Goal: Task Accomplishment & Management: Manage account settings

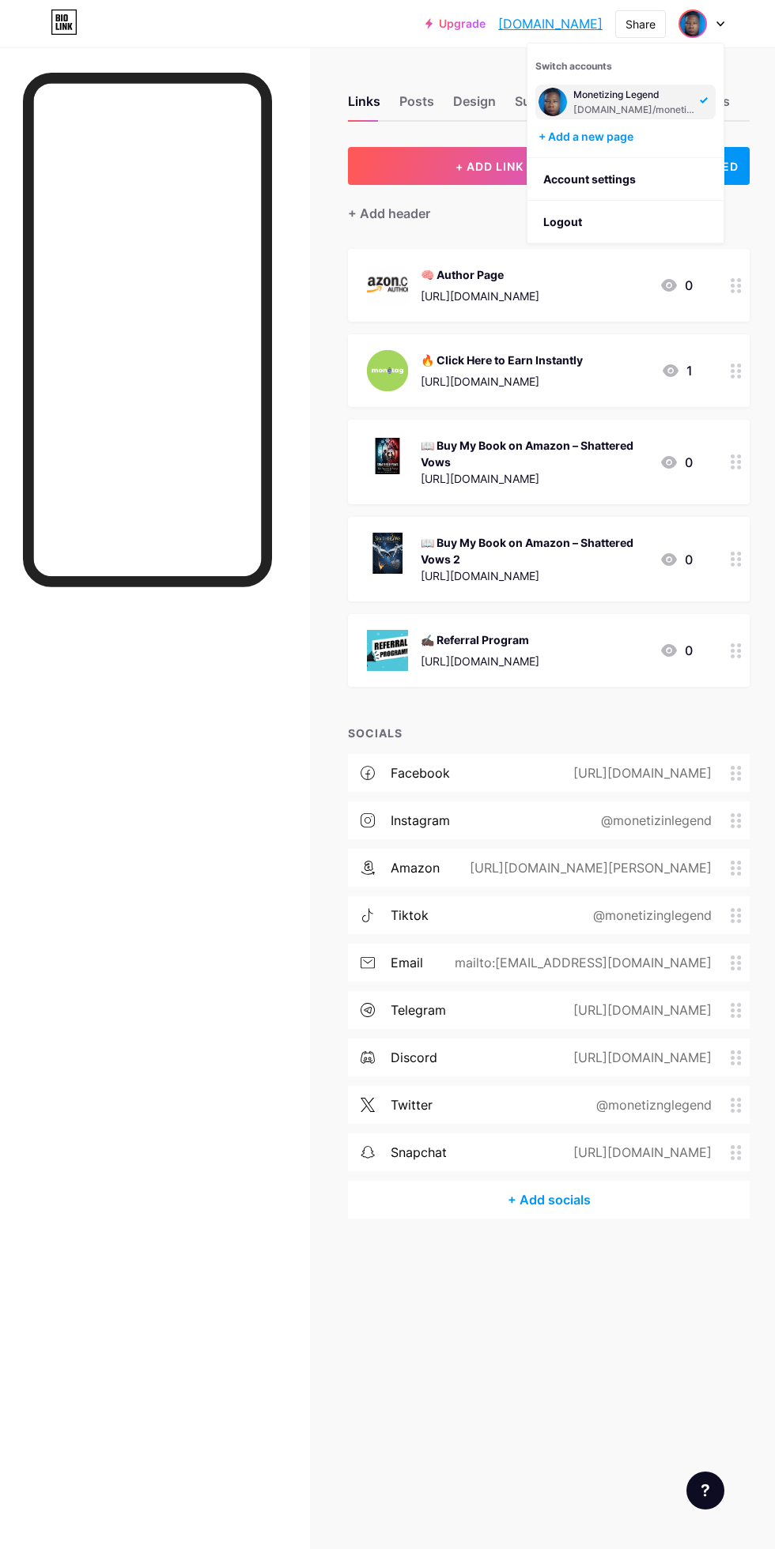
click at [598, 137] on div "+ Add a new page" at bounding box center [626, 137] width 177 height 16
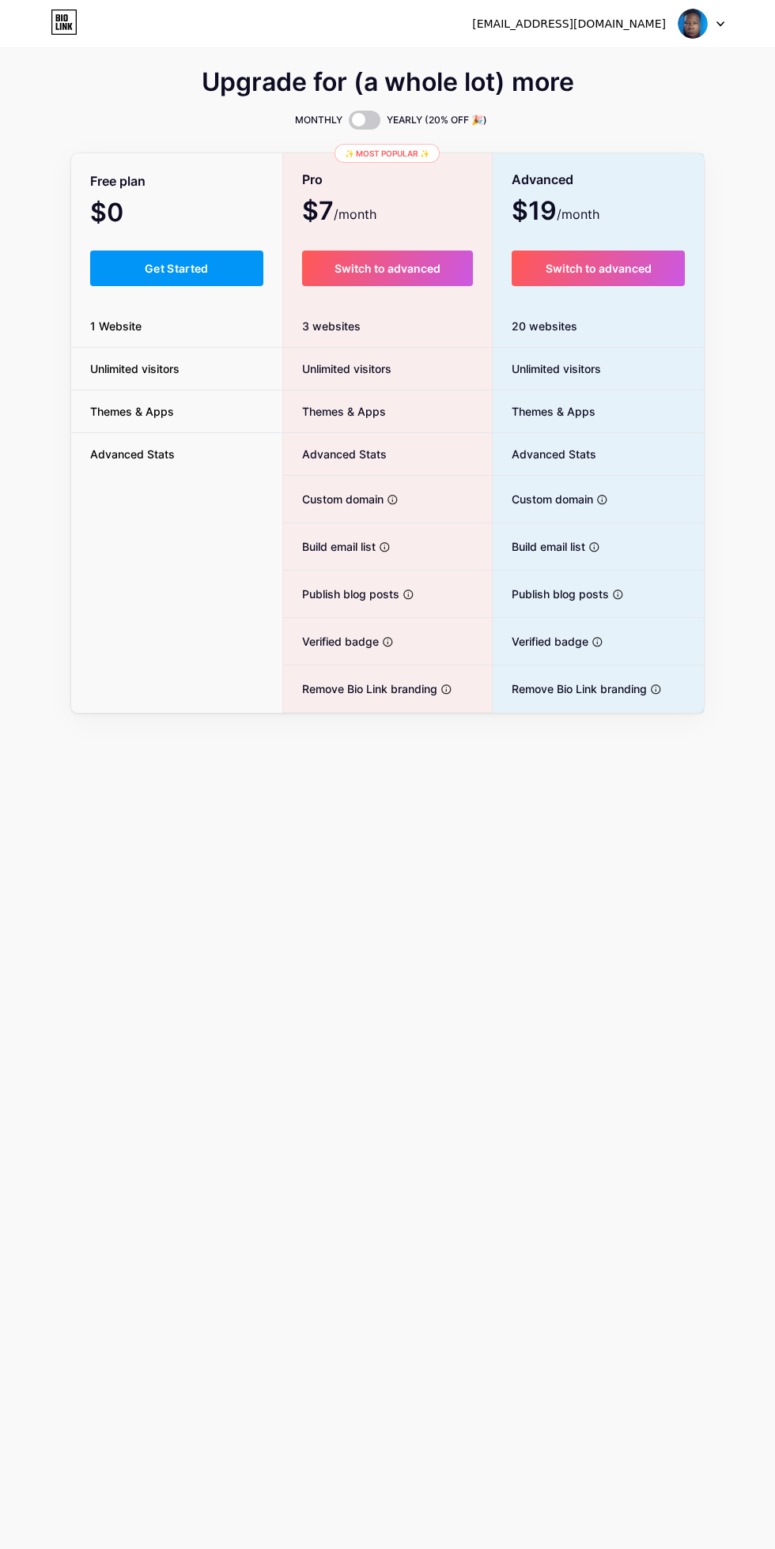
click at [140, 267] on button "Get Started" at bounding box center [176, 269] width 173 height 36
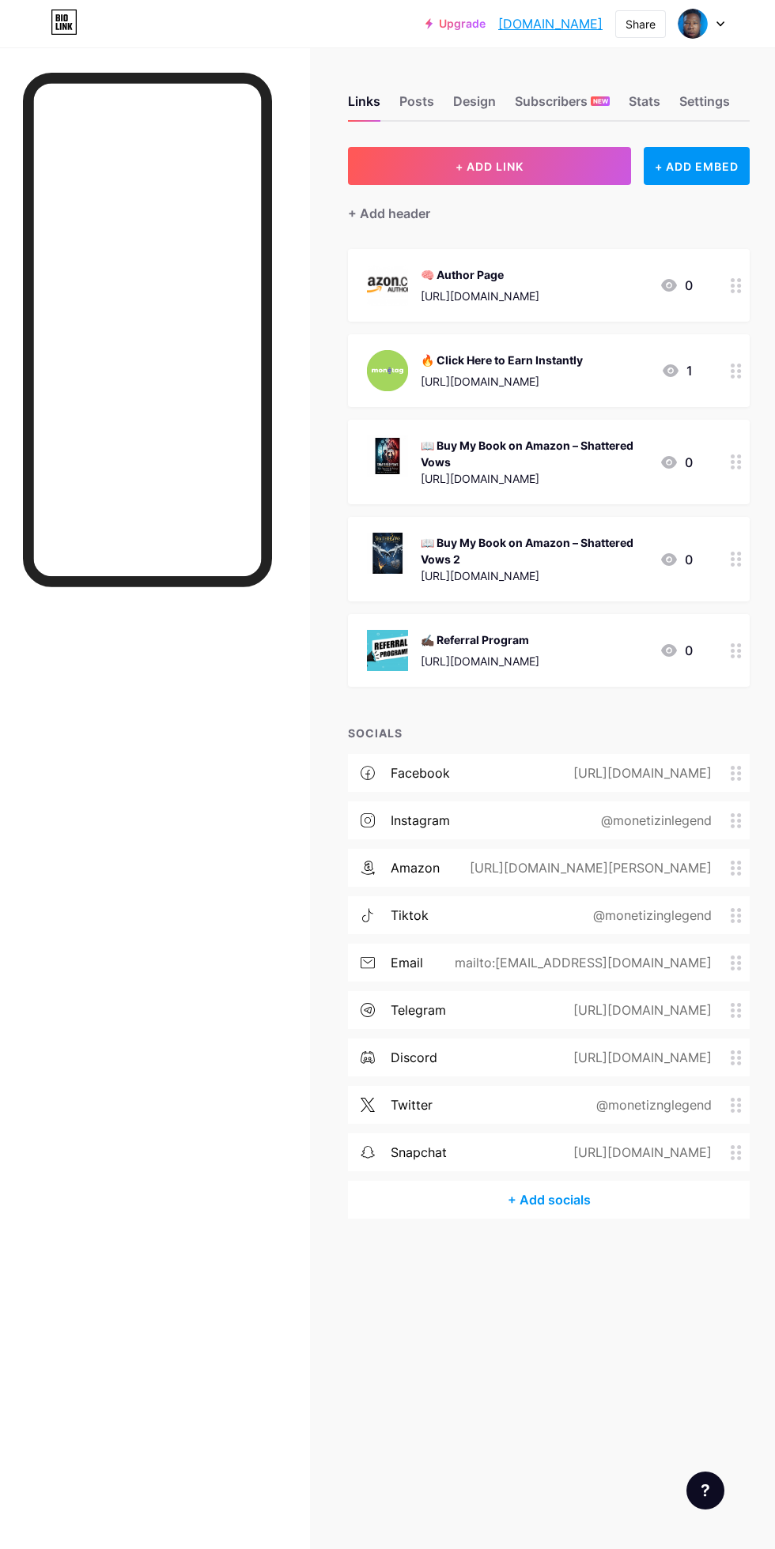
click at [701, 25] on img at bounding box center [692, 24] width 30 height 30
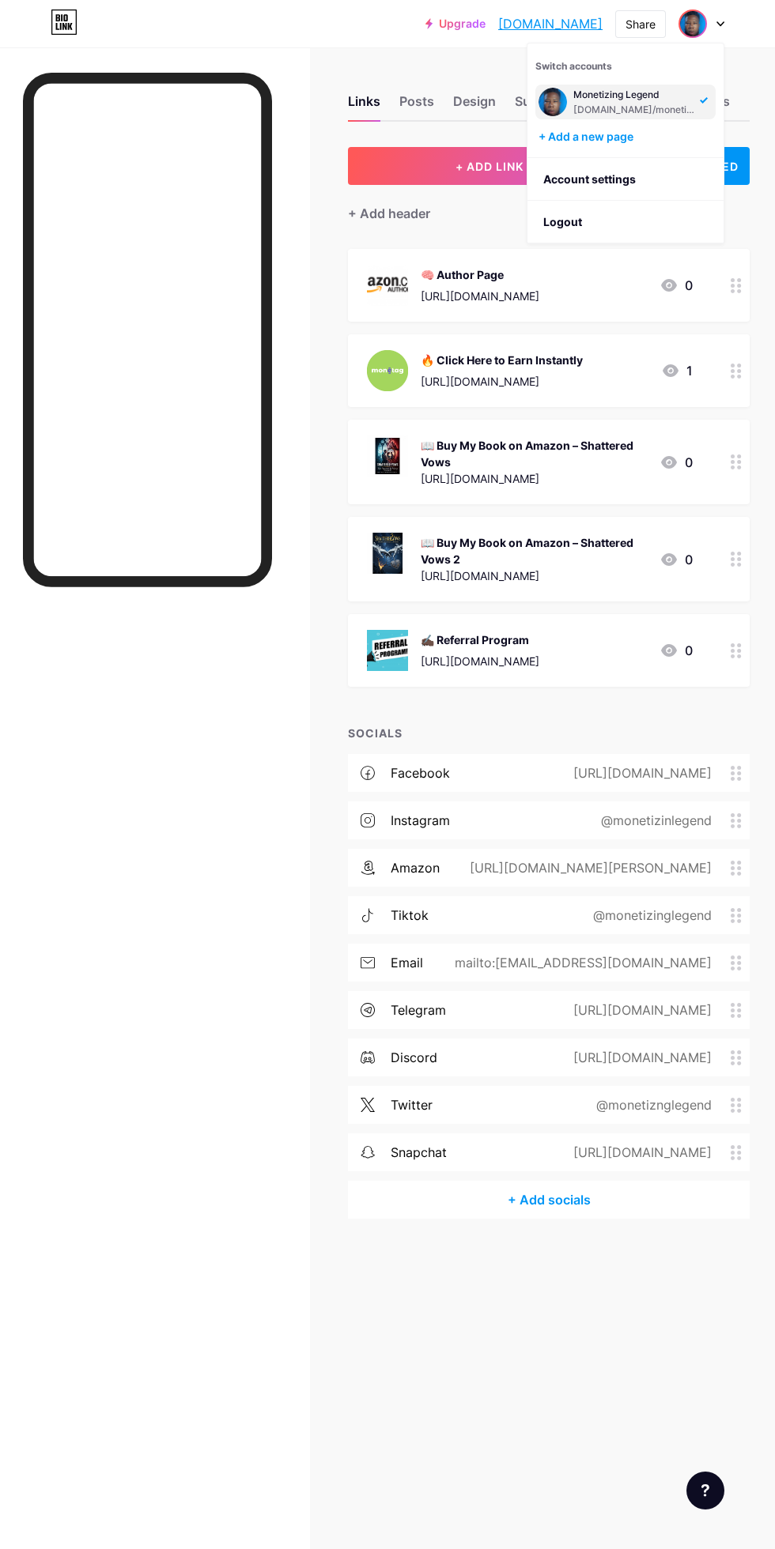
click at [605, 141] on div "+ Add a new page" at bounding box center [626, 137] width 177 height 16
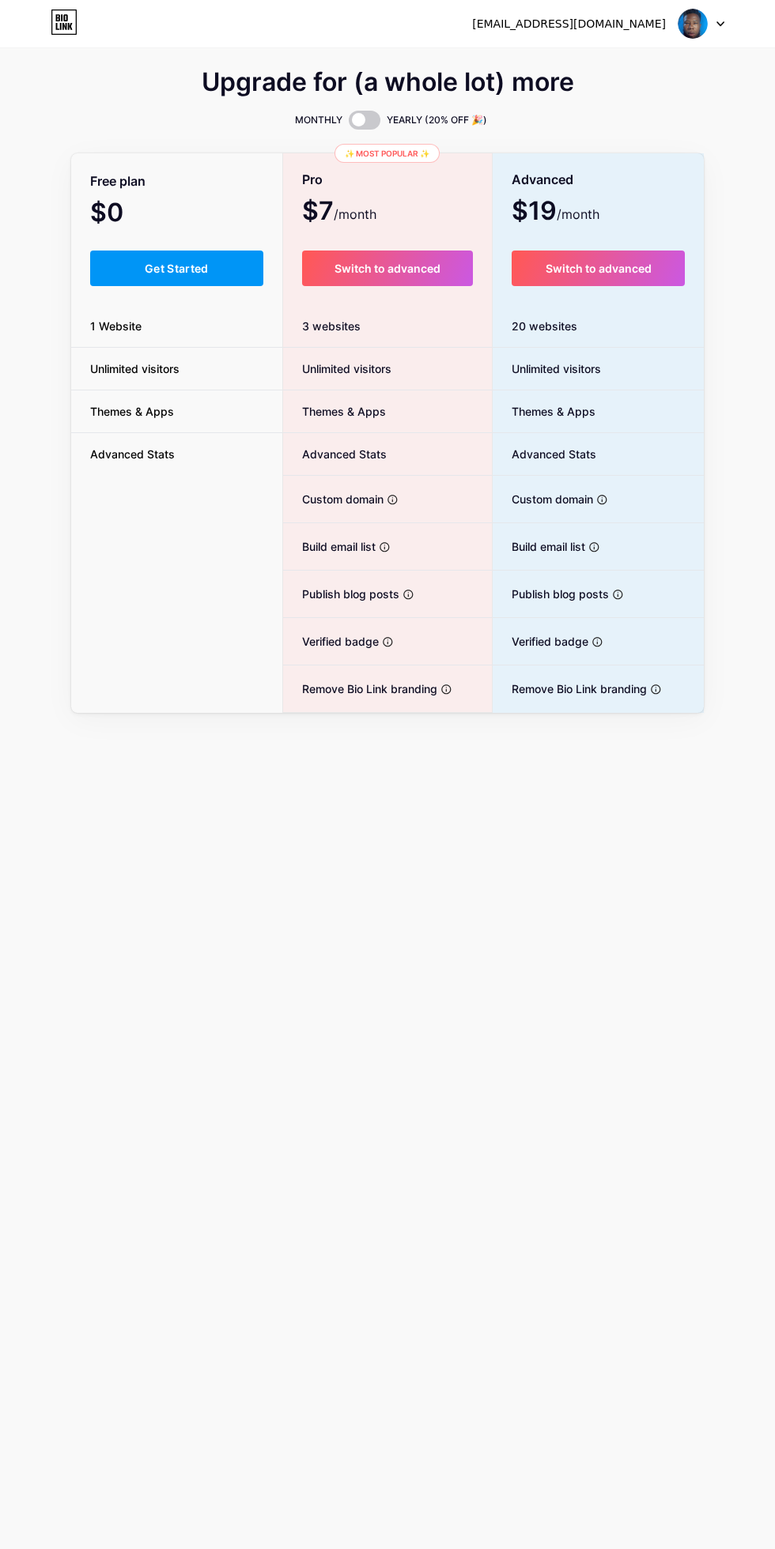
click at [130, 253] on button "Get Started" at bounding box center [176, 269] width 173 height 36
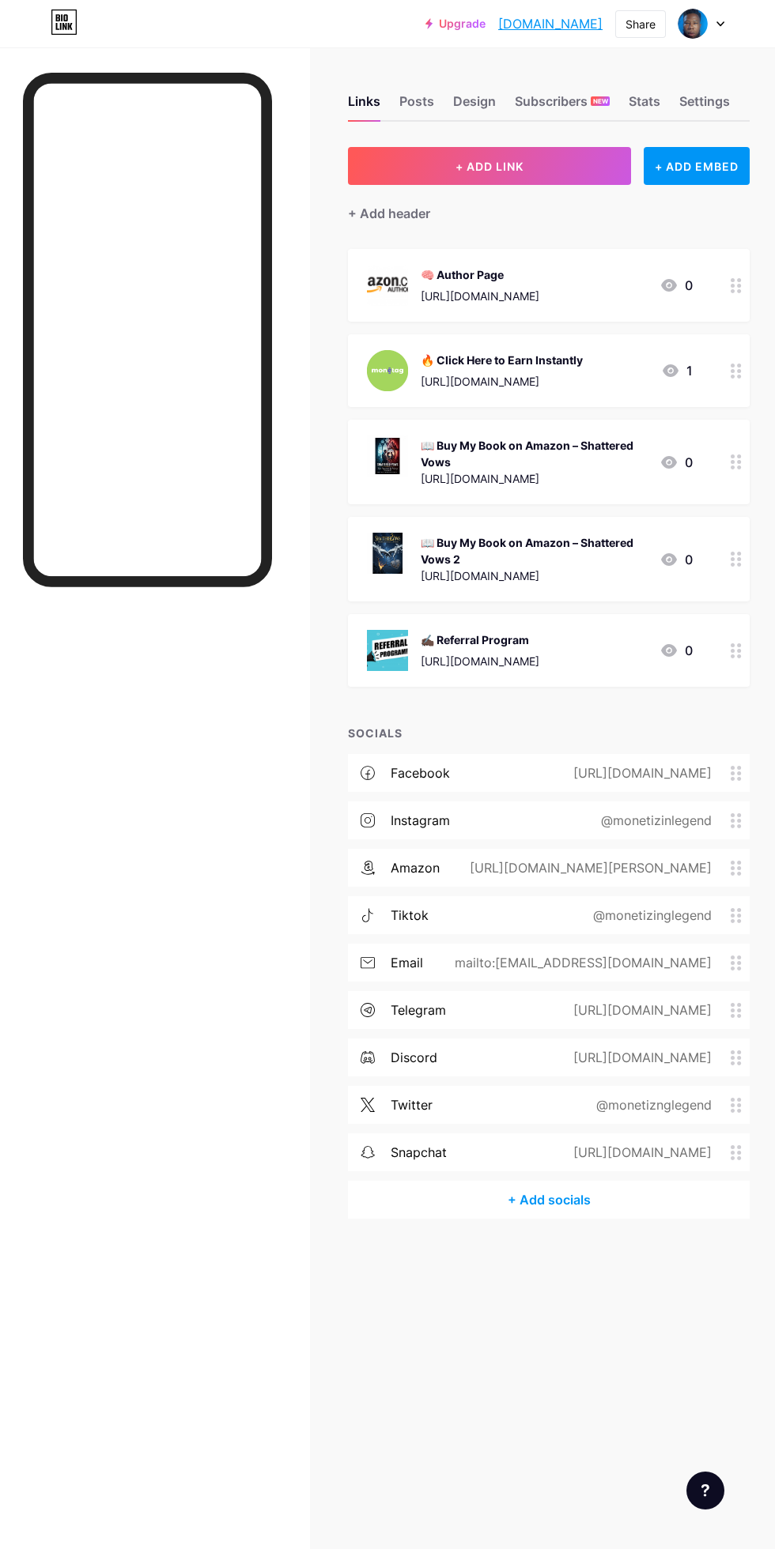
click at [698, 21] on img at bounding box center [692, 24] width 30 height 30
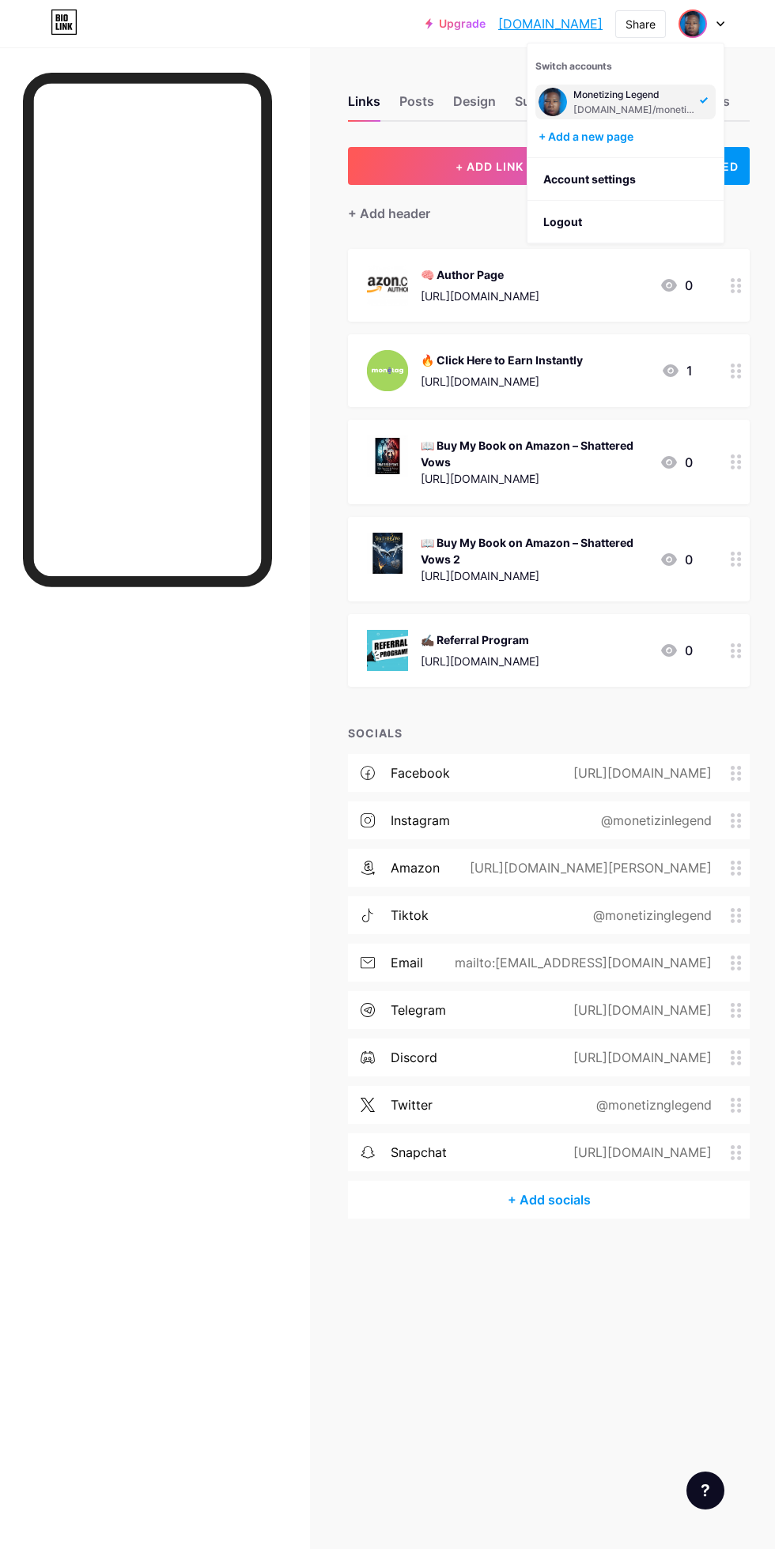
click at [127, 719] on div at bounding box center [147, 835] width 249 height 1524
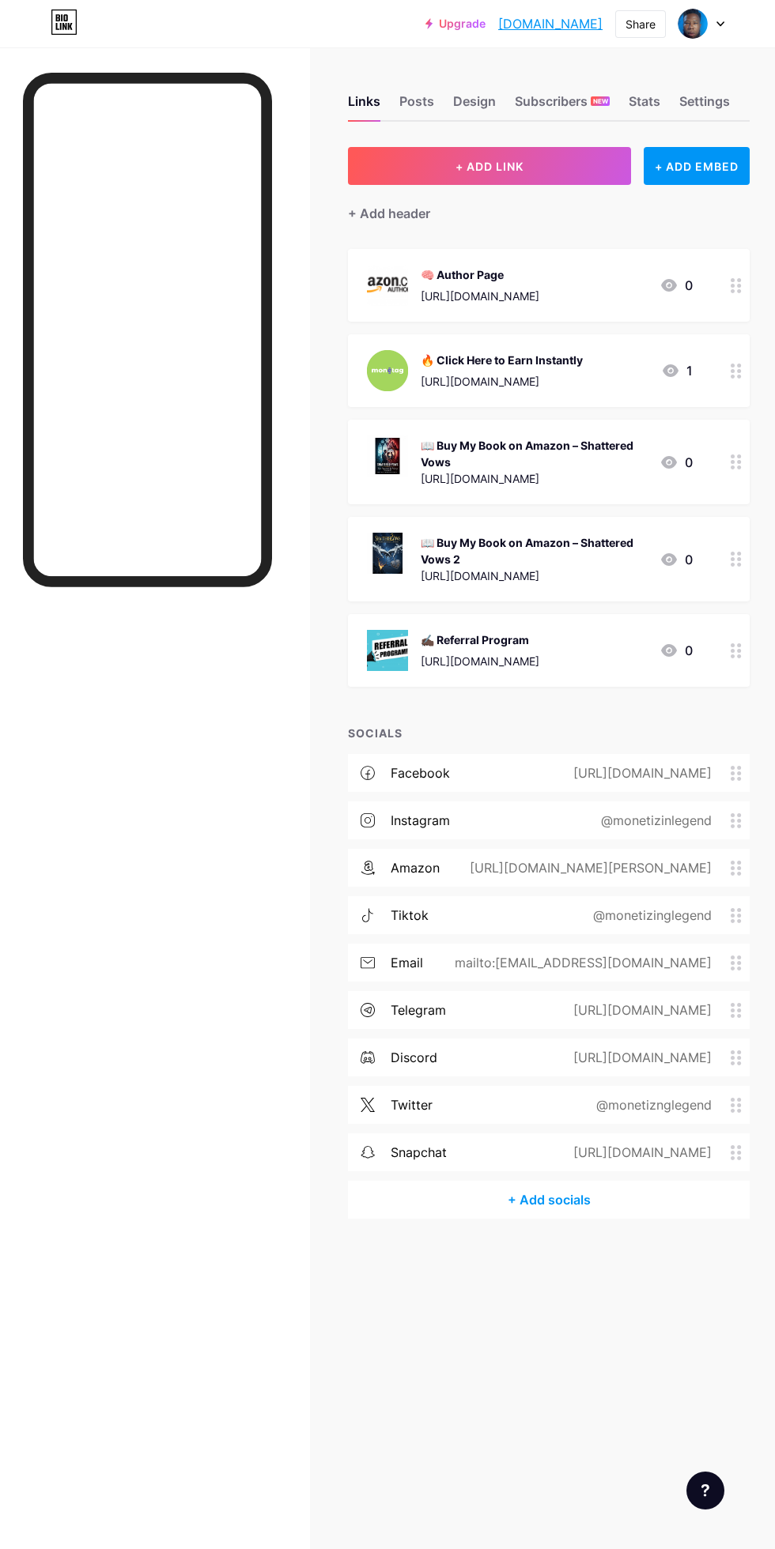
click at [703, 21] on img at bounding box center [692, 24] width 30 height 30
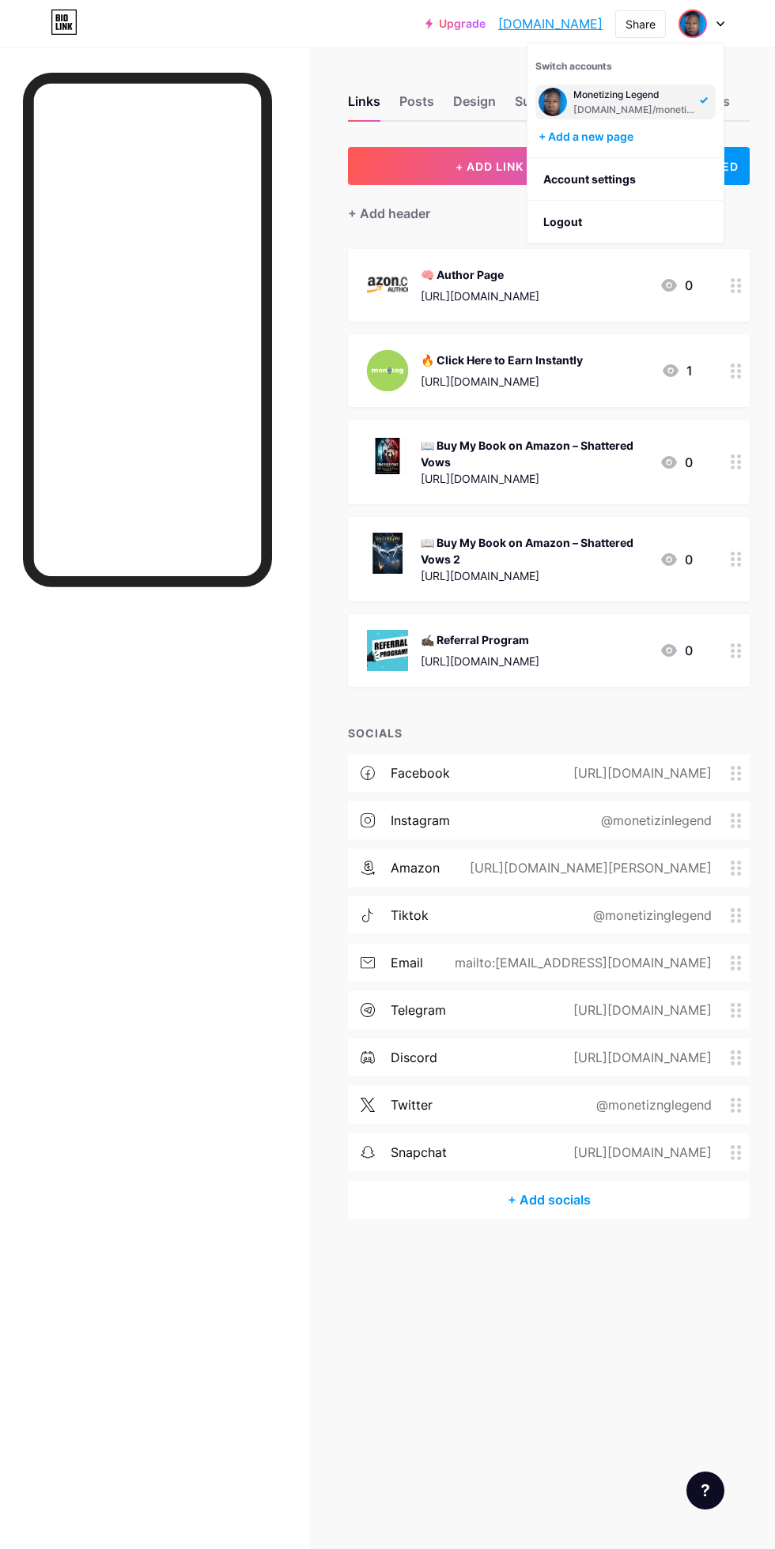
click at [630, 203] on li "Logout" at bounding box center [625, 222] width 196 height 43
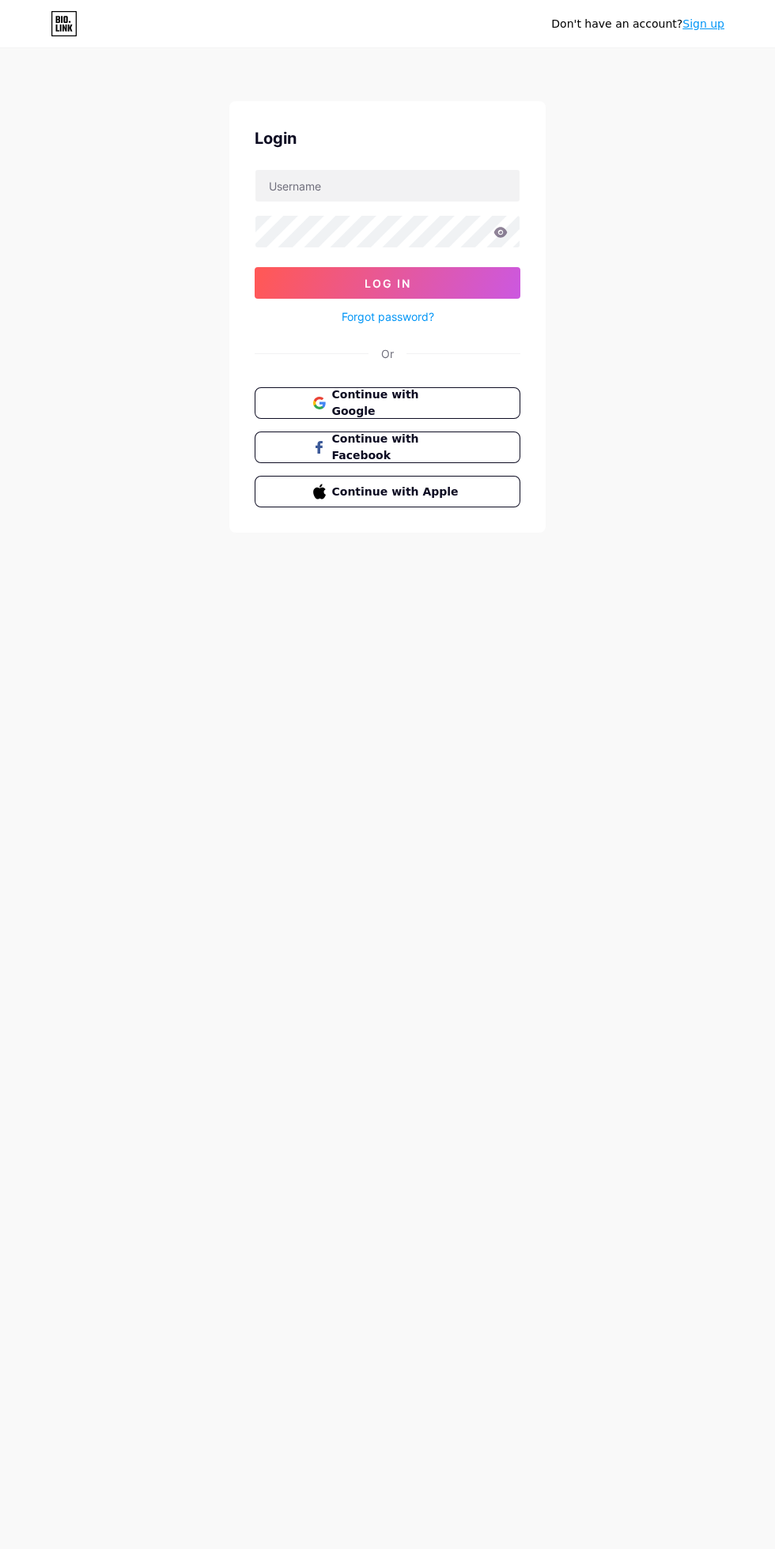
click at [707, 21] on link "Sign up" at bounding box center [703, 23] width 42 height 13
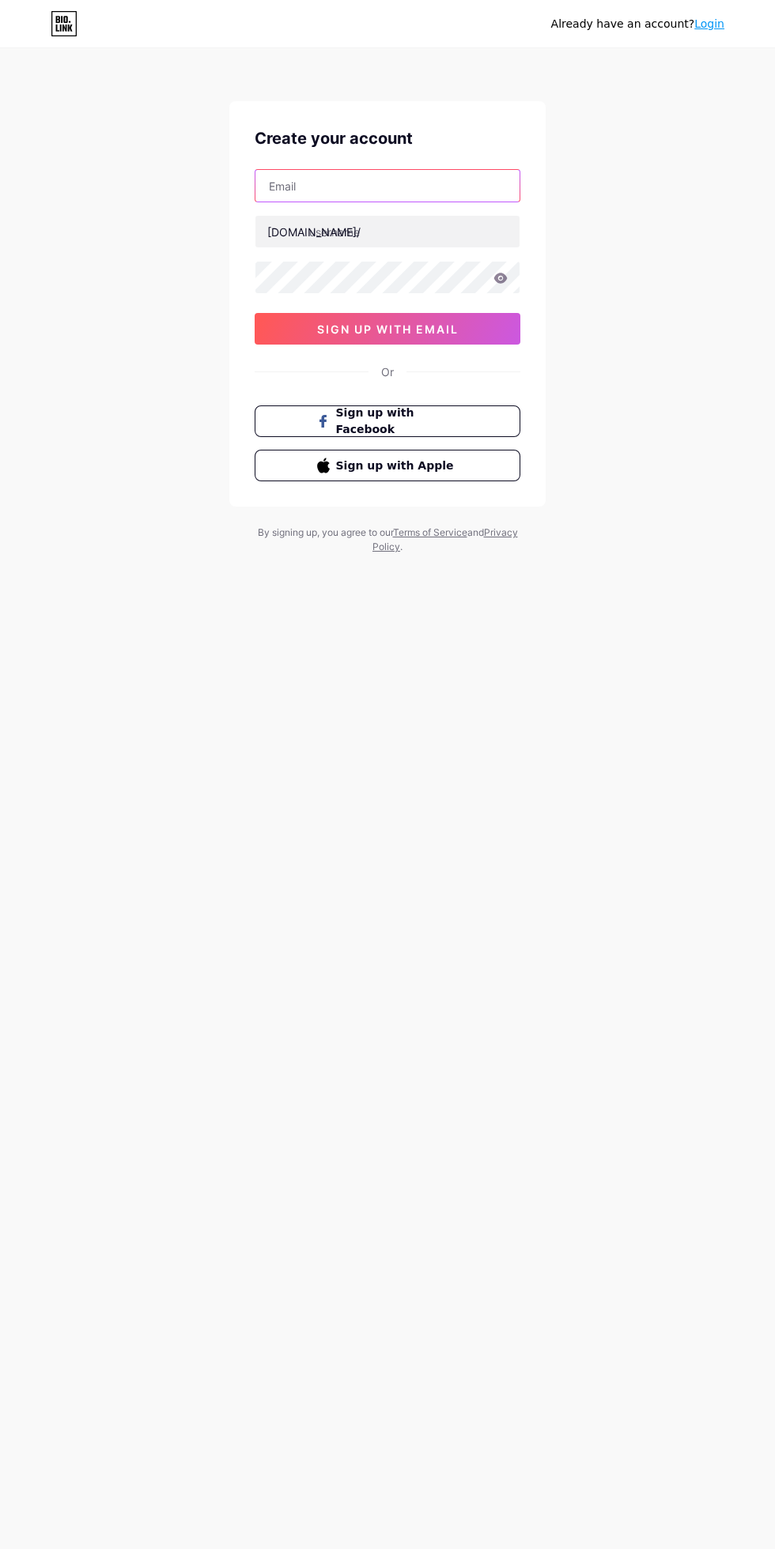
click at [276, 182] on input "text" at bounding box center [387, 186] width 264 height 32
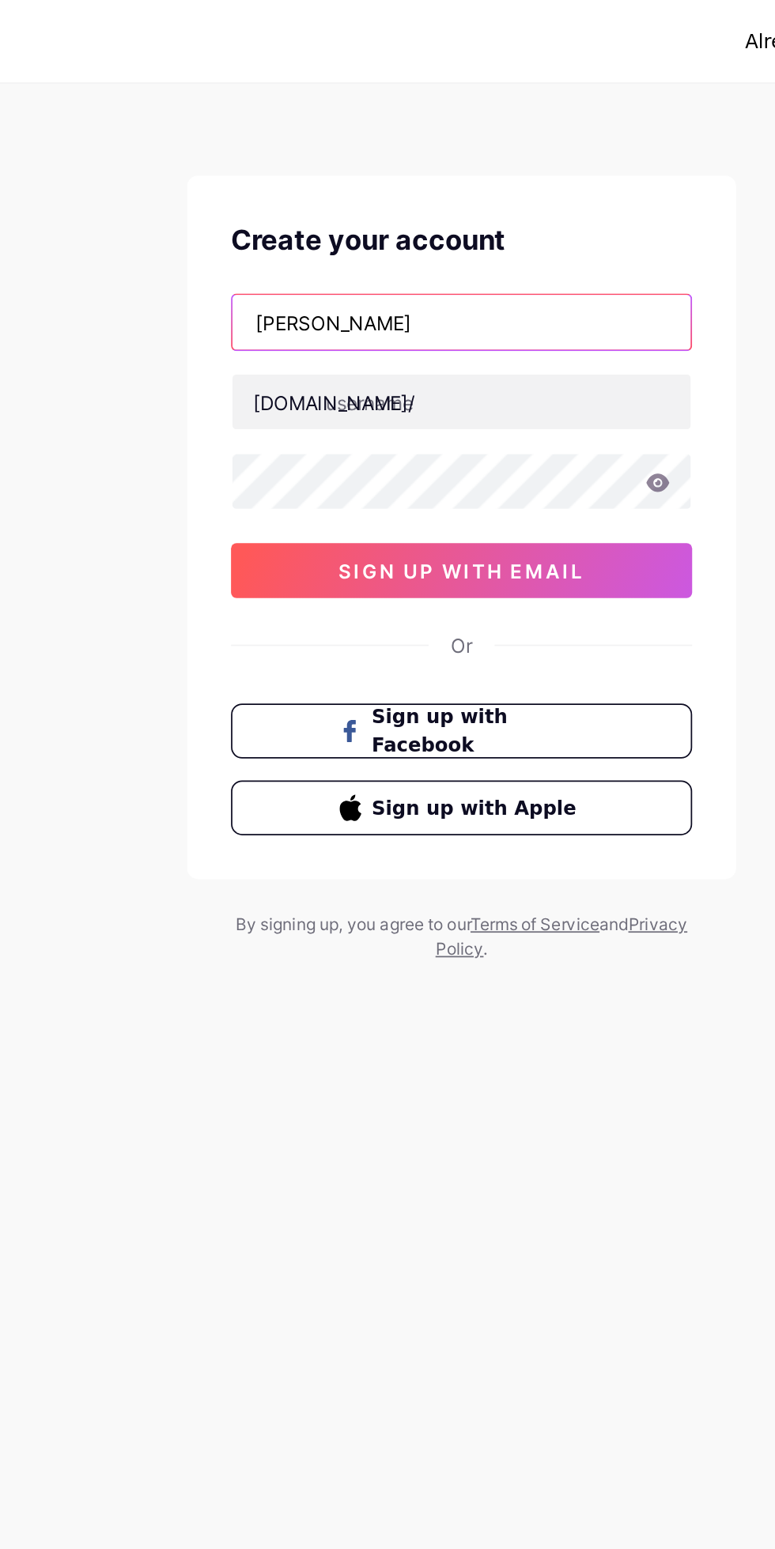
type input "Moneti"
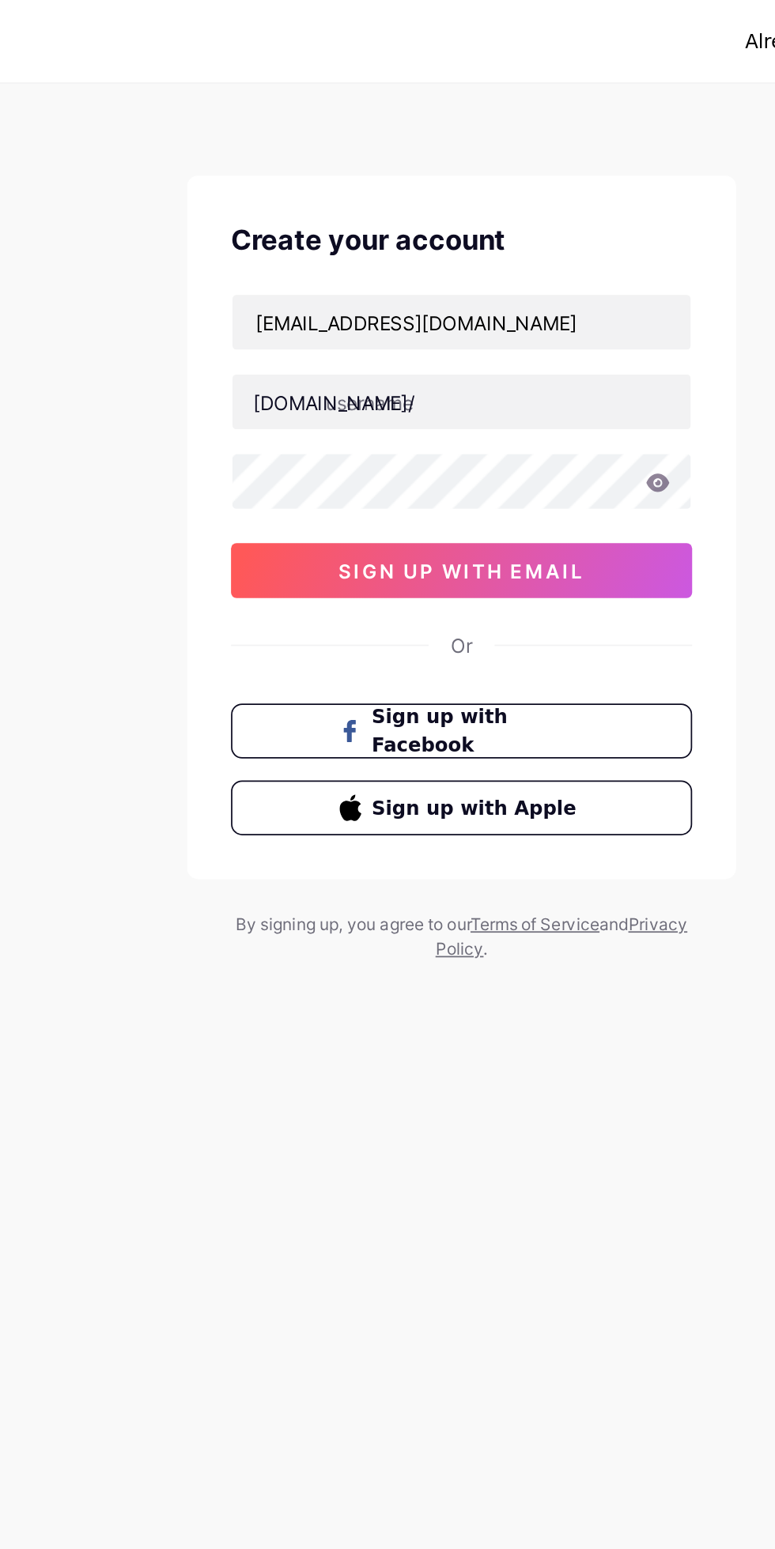
click at [374, 152] on div "Create your account [EMAIL_ADDRESS][DOMAIN_NAME] [DOMAIN_NAME]/ 03AFcWeA7M9fy5x…" at bounding box center [387, 304] width 316 height 406
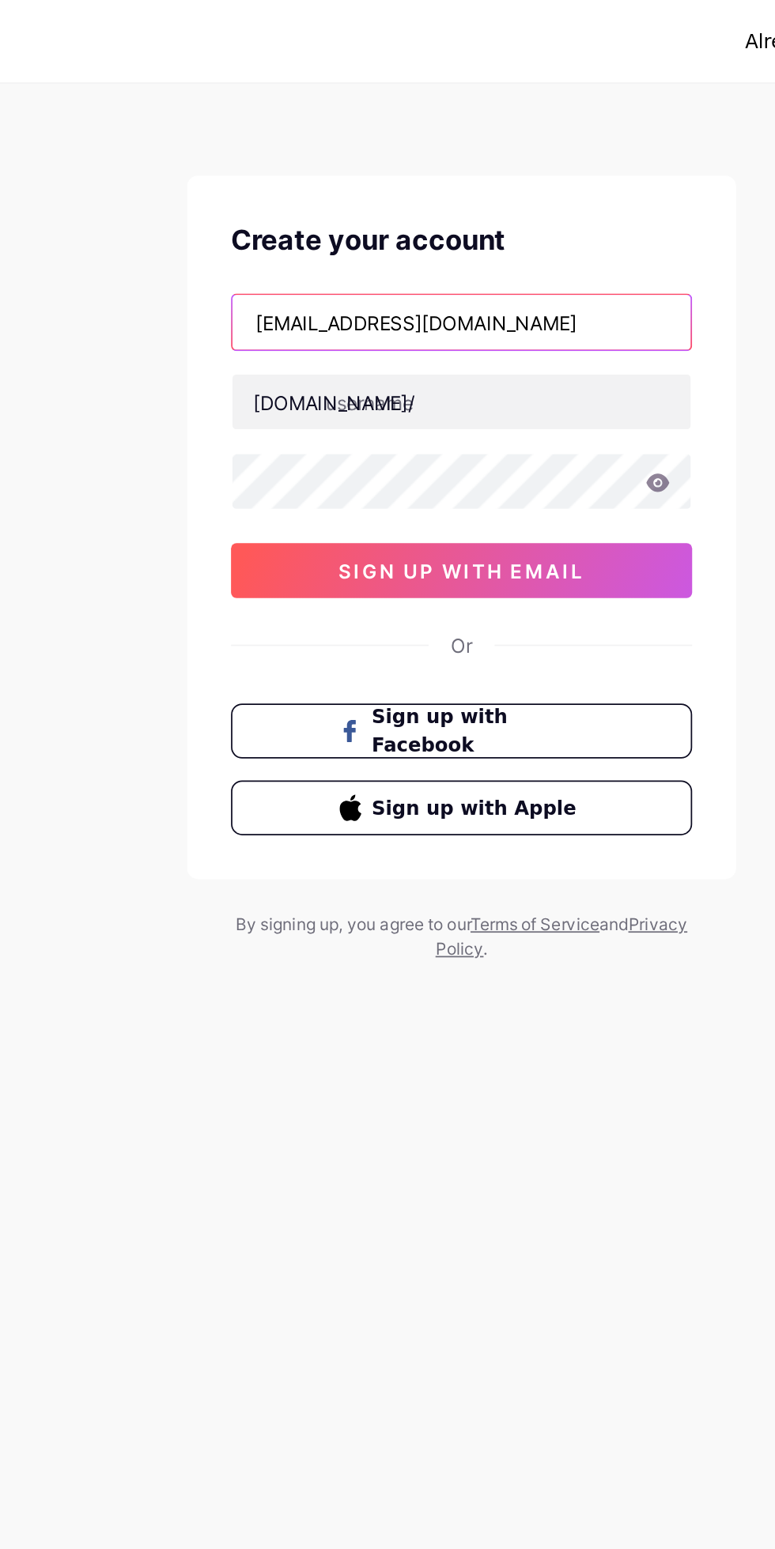
click at [349, 190] on input "[EMAIL_ADDRESS][DOMAIN_NAME]" at bounding box center [387, 186] width 264 height 32
click at [357, 188] on input "[EMAIL_ADDRESS][DOMAIN_NAME]" at bounding box center [387, 186] width 264 height 32
click at [355, 190] on input "[EMAIL_ADDRESS][DOMAIN_NAME]" at bounding box center [387, 186] width 264 height 32
type input "[EMAIL_ADDRESS][DOMAIN_NAME]"
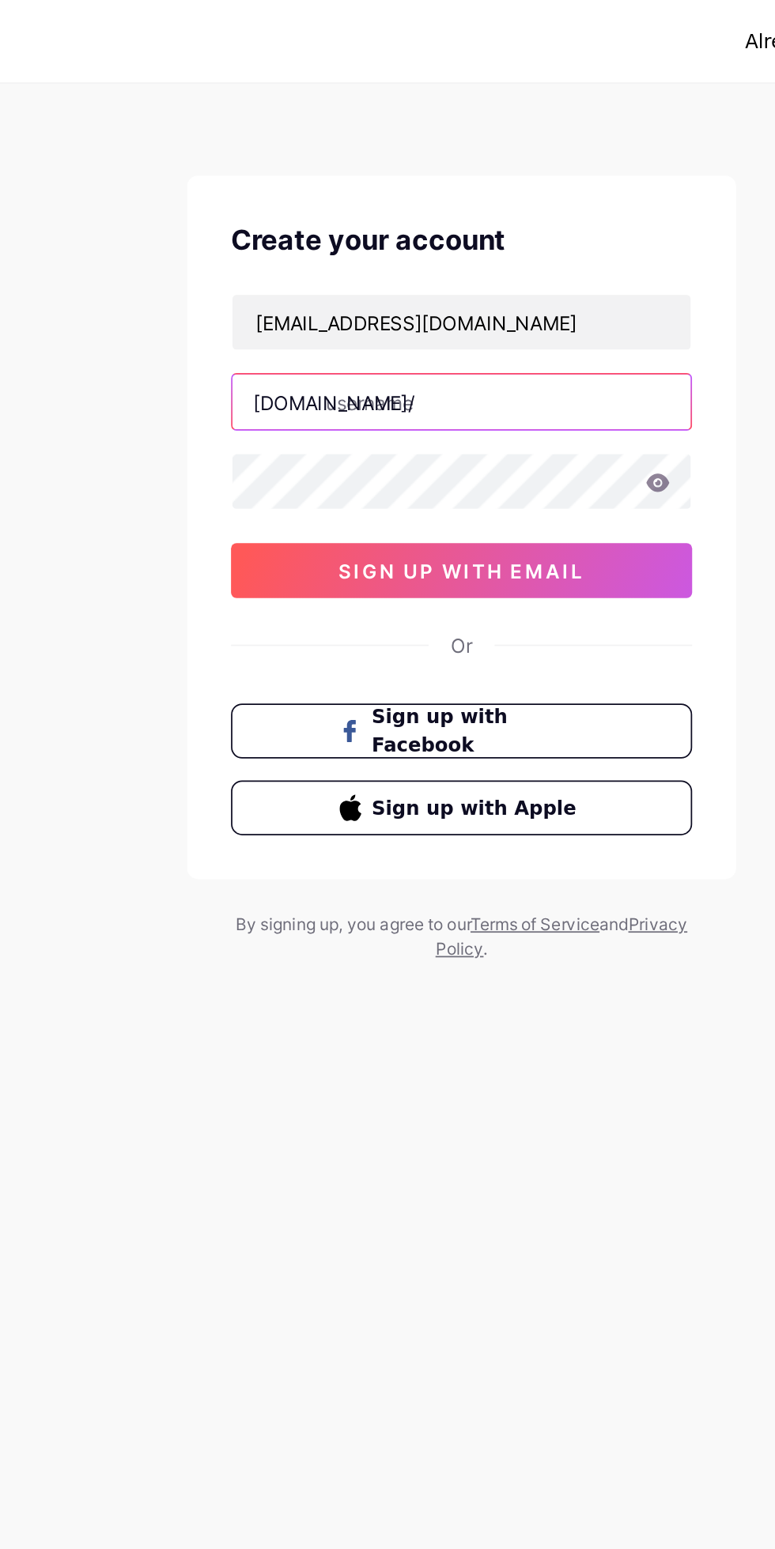
click at [349, 233] on input "text" at bounding box center [387, 232] width 264 height 32
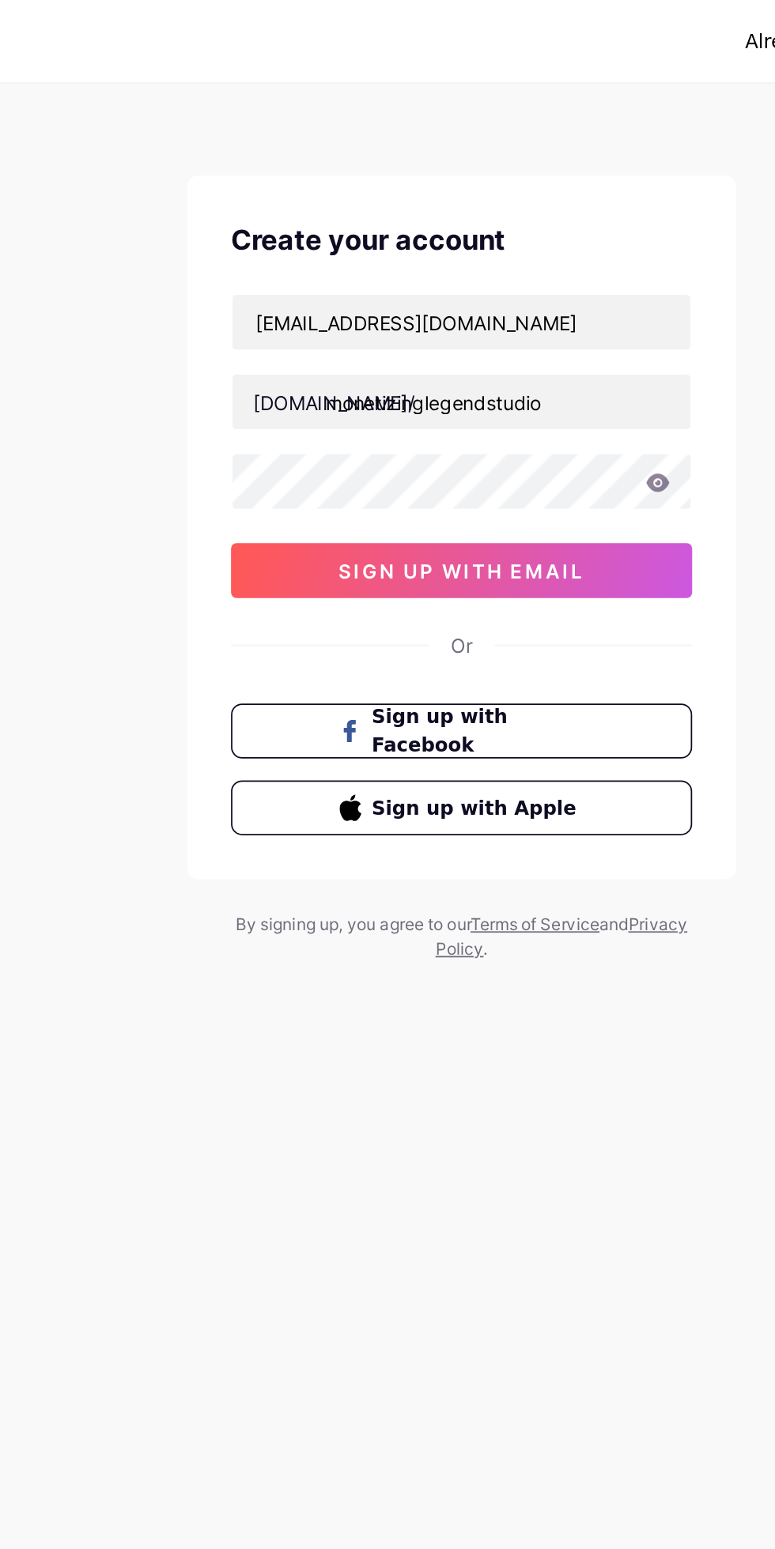
click at [500, 278] on icon at bounding box center [500, 278] width 13 height 10
click at [500, 277] on icon at bounding box center [500, 278] width 13 height 10
click at [500, 273] on icon at bounding box center [500, 278] width 14 height 11
click at [496, 279] on icon at bounding box center [500, 278] width 13 height 10
click at [502, 277] on icon at bounding box center [500, 278] width 14 height 11
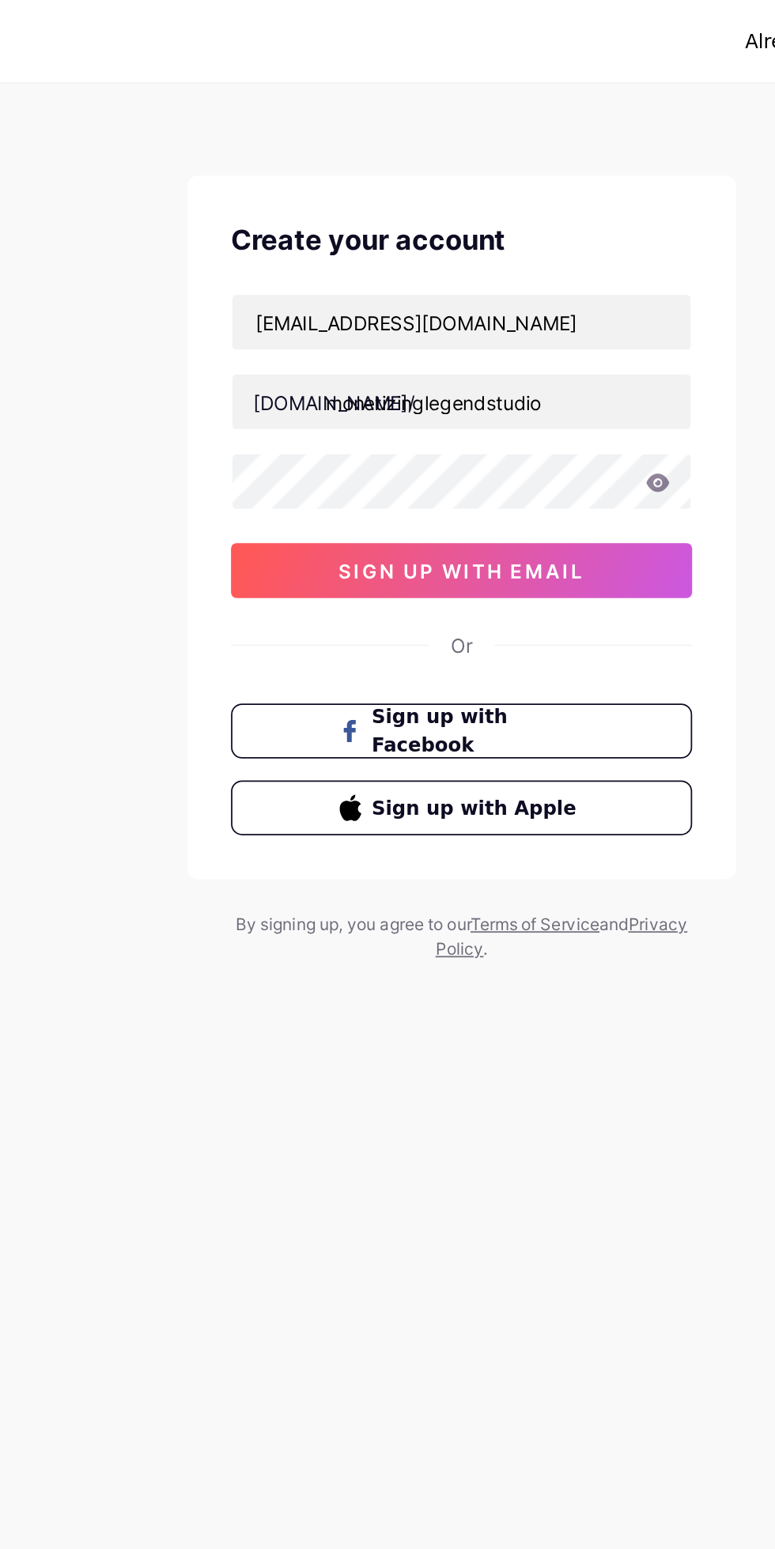
click at [500, 277] on icon at bounding box center [500, 278] width 13 height 10
click at [502, 273] on icon at bounding box center [500, 278] width 13 height 10
click at [496, 278] on icon at bounding box center [500, 278] width 13 height 10
click at [451, 326] on span "sign up with email" at bounding box center [387, 329] width 141 height 13
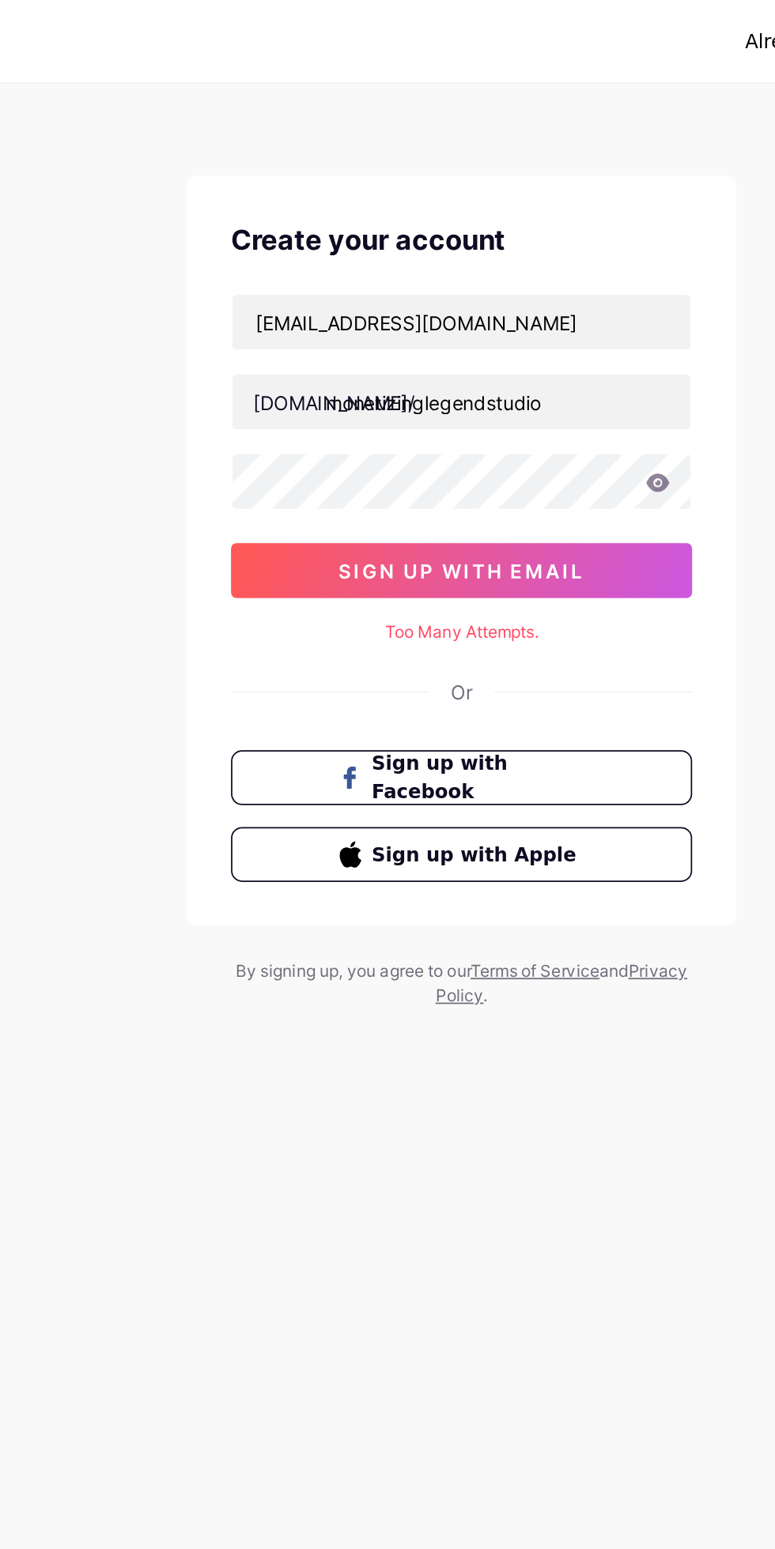
click at [489, 335] on button "sign up with email" at bounding box center [388, 329] width 266 height 32
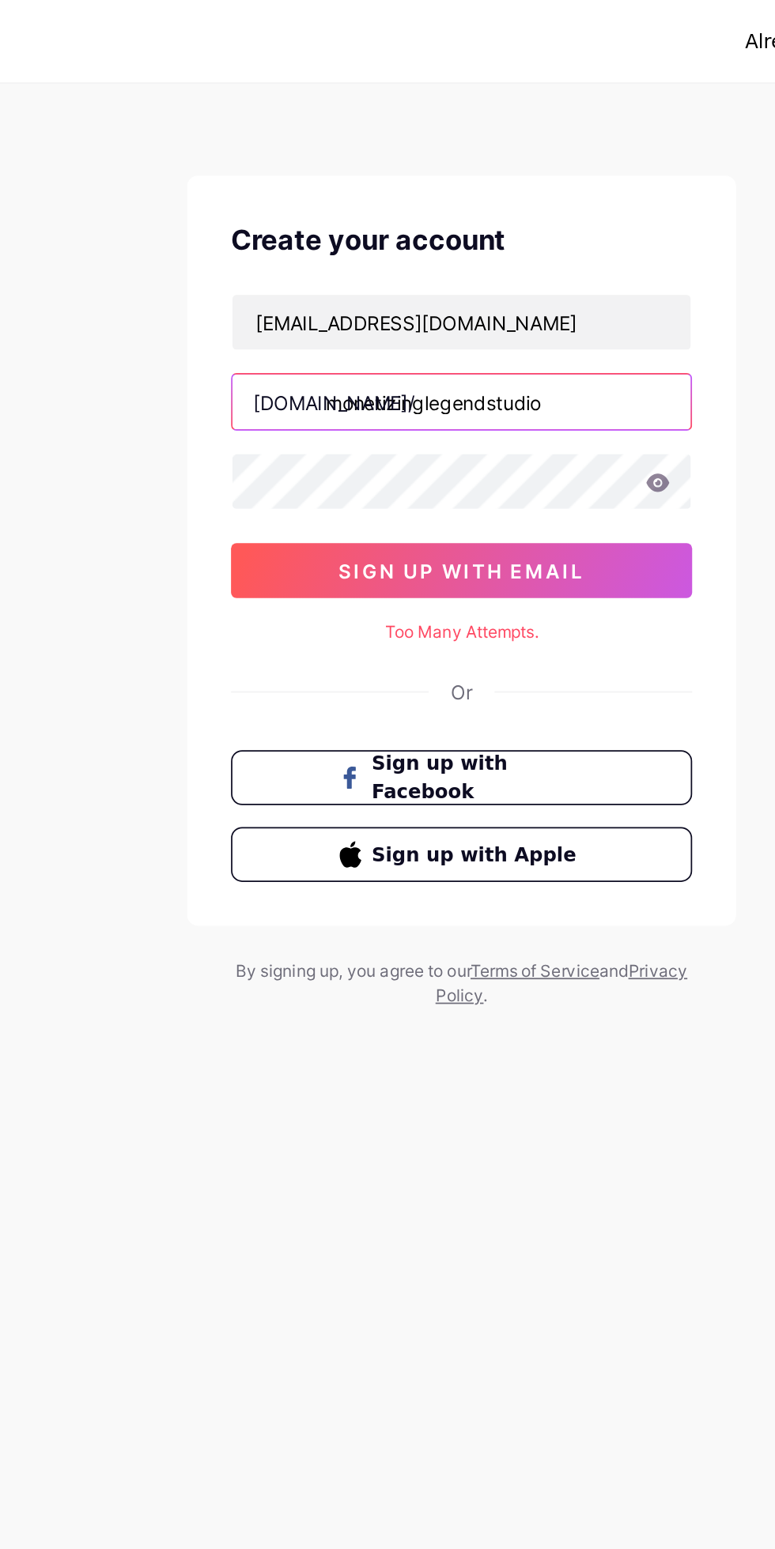
click at [491, 232] on input "monetizinglegendstudio" at bounding box center [387, 232] width 264 height 32
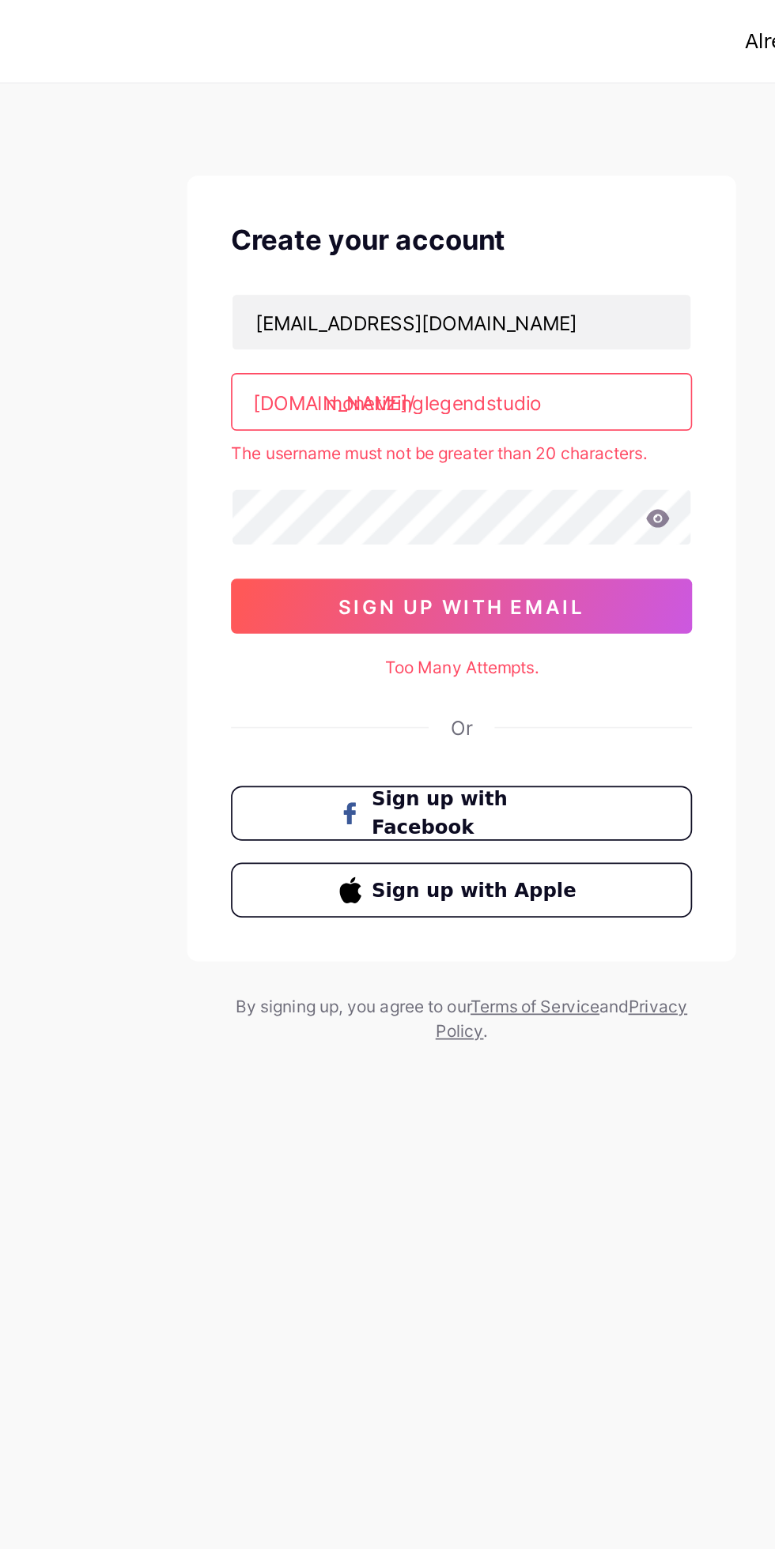
click at [481, 236] on input "monetizinglegendstudio" at bounding box center [387, 232] width 264 height 32
type input "m"
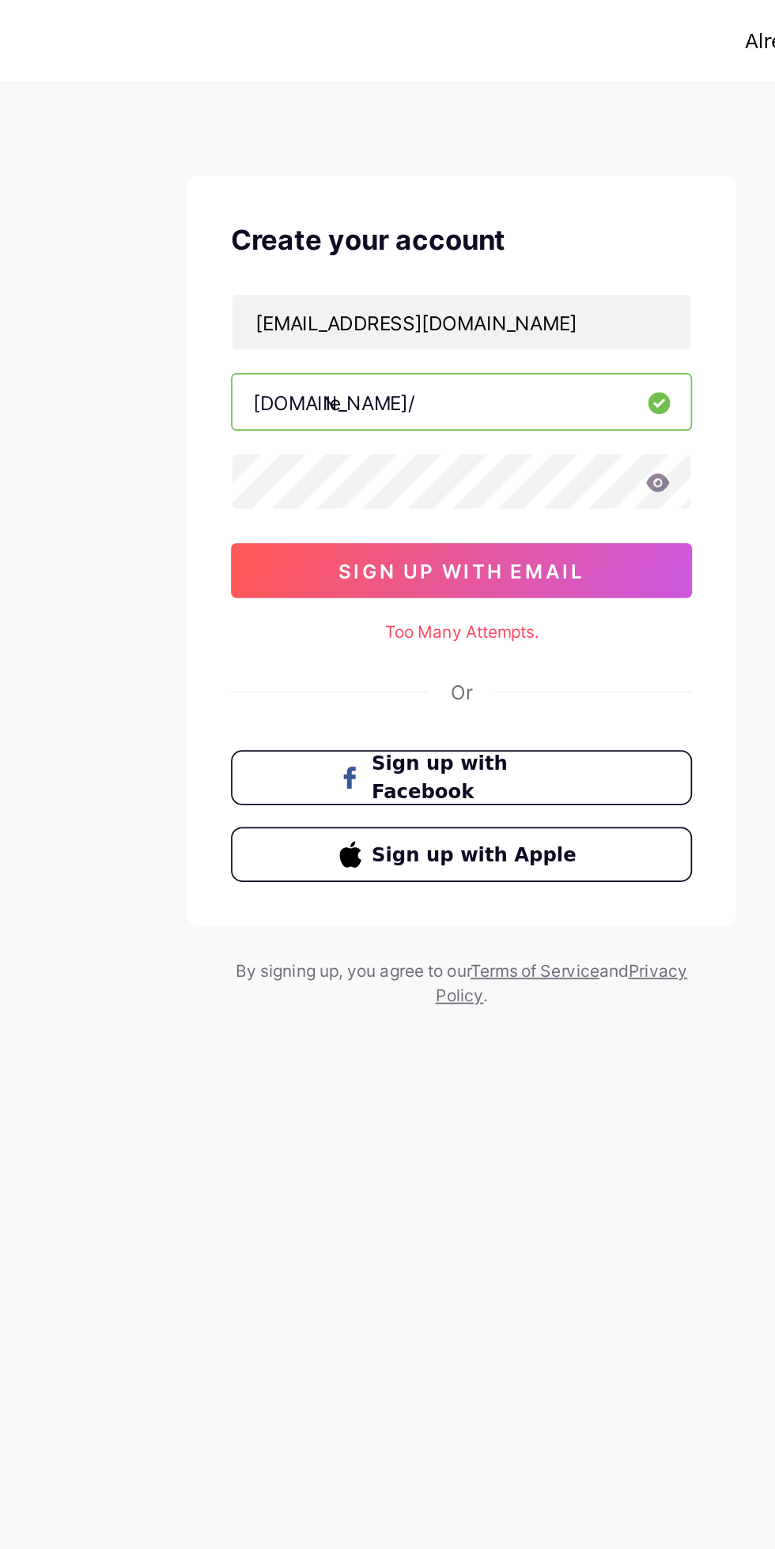
type input "l"
click at [364, 228] on input "monetizinglstudio" at bounding box center [387, 232] width 264 height 32
click at [374, 230] on input "monetizinglstudio" at bounding box center [387, 232] width 264 height 32
type input "m"
type input "mlstudio"
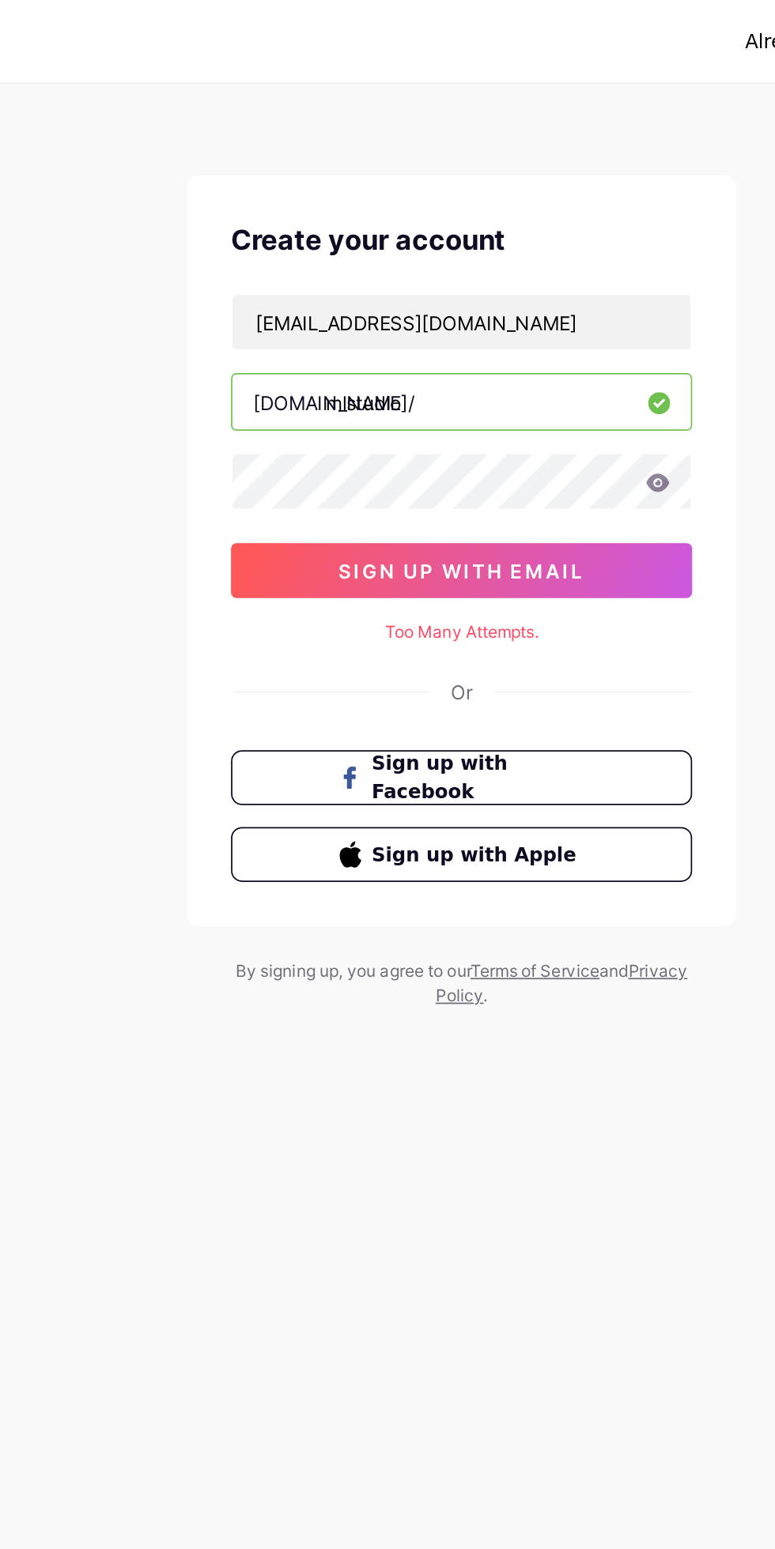
click at [447, 316] on button "sign up with email" at bounding box center [388, 329] width 266 height 32
click at [453, 329] on span "sign up with email" at bounding box center [387, 329] width 141 height 13
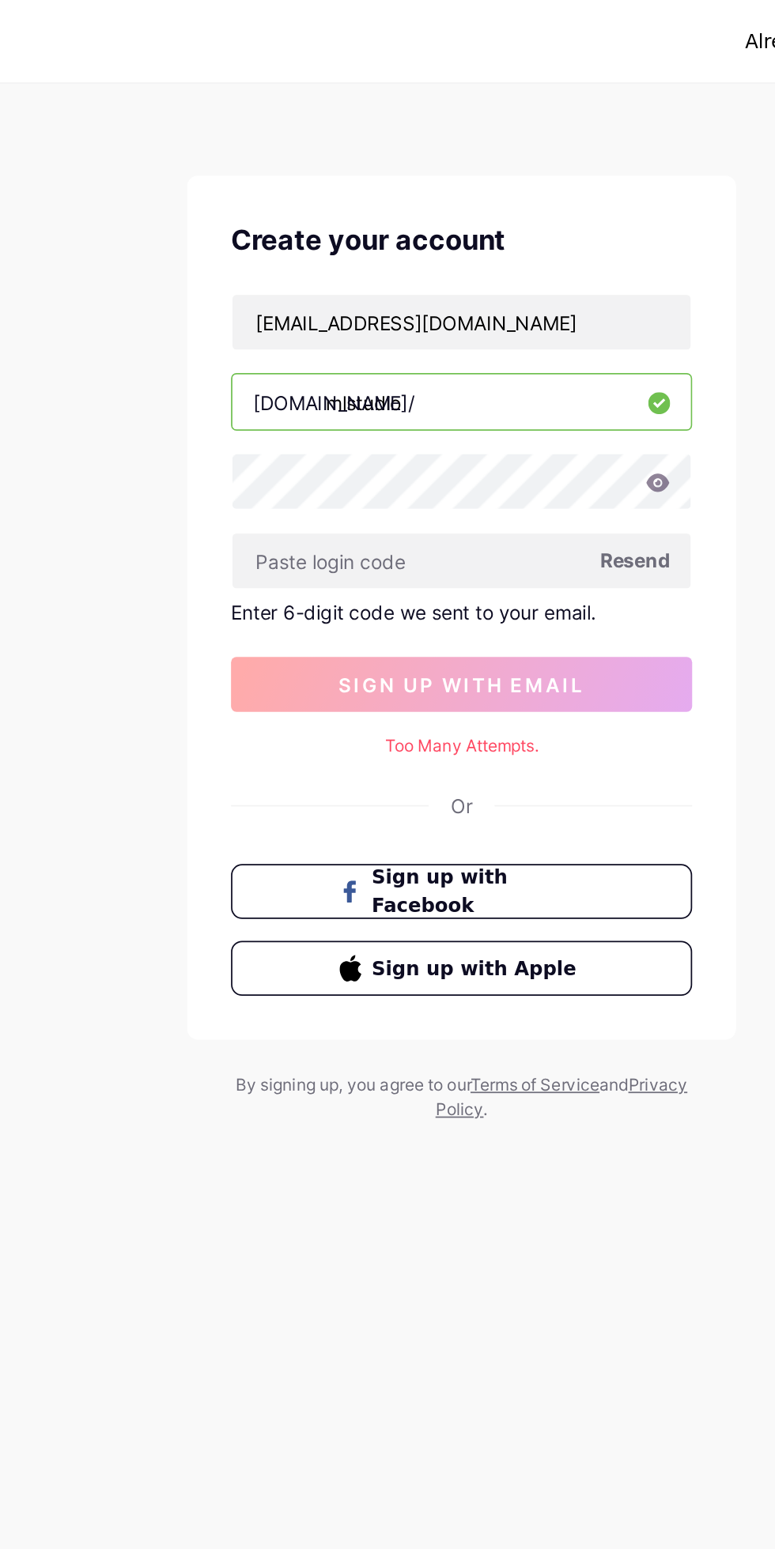
click at [492, 325] on span "Resend" at bounding box center [487, 323] width 40 height 17
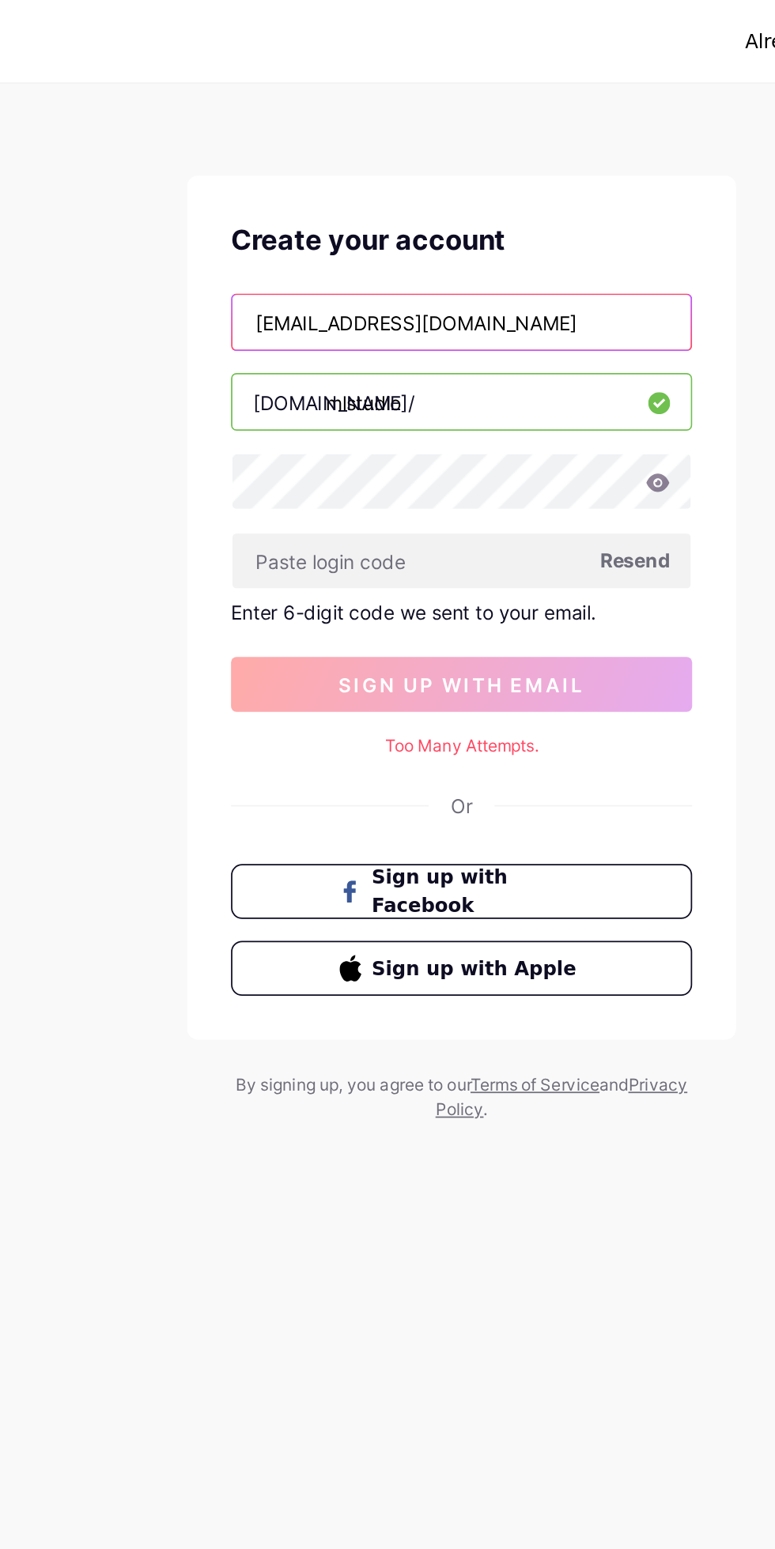
click at [319, 187] on input "[EMAIL_ADDRESS][DOMAIN_NAME]" at bounding box center [387, 186] width 264 height 32
type input "[EMAIL_ADDRESS][DOMAIN_NAME]"
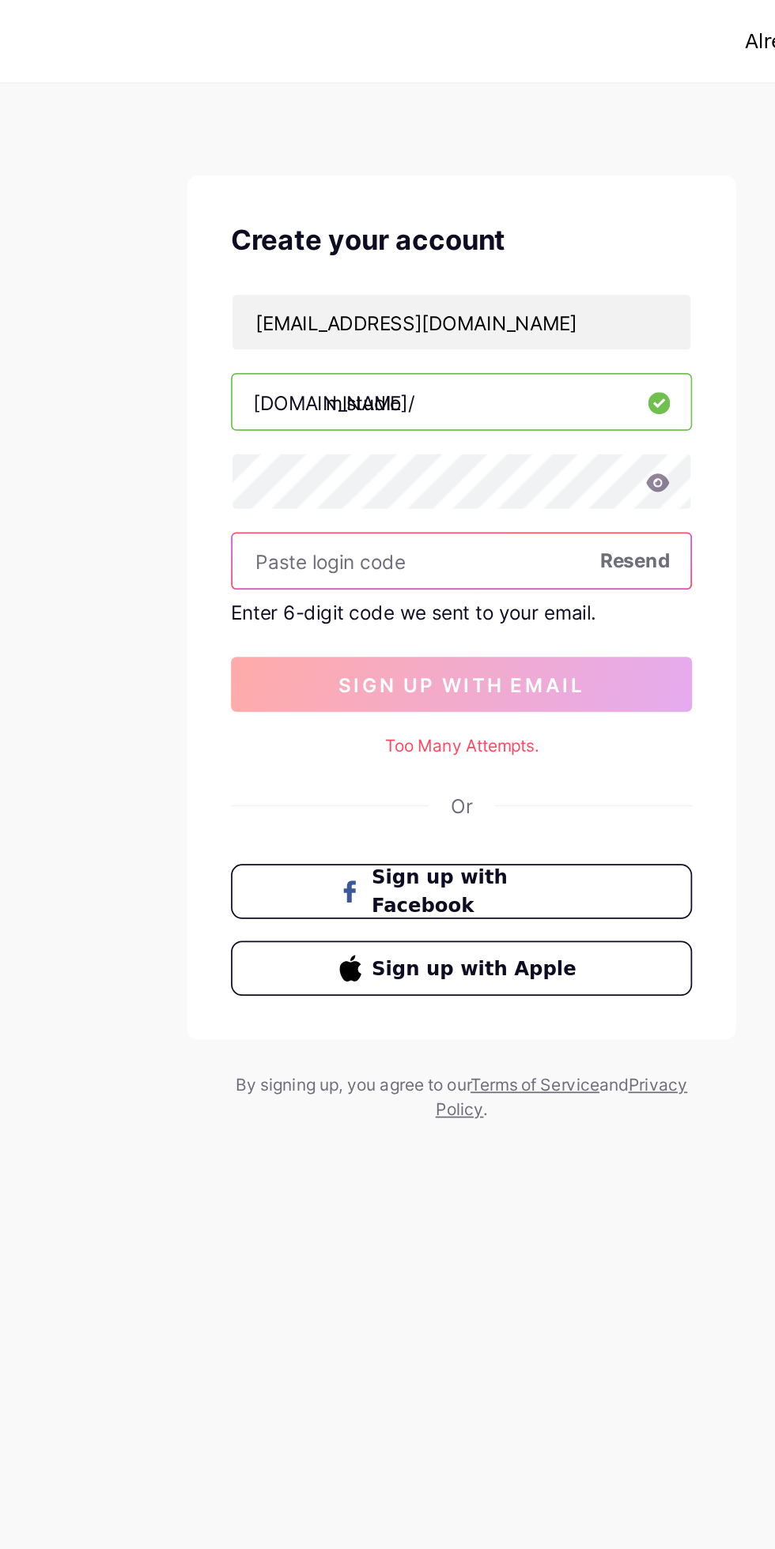
click at [491, 334] on input "text" at bounding box center [387, 323] width 264 height 32
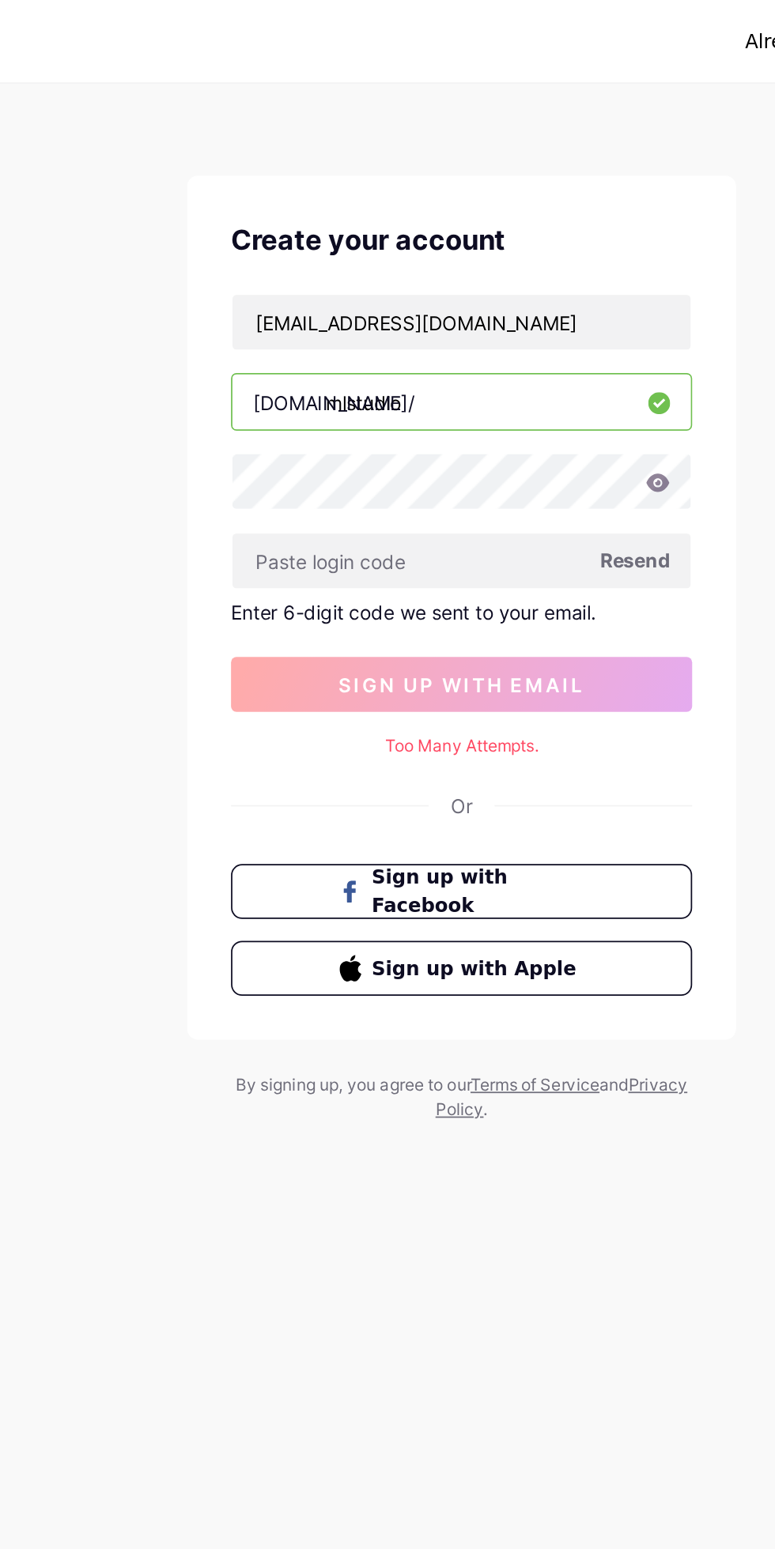
click at [485, 321] on span "Resend" at bounding box center [487, 323] width 40 height 17
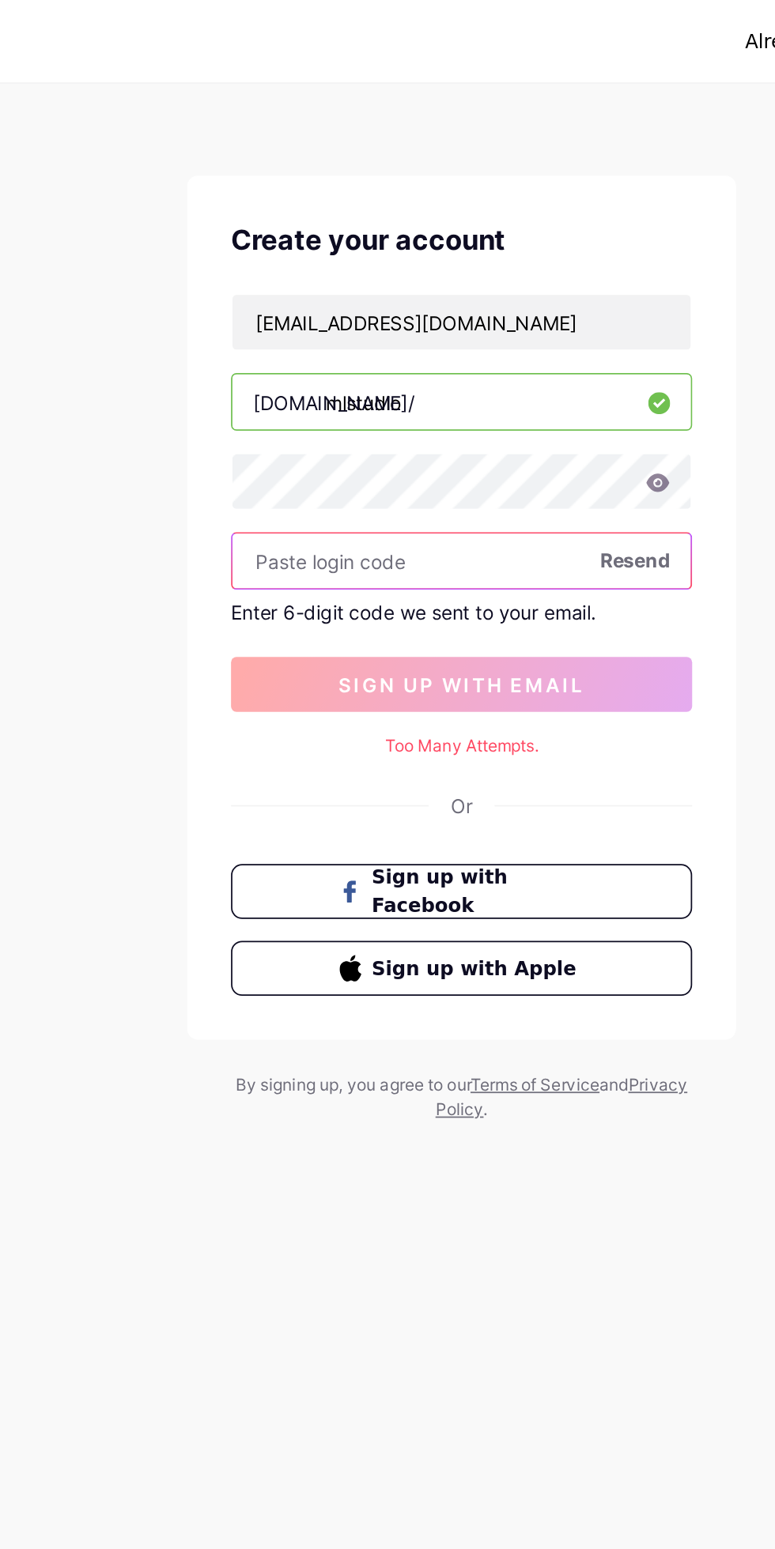
click at [378, 321] on input "text" at bounding box center [387, 323] width 264 height 32
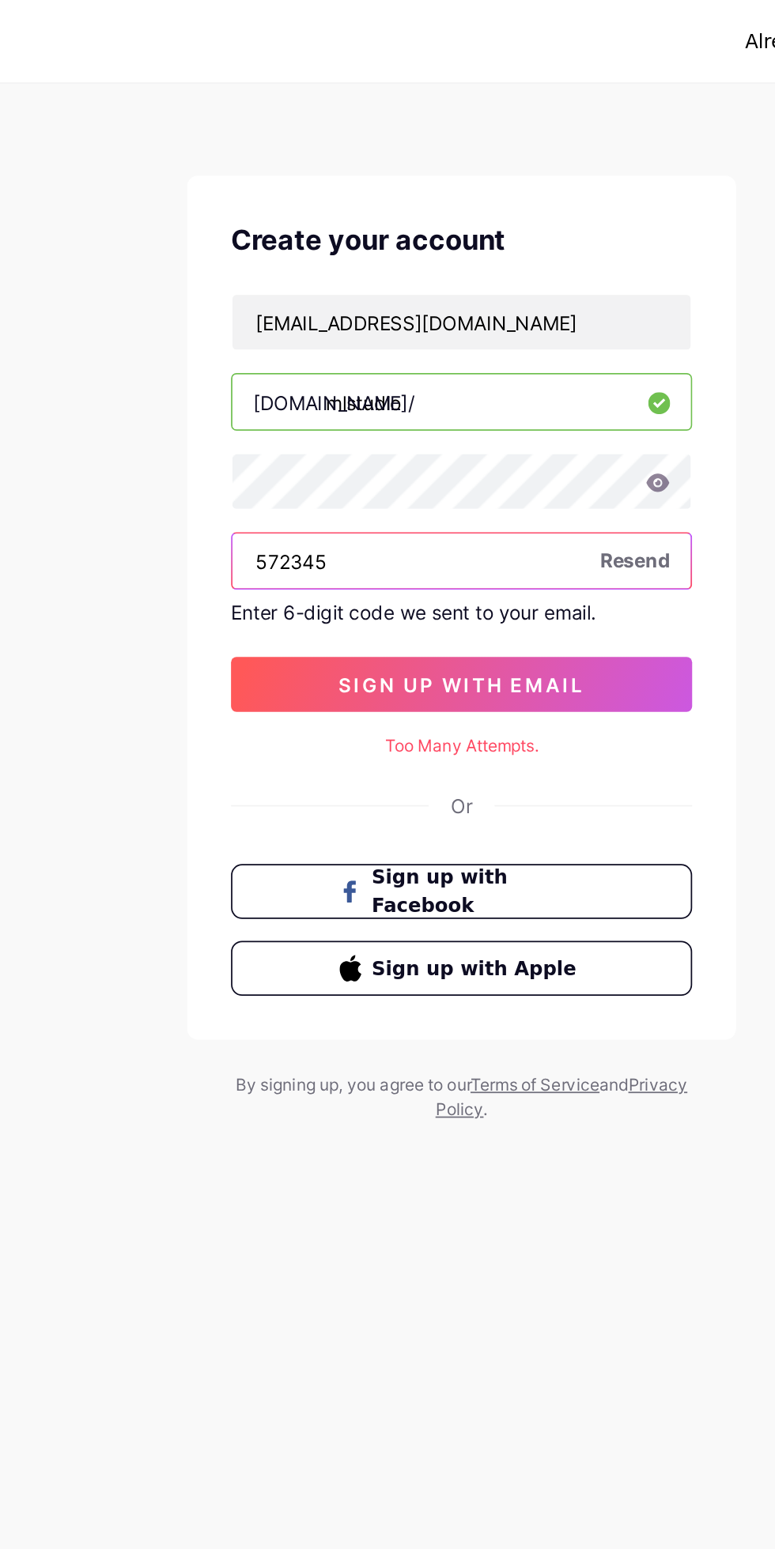
type input "572345"
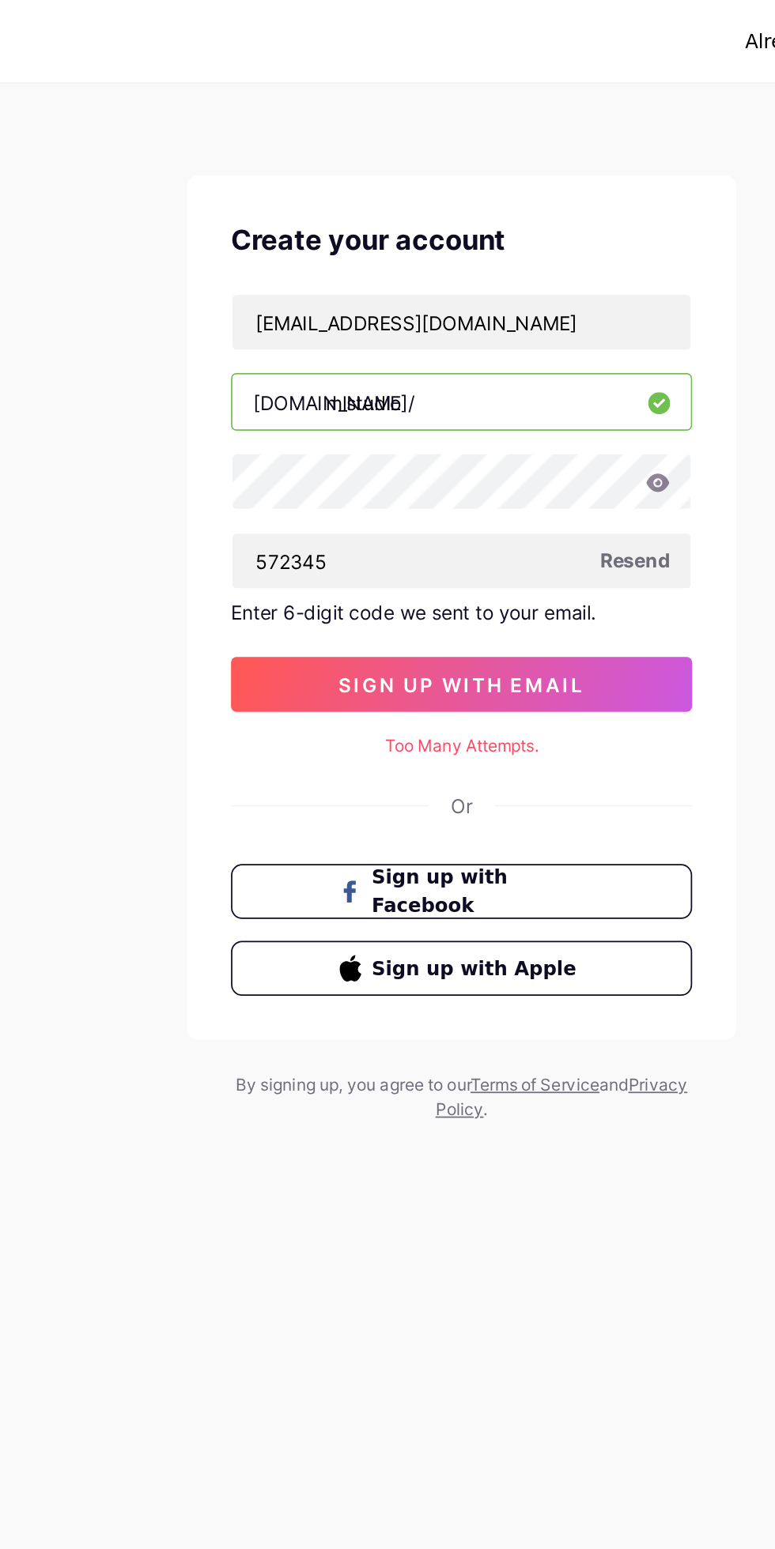
click at [467, 380] on button "sign up with email" at bounding box center [388, 395] width 266 height 32
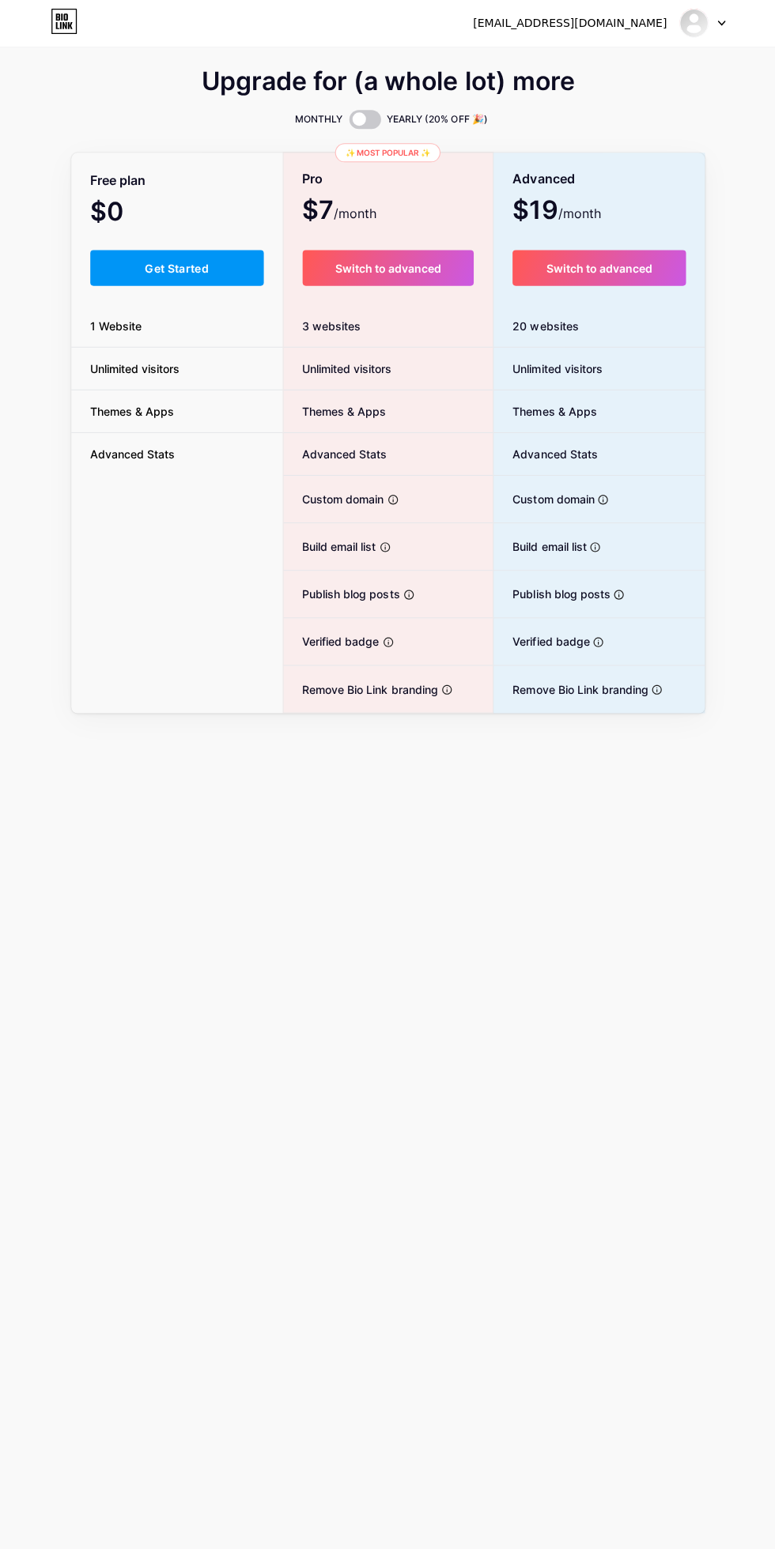
scroll to position [2, 0]
click at [127, 267] on button "Get Started" at bounding box center [176, 269] width 173 height 36
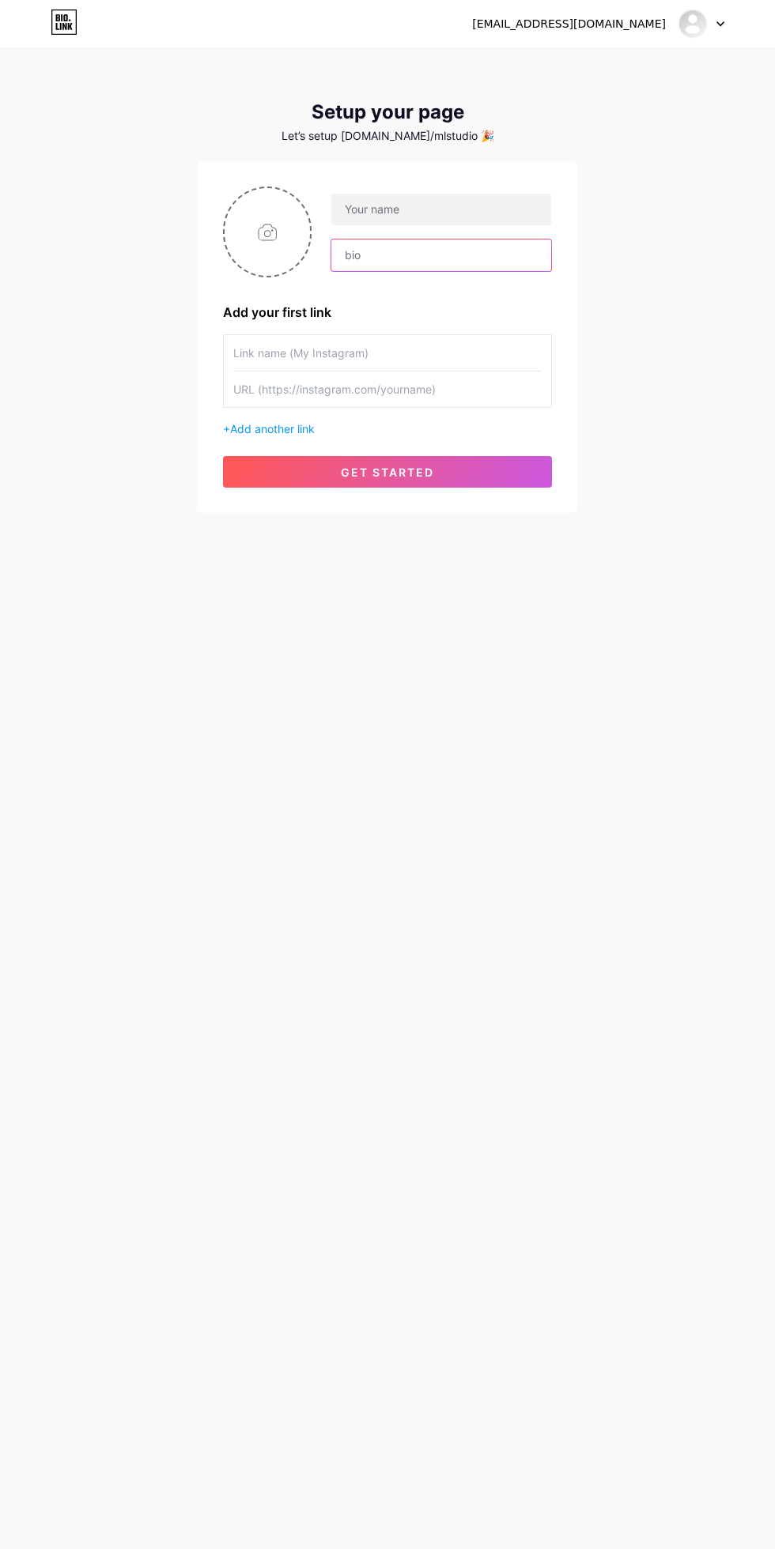
click at [471, 252] on input "text" at bounding box center [441, 256] width 220 height 32
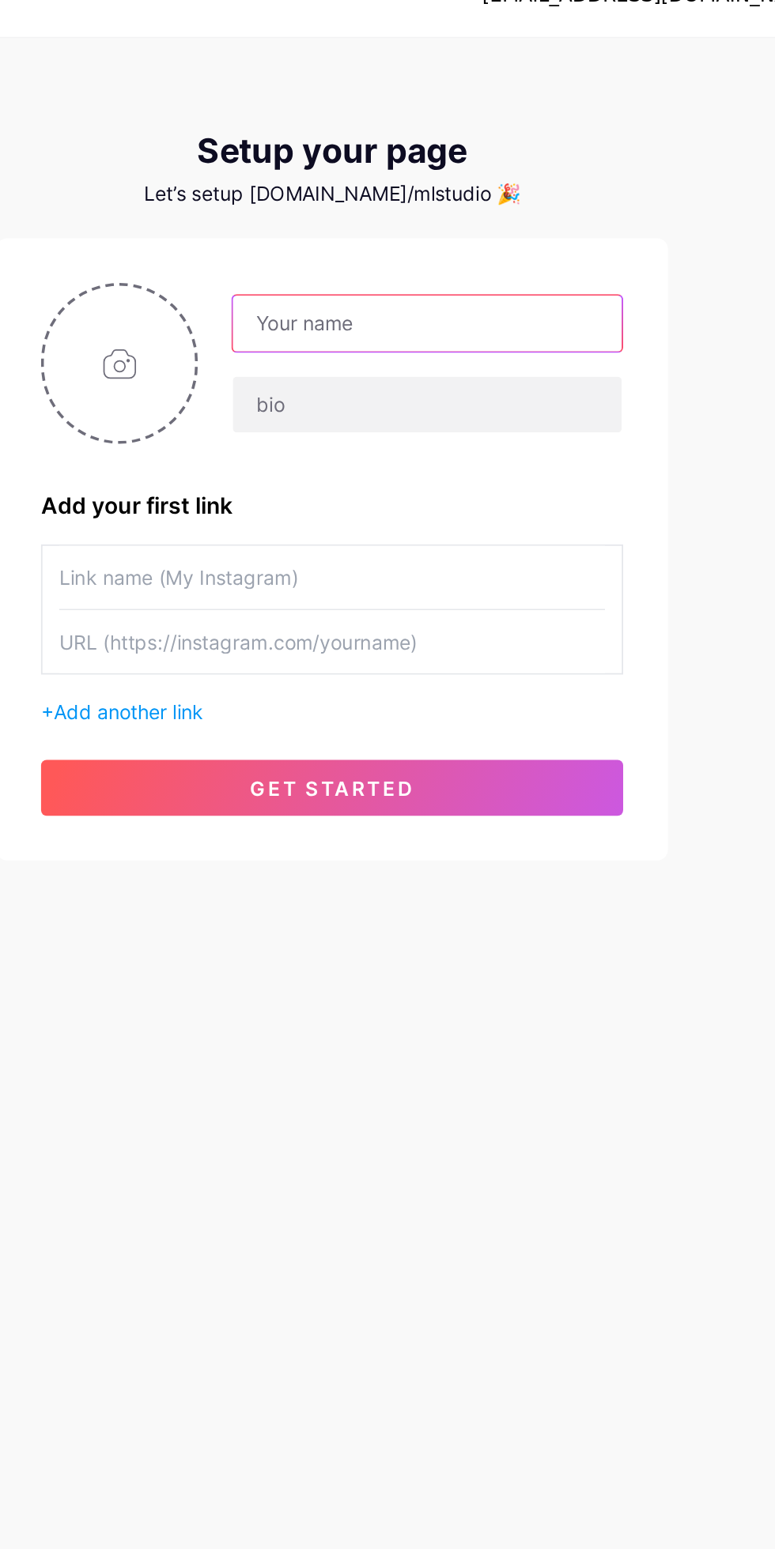
click at [466, 221] on input "text" at bounding box center [441, 210] width 220 height 32
type input "M"
type input "A"
click at [410, 205] on input "MONETIZNGLEGEND STUDIO" at bounding box center [441, 210] width 220 height 32
type input "MONETIZNG LEGEND STUDIO"
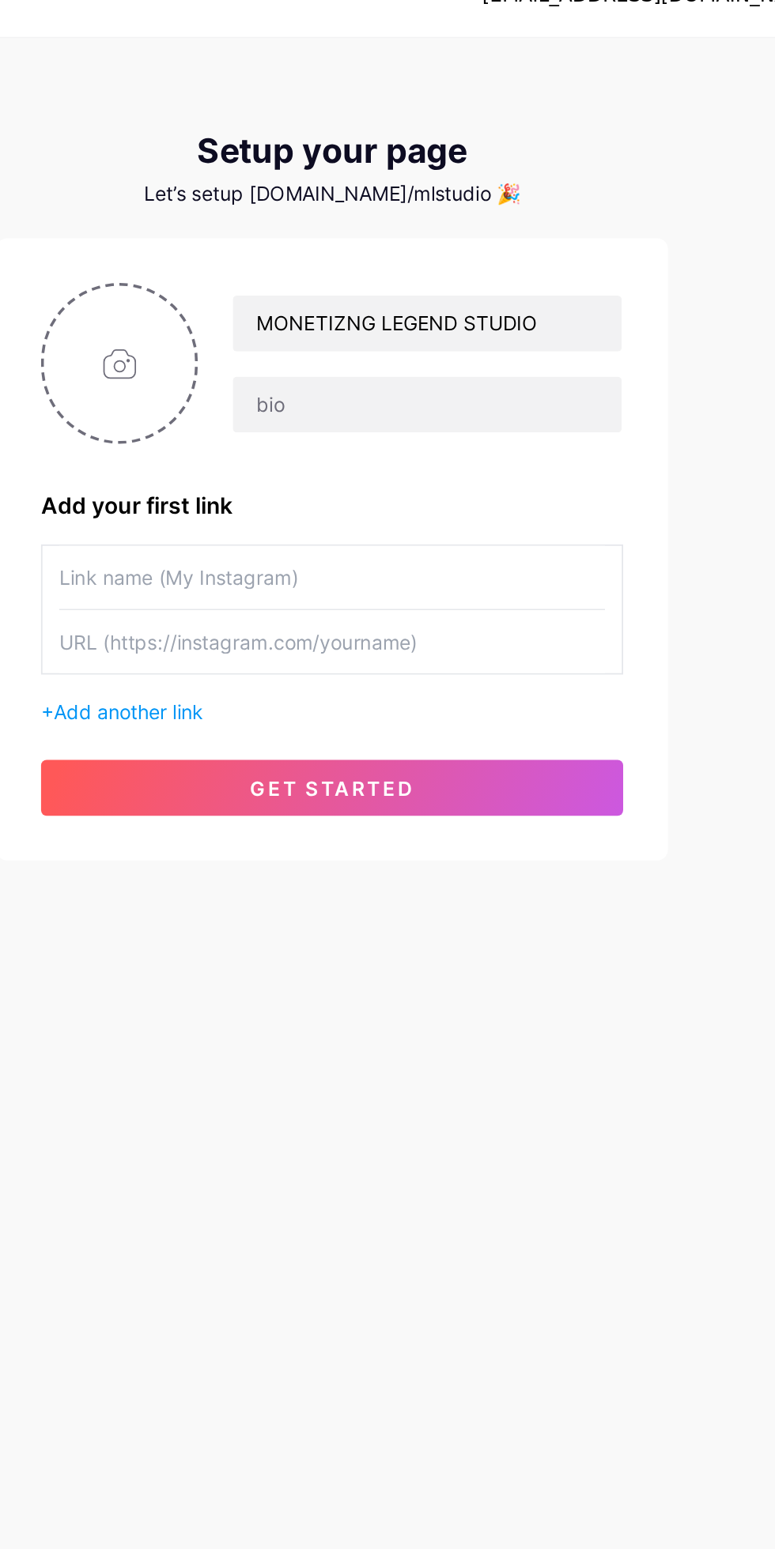
click at [257, 236] on input "file" at bounding box center [266, 232] width 85 height 88
click at [292, 232] on input "file" at bounding box center [266, 232] width 85 height 88
type input "C:\fakepath\1000238076.webp"
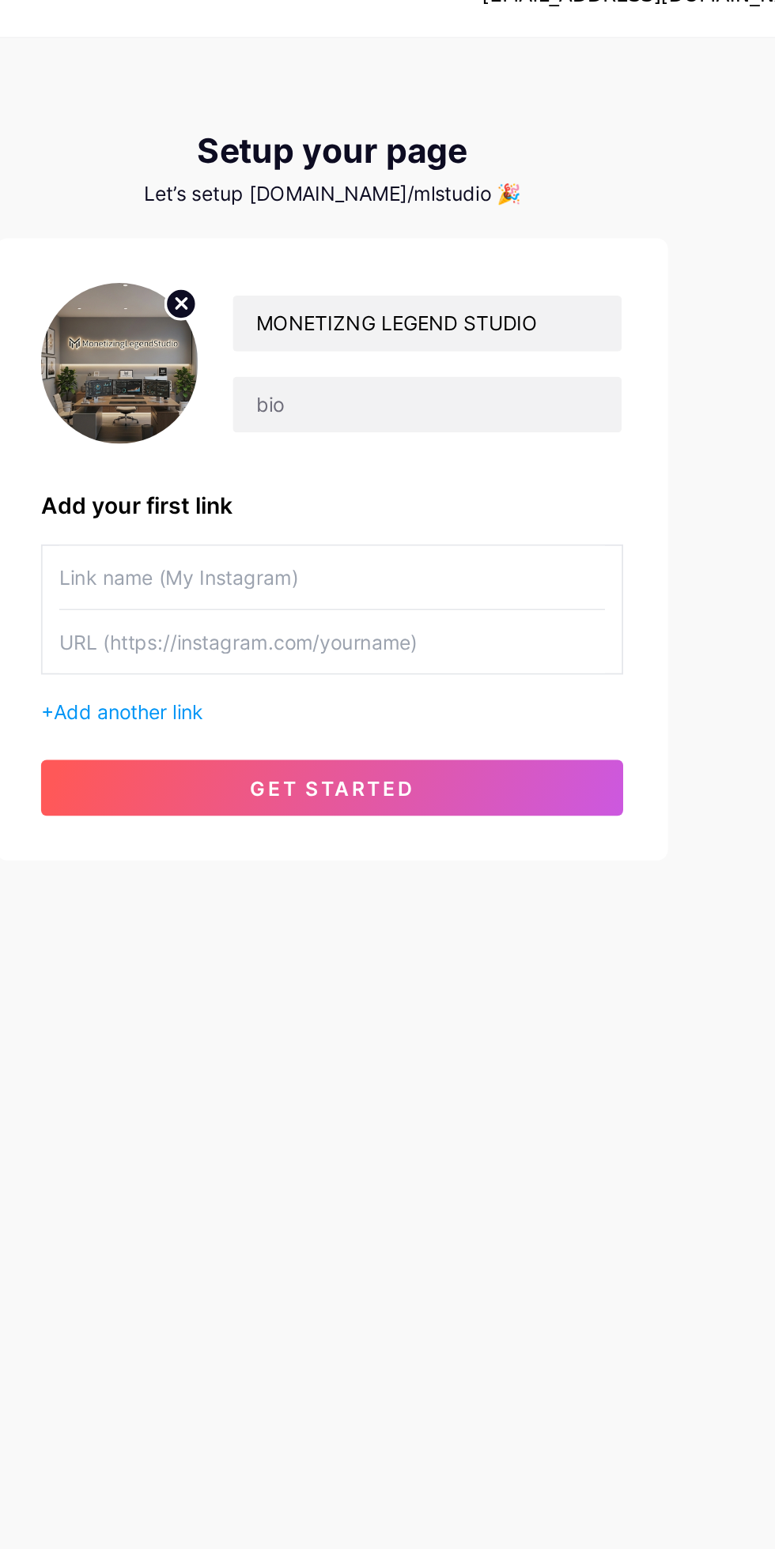
click at [485, 350] on input "text" at bounding box center [387, 353] width 308 height 36
click at [473, 388] on input "text" at bounding box center [387, 390] width 308 height 36
type input "[URL][DOMAIN_NAME]"
click at [277, 462] on button "get started" at bounding box center [387, 472] width 329 height 32
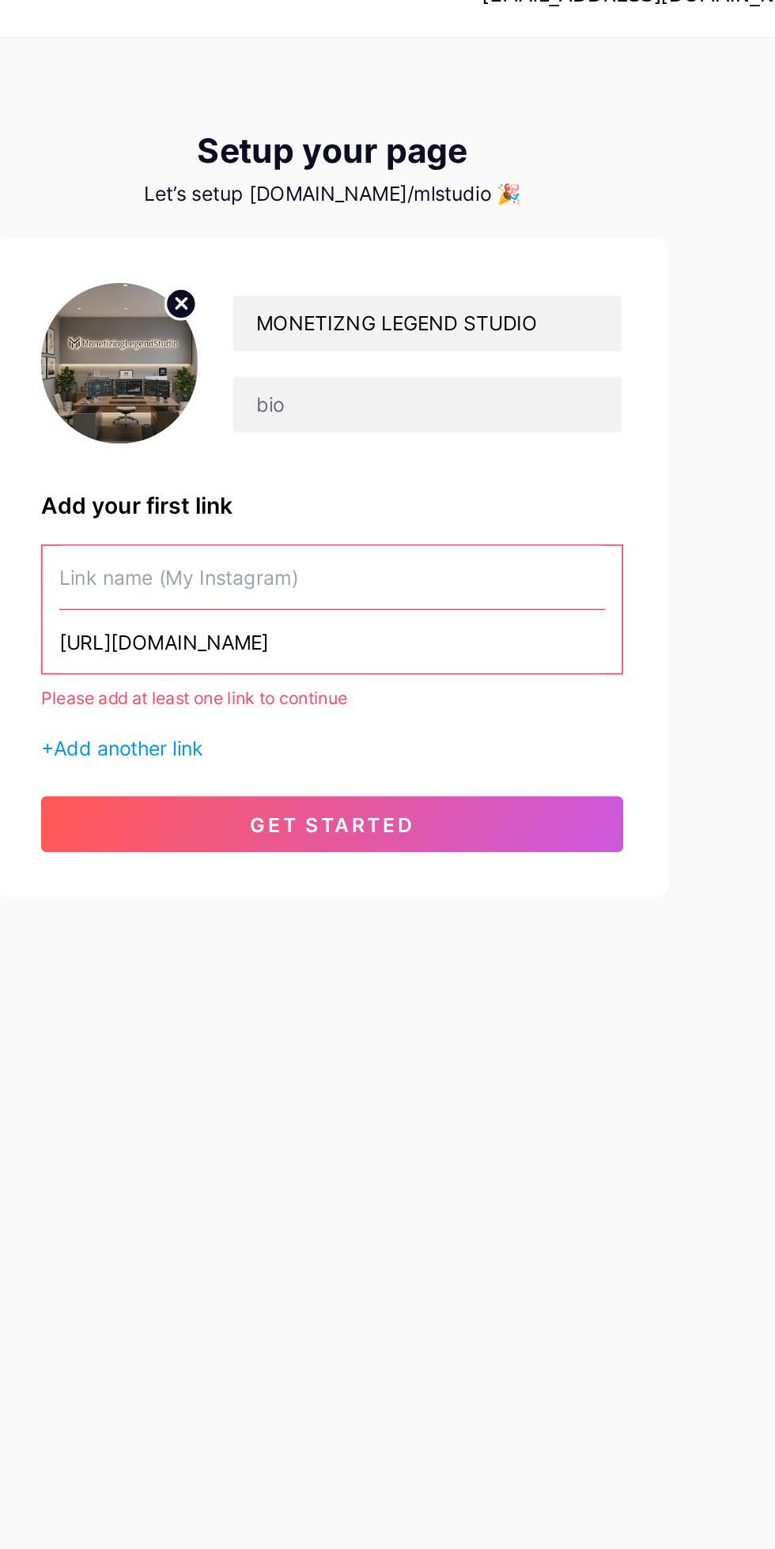
click at [241, 357] on input "text" at bounding box center [387, 353] width 308 height 36
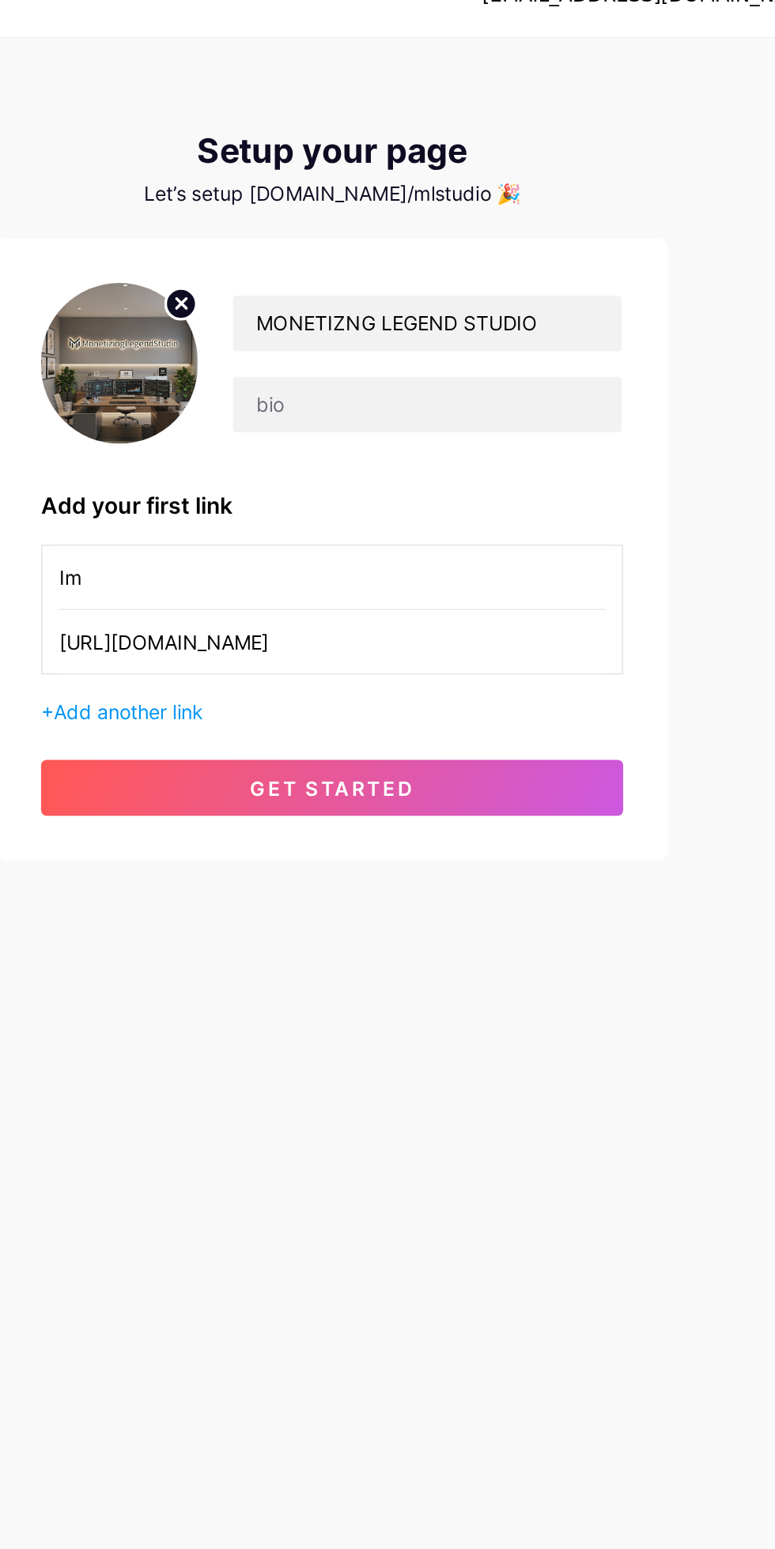
type input "I"
type input "i"
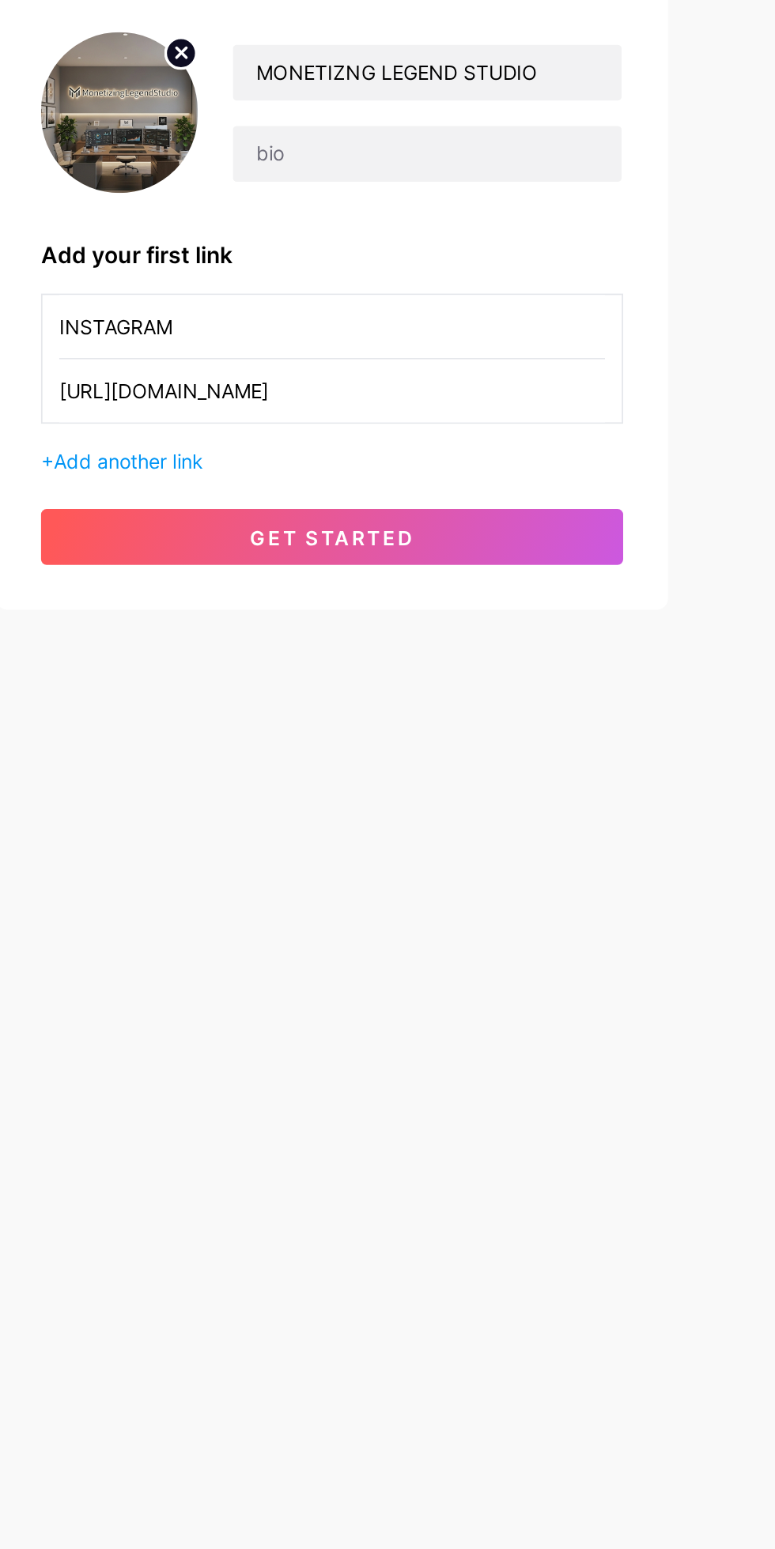
type input "INSTAGRAM"
click at [266, 432] on span "Add another link" at bounding box center [272, 428] width 85 height 13
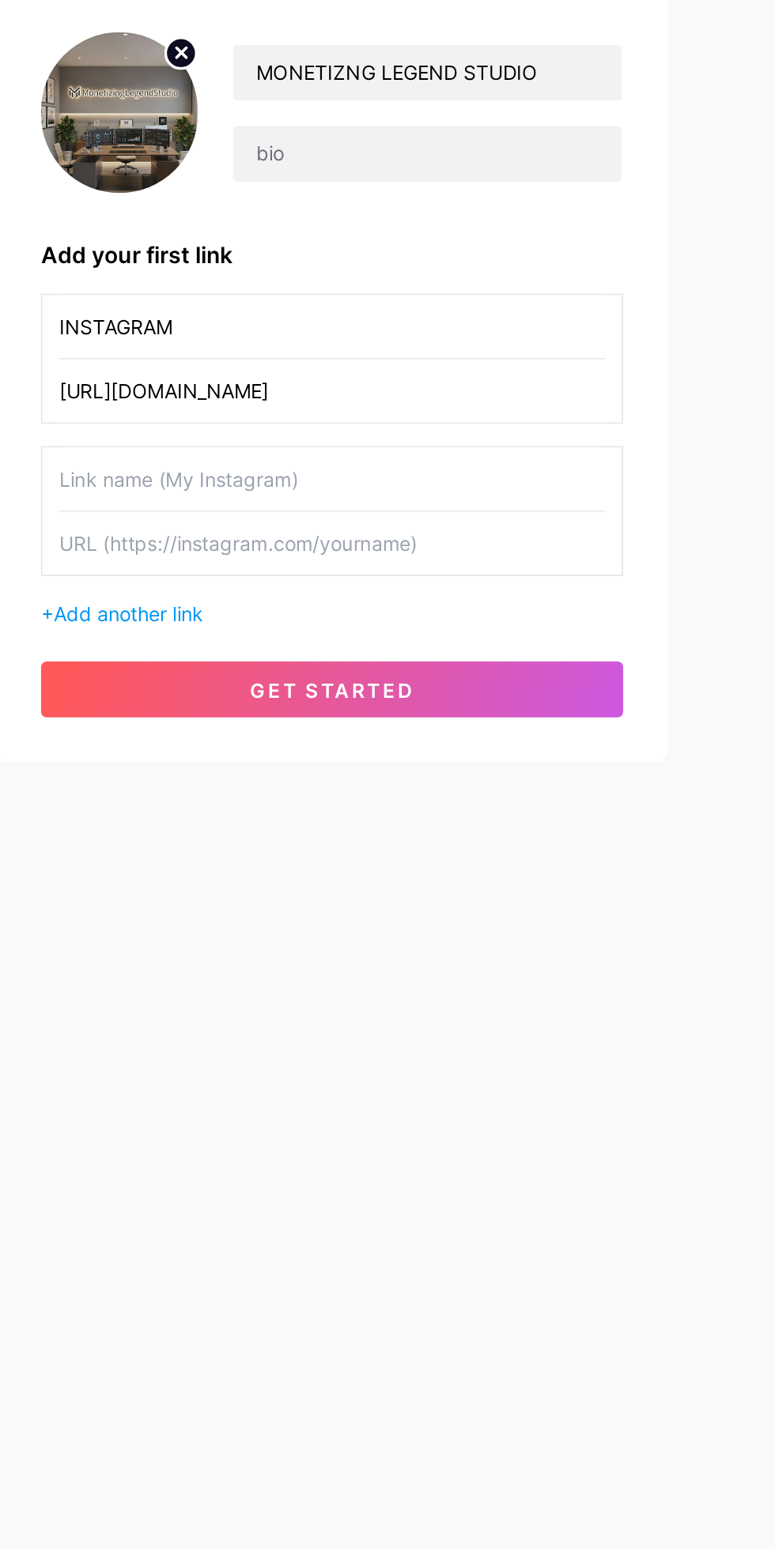
click at [255, 444] on input "text" at bounding box center [387, 439] width 308 height 36
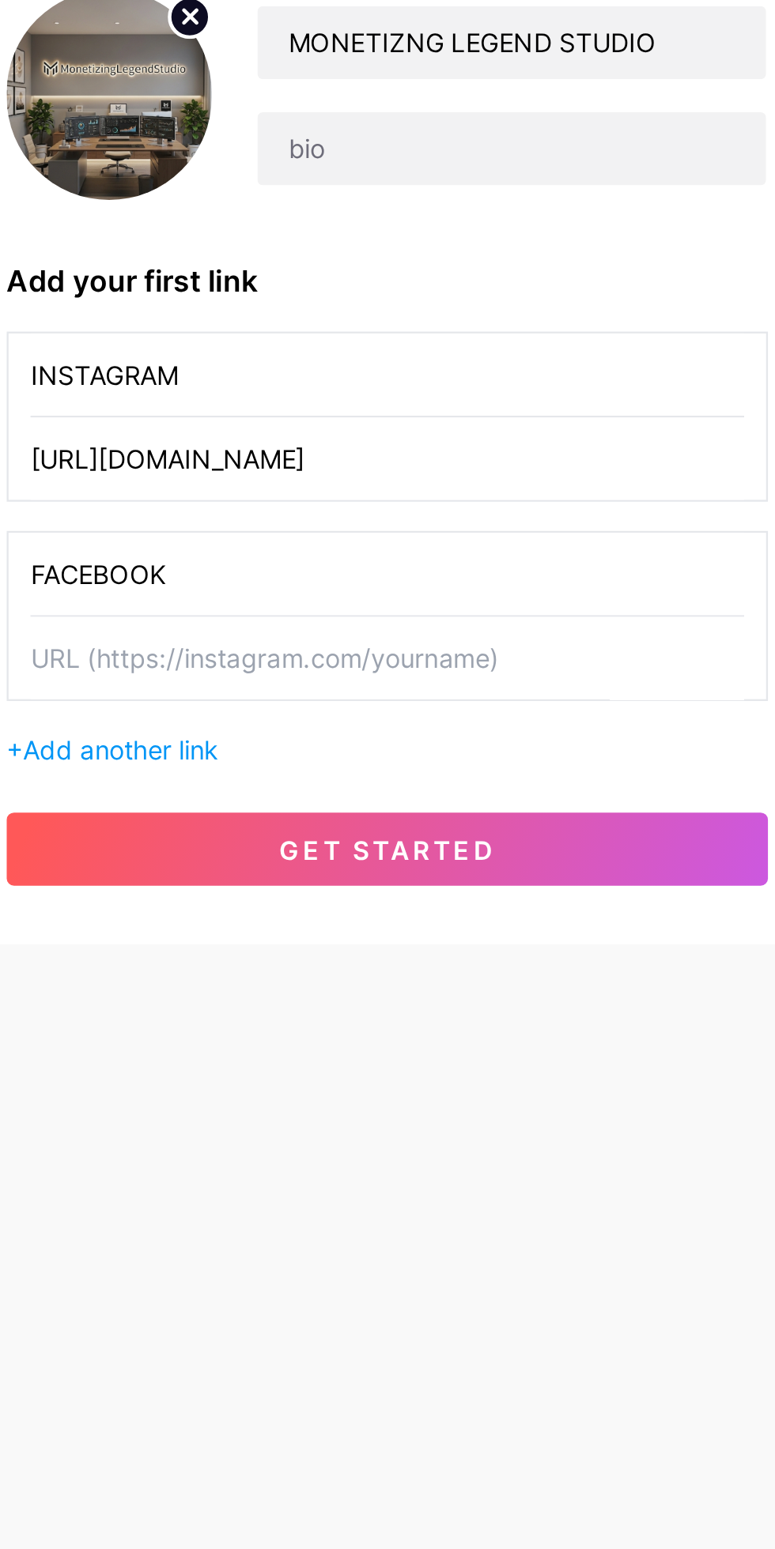
type input "FACEBOOK"
click at [275, 471] on input "text" at bounding box center [387, 476] width 308 height 36
click at [325, 476] on input "[URL][DOMAIN_NAME]" at bounding box center [387, 476] width 308 height 36
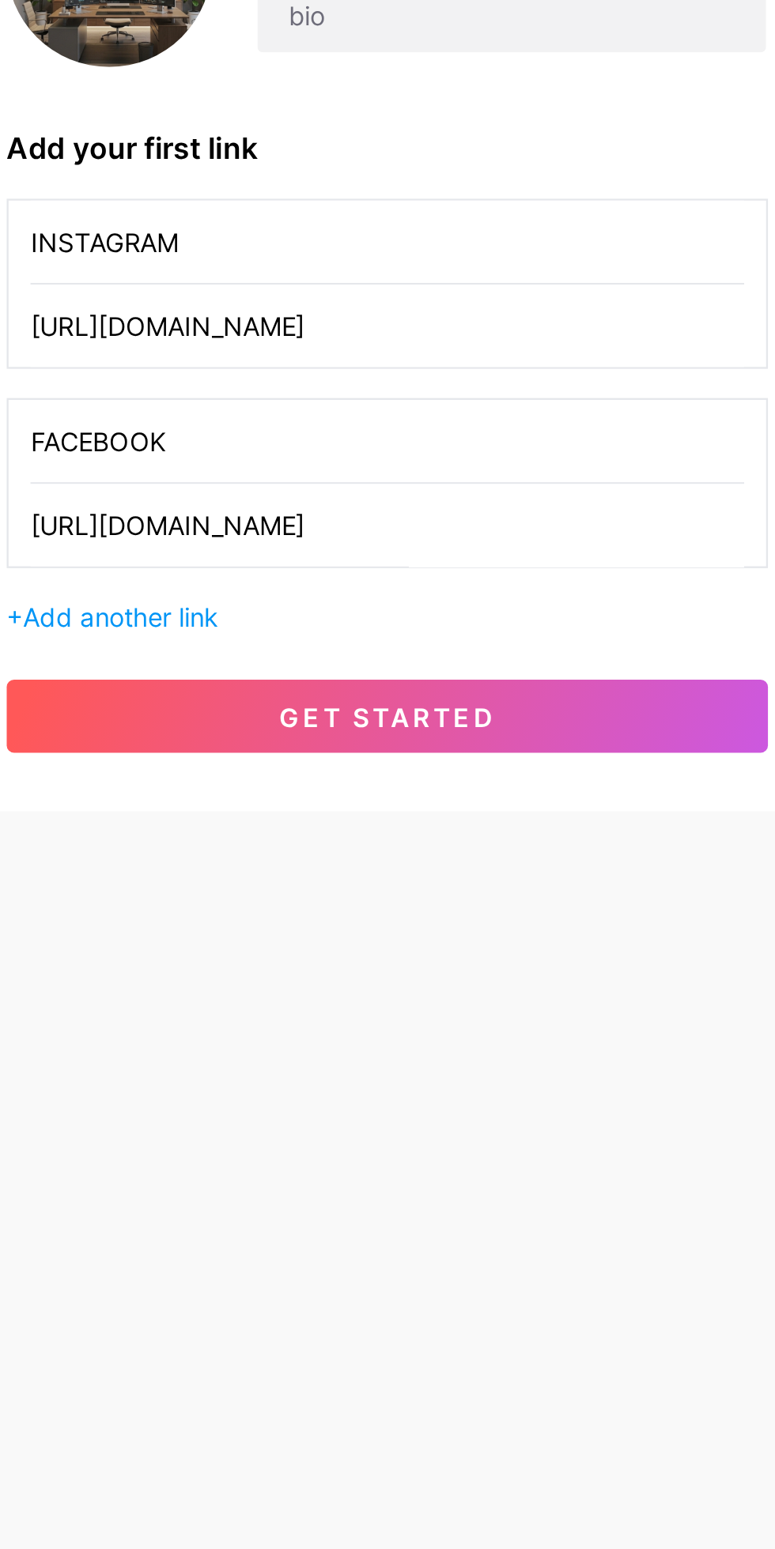
type input "[URL][DOMAIN_NAME]"
click at [262, 521] on span "Add another link" at bounding box center [272, 514] width 85 height 13
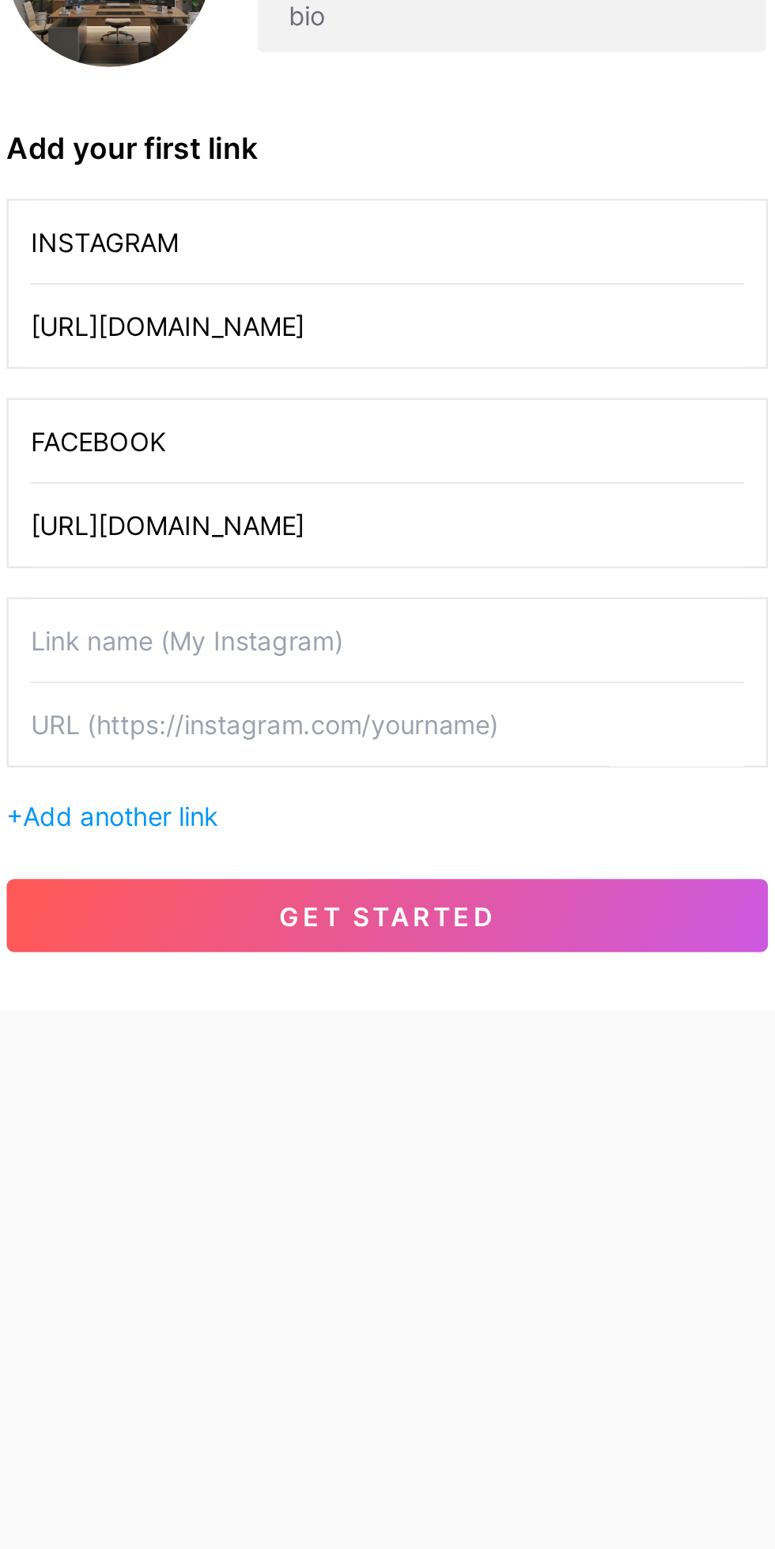
click at [262, 528] on input "text" at bounding box center [387, 525] width 308 height 36
type input "YOUTUBE"
click at [280, 554] on input "text" at bounding box center [387, 562] width 308 height 36
paste input "[URL][DOMAIN_NAME]"
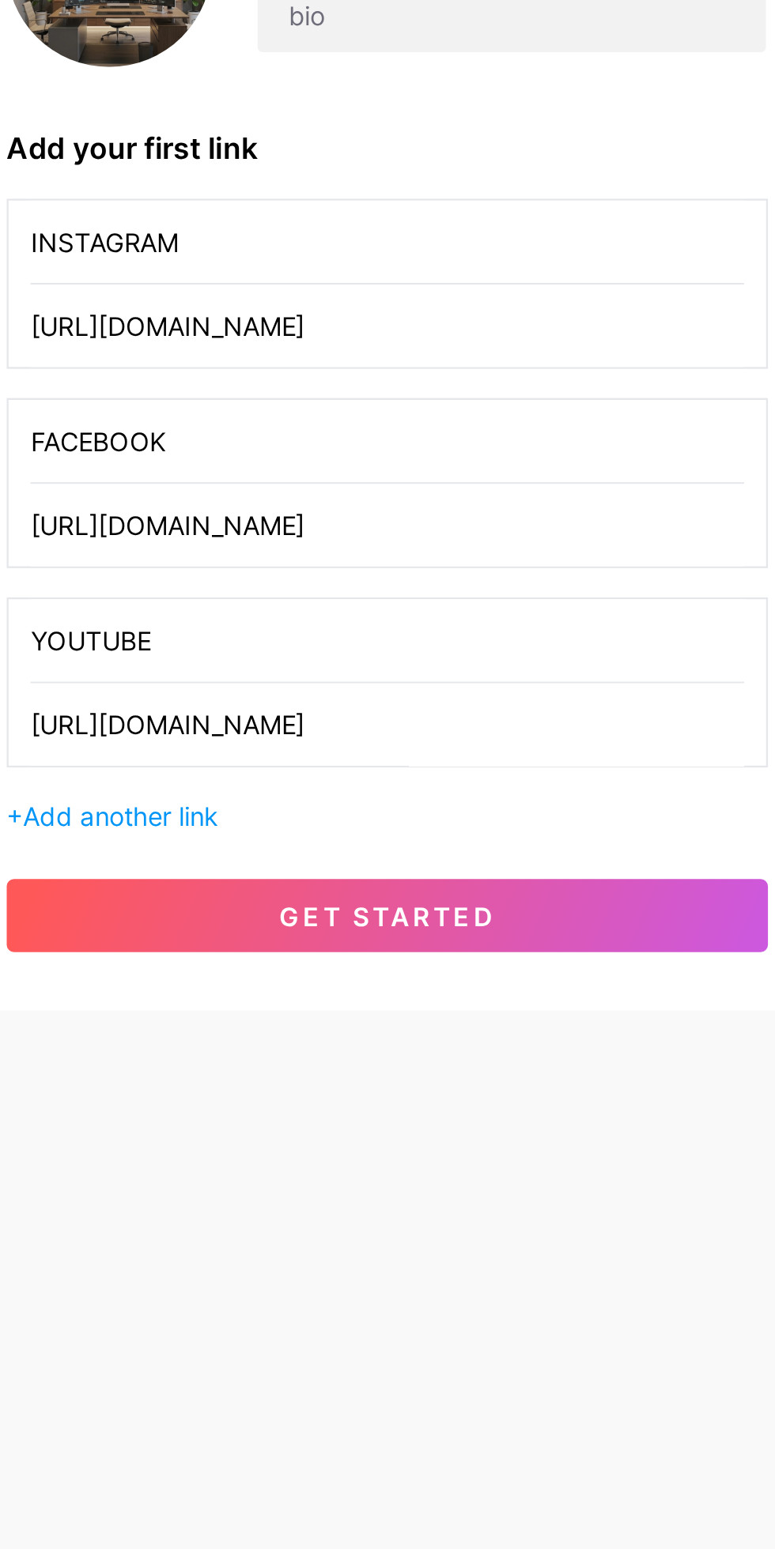
click at [322, 561] on input "[URL][DOMAIN_NAME]" at bounding box center [387, 562] width 308 height 36
type input "[URL][DOMAIN_NAME]"
click at [279, 472] on input "[URL][DOMAIN_NAME]" at bounding box center [387, 476] width 308 height 36
type input "[URL][DOMAIN_NAME]"
click at [277, 388] on input "[URL][DOMAIN_NAME]" at bounding box center [387, 390] width 308 height 36
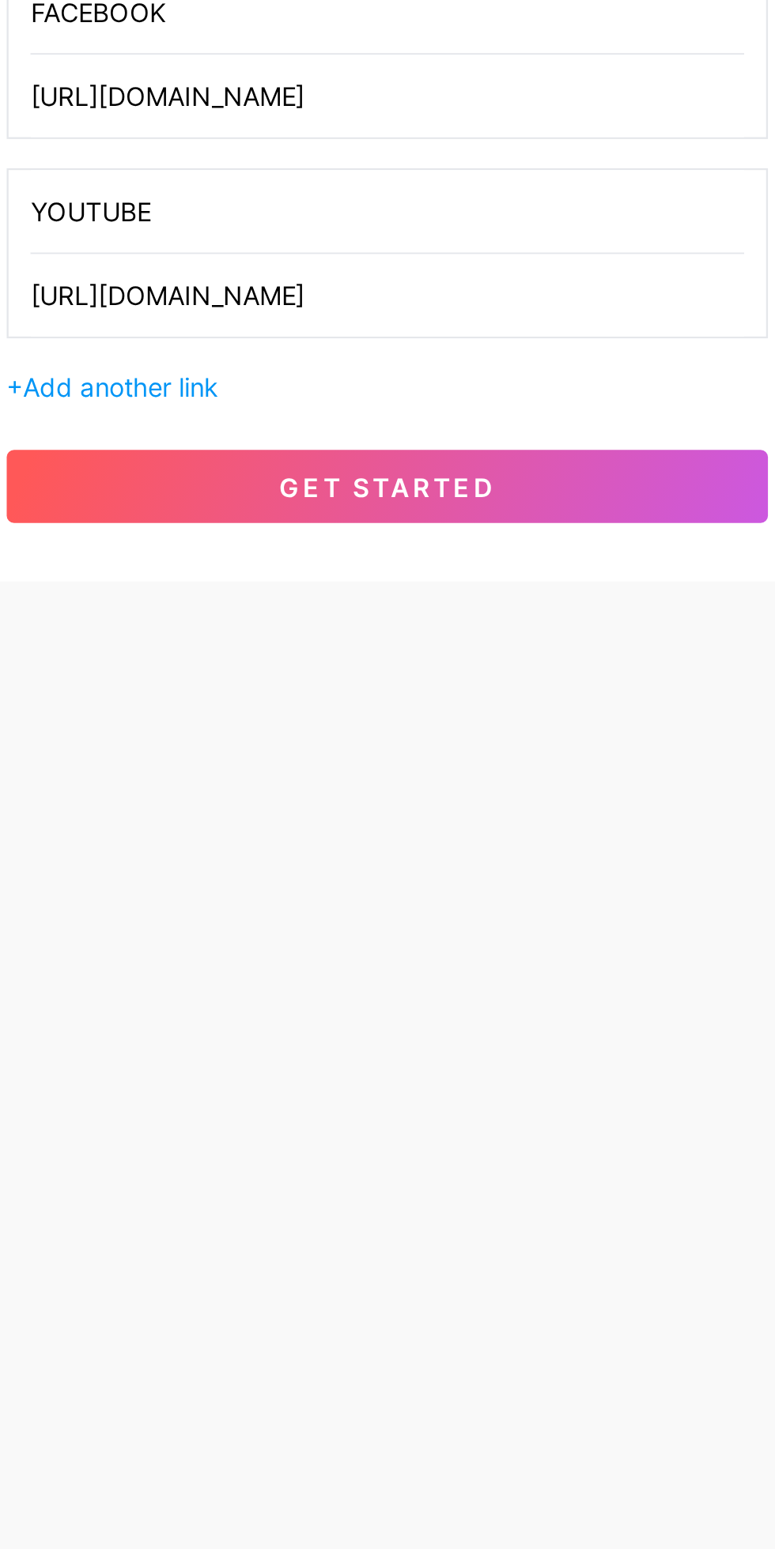
type input "[URL][DOMAIN_NAME]"
click at [267, 639] on button "get started" at bounding box center [387, 644] width 329 height 32
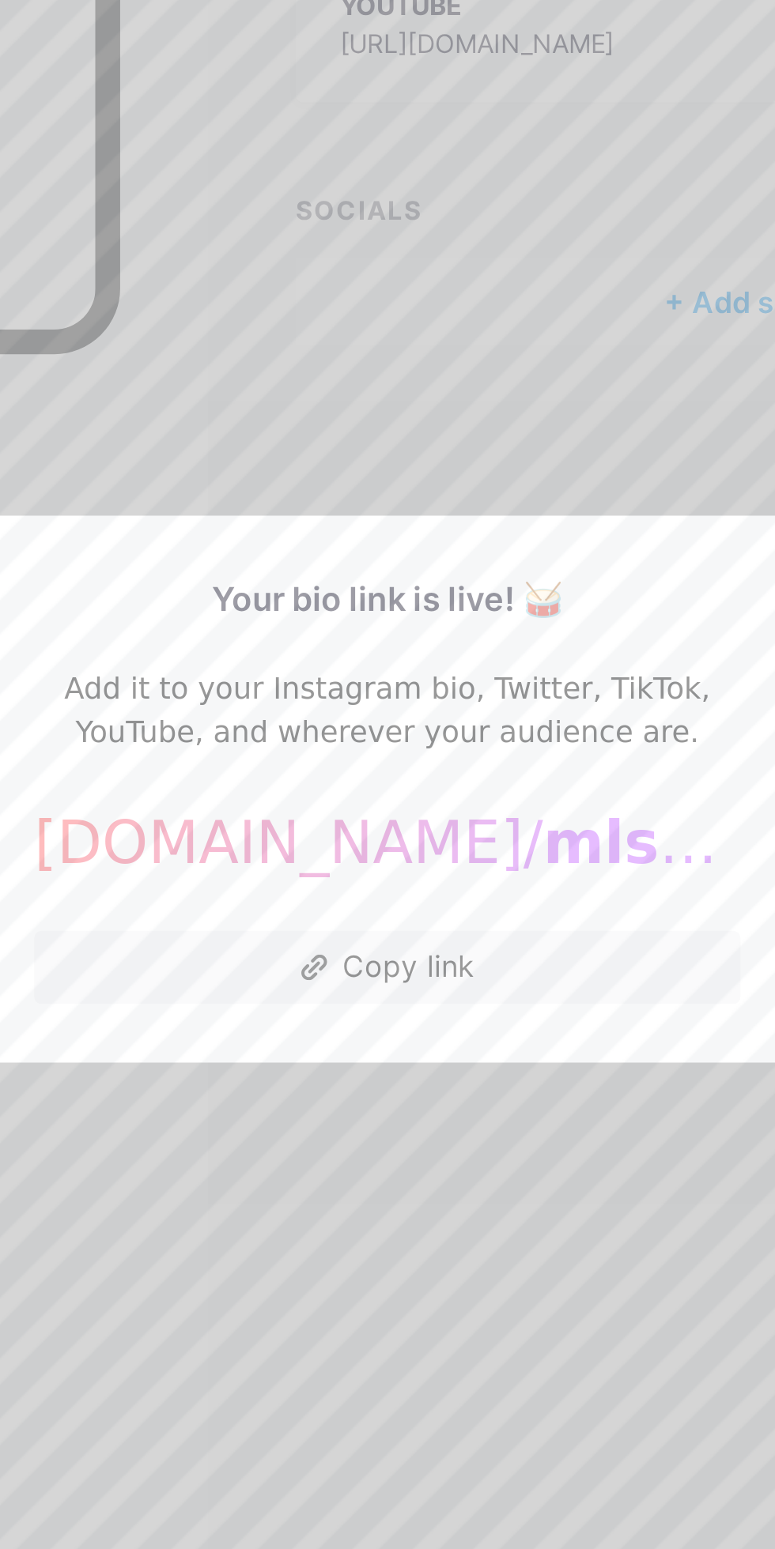
click at [436, 868] on button "Copy link" at bounding box center [387, 852] width 305 height 32
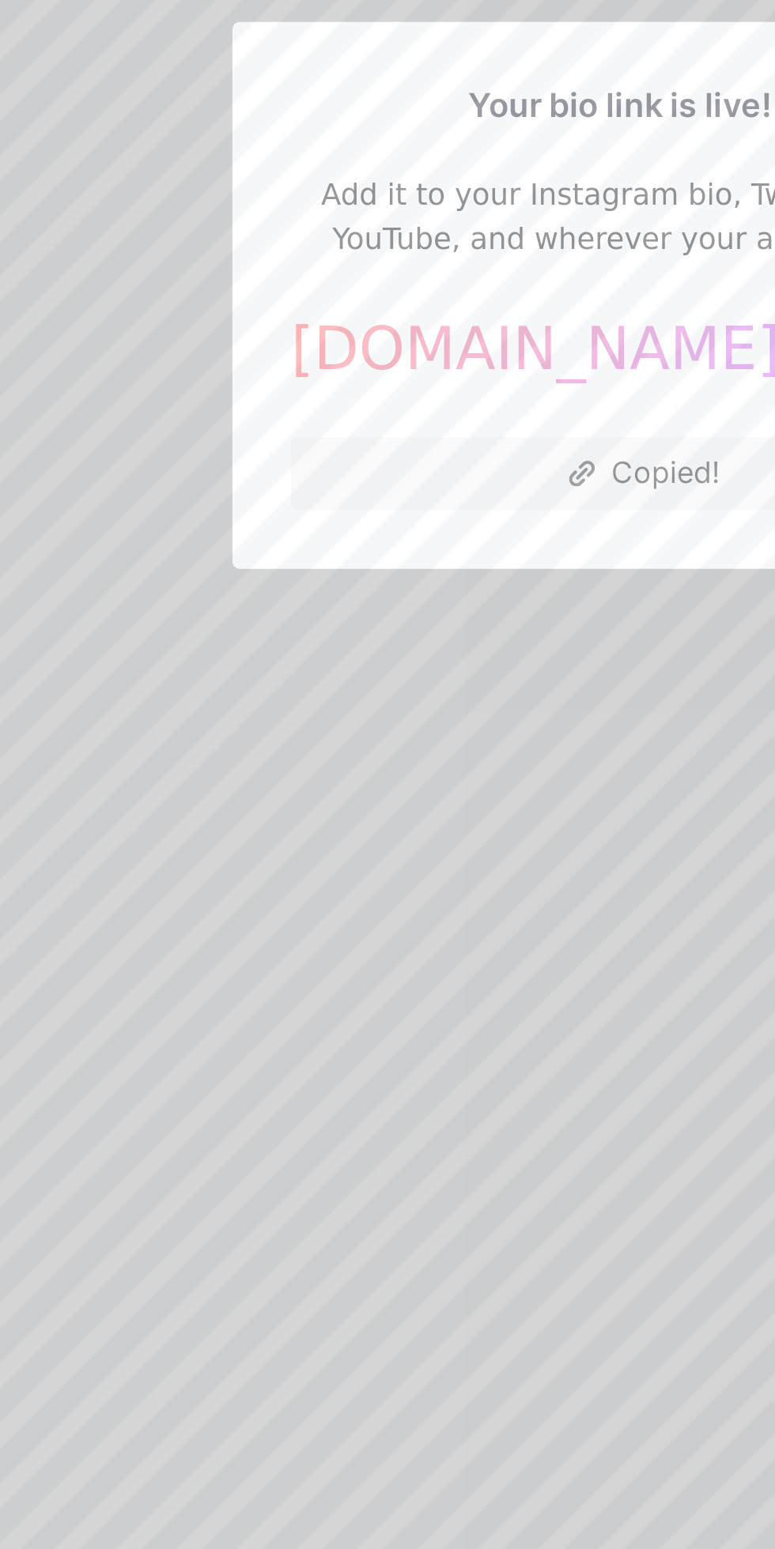
click at [152, 900] on div at bounding box center [387, 774] width 775 height 1549
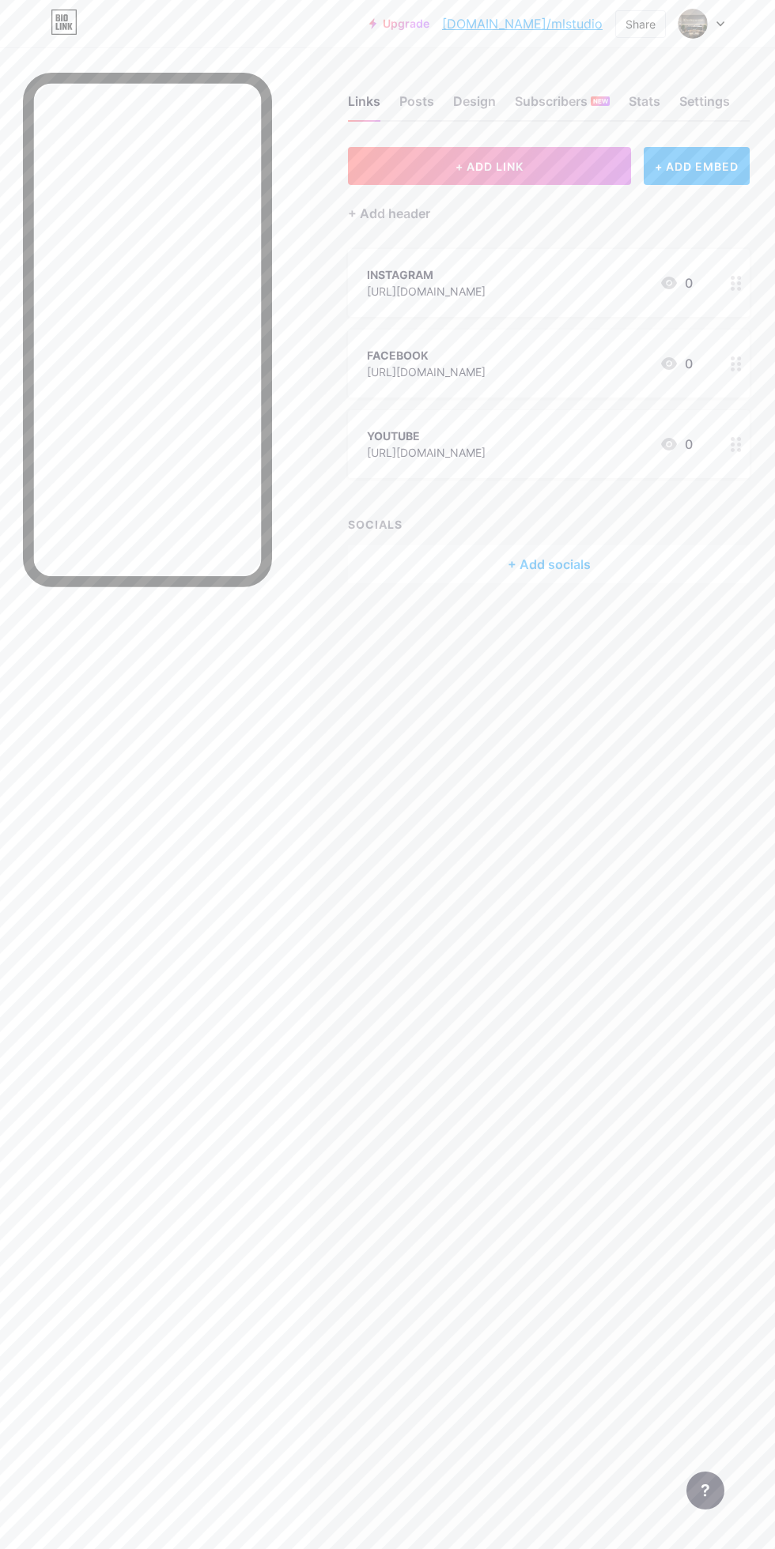
click at [579, 19] on link "[DOMAIN_NAME]/mlstudio" at bounding box center [522, 23] width 160 height 19
click at [602, 563] on div "+ Add socials" at bounding box center [549, 564] width 402 height 38
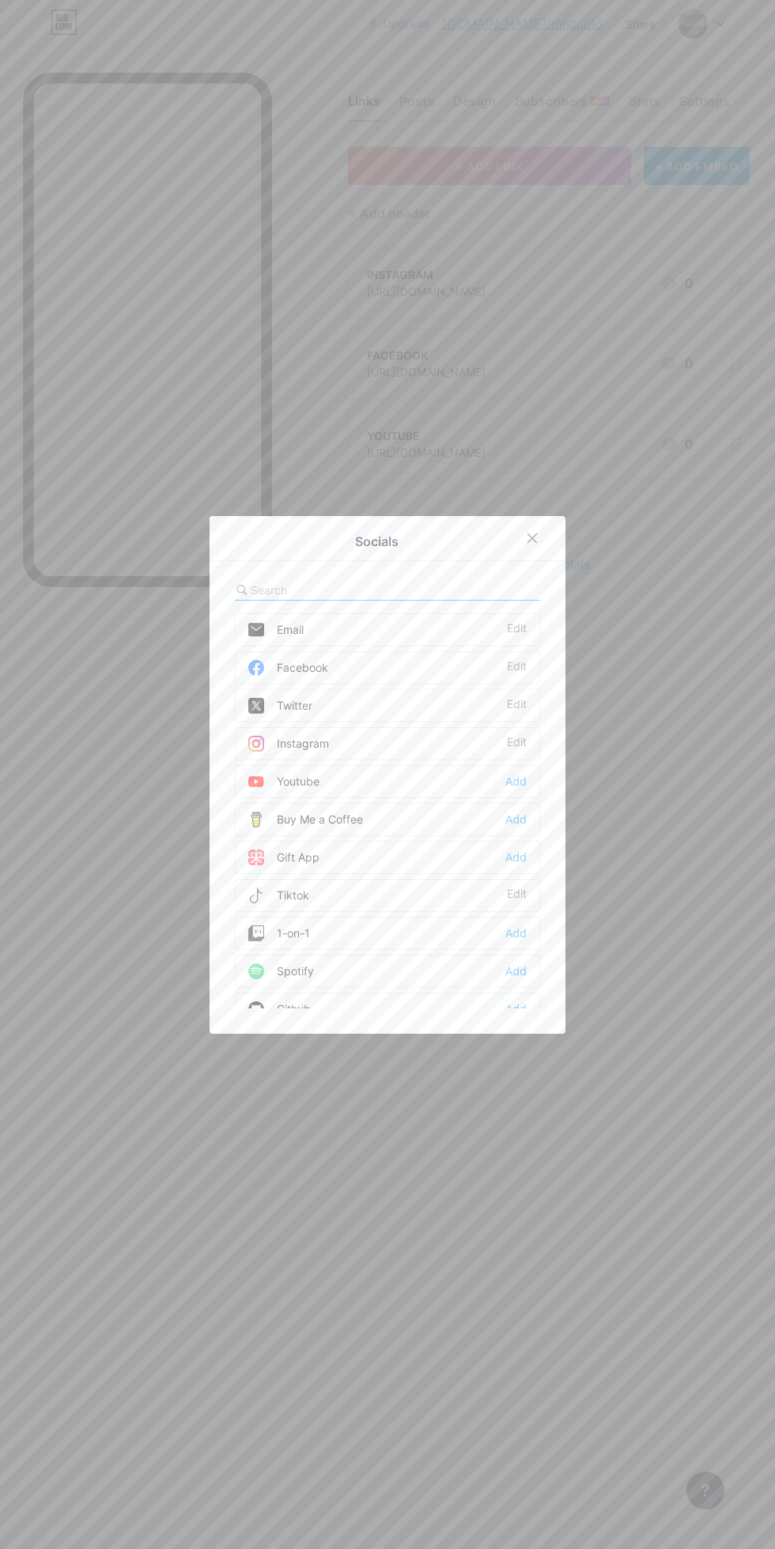
click at [471, 685] on div "Facebook Edit" at bounding box center [387, 667] width 305 height 33
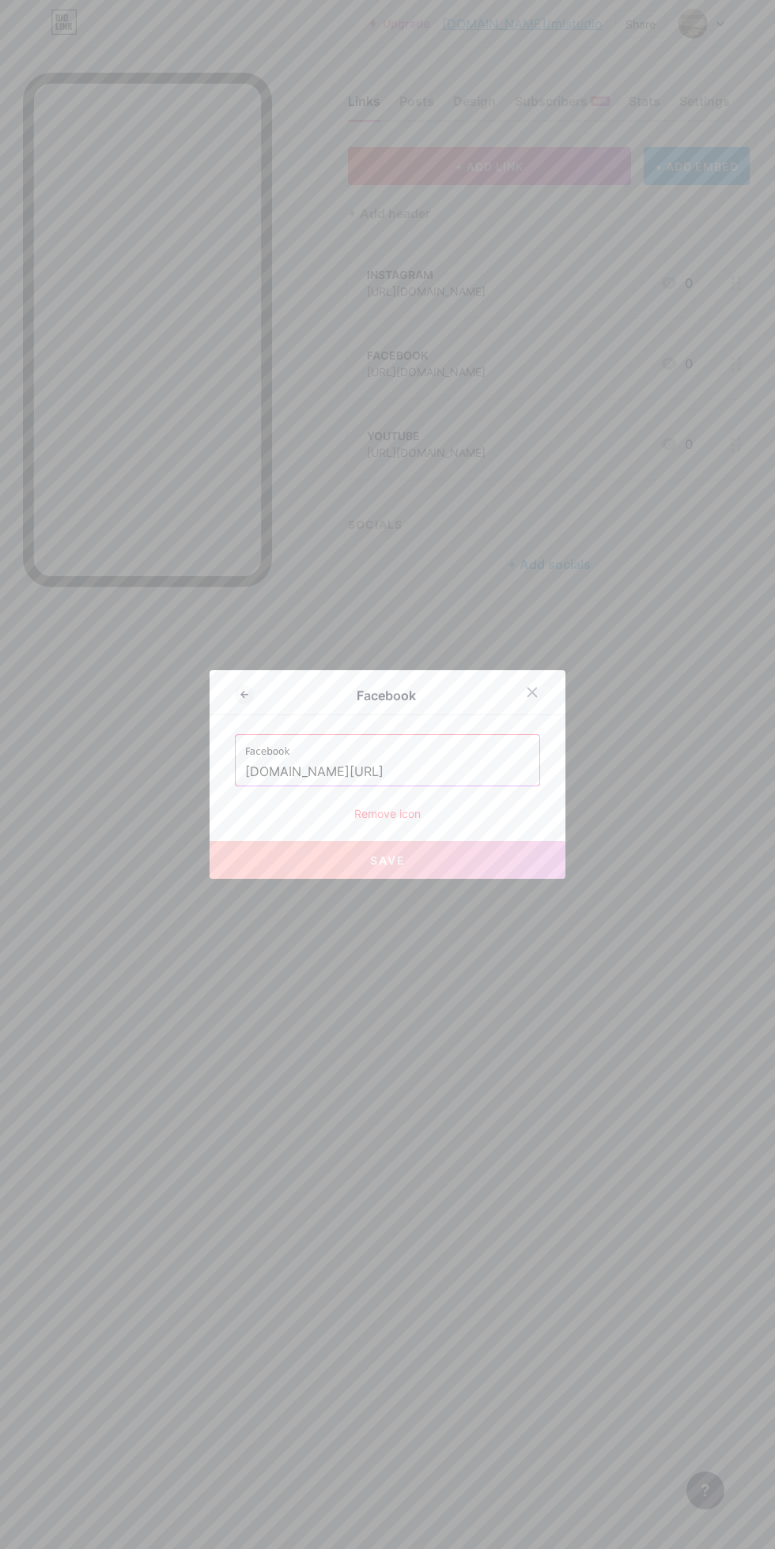
click at [492, 879] on button "Save" at bounding box center [387, 860] width 356 height 38
click at [530, 697] on icon at bounding box center [532, 692] width 9 height 9
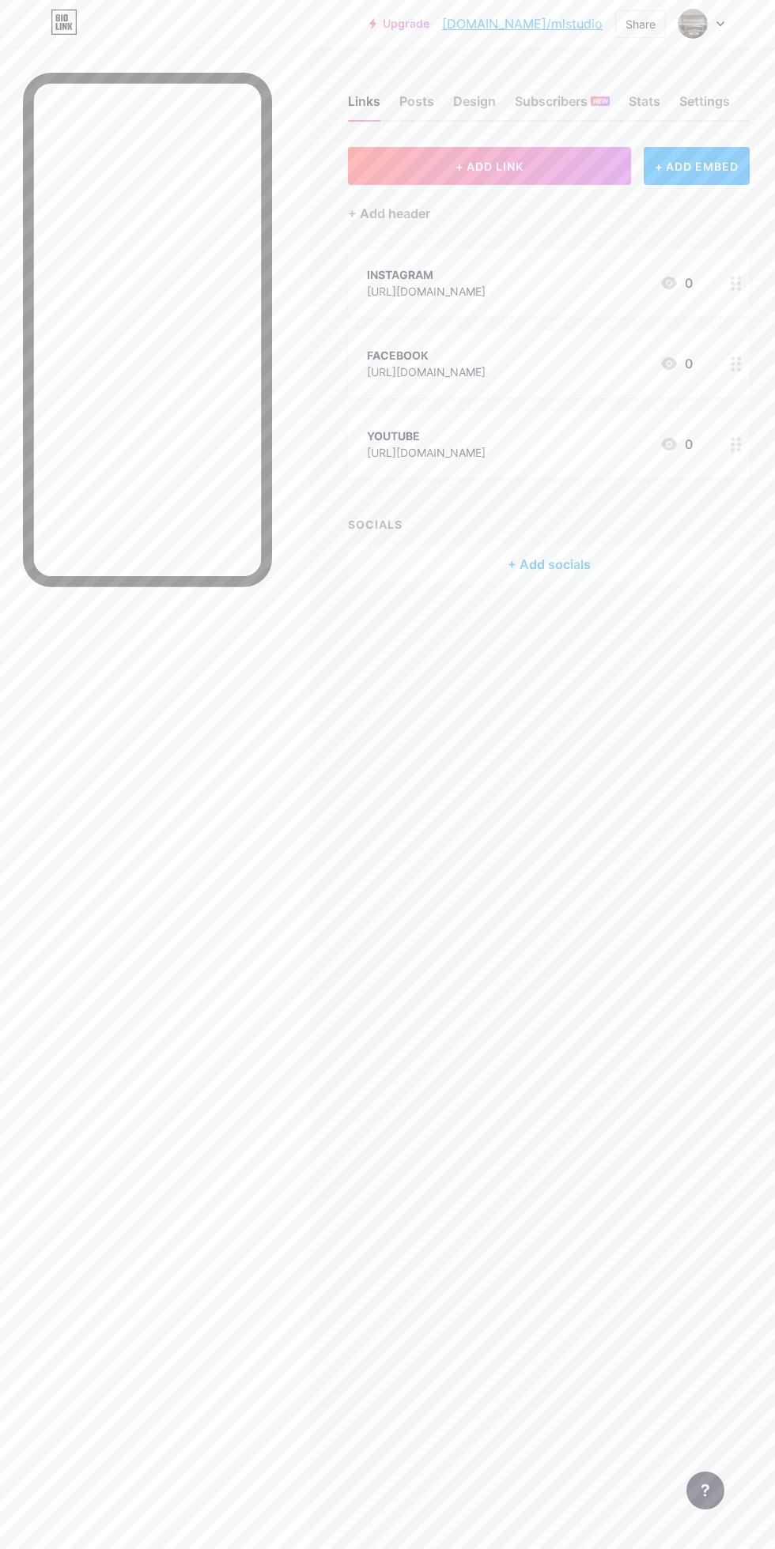
click at [705, 24] on img at bounding box center [692, 24] width 30 height 30
click at [53, 675] on div at bounding box center [147, 835] width 249 height 1524
click at [719, 96] on div "Settings" at bounding box center [704, 106] width 51 height 28
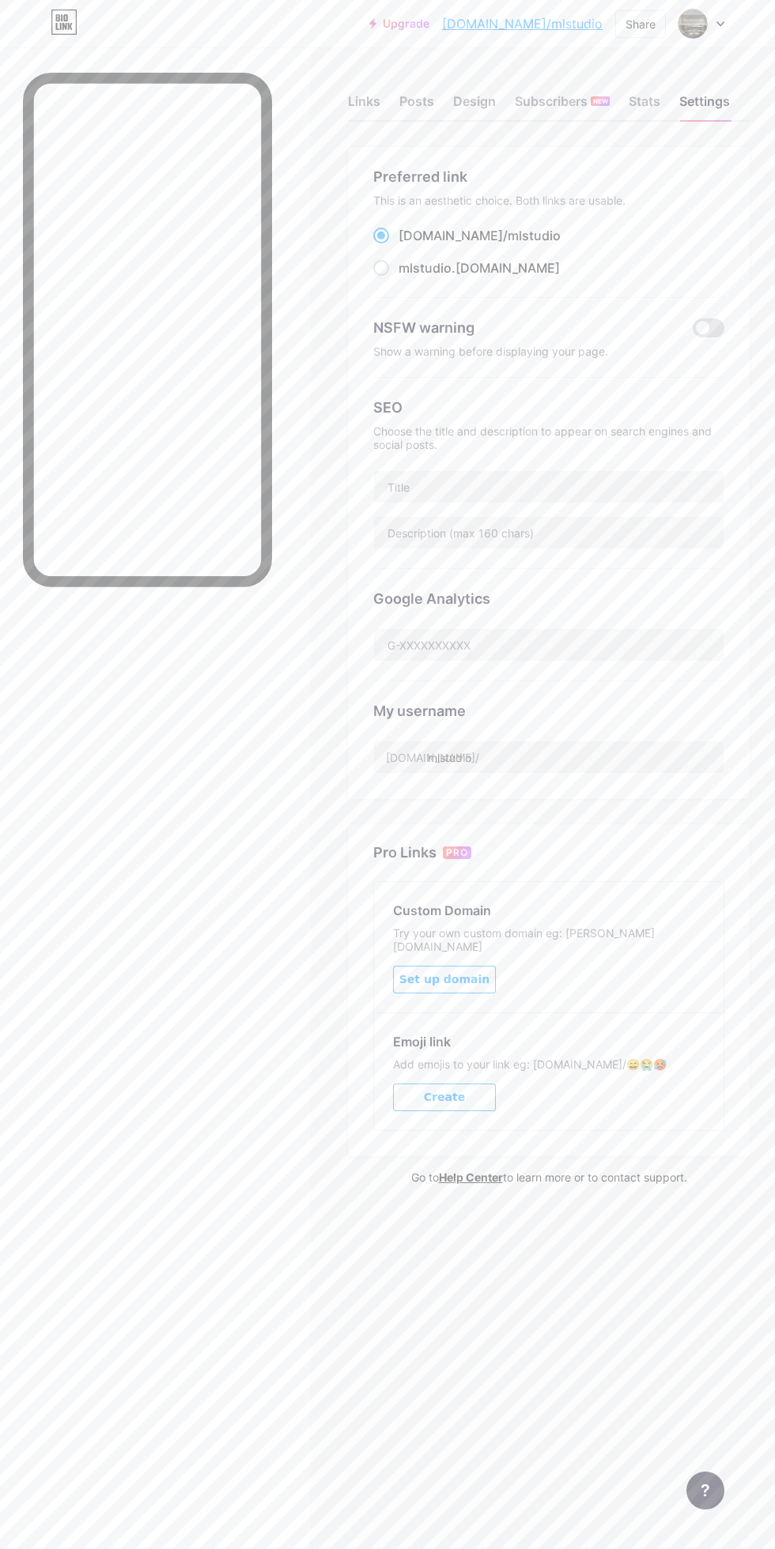
click at [456, 267] on div "mlstudio .[DOMAIN_NAME]" at bounding box center [478, 267] width 161 height 19
click at [409, 277] on input "mlstudio .[DOMAIN_NAME]" at bounding box center [403, 282] width 10 height 10
radio input "true"
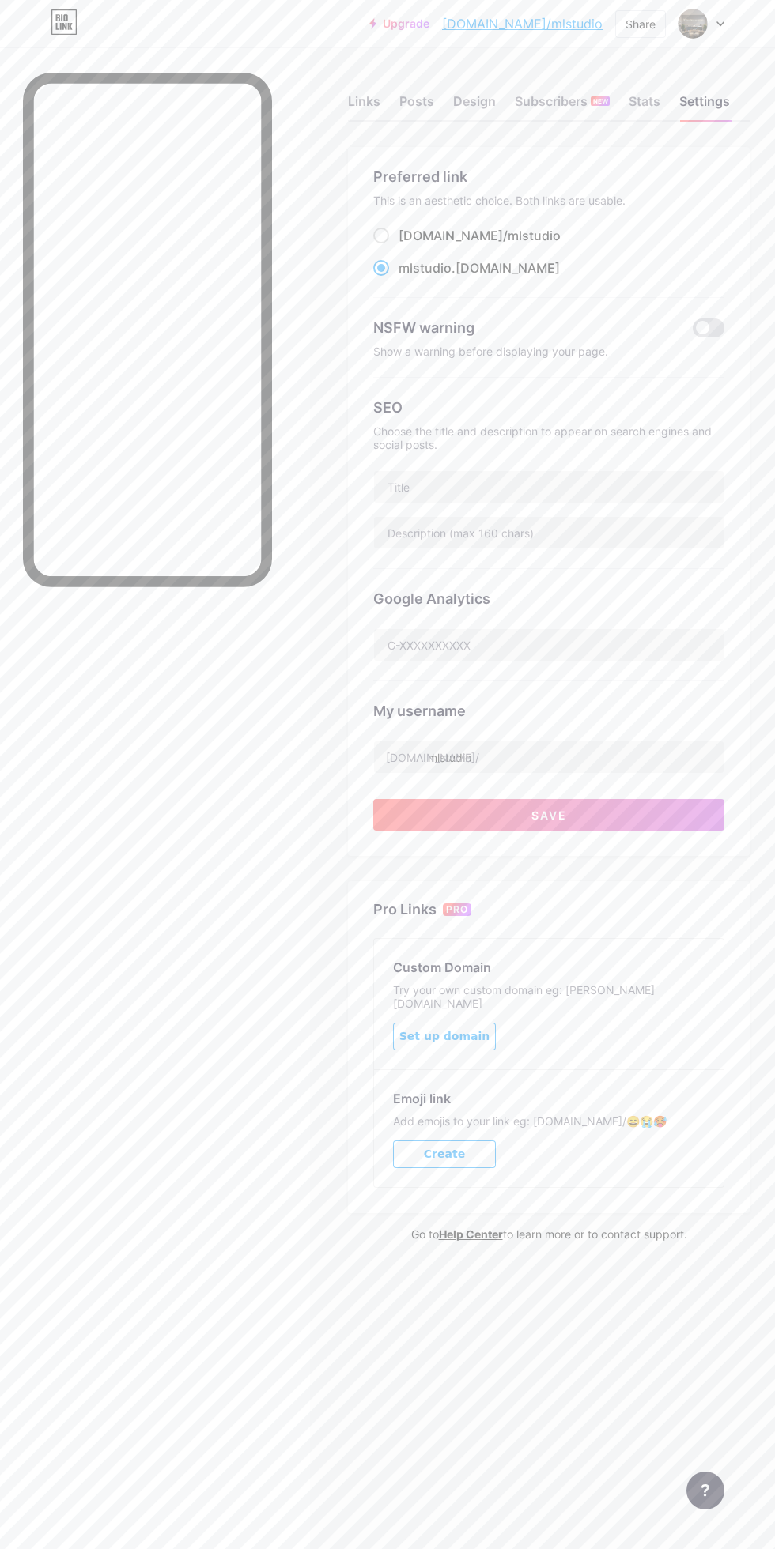
click at [710, 323] on span at bounding box center [708, 328] width 32 height 19
click at [692, 332] on input "checkbox" at bounding box center [692, 332] width 0 height 0
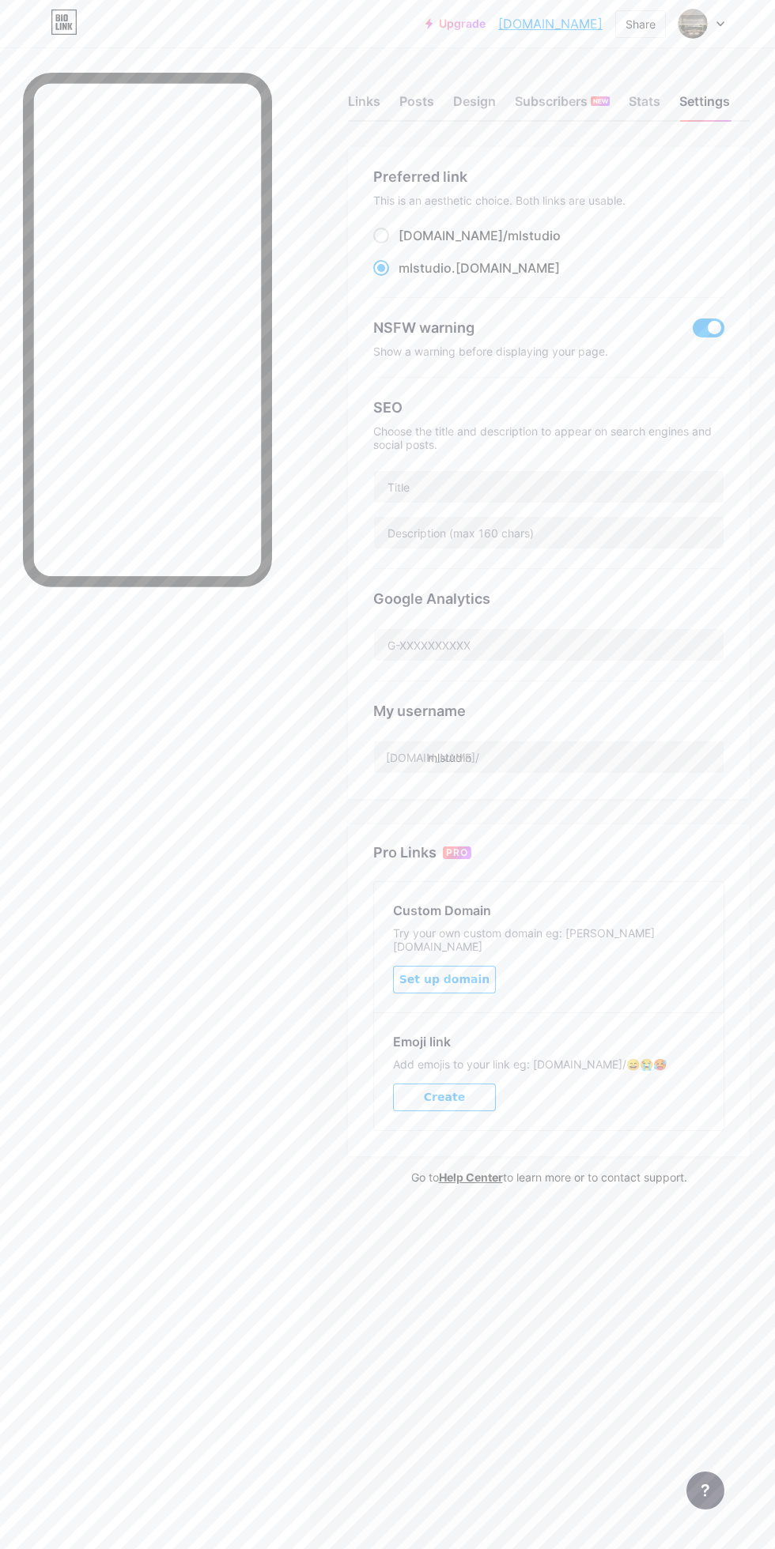
click at [569, 17] on link "[DOMAIN_NAME]" at bounding box center [550, 23] width 104 height 19
click at [698, 326] on span at bounding box center [708, 328] width 32 height 19
click at [692, 332] on input "checkbox" at bounding box center [692, 332] width 0 height 0
click at [374, 106] on div "Links" at bounding box center [364, 106] width 32 height 28
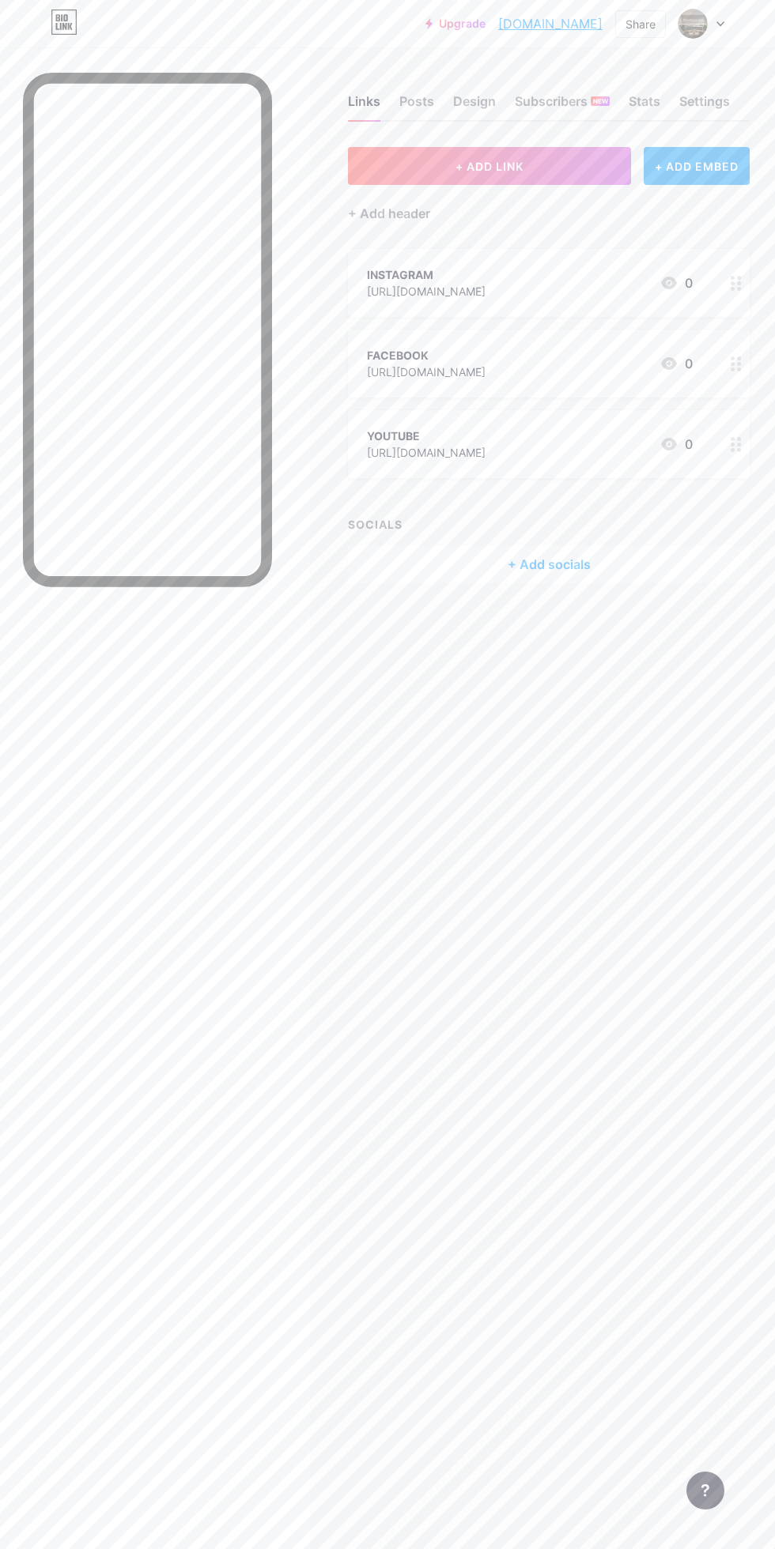
click at [415, 100] on div "Posts" at bounding box center [416, 106] width 35 height 28
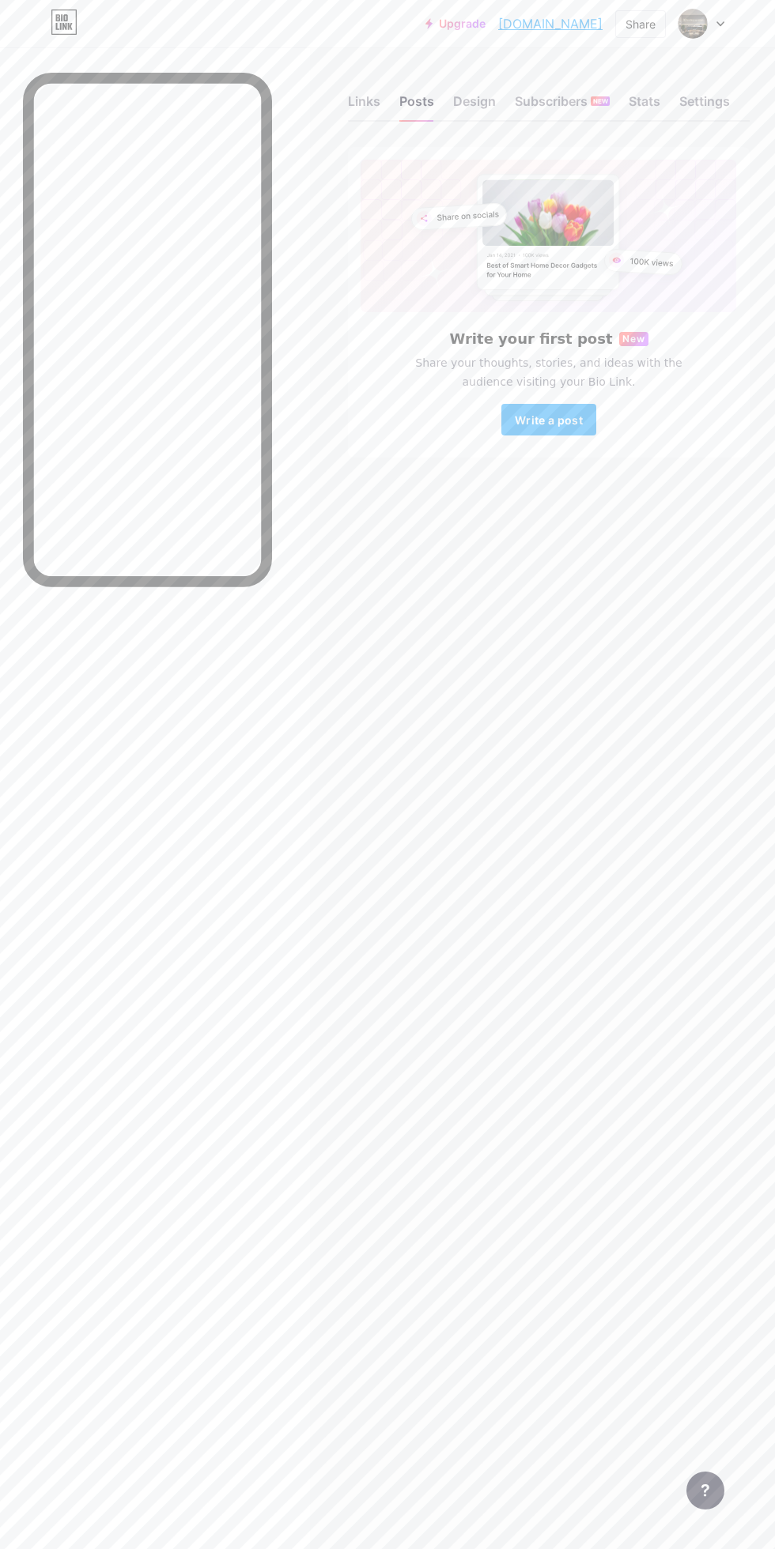
click at [577, 409] on button "Write a post" at bounding box center [548, 420] width 95 height 32
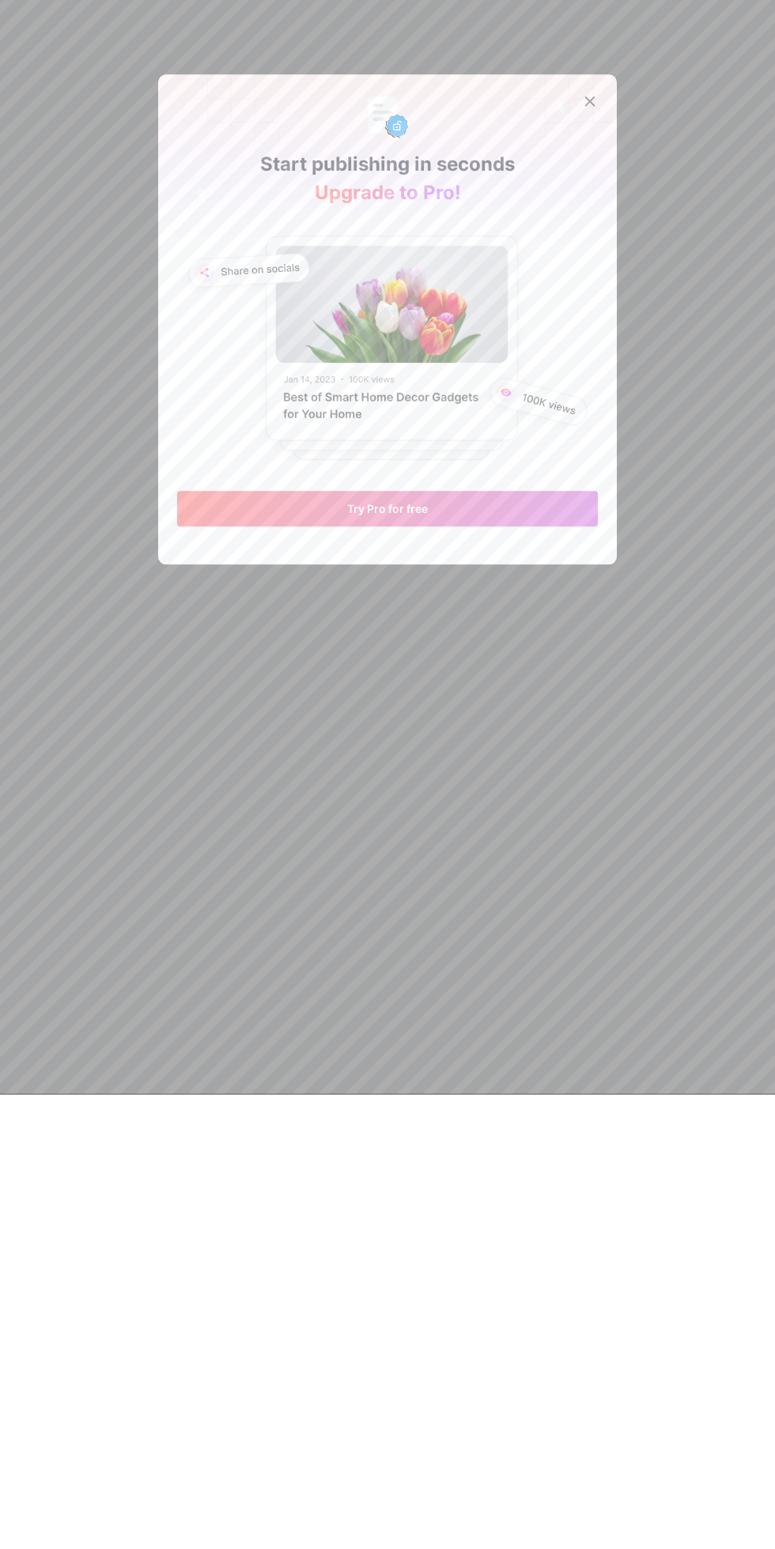
click at [592, 563] on icon at bounding box center [589, 556] width 13 height 13
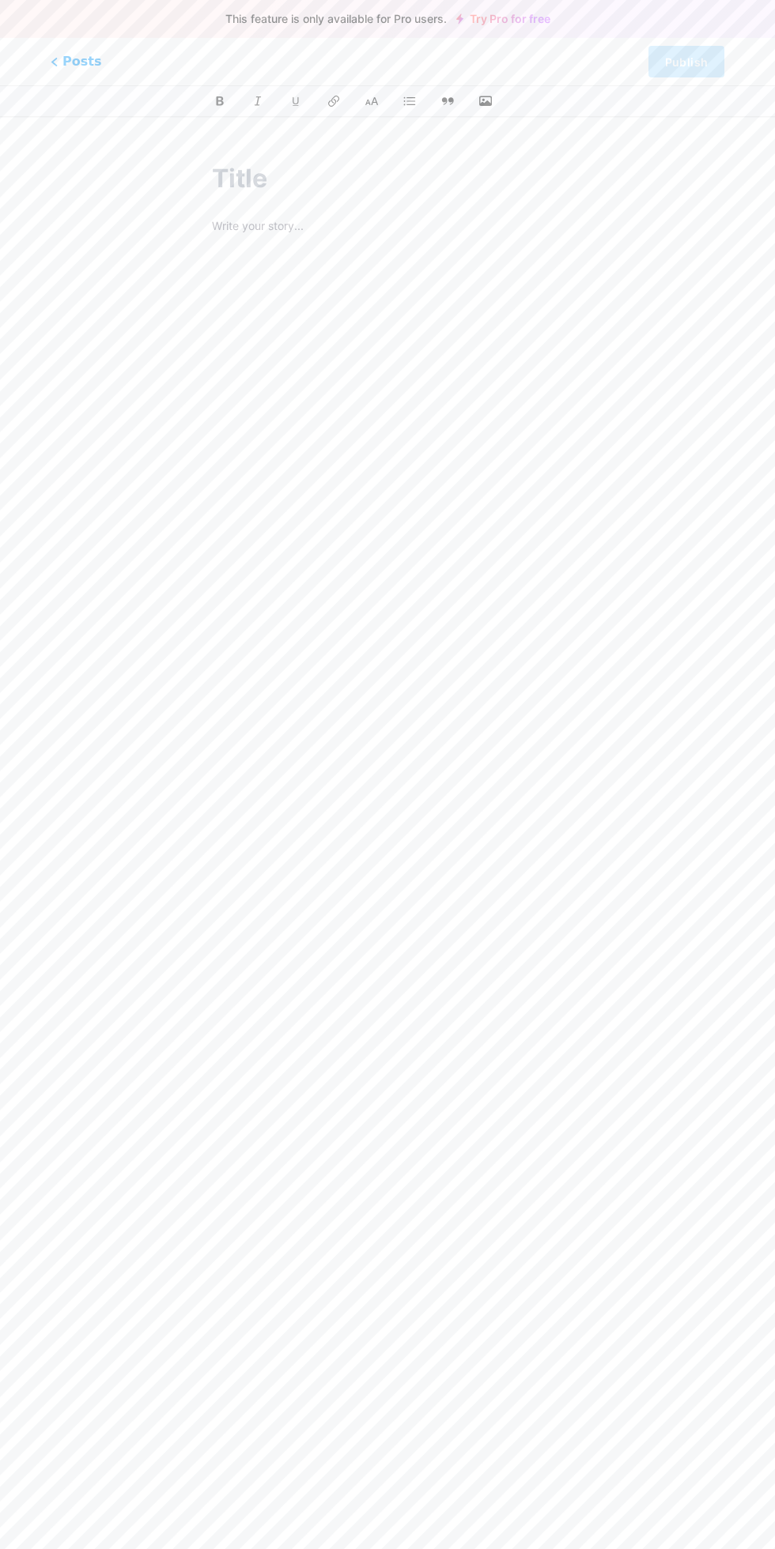
click at [54, 59] on icon at bounding box center [54, 61] width 4 height 7
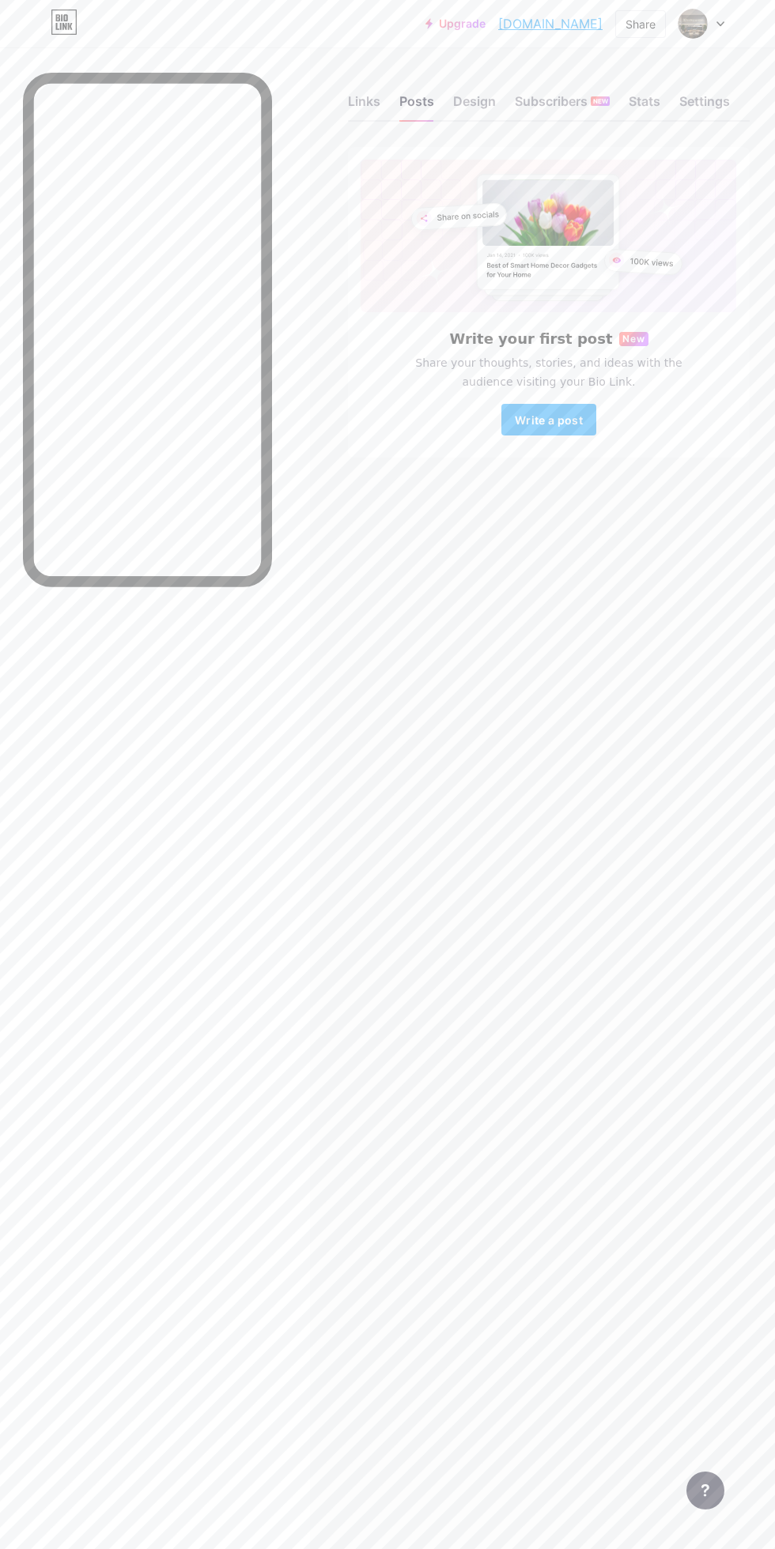
click at [474, 100] on div "Design" at bounding box center [474, 106] width 43 height 28
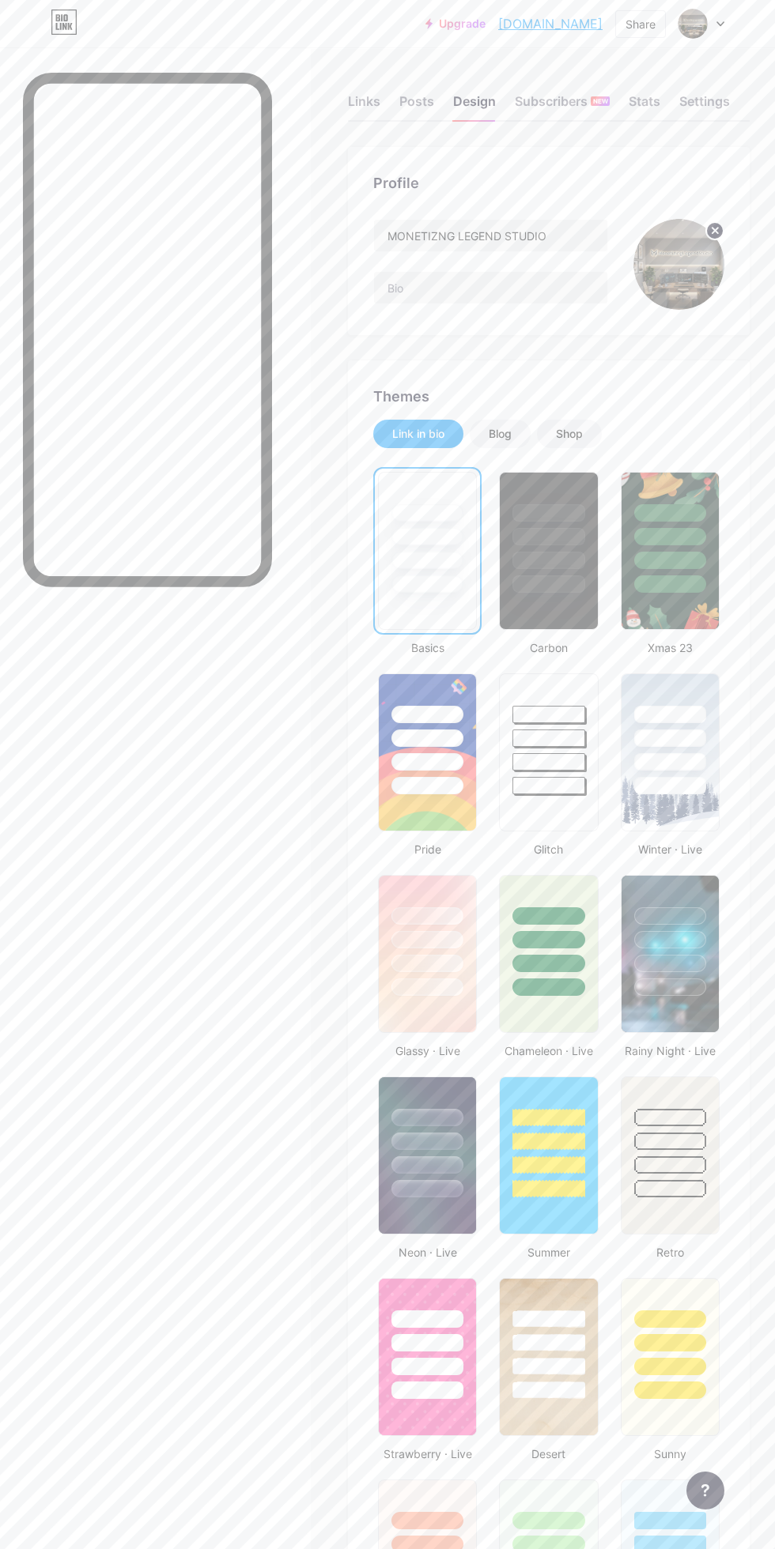
scroll to position [231, 0]
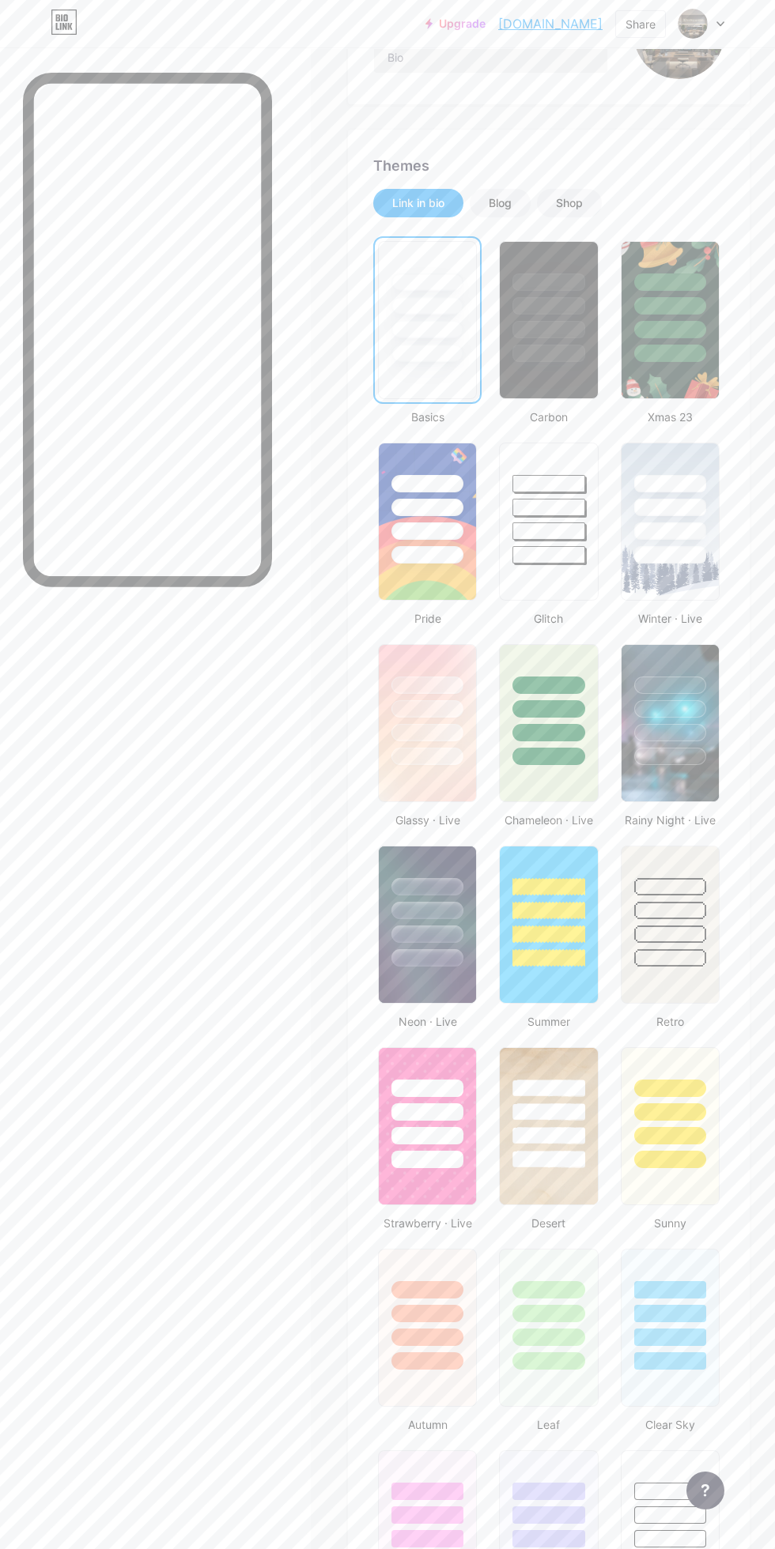
click at [701, 702] on div at bounding box center [670, 708] width 72 height 17
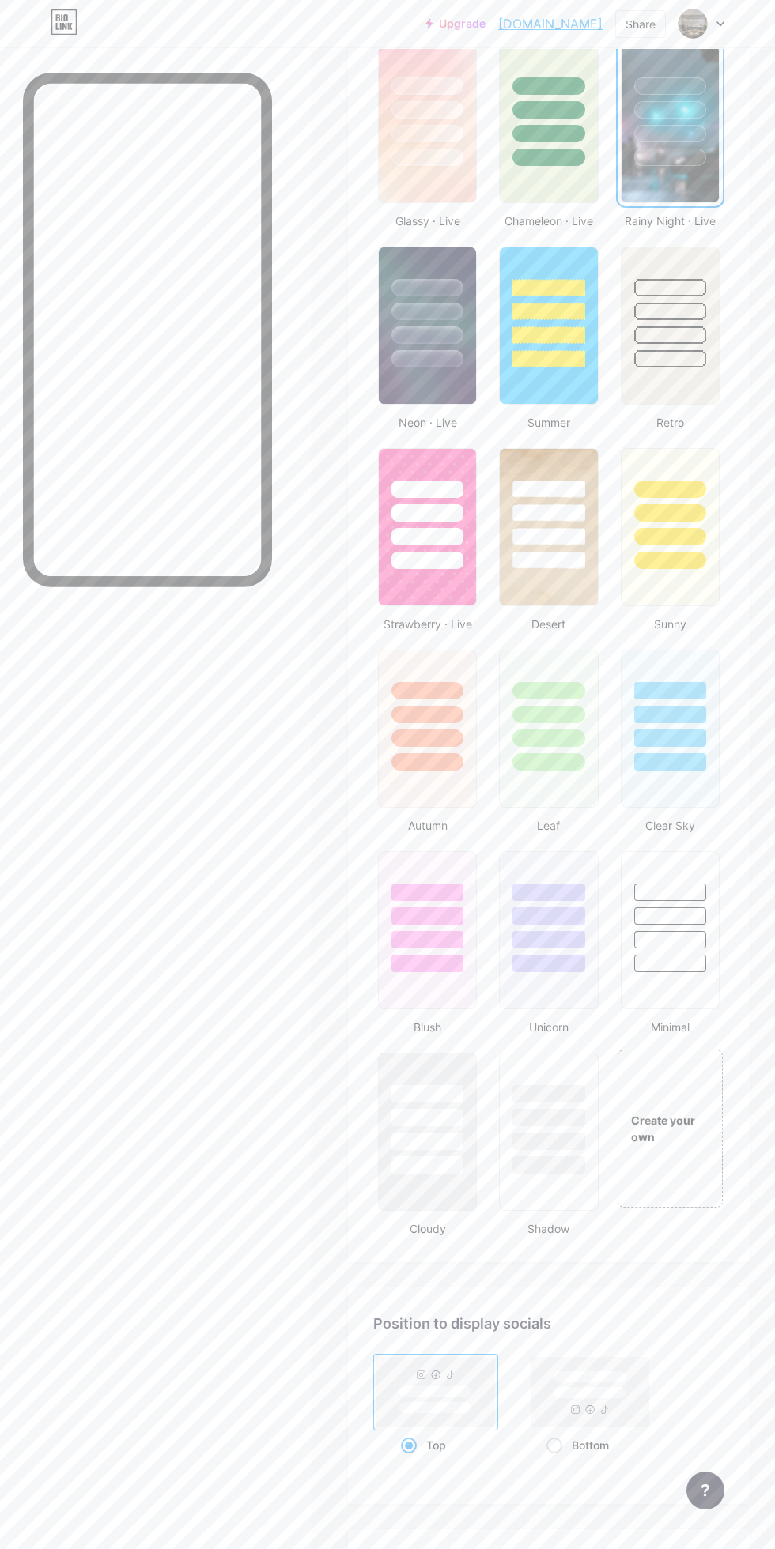
scroll to position [831, 0]
click at [705, 916] on div at bounding box center [670, 915] width 72 height 17
click at [673, 1100] on div "Create your own" at bounding box center [669, 1128] width 105 height 158
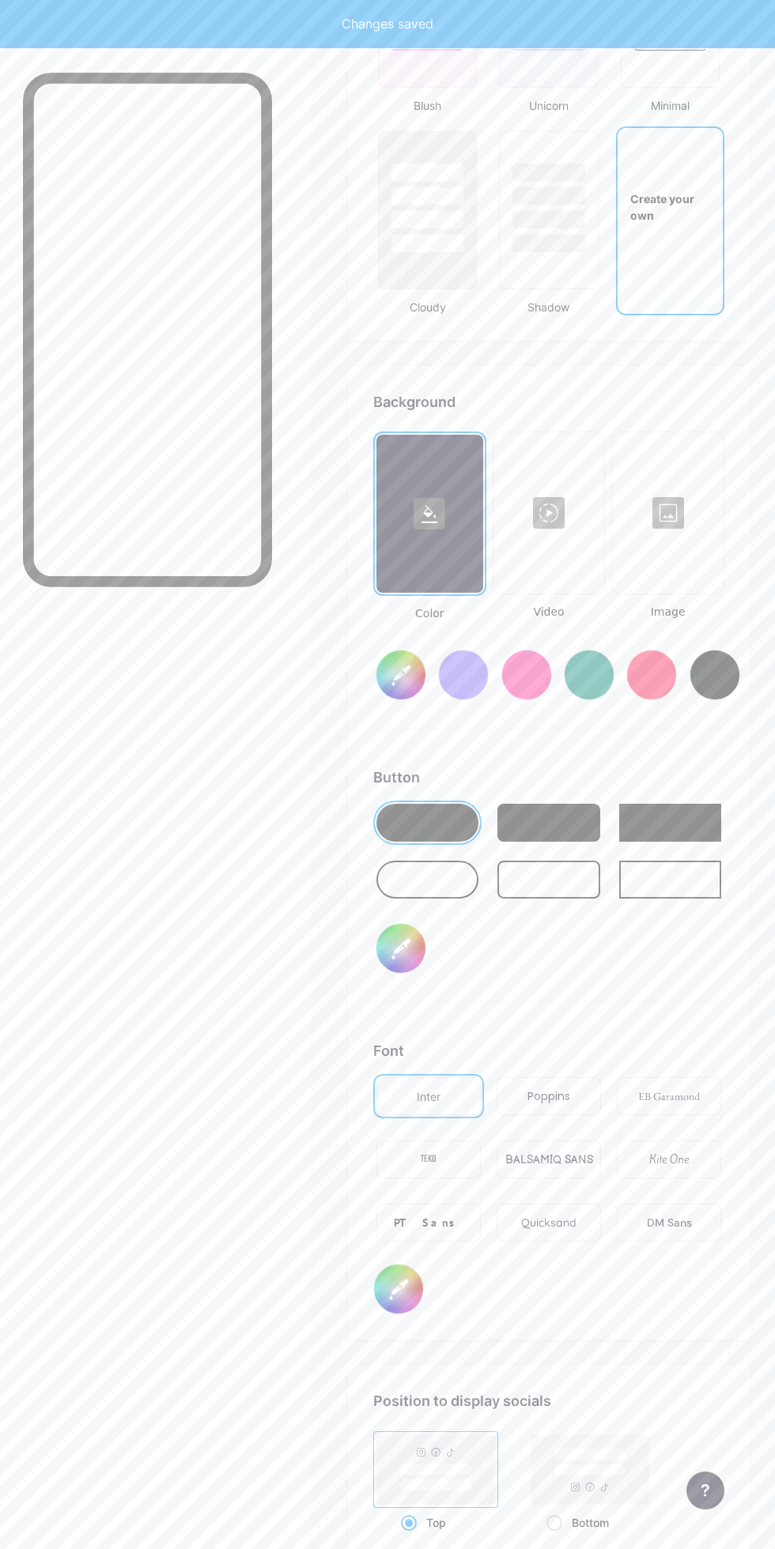
type input "#ffffff"
type input "#000000"
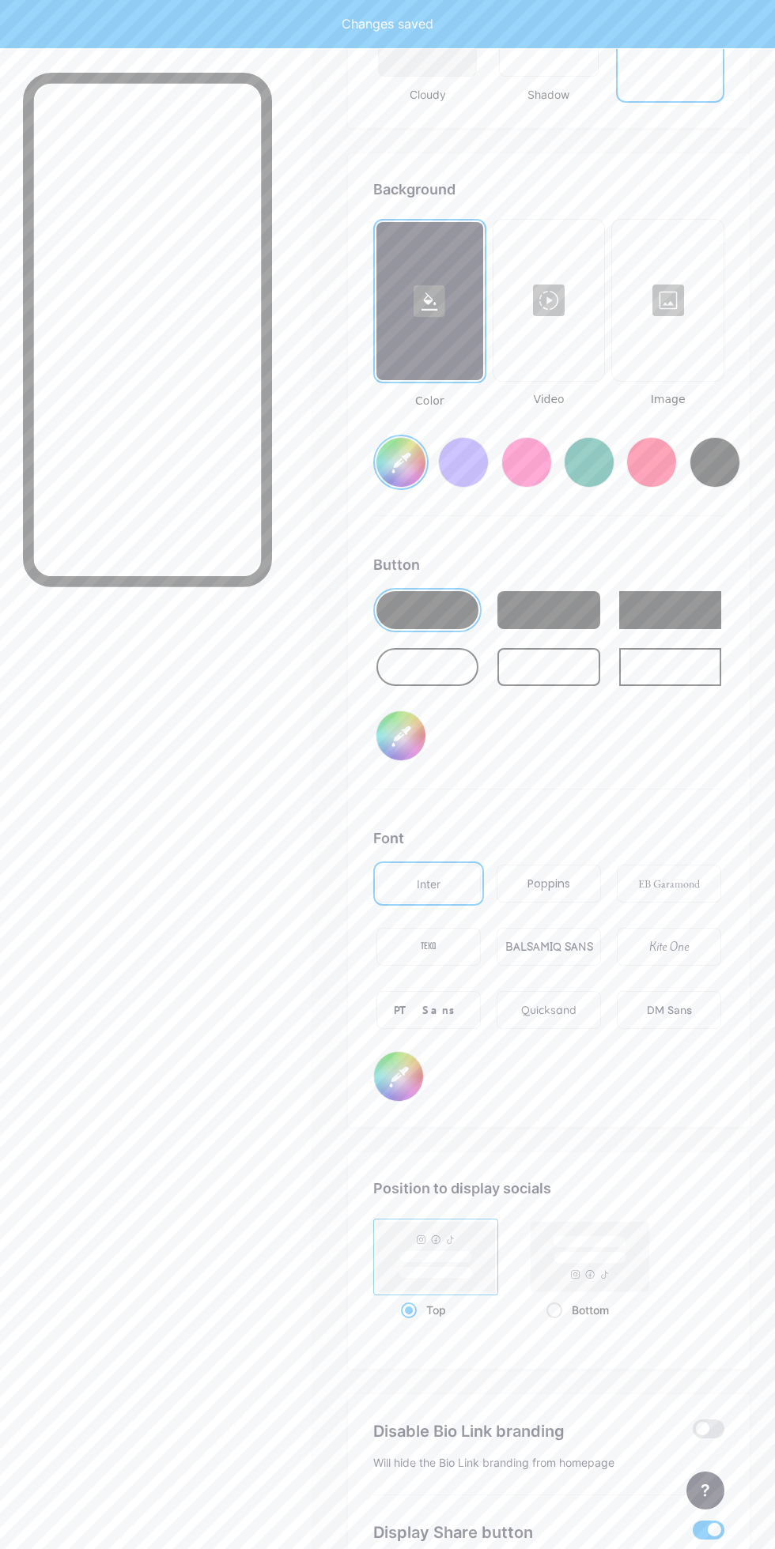
scroll to position [1970, 0]
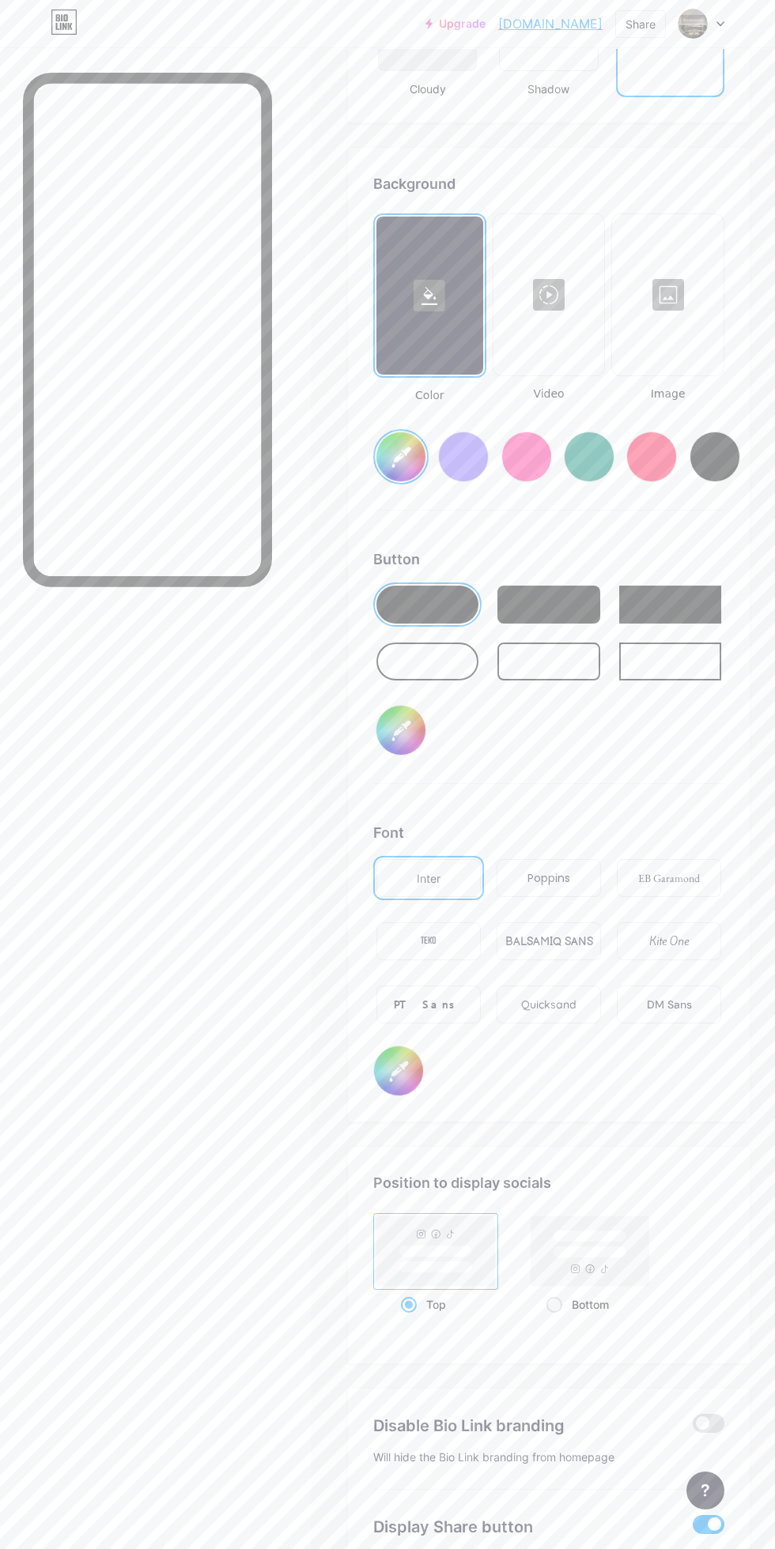
click at [664, 309] on div at bounding box center [667, 295] width 108 height 158
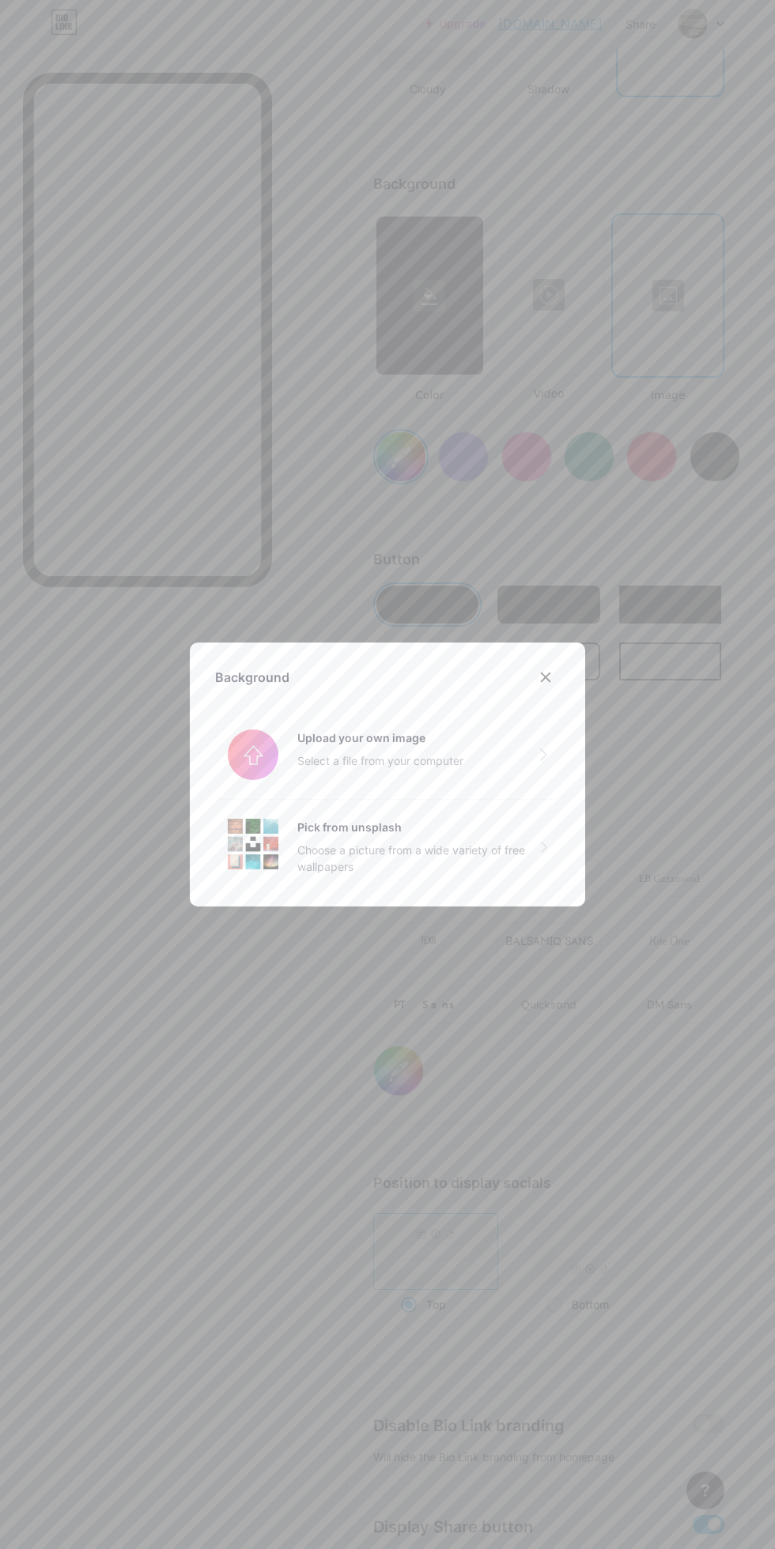
click at [479, 799] on input "file" at bounding box center [387, 755] width 345 height 89
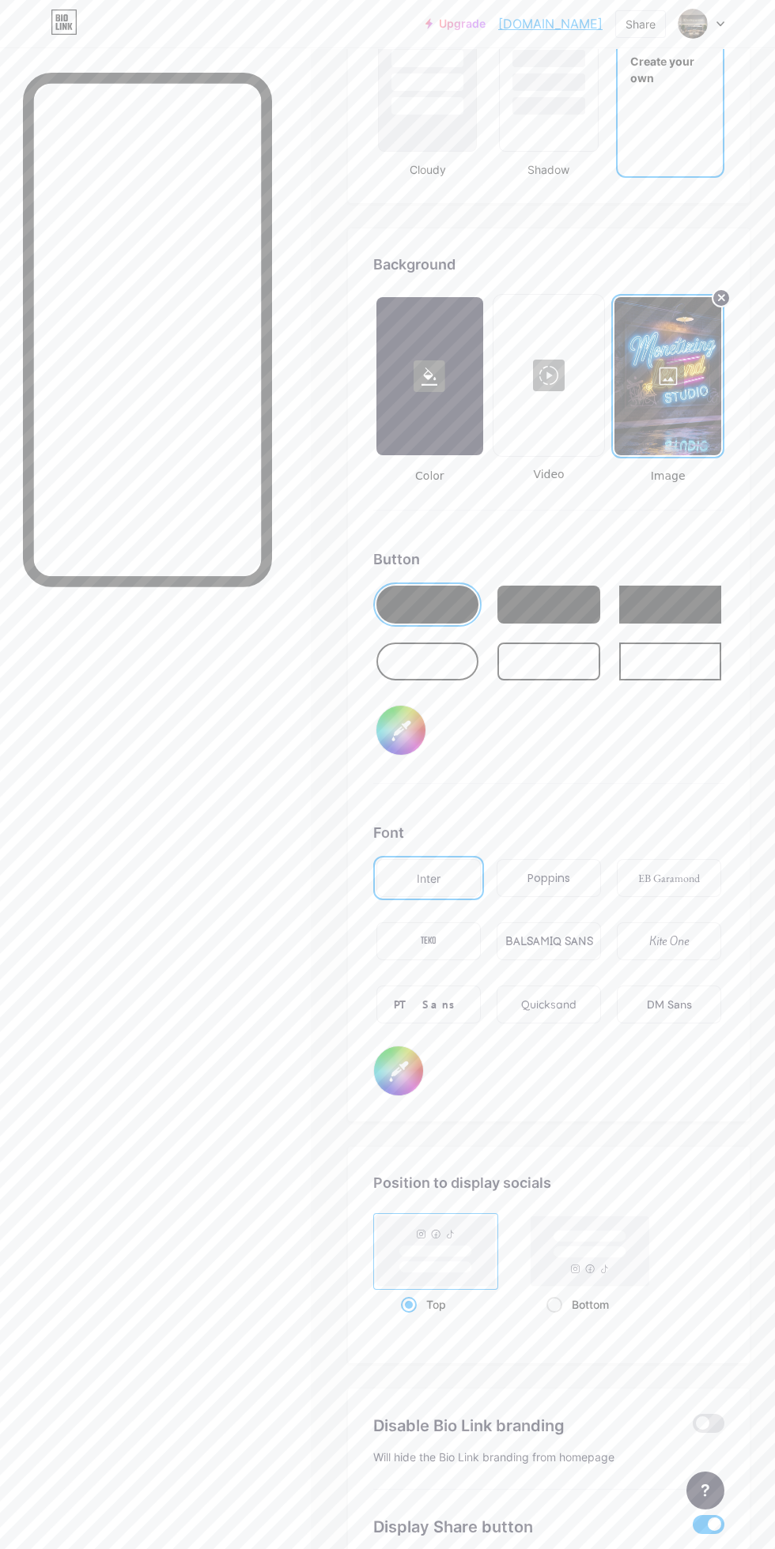
scroll to position [1921, 0]
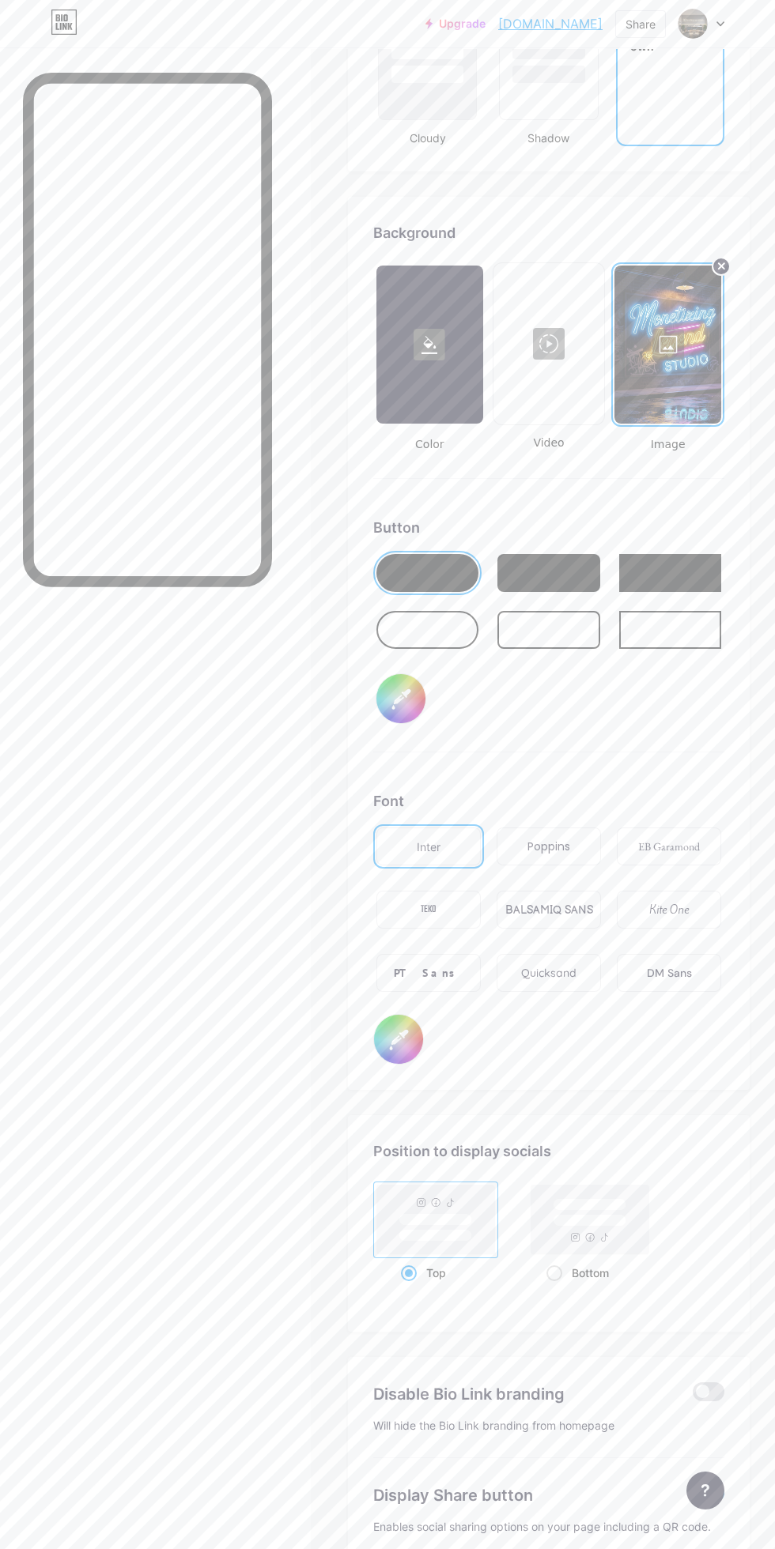
click at [554, 844] on div "Poppins" at bounding box center [548, 847] width 43 height 17
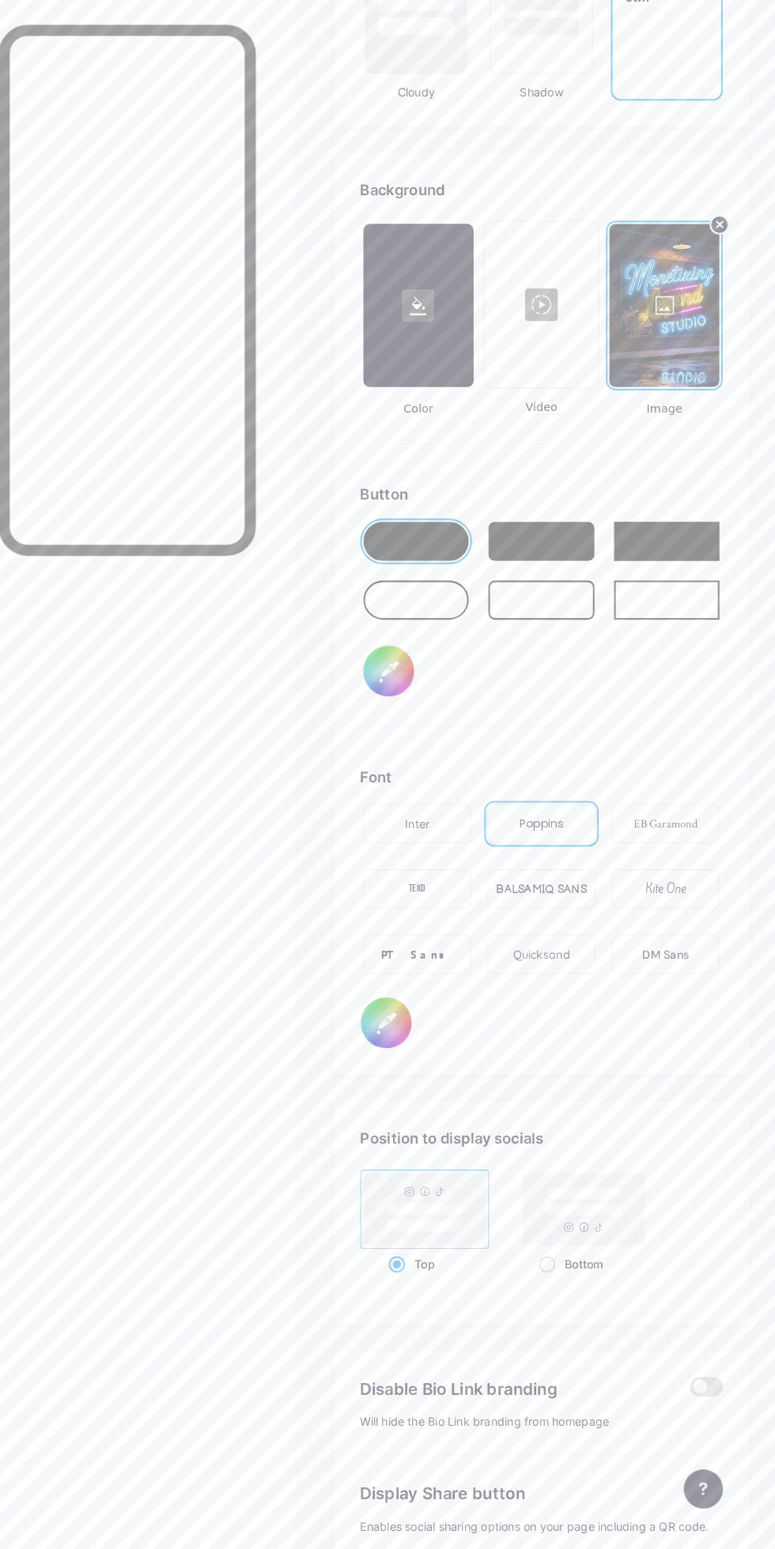
scroll to position [1920, 0]
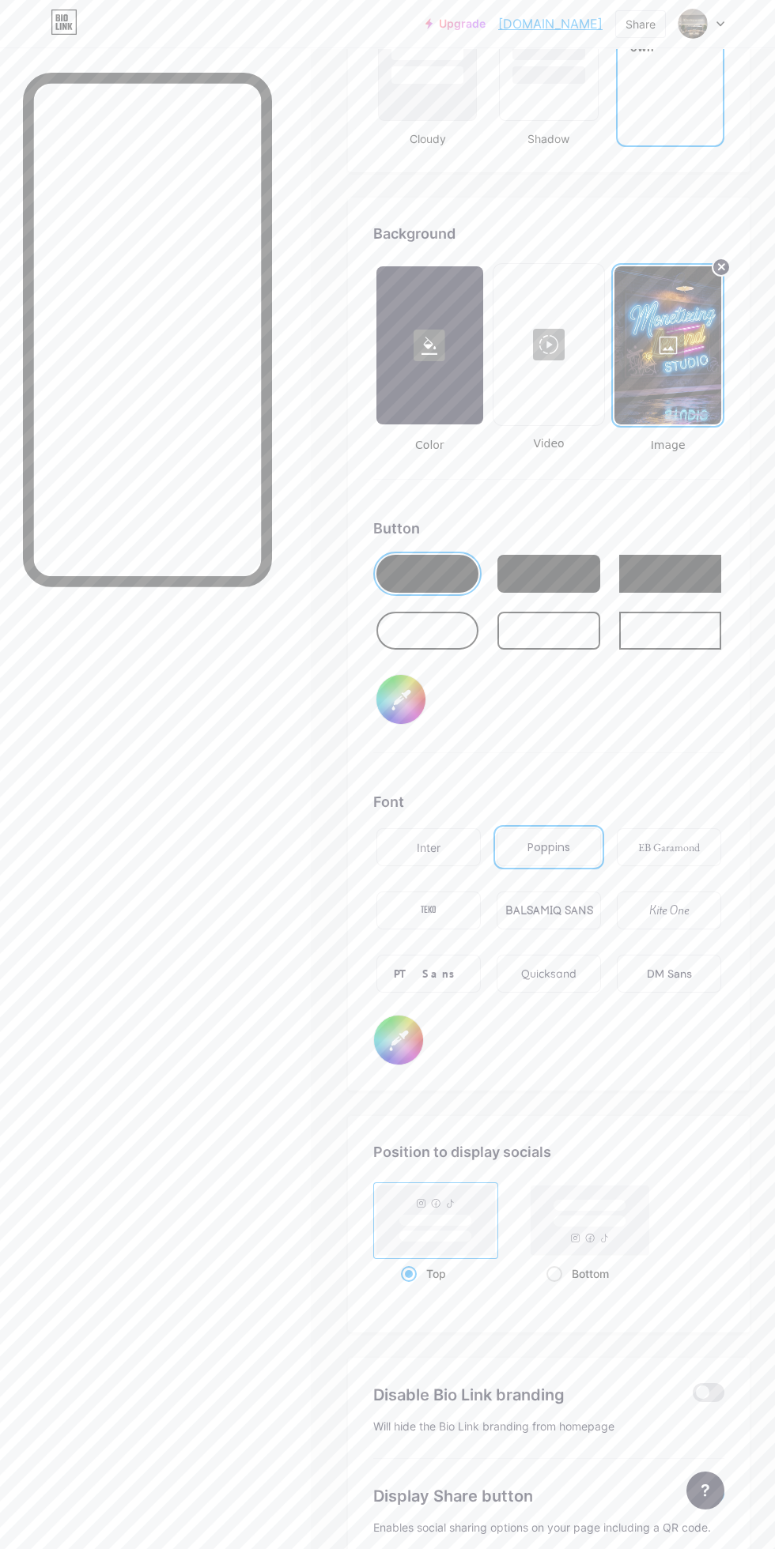
click at [668, 847] on div "EB Garamond" at bounding box center [669, 847] width 62 height 17
click at [552, 848] on div "Poppins" at bounding box center [548, 847] width 43 height 17
click at [658, 983] on div "DM Sans" at bounding box center [669, 974] width 104 height 38
click at [549, 972] on div "Quicksand" at bounding box center [548, 974] width 55 height 17
click at [432, 975] on div "PT Sans" at bounding box center [429, 974] width 70 height 17
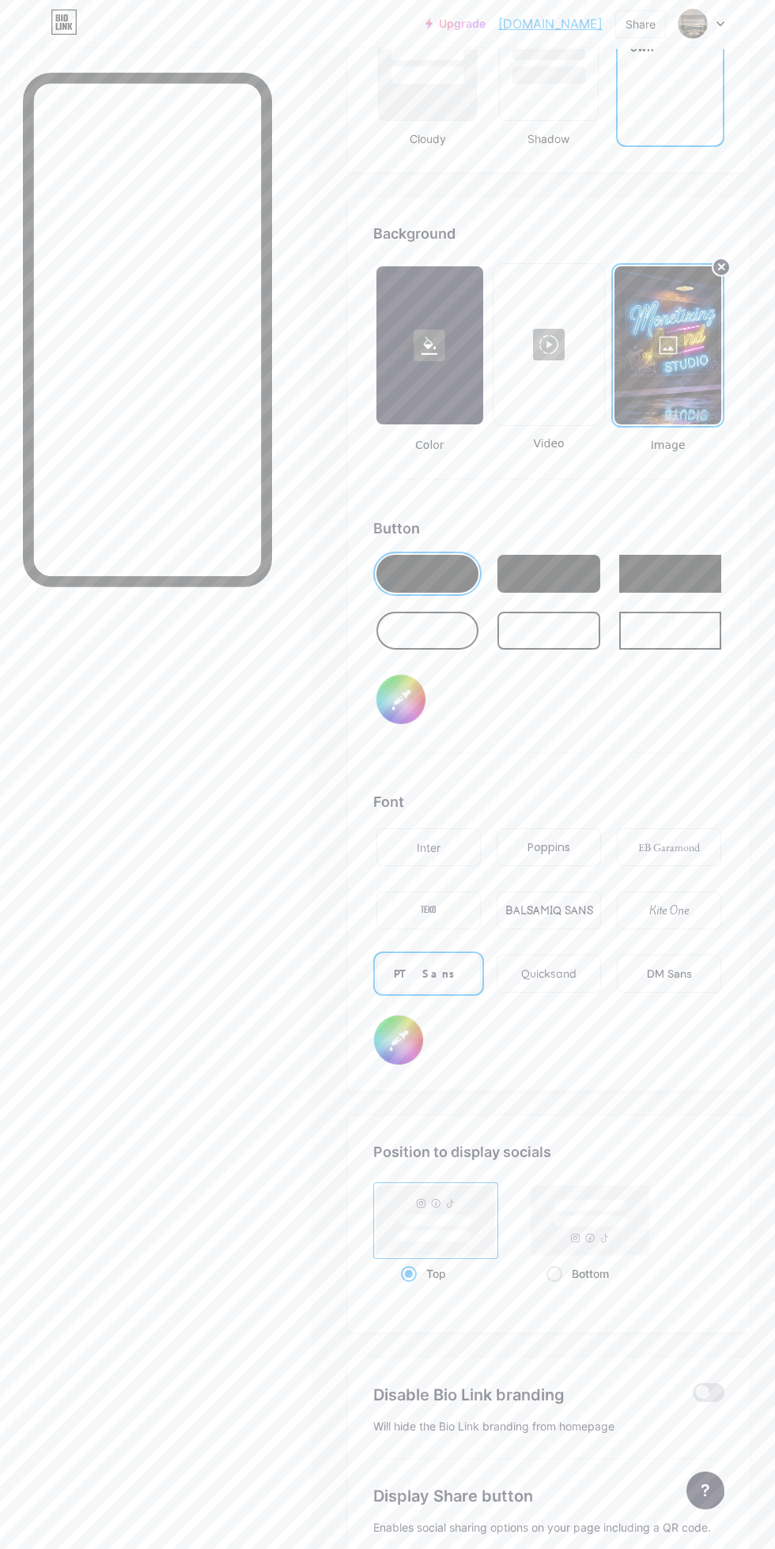
click at [550, 861] on div "Poppins" at bounding box center [548, 847] width 104 height 38
click at [558, 914] on div "BALSAMIQ SANS" at bounding box center [549, 911] width 88 height 17
click at [472, 643] on div at bounding box center [427, 631] width 102 height 38
click at [582, 643] on div at bounding box center [548, 631] width 102 height 38
click at [445, 624] on div at bounding box center [427, 631] width 102 height 38
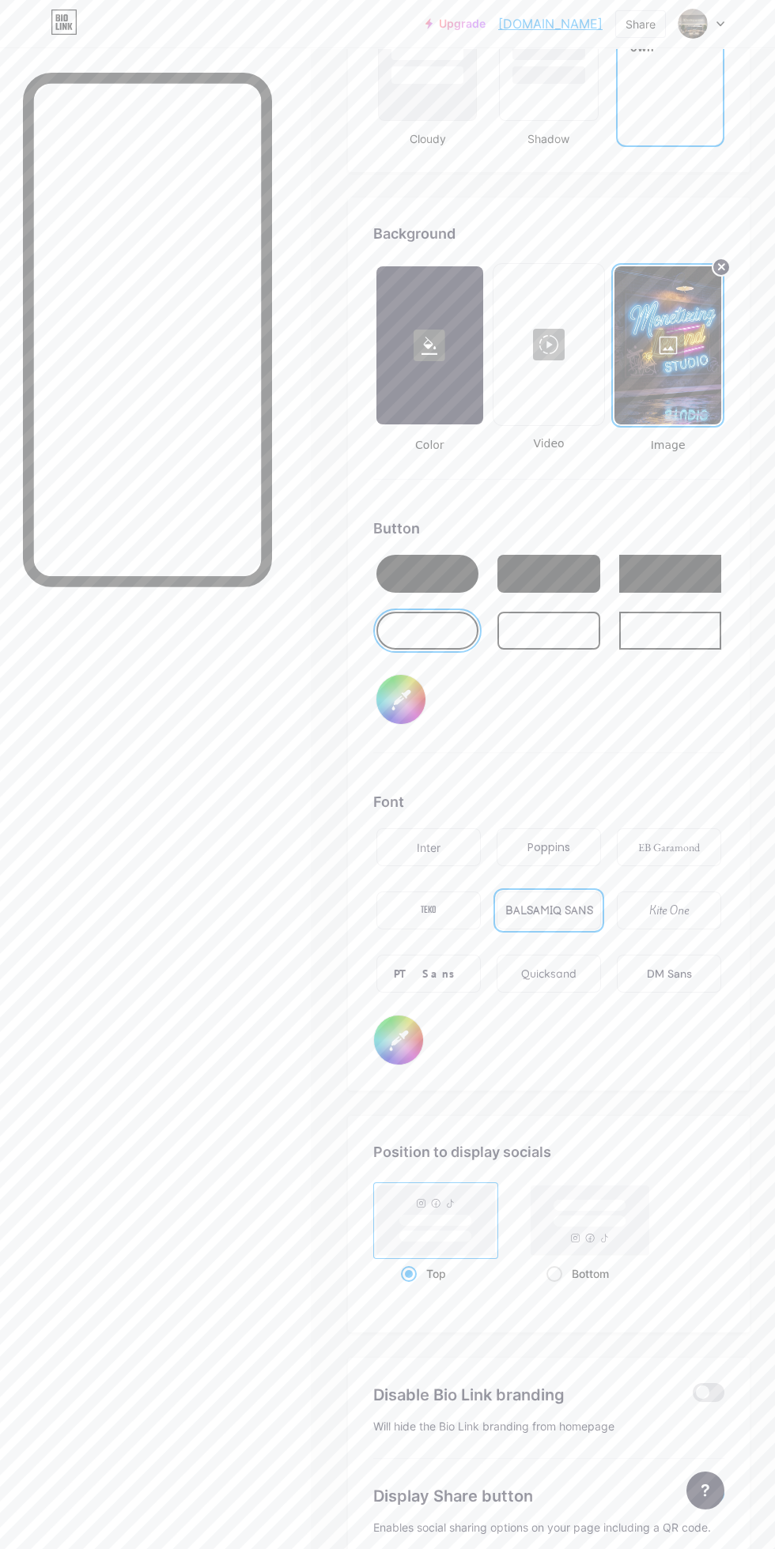
click at [436, 974] on div "PT Sans" at bounding box center [429, 974] width 70 height 17
click at [452, 899] on div "TEKO" at bounding box center [428, 911] width 104 height 38
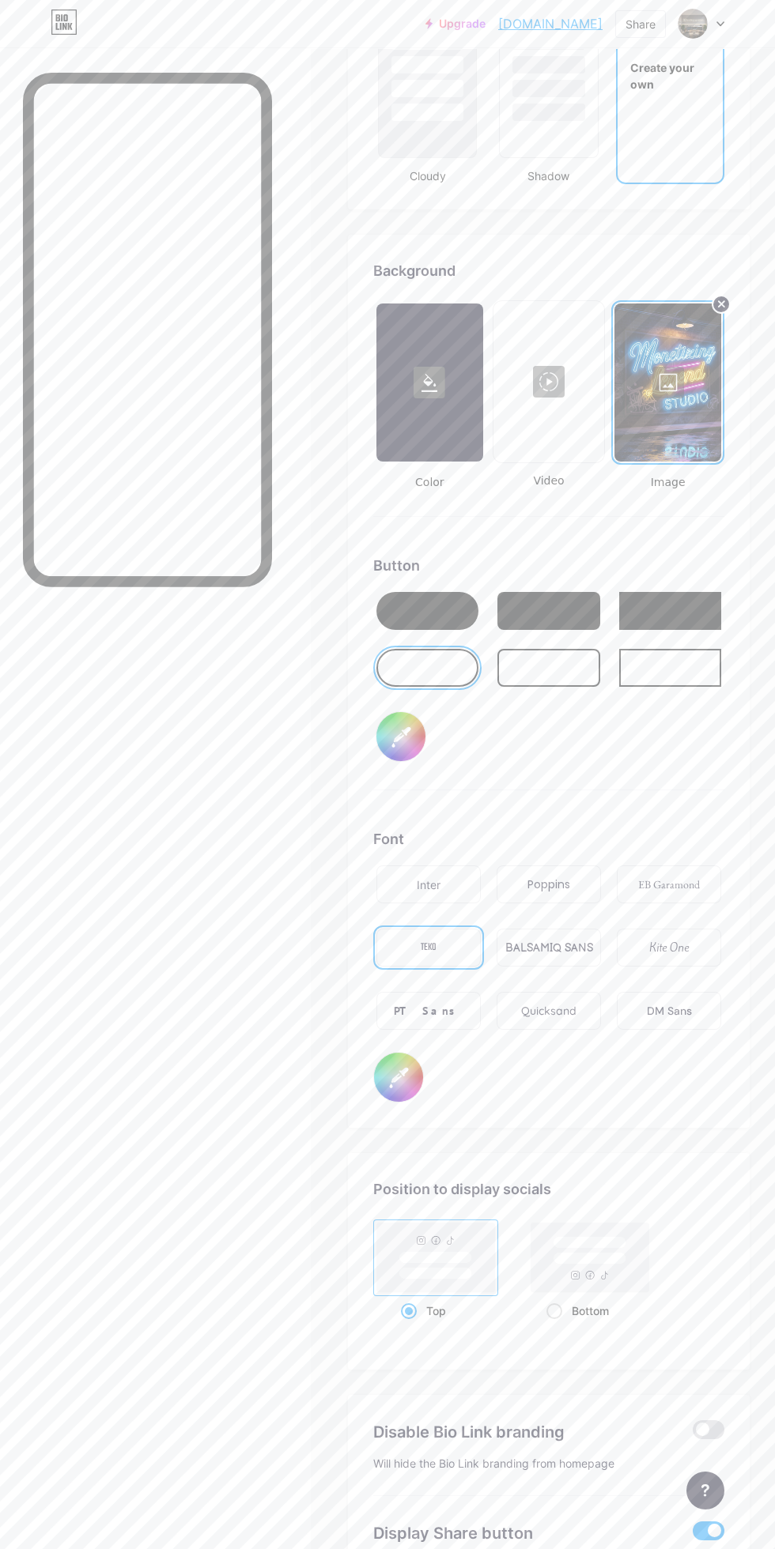
scroll to position [1884, 0]
click at [702, 1428] on span at bounding box center [708, 1429] width 32 height 19
click at [692, 1433] on input "checkbox" at bounding box center [692, 1433] width 0 height 0
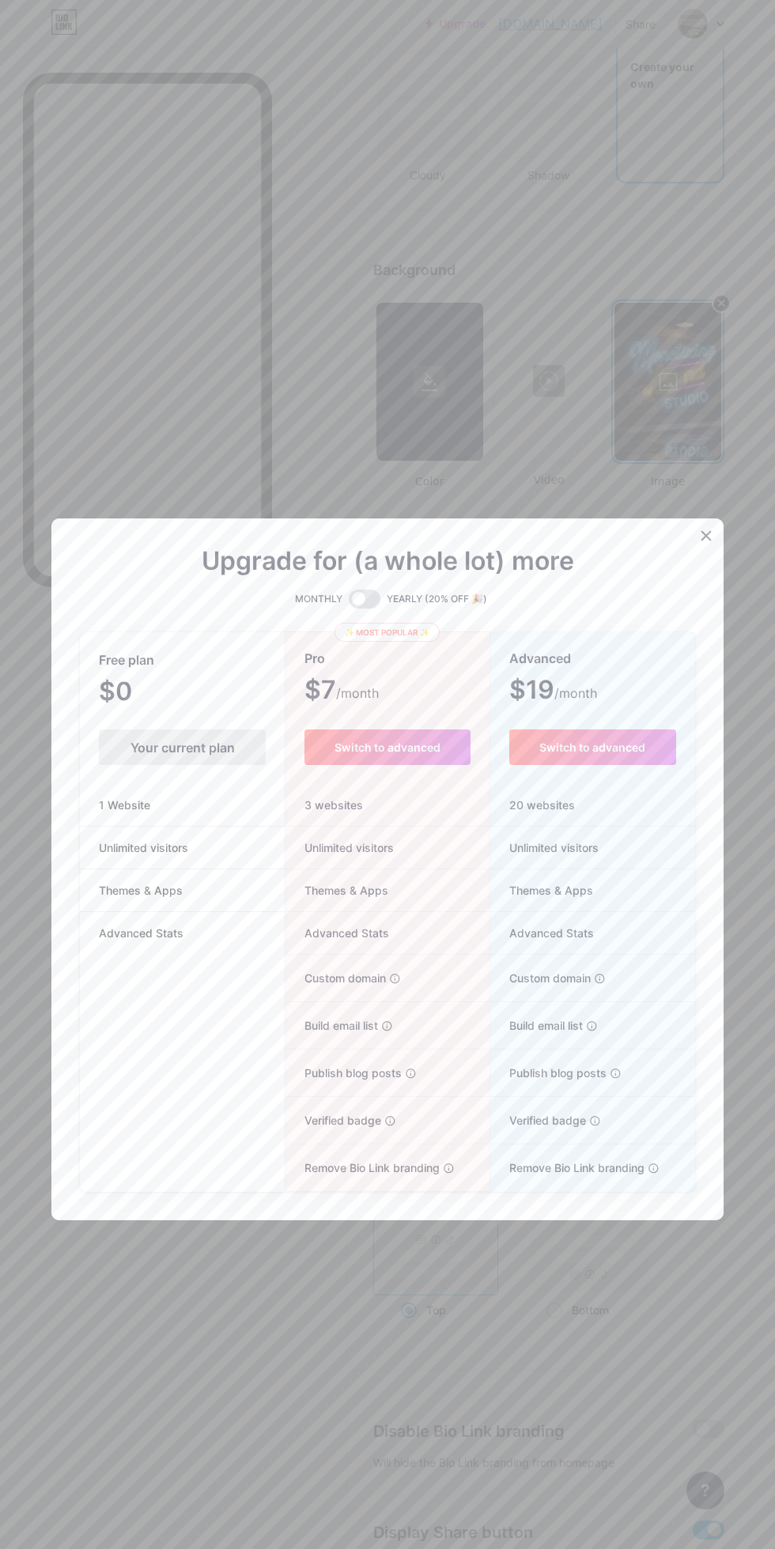
click at [715, 573] on div at bounding box center [387, 774] width 775 height 1549
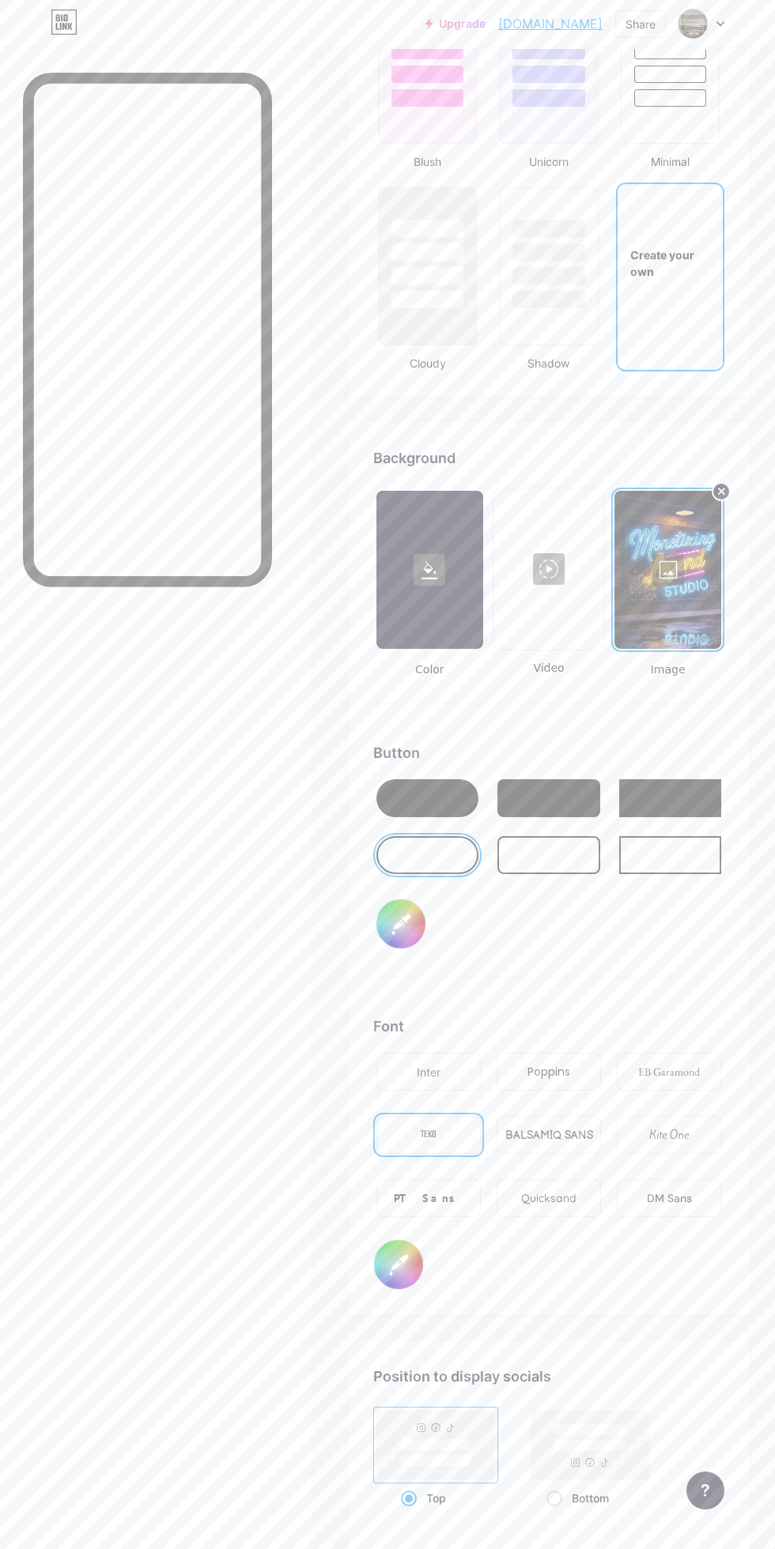
scroll to position [1697, 0]
click at [413, 934] on input "#000000" at bounding box center [400, 922] width 49 height 49
click at [406, 936] on input "#0000ff" at bounding box center [400, 922] width 49 height 49
click at [402, 927] on input "#ffffff" at bounding box center [400, 922] width 49 height 49
click at [414, 922] on input "#ff0000" at bounding box center [400, 922] width 49 height 49
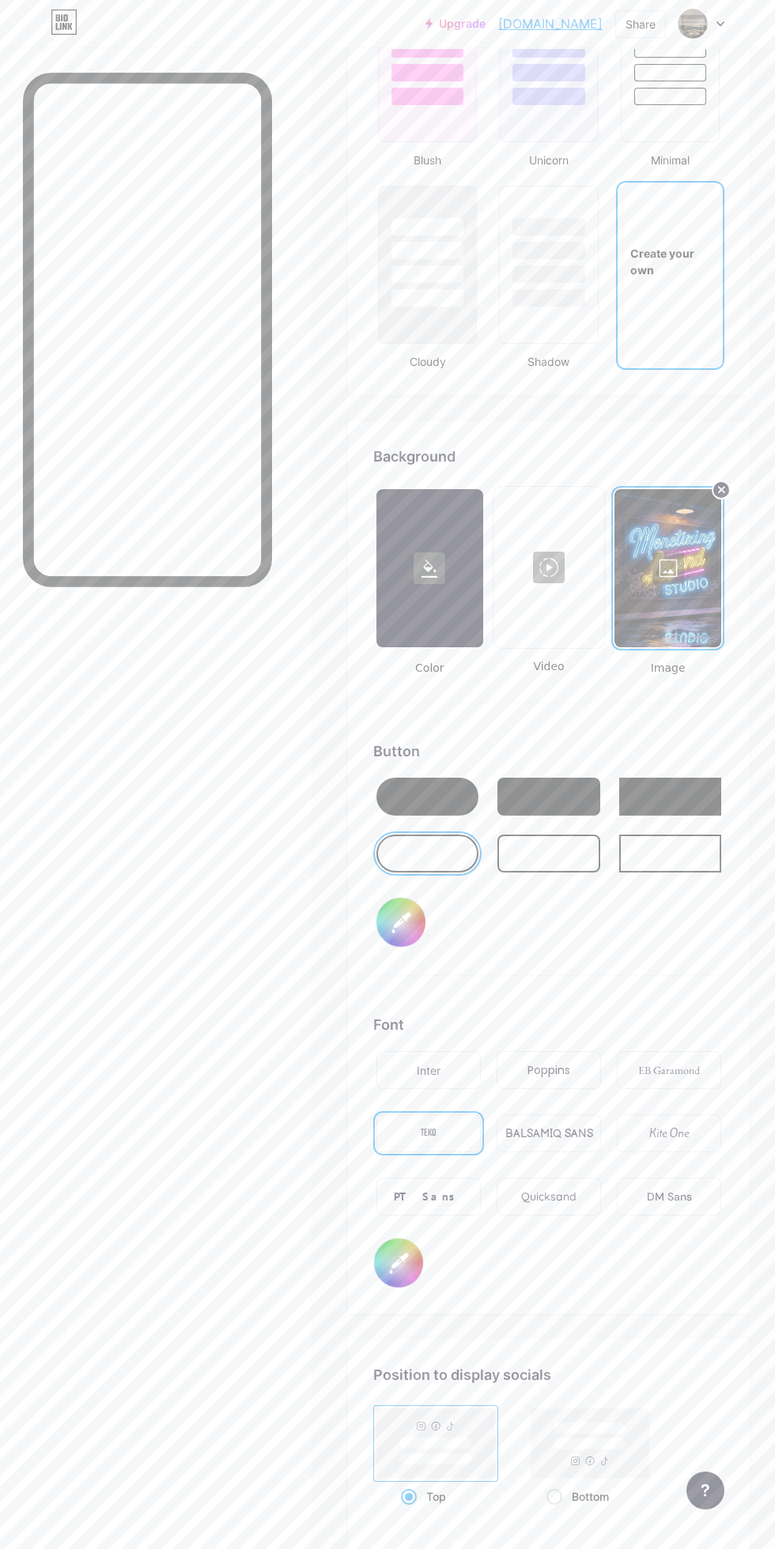
type input "#00ffff"
click at [405, 1279] on input "#000000" at bounding box center [398, 1263] width 49 height 49
click at [398, 1269] on input "#ff0000" at bounding box center [398, 1263] width 49 height 49
type input "#000000"
click at [402, 916] on input "#00ffff" at bounding box center [400, 922] width 49 height 49
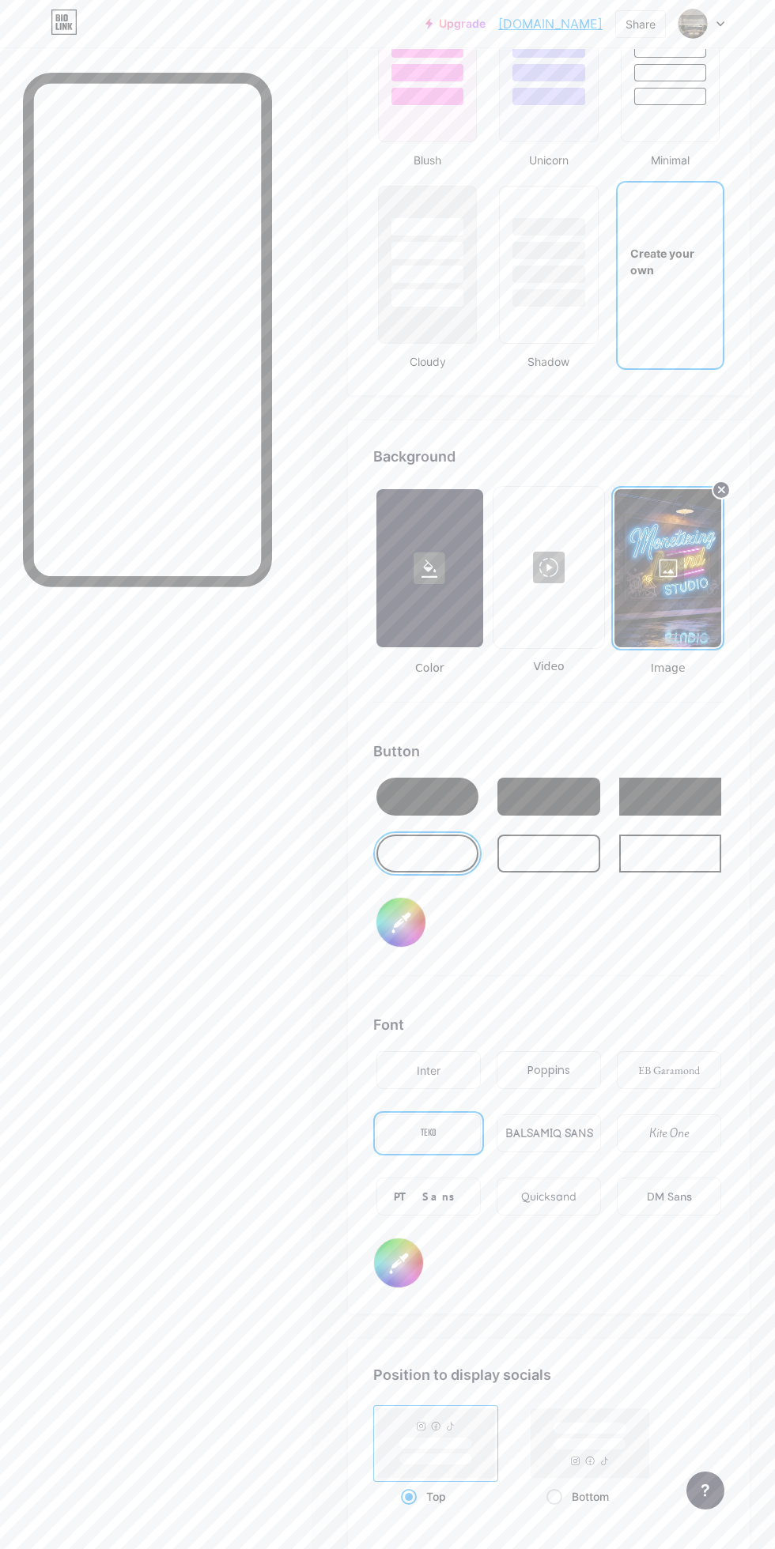
type input "#ffffff"
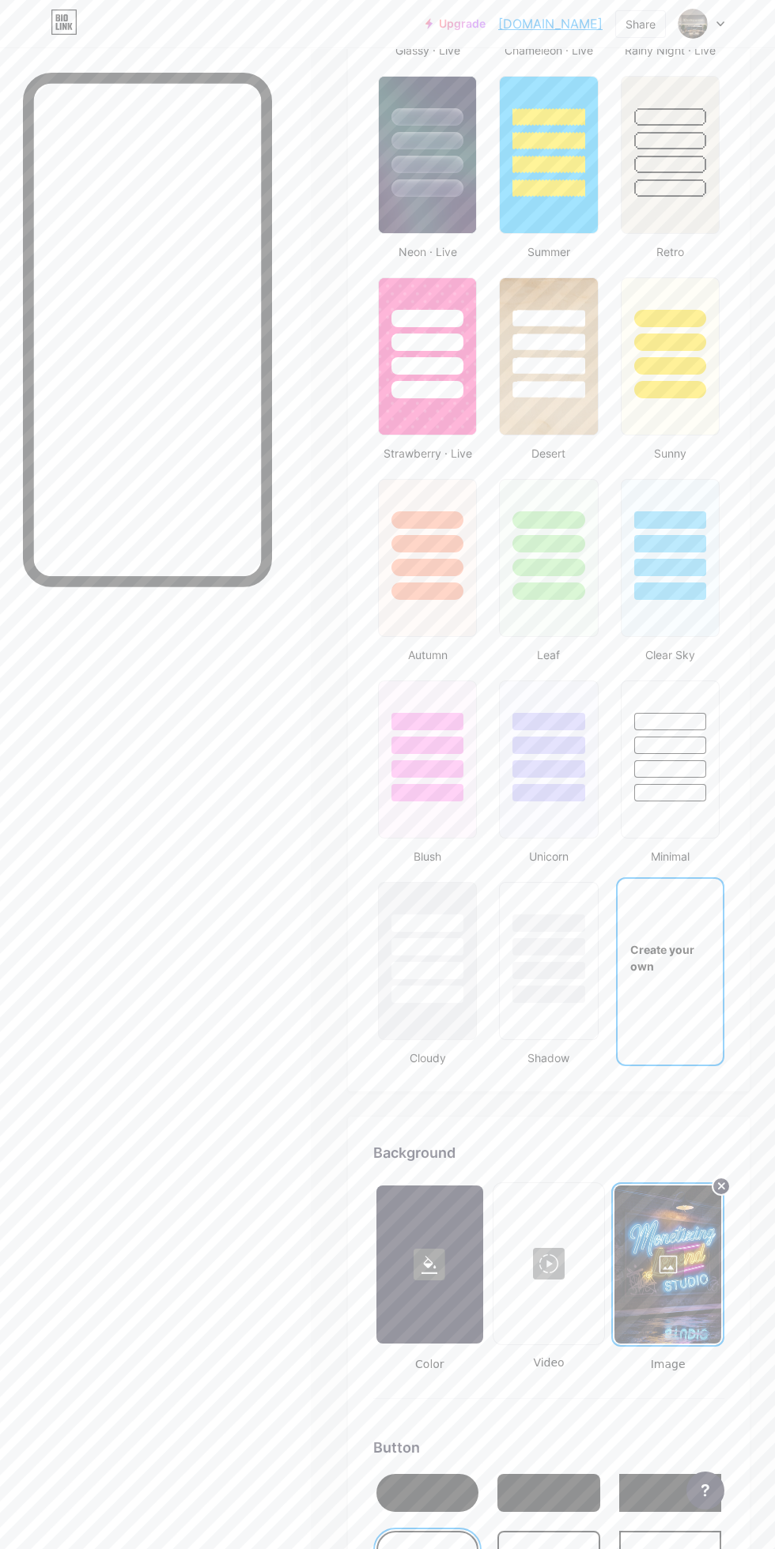
scroll to position [0, 0]
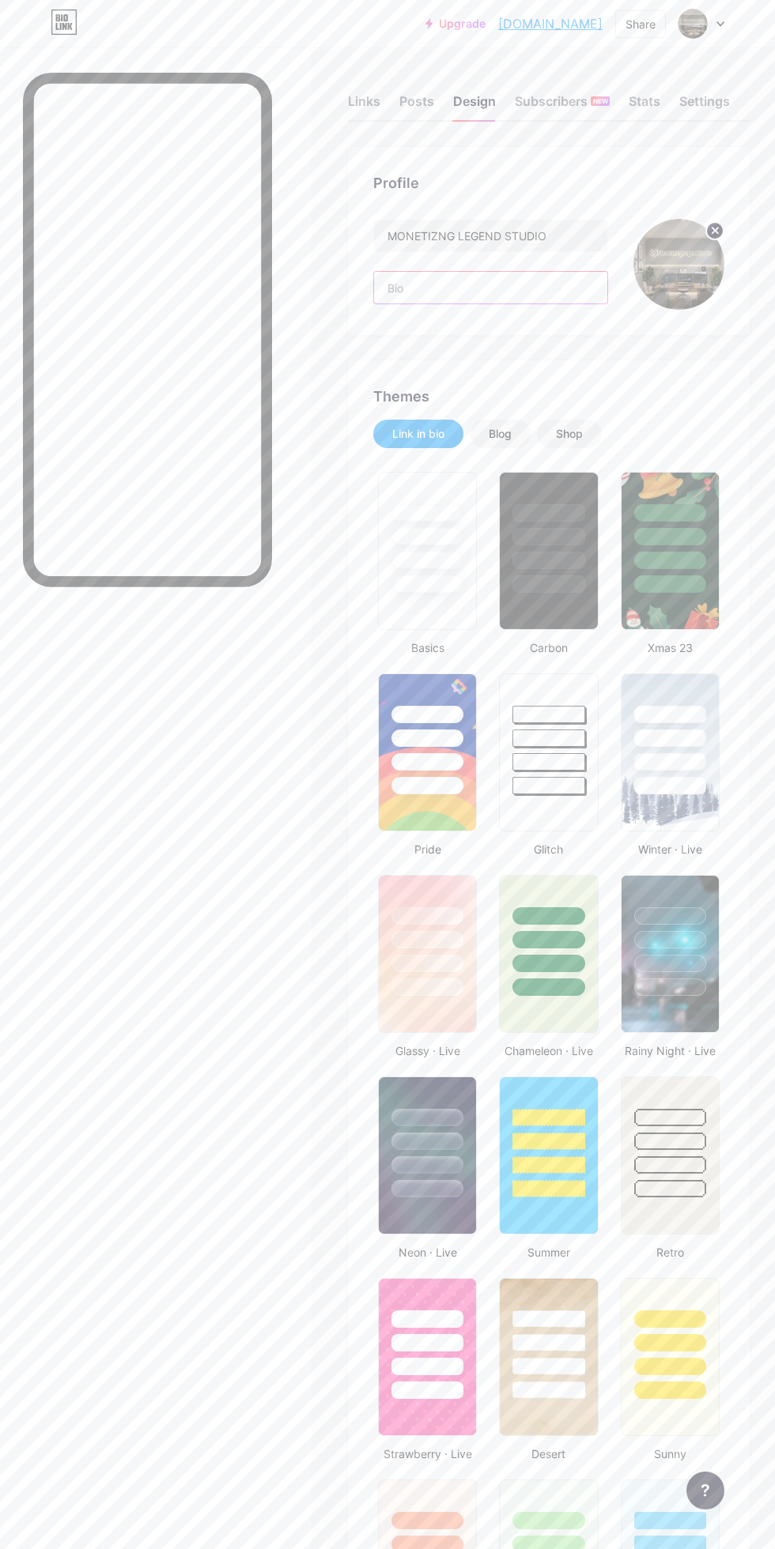
click at [452, 289] on input "text" at bounding box center [490, 288] width 233 height 32
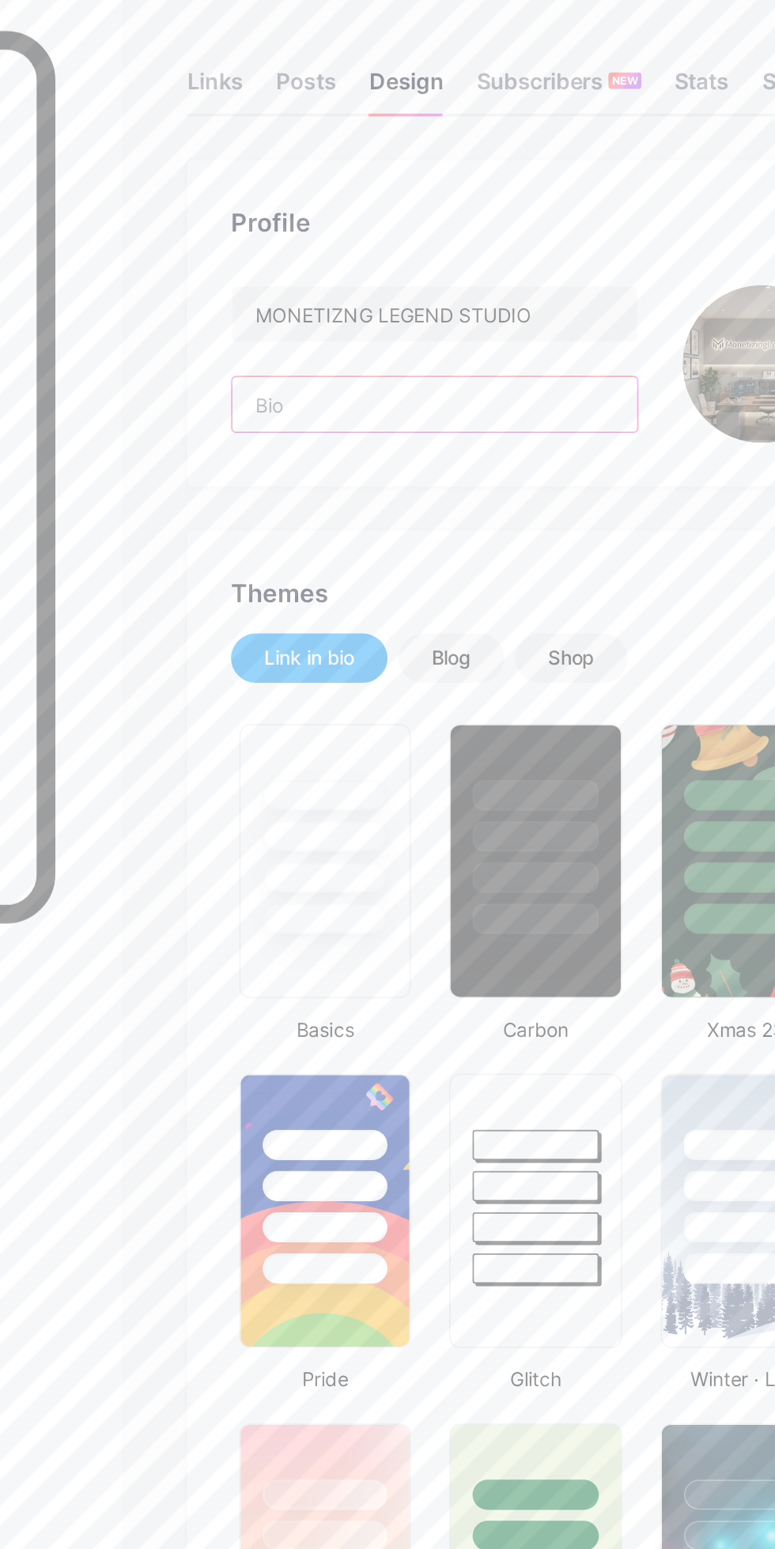
click at [504, 287] on input "text" at bounding box center [490, 288] width 233 height 32
click at [509, 290] on input "text" at bounding box center [490, 288] width 233 height 32
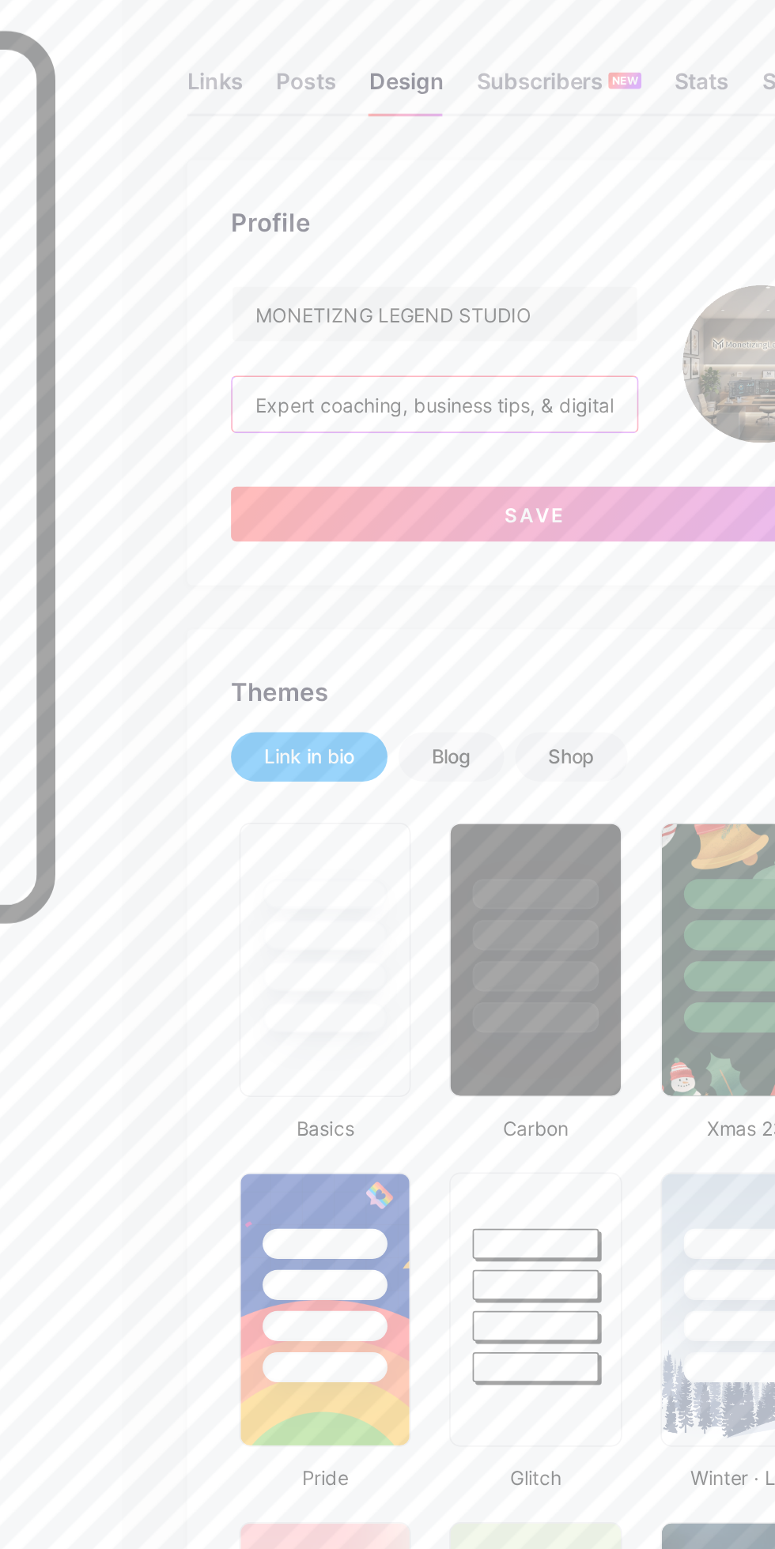
scroll to position [0, 568]
type input "Expert coaching, business tips, & digital content to help you grow your brand, …"
click at [620, 353] on button "Save" at bounding box center [548, 351] width 351 height 32
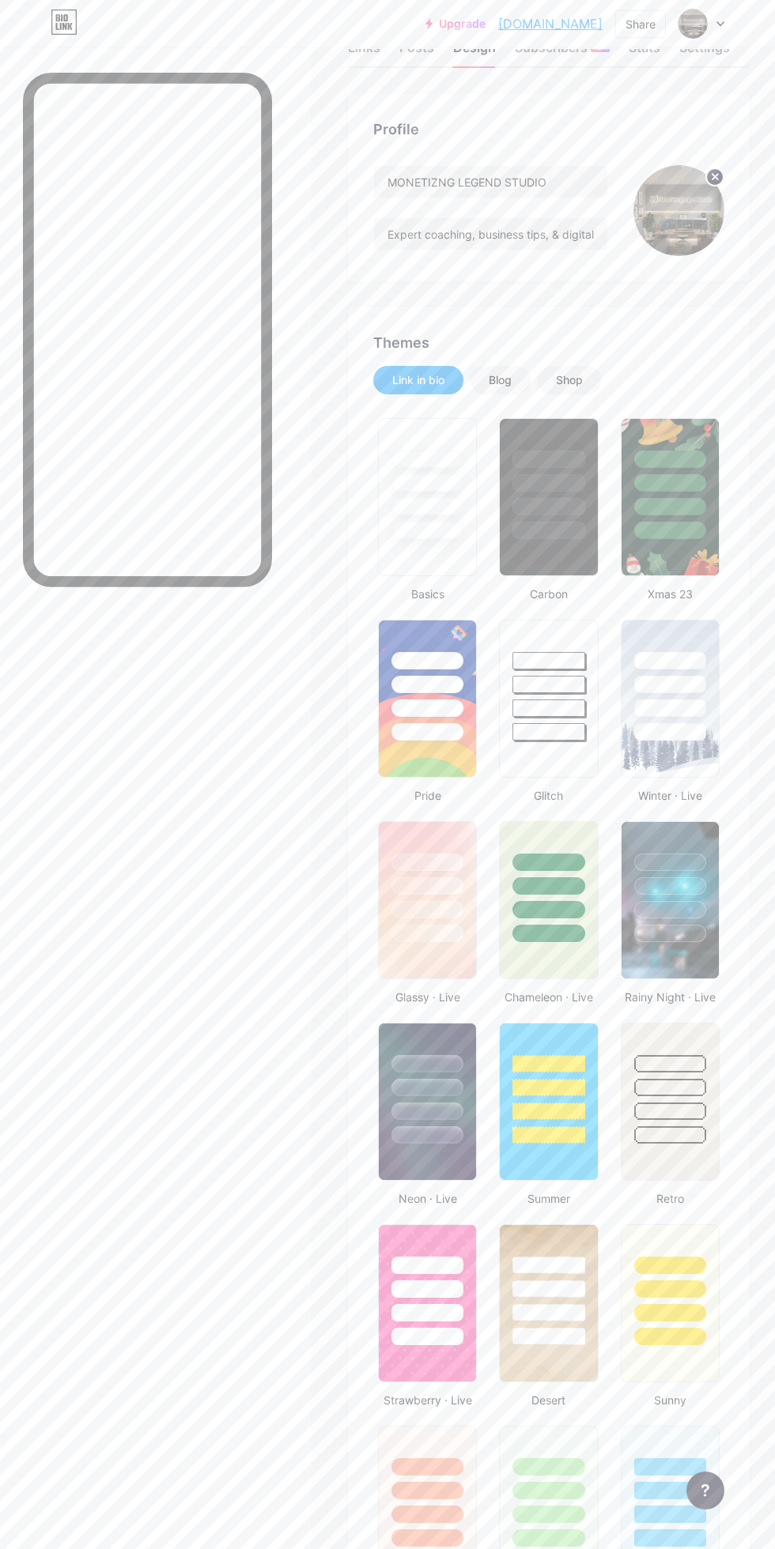
scroll to position [43, 0]
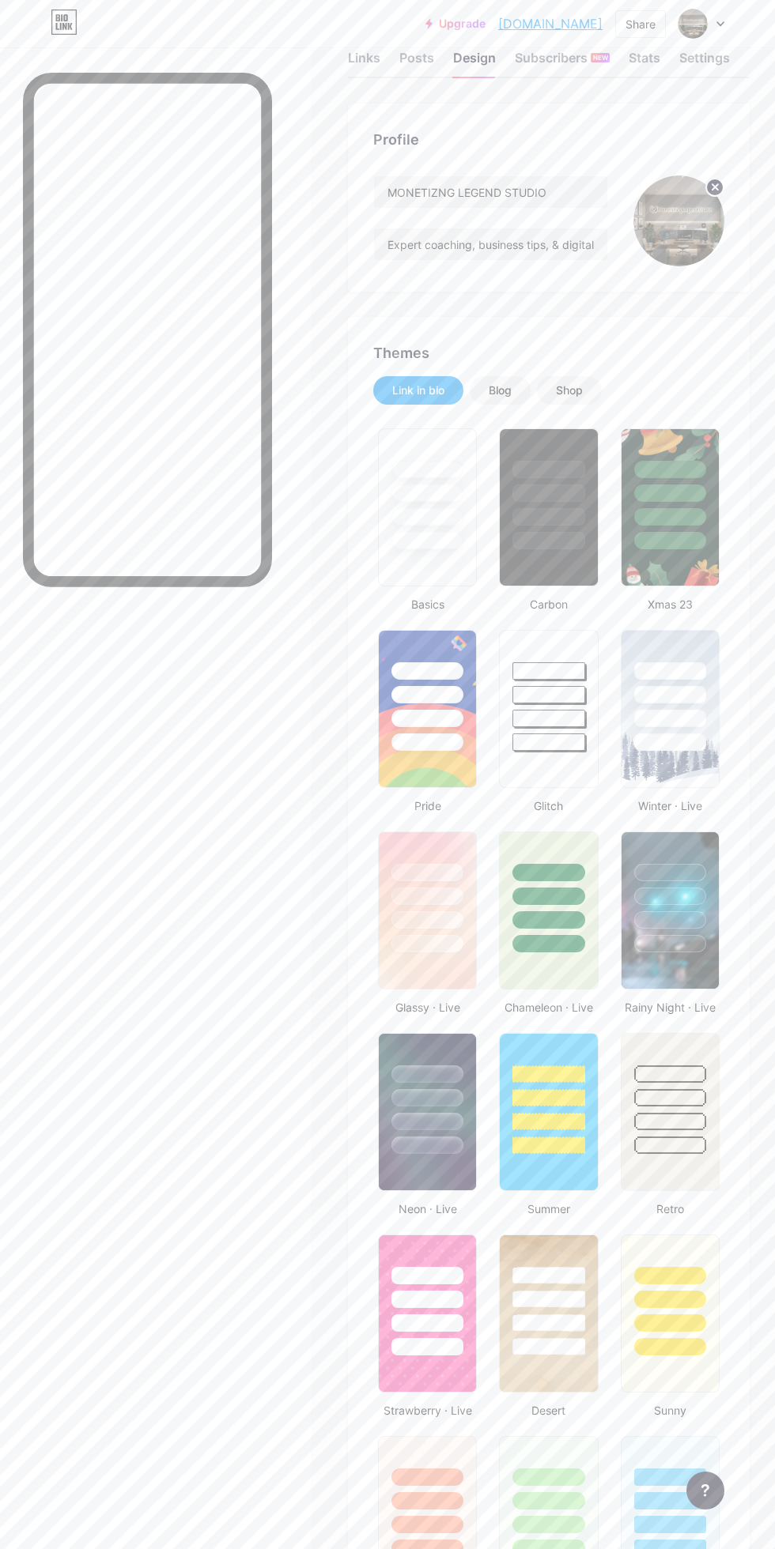
click at [645, 74] on div "Stats" at bounding box center [644, 62] width 32 height 28
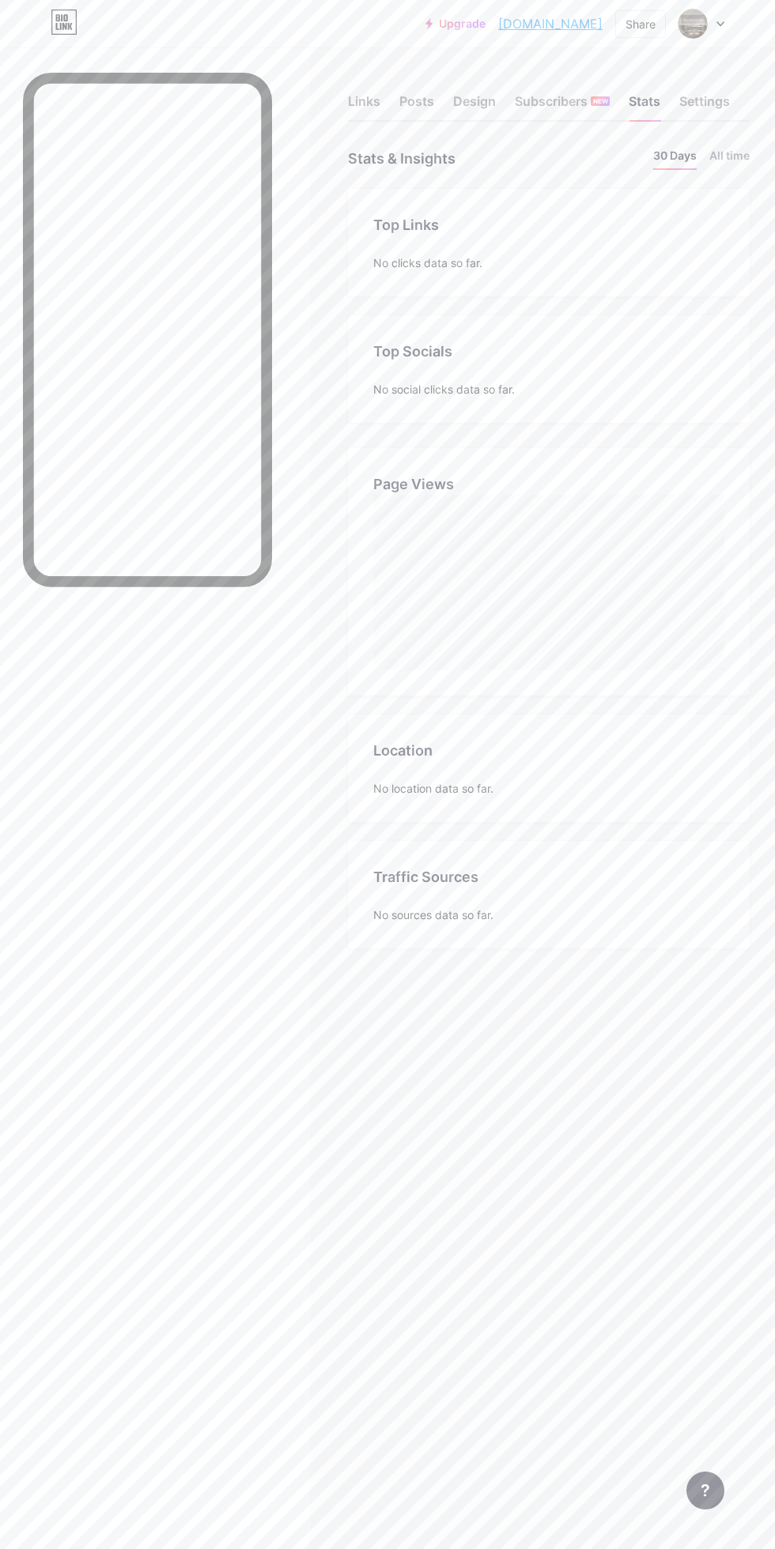
scroll to position [1549, 775]
click at [727, 100] on div "Settings" at bounding box center [704, 106] width 51 height 28
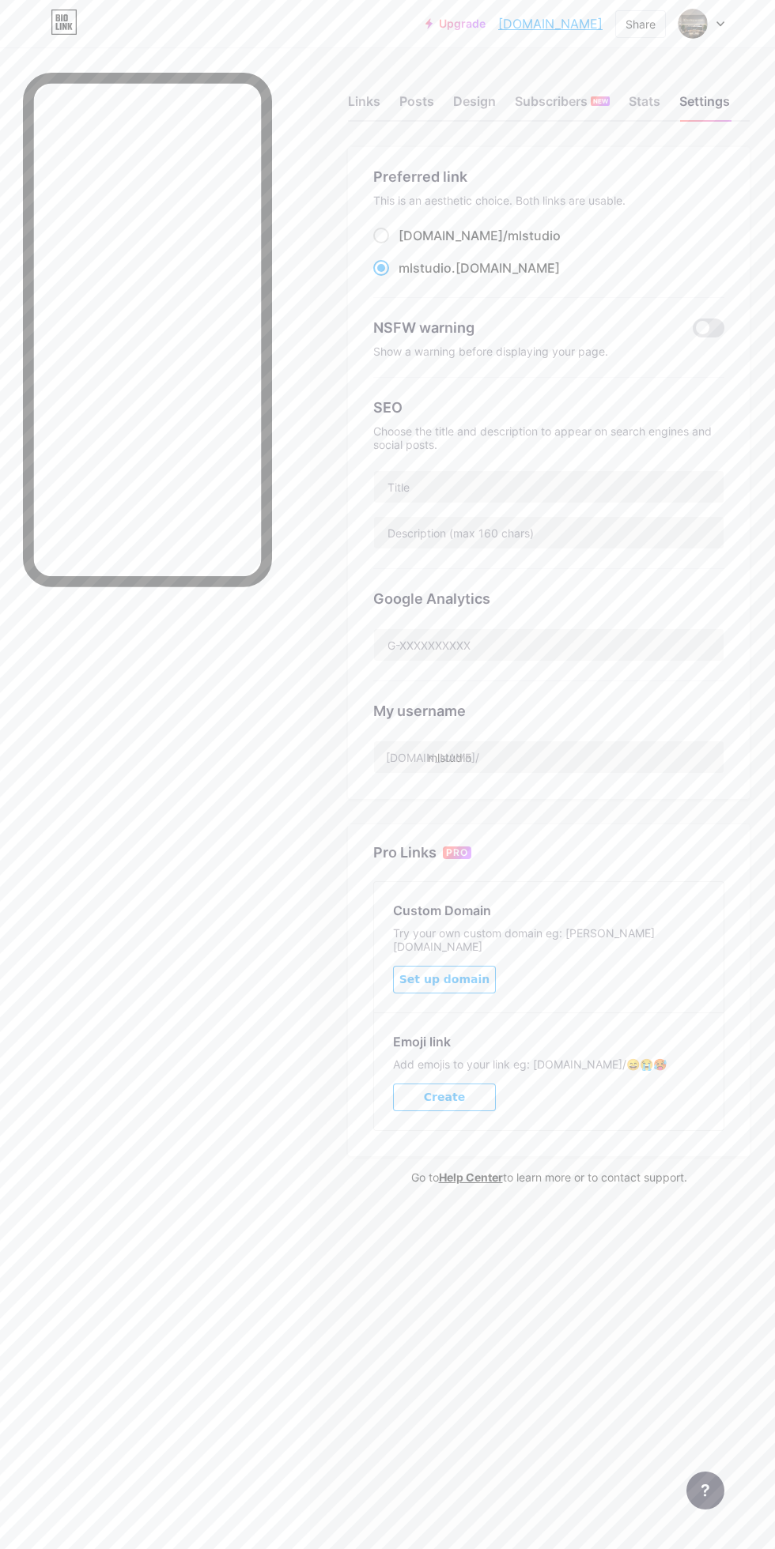
click at [364, 94] on div "Links" at bounding box center [364, 106] width 32 height 28
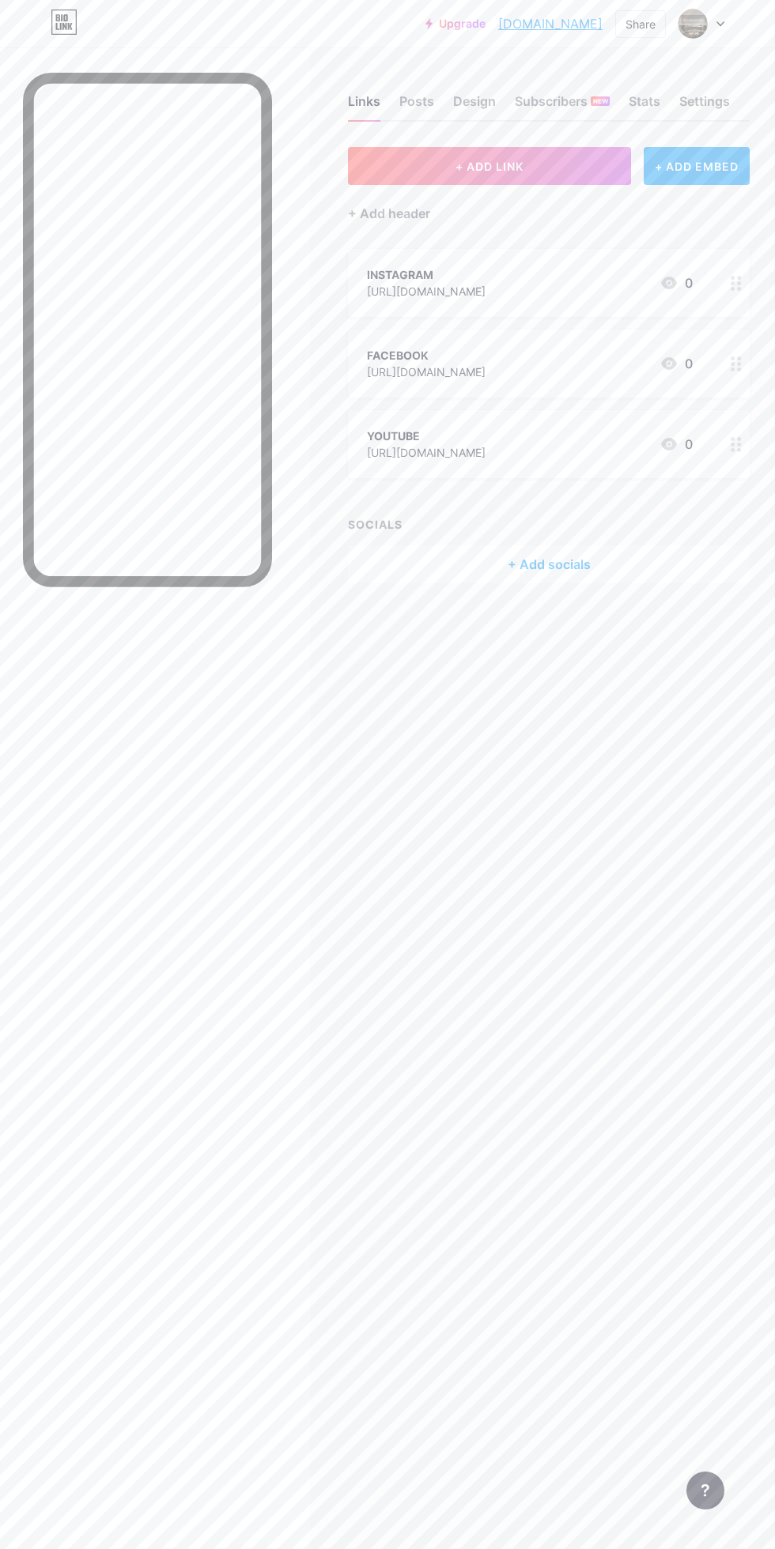
click at [704, 19] on span at bounding box center [692, 24] width 30 height 30
click at [621, 203] on li "Logout" at bounding box center [625, 222] width 196 height 43
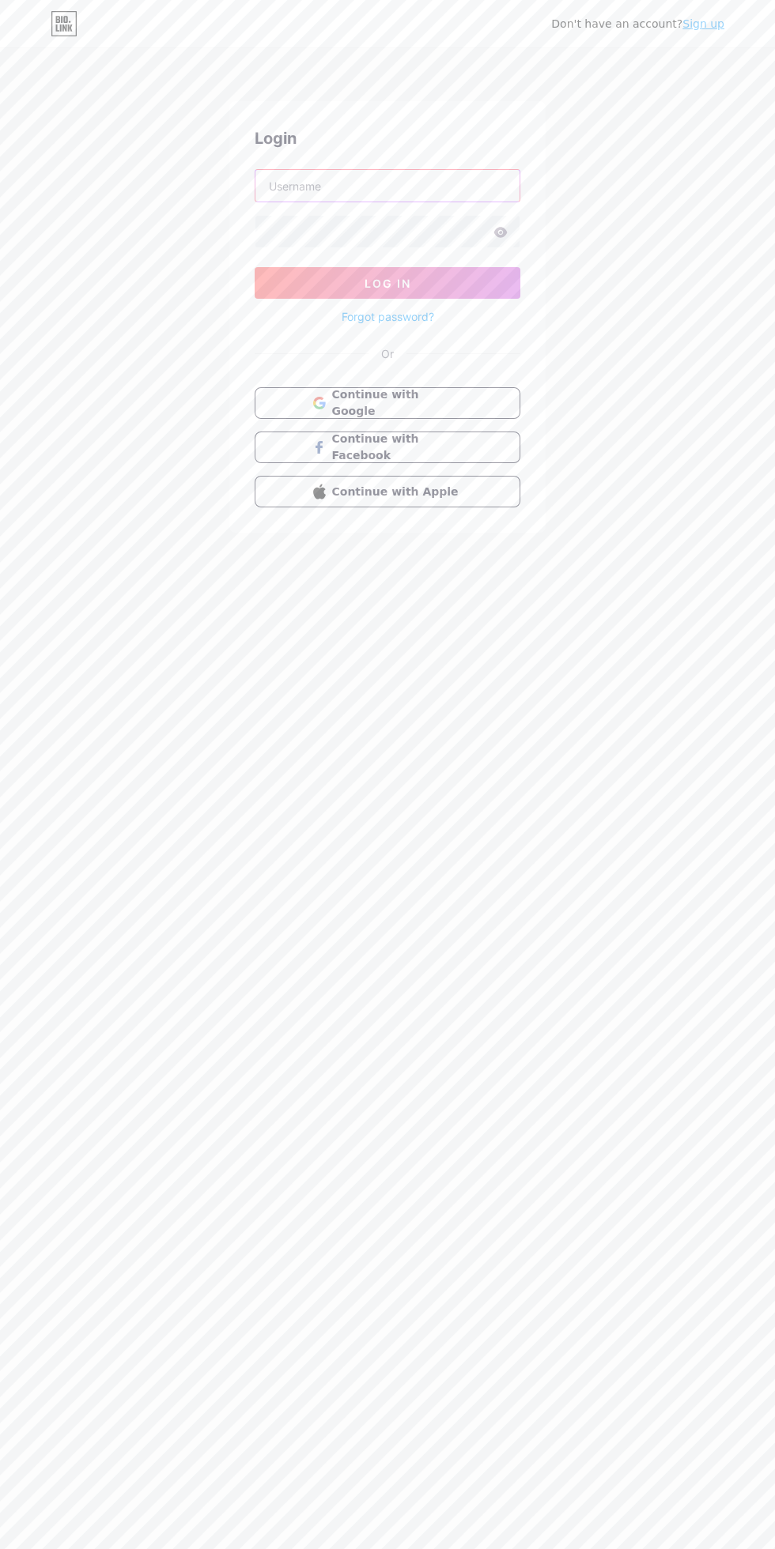
click at [438, 186] on input "text" at bounding box center [387, 186] width 264 height 32
type input "[EMAIL_ADDRESS][DOMAIN_NAME]"
click at [255, 267] on button "Log In" at bounding box center [388, 283] width 266 height 32
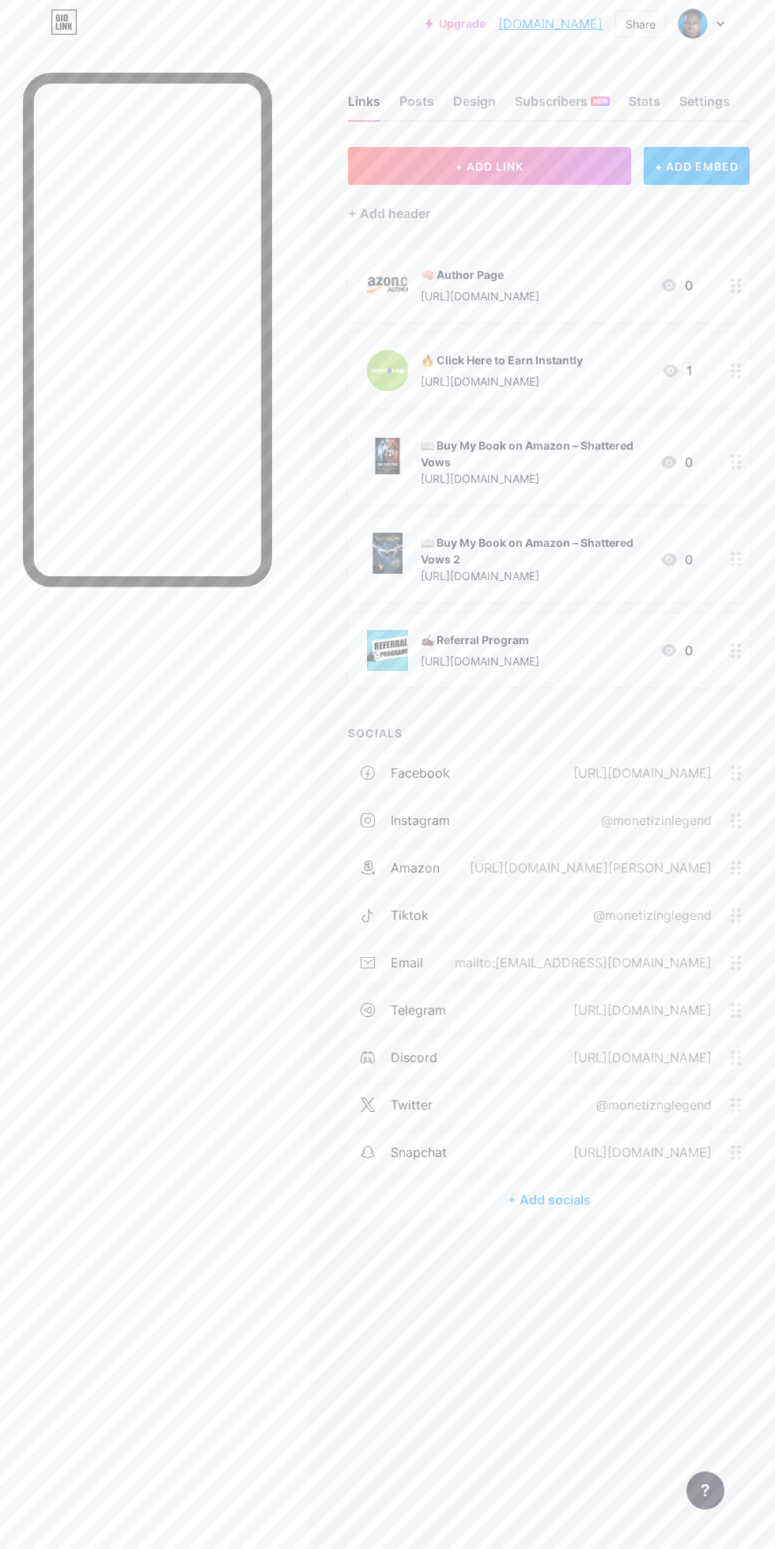
click at [692, 31] on img at bounding box center [692, 24] width 30 height 30
click at [617, 179] on link "Account settings" at bounding box center [625, 179] width 196 height 43
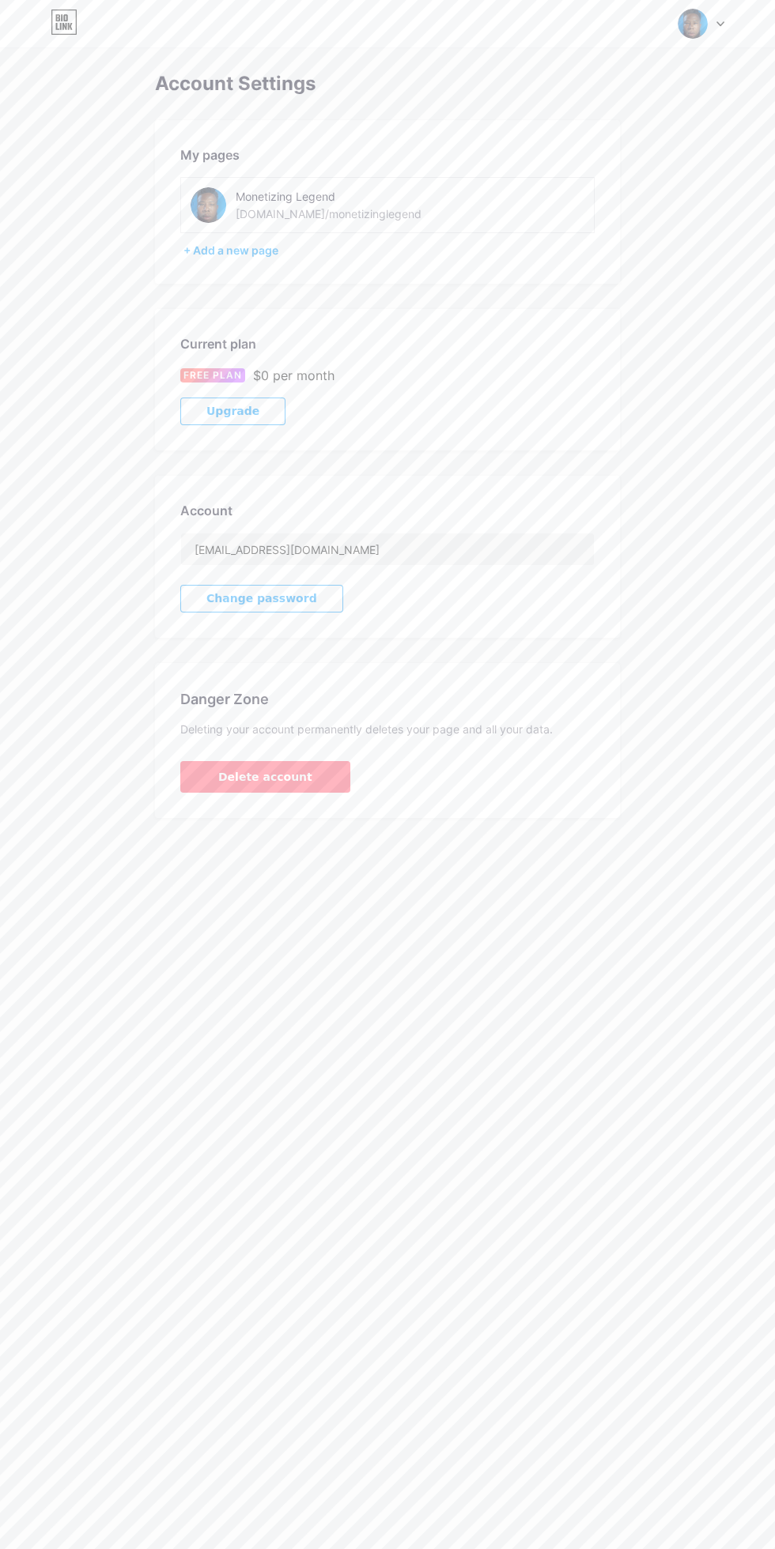
click at [720, 24] on icon at bounding box center [720, 24] width 8 height 6
click at [633, 224] on li "Logout" at bounding box center [625, 222] width 196 height 43
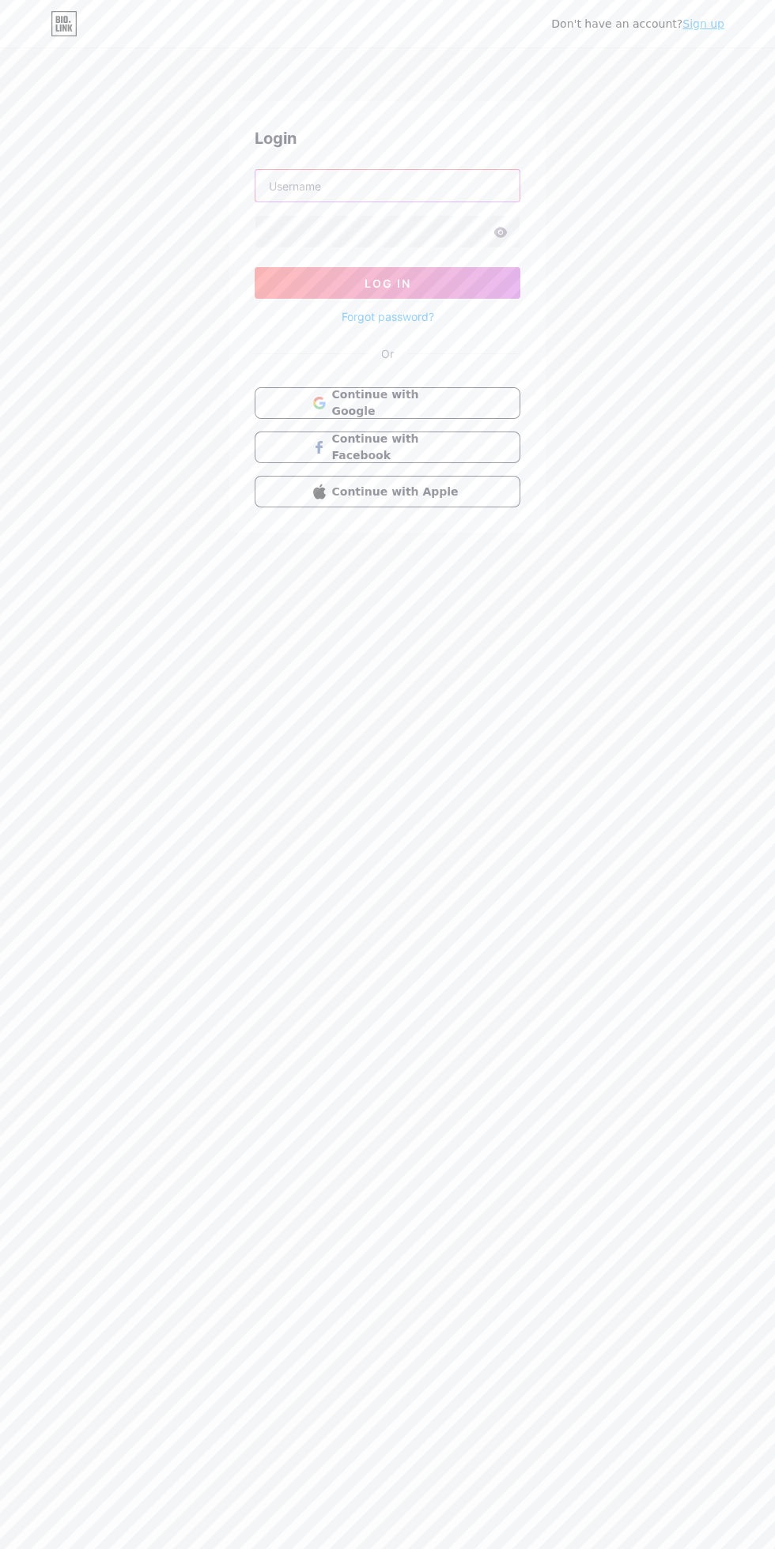
click at [432, 186] on input "text" at bounding box center [387, 186] width 264 height 32
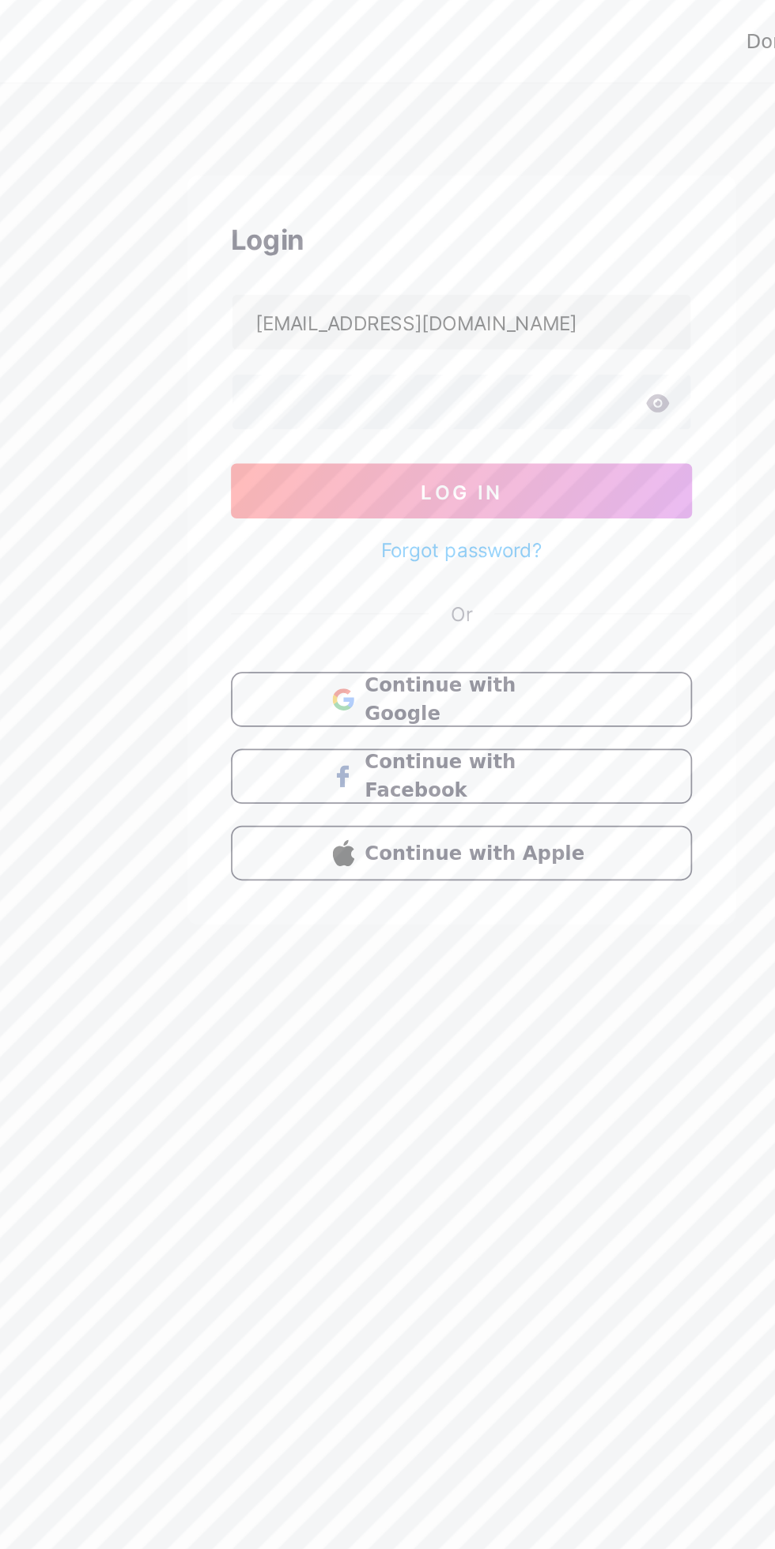
click at [359, 188] on input "[EMAIL_ADDRESS][DOMAIN_NAME]" at bounding box center [387, 186] width 264 height 32
type input "[EMAIL_ADDRESS][DOMAIN_NAME]"
click at [262, 272] on button "Log In" at bounding box center [388, 283] width 266 height 32
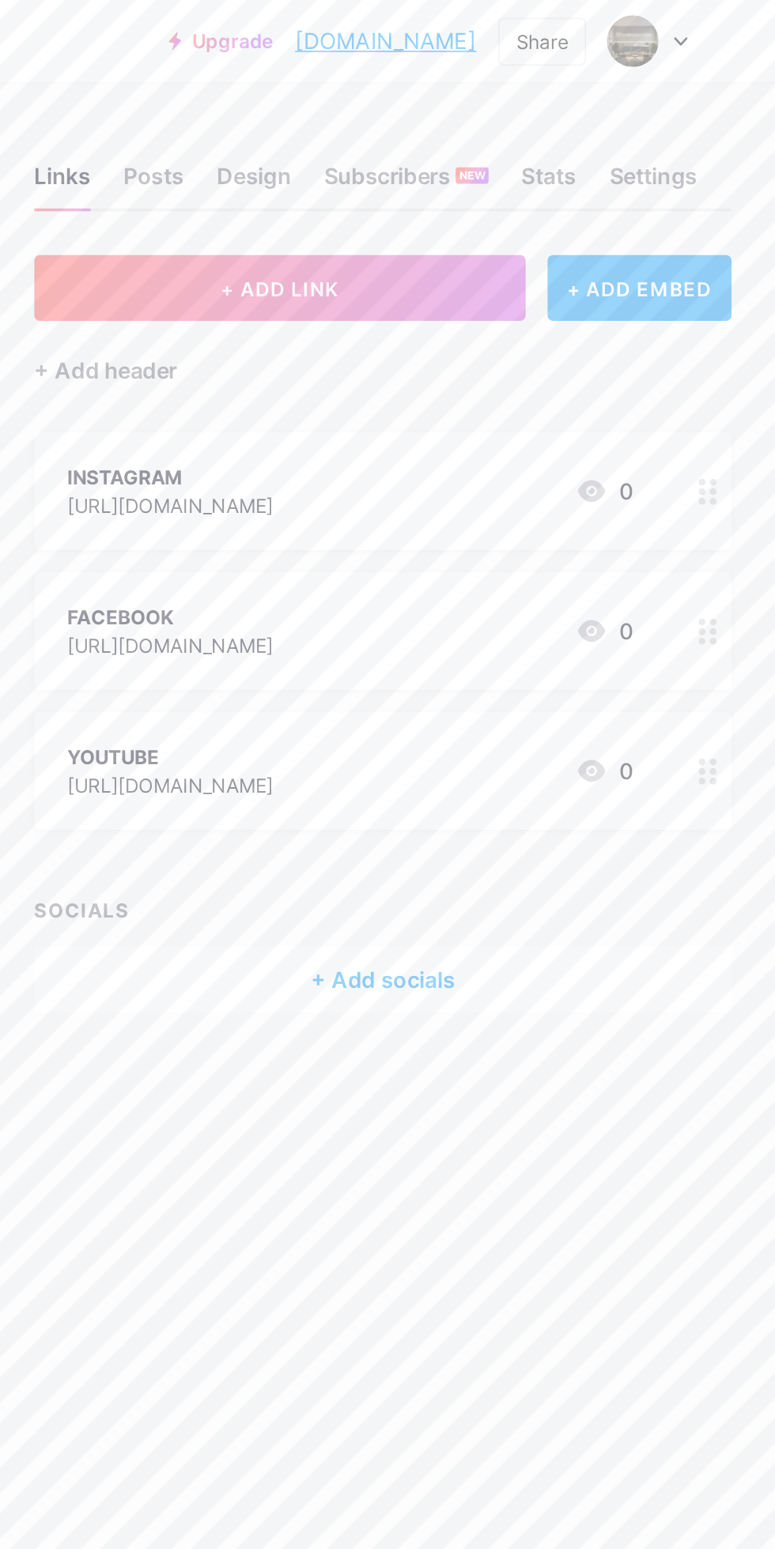
click at [589, 27] on link "[DOMAIN_NAME]" at bounding box center [550, 23] width 104 height 19
click at [605, 446] on div "YOUTUBE [URL][DOMAIN_NAME] 0" at bounding box center [530, 444] width 326 height 36
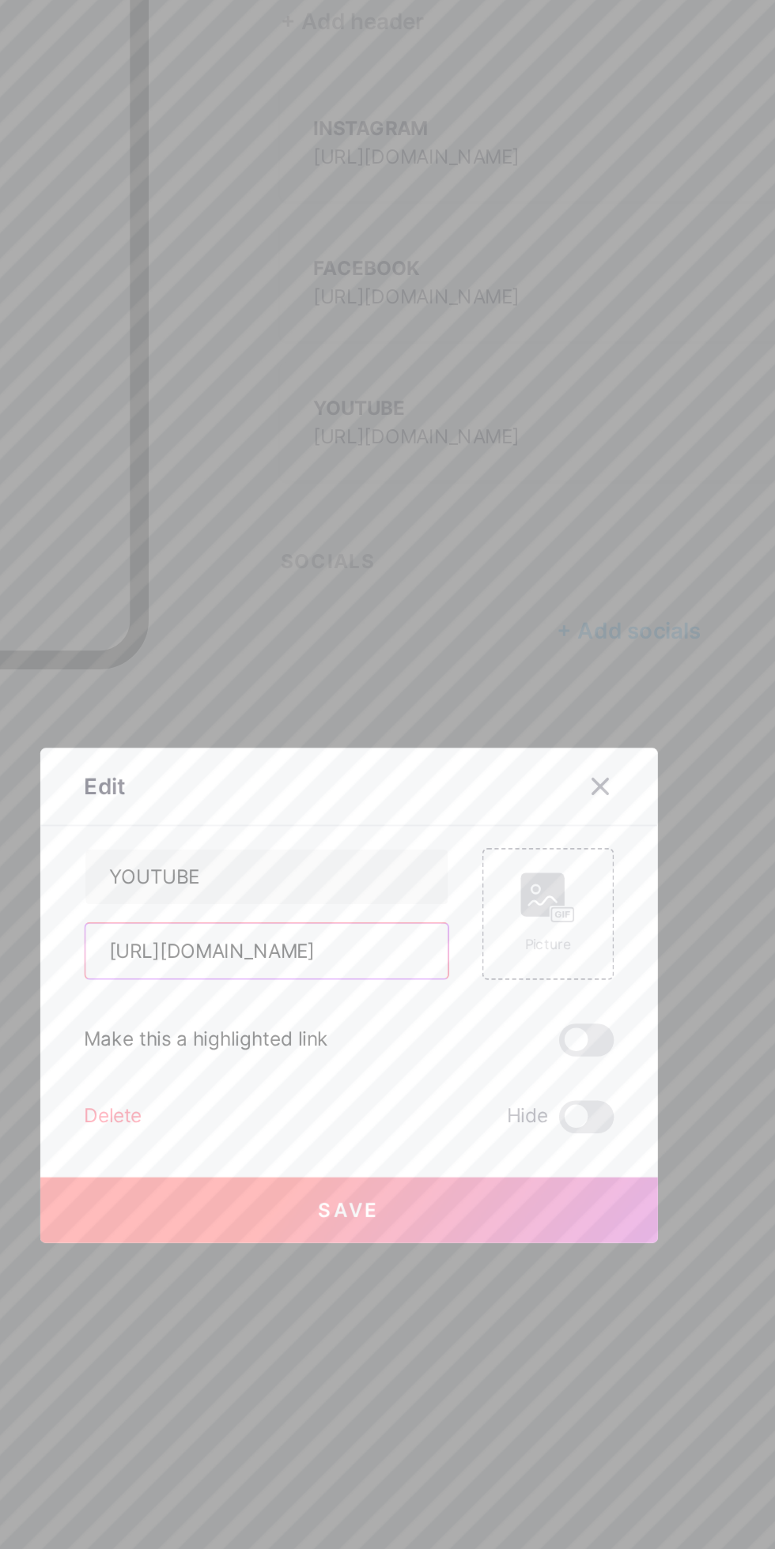
click at [365, 765] on input "[URL][DOMAIN_NAME]" at bounding box center [340, 750] width 209 height 32
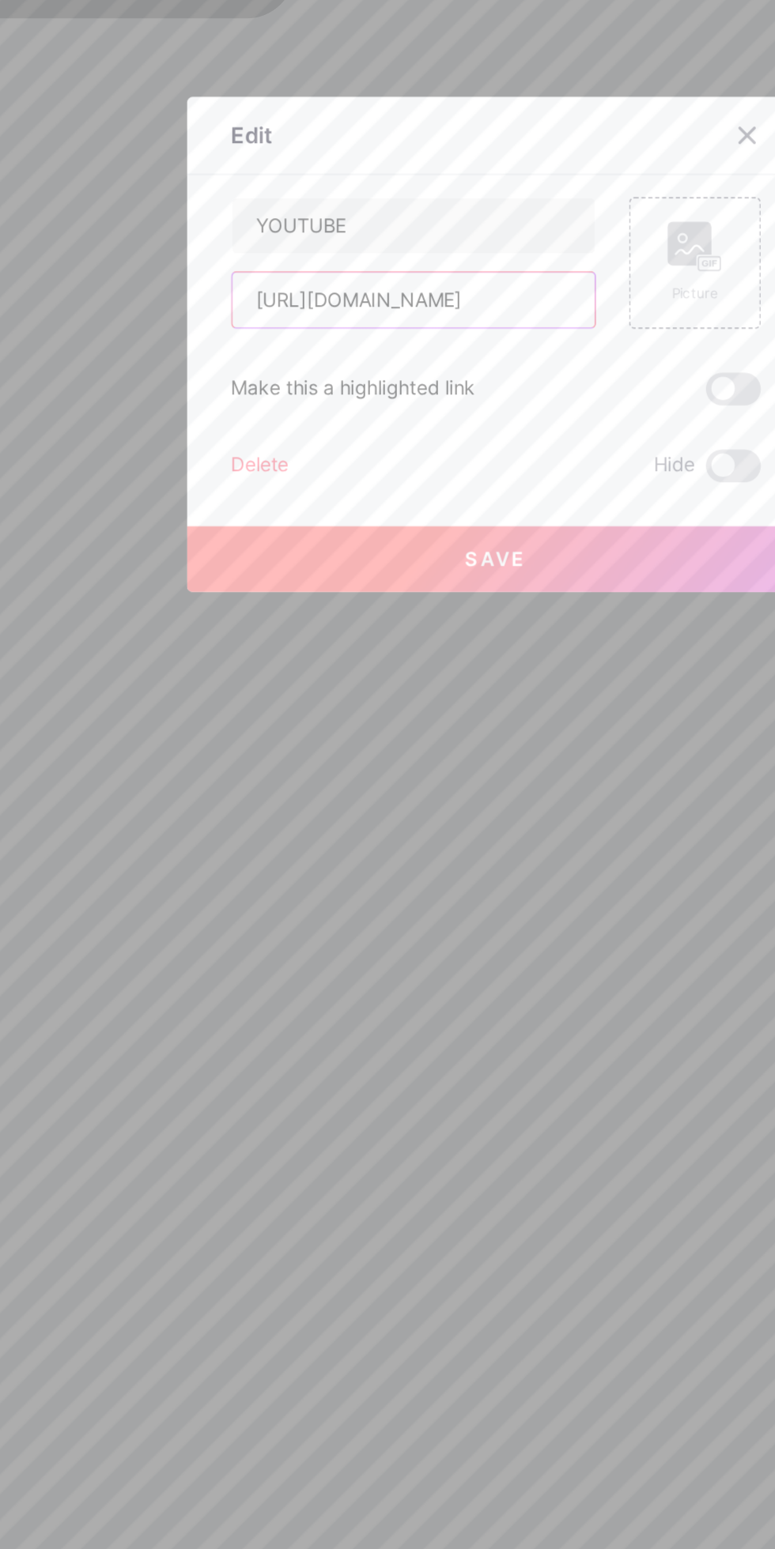
type input "[URL][DOMAIN_NAME]"
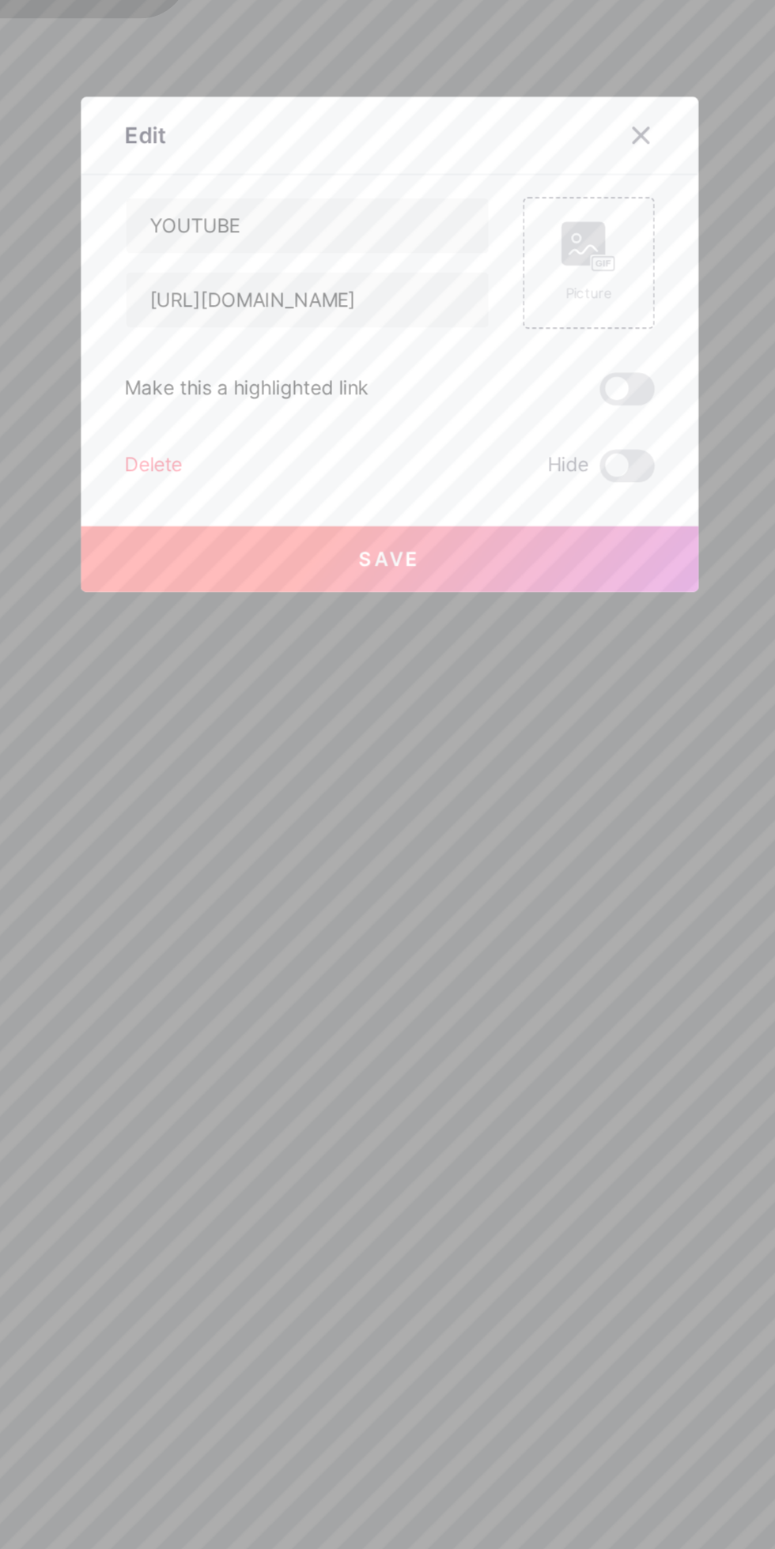
click at [474, 978] on div at bounding box center [387, 774] width 775 height 1549
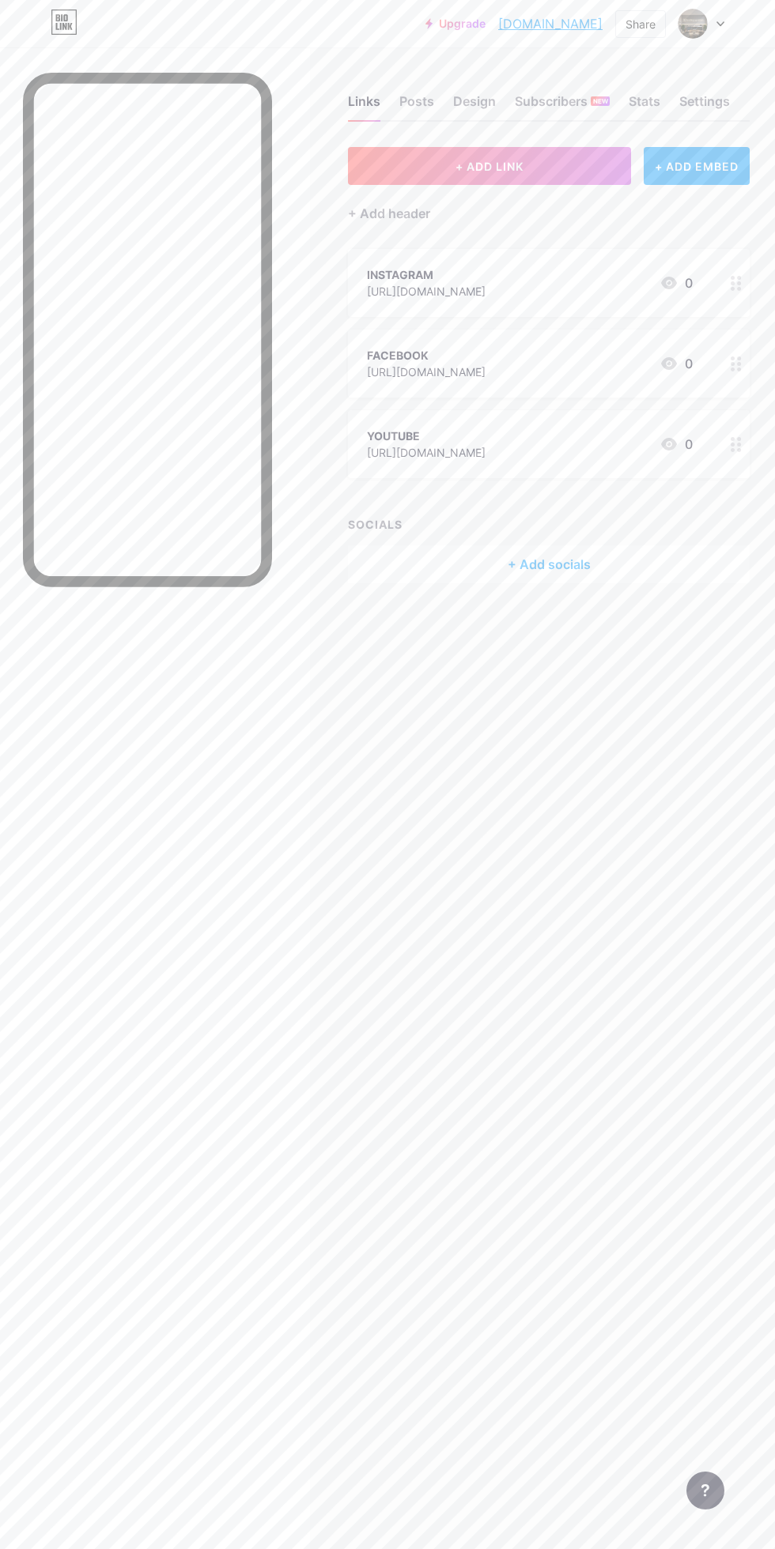
scroll to position [23, 0]
click at [569, 24] on link "[DOMAIN_NAME]" at bounding box center [550, 23] width 104 height 19
click at [485, 426] on div "YOUTUBE [URL][DOMAIN_NAME]" at bounding box center [426, 444] width 119 height 36
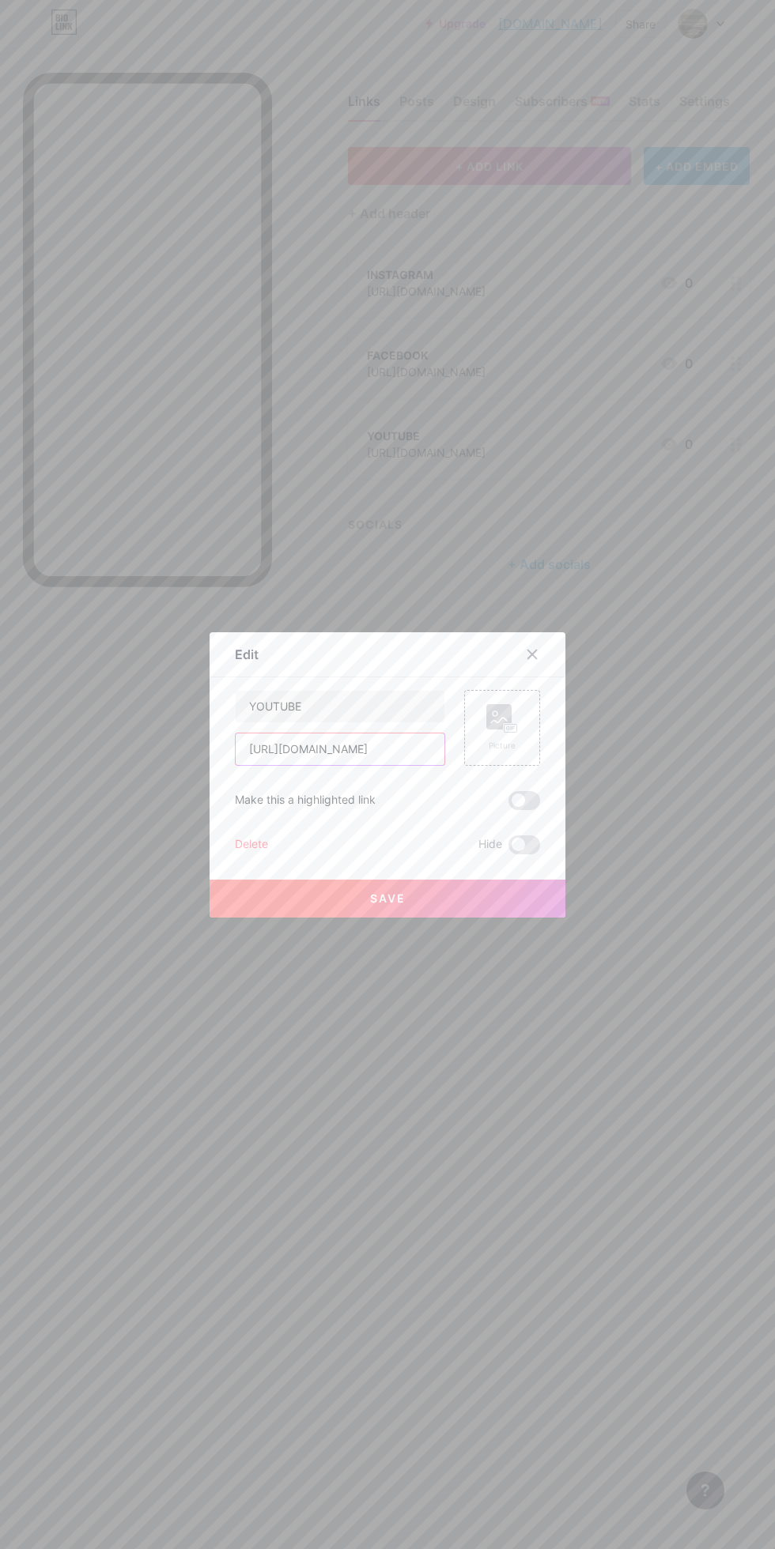
click at [368, 765] on input "[URL][DOMAIN_NAME]" at bounding box center [340, 750] width 209 height 32
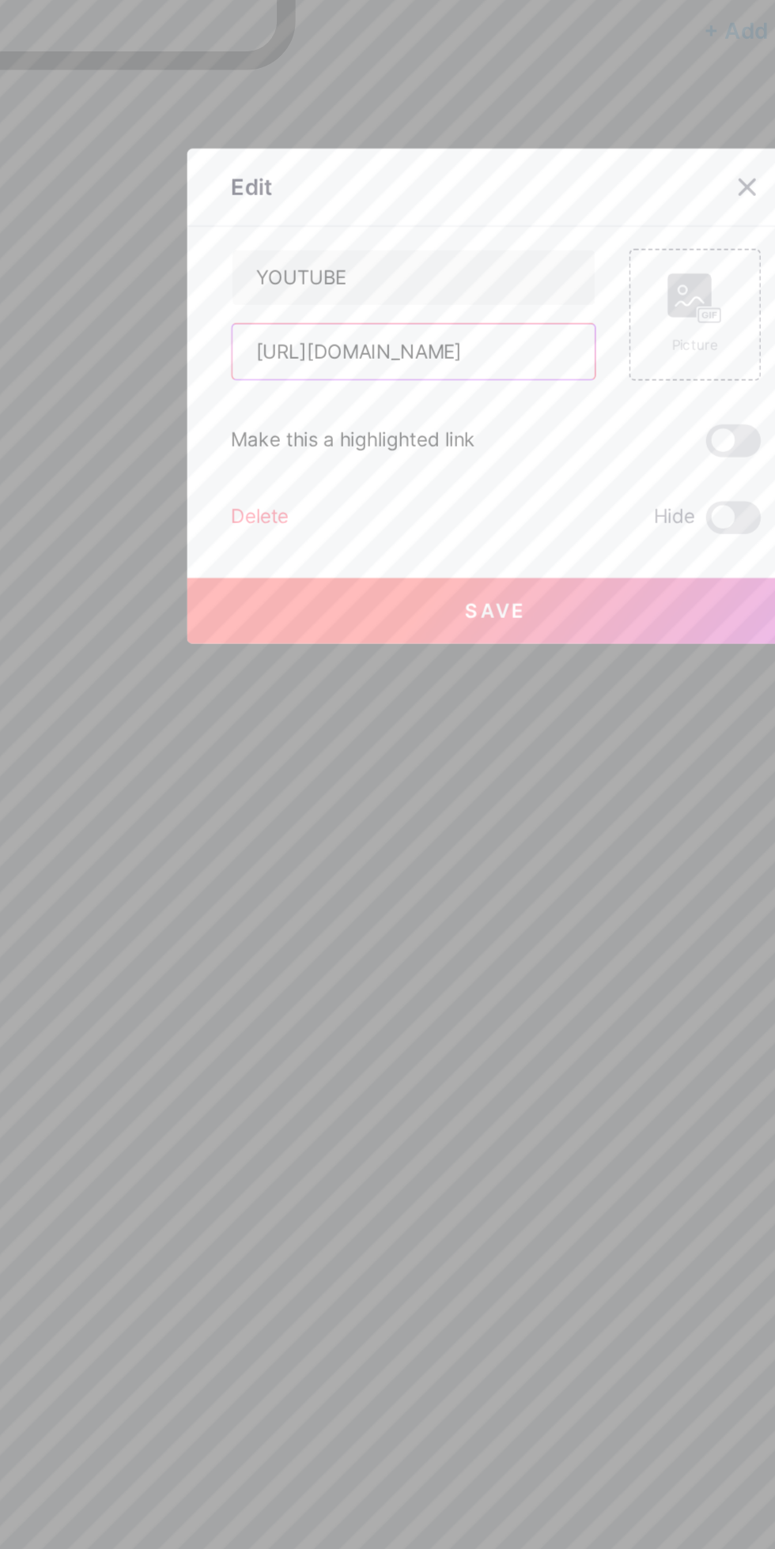
type input "[URL][DOMAIN_NAME]"
click at [162, 807] on div at bounding box center [387, 774] width 775 height 1549
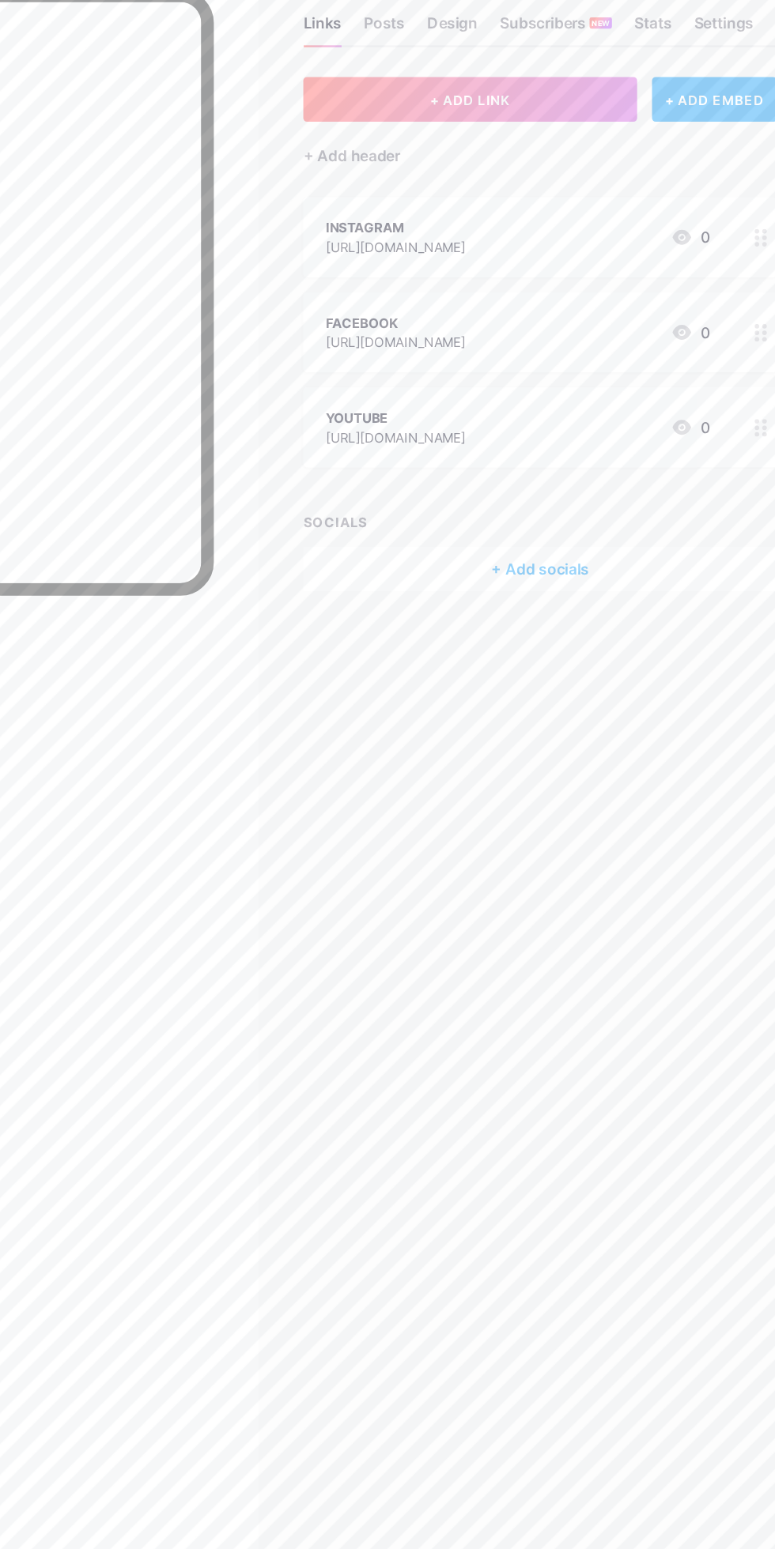
scroll to position [20, 0]
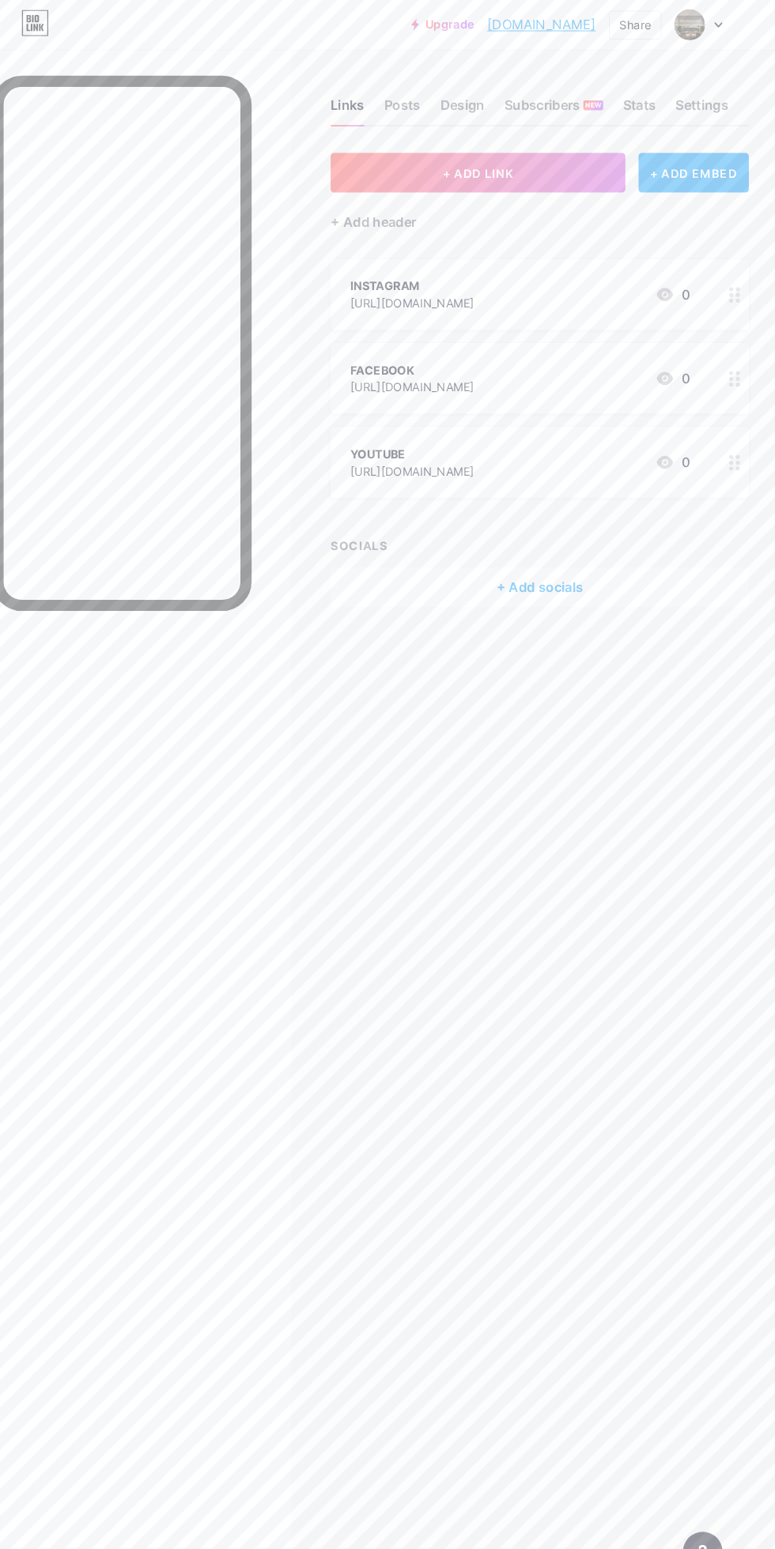
click at [615, 426] on div "YOUTUBE [URL][DOMAIN_NAME] 0" at bounding box center [530, 444] width 326 height 36
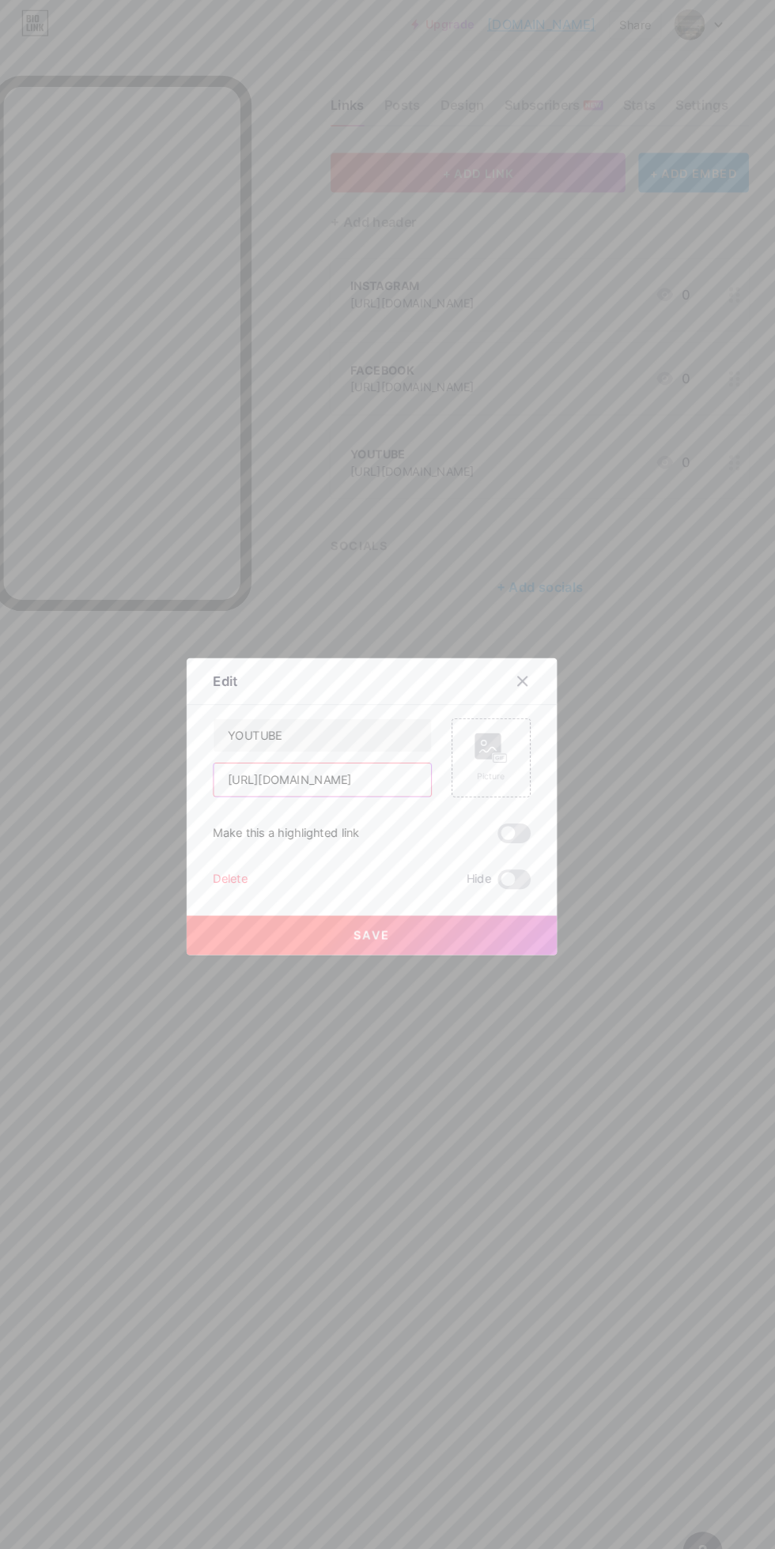
click at [358, 765] on input "[URL][DOMAIN_NAME]" at bounding box center [340, 750] width 209 height 32
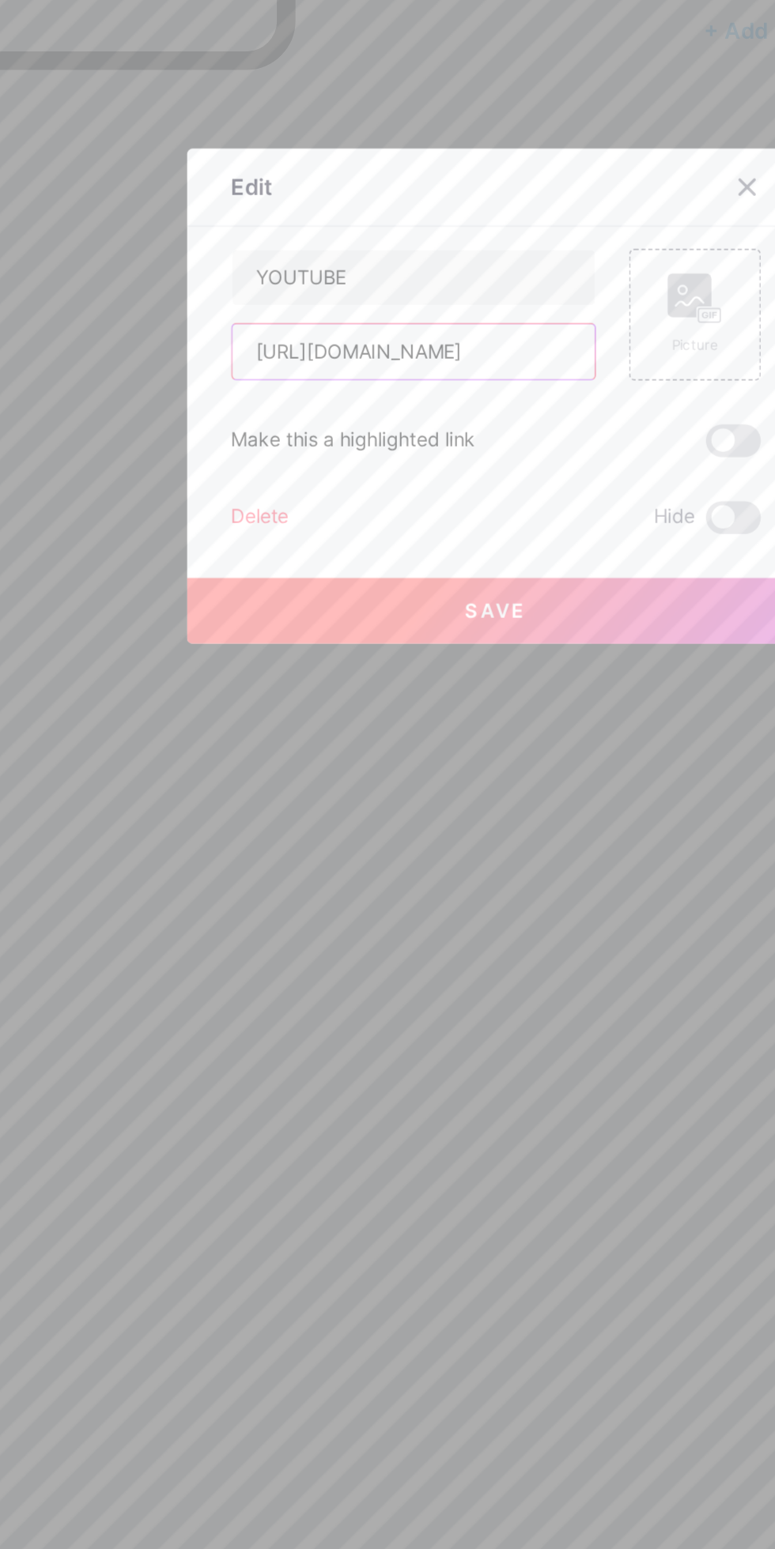
type input "[URL][DOMAIN_NAME]"
click at [477, 918] on button "Save" at bounding box center [387, 899] width 356 height 38
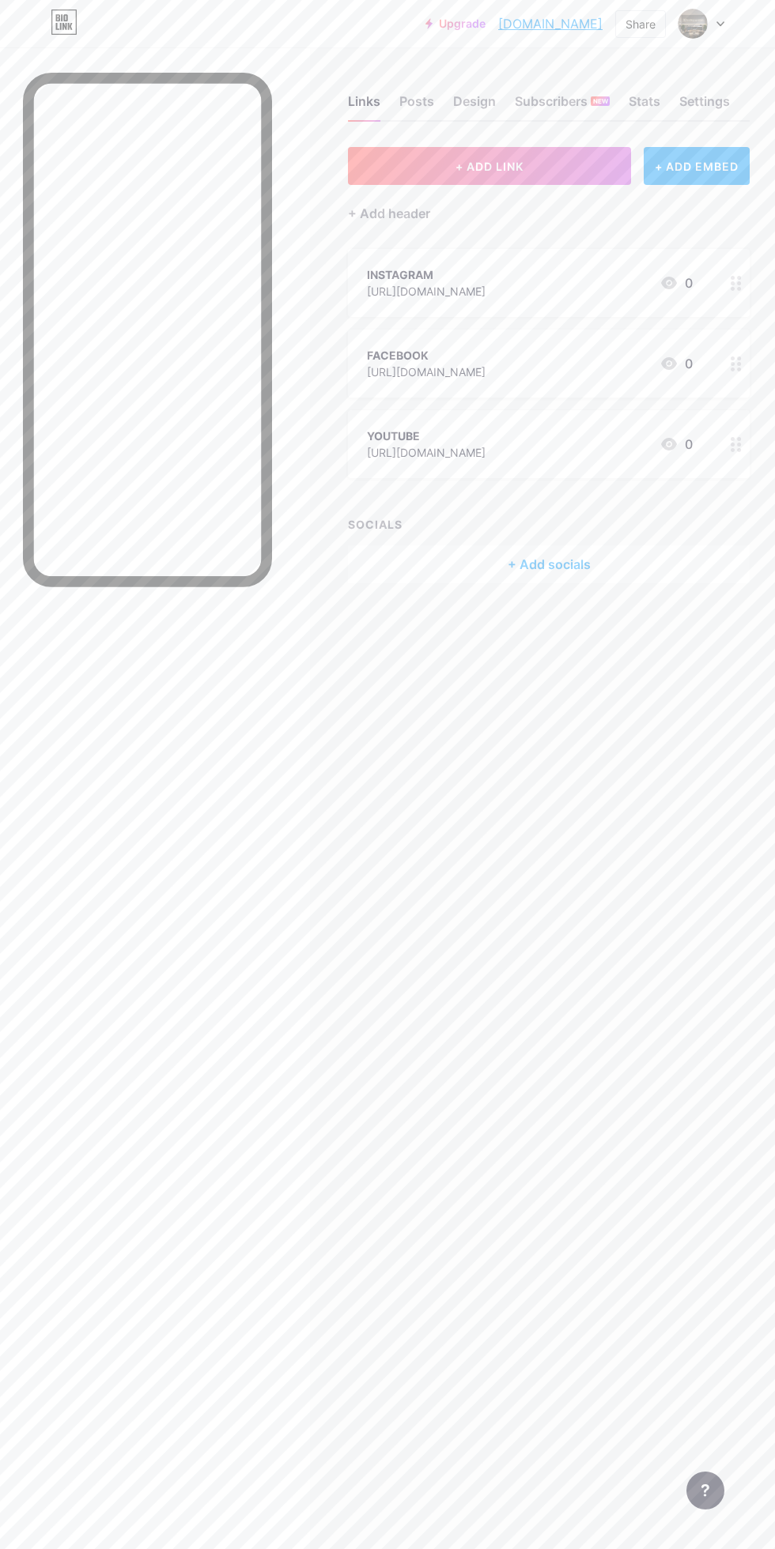
scroll to position [28, 0]
click at [569, 17] on link "[DOMAIN_NAME]" at bounding box center [550, 23] width 104 height 19
click at [485, 353] on div "INSTAGRAM" at bounding box center [426, 355] width 119 height 17
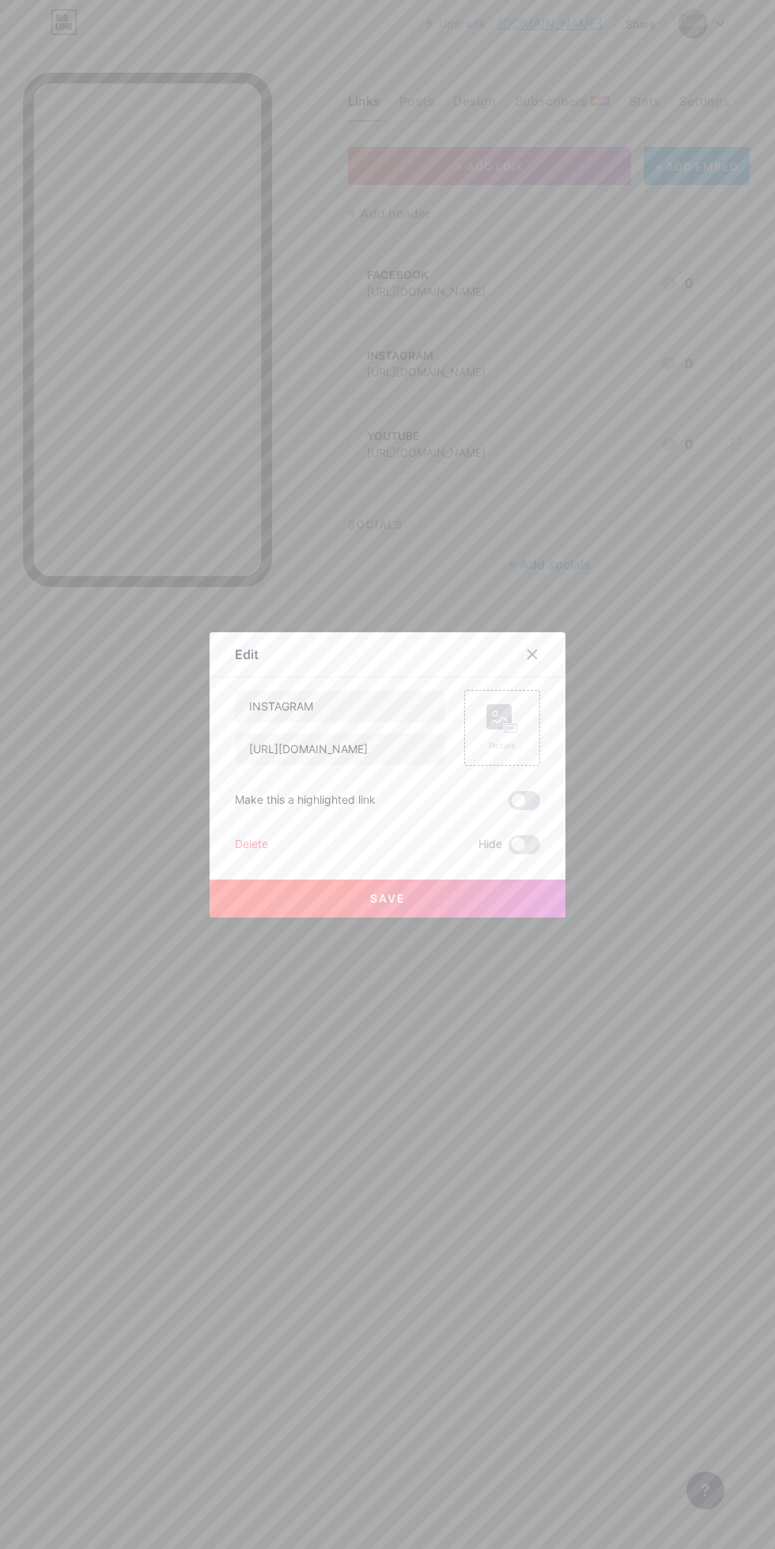
click at [511, 752] on div "Picture" at bounding box center [502, 746] width 32 height 12
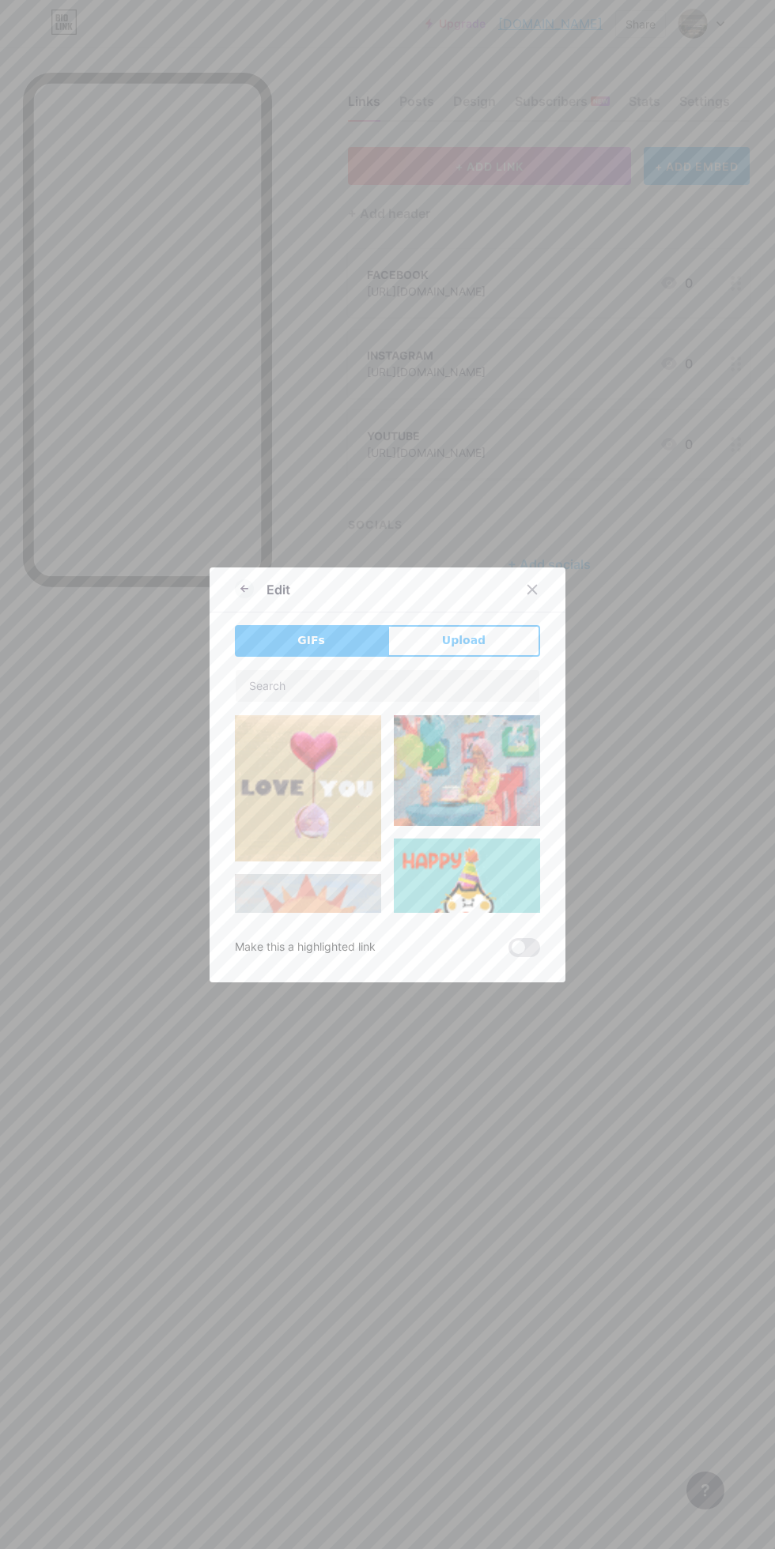
click at [499, 657] on button "Upload" at bounding box center [463, 641] width 153 height 32
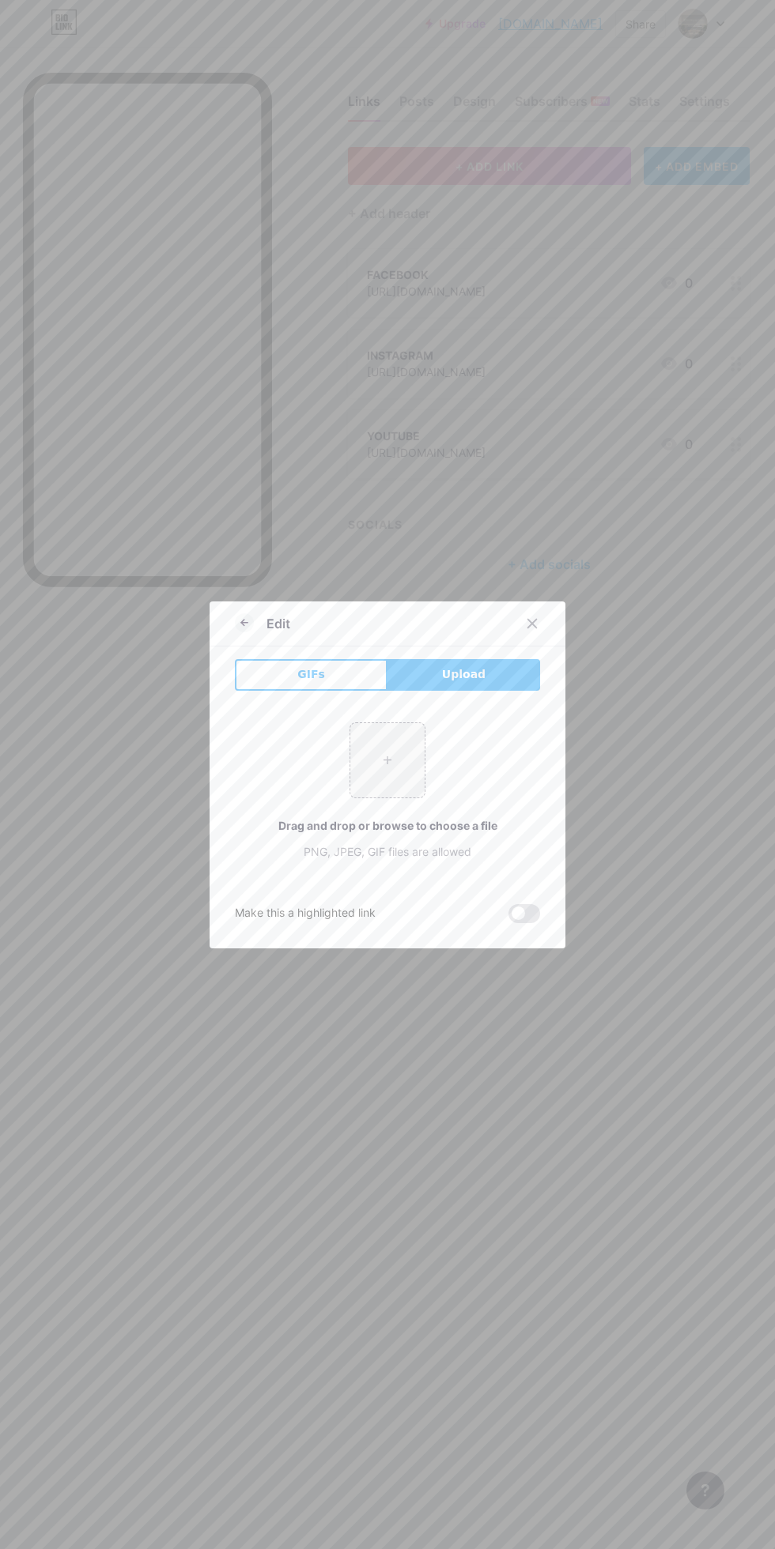
click at [402, 798] on input "file" at bounding box center [387, 760] width 74 height 74
type input "C:\fakepath\1000255153.jpg"
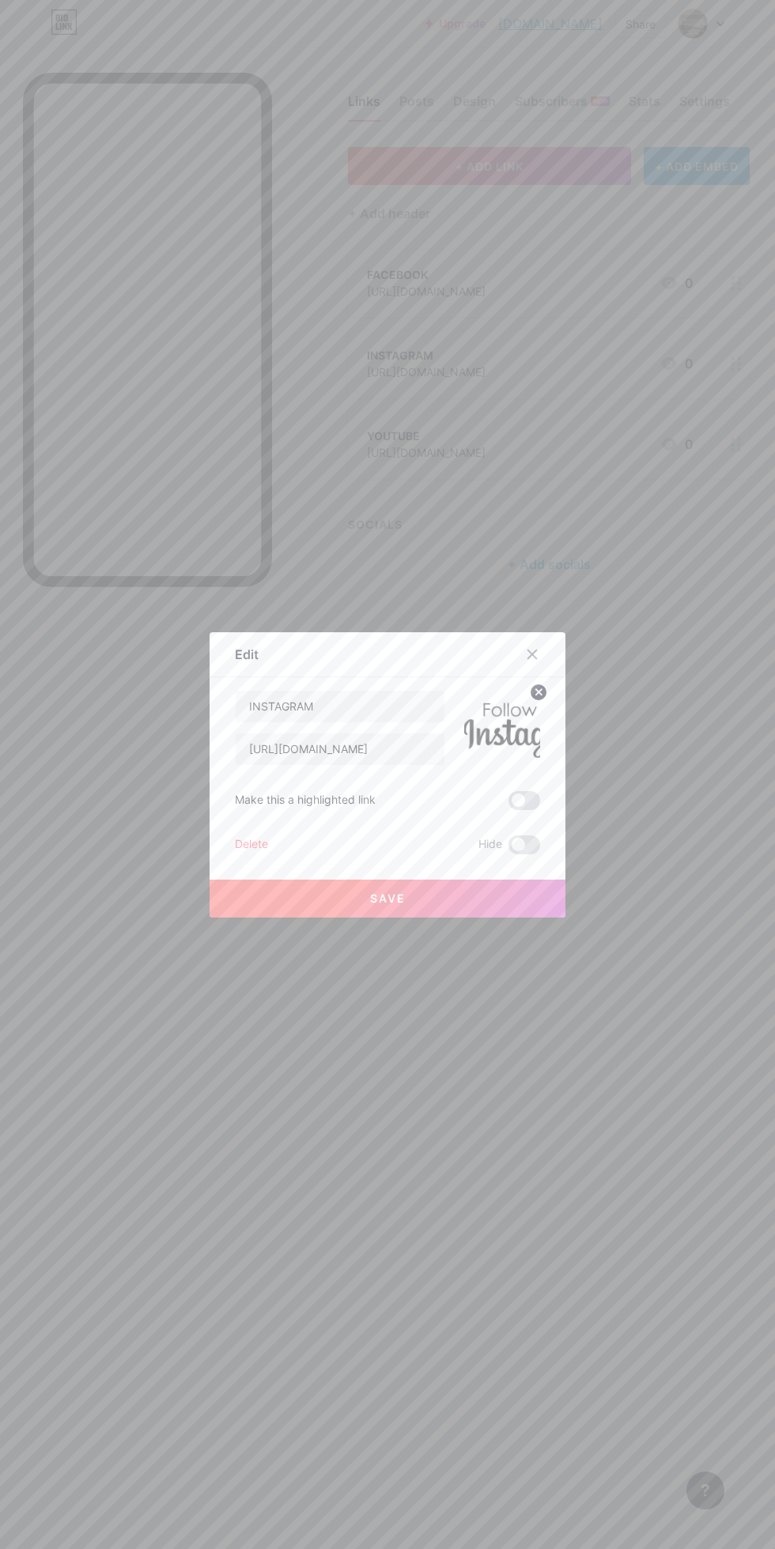
click at [516, 918] on button "Save" at bounding box center [387, 899] width 356 height 38
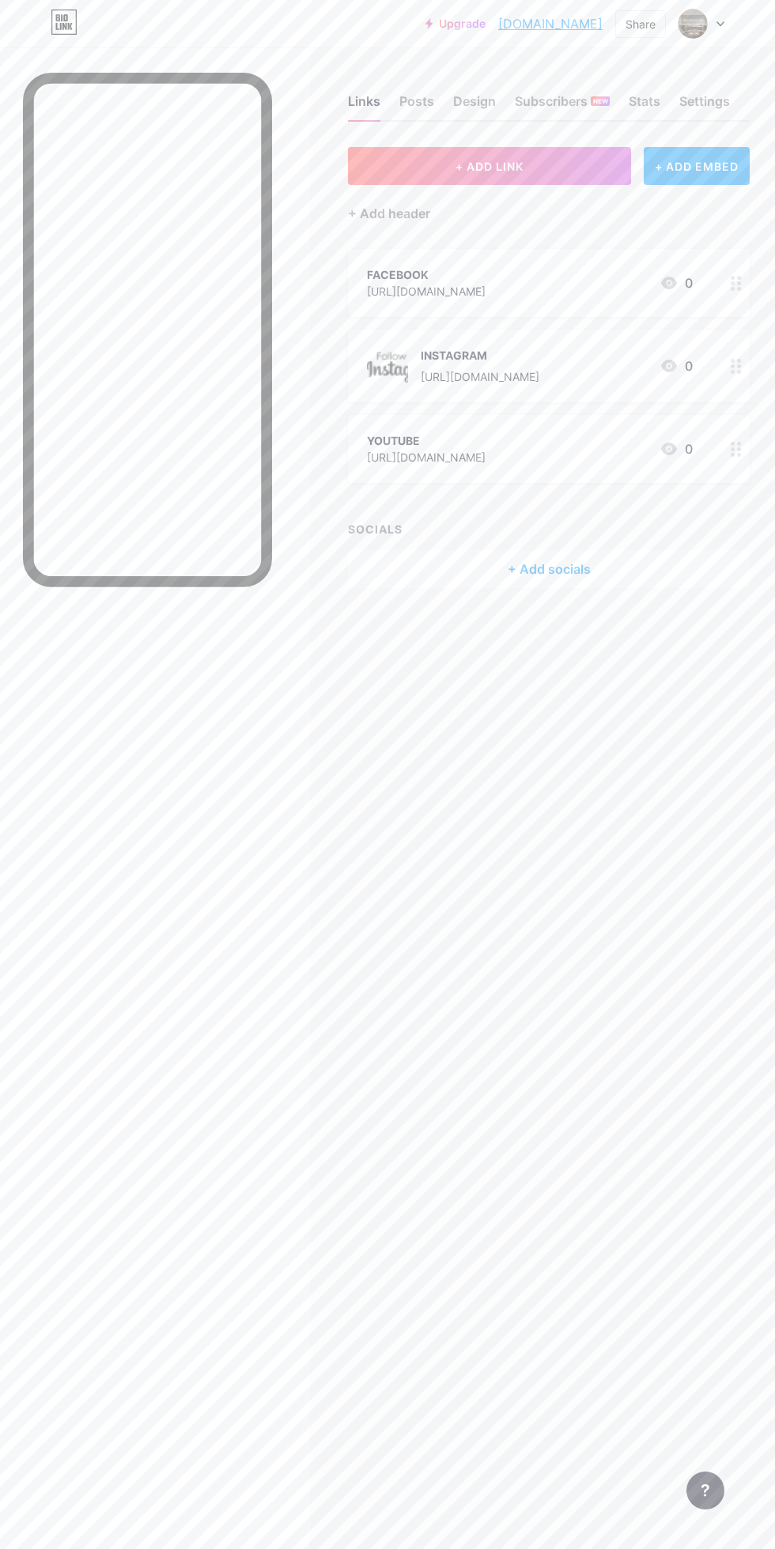
click at [561, 23] on link "[DOMAIN_NAME]" at bounding box center [550, 23] width 104 height 19
click at [539, 372] on div "[URL][DOMAIN_NAME]" at bounding box center [480, 376] width 119 height 17
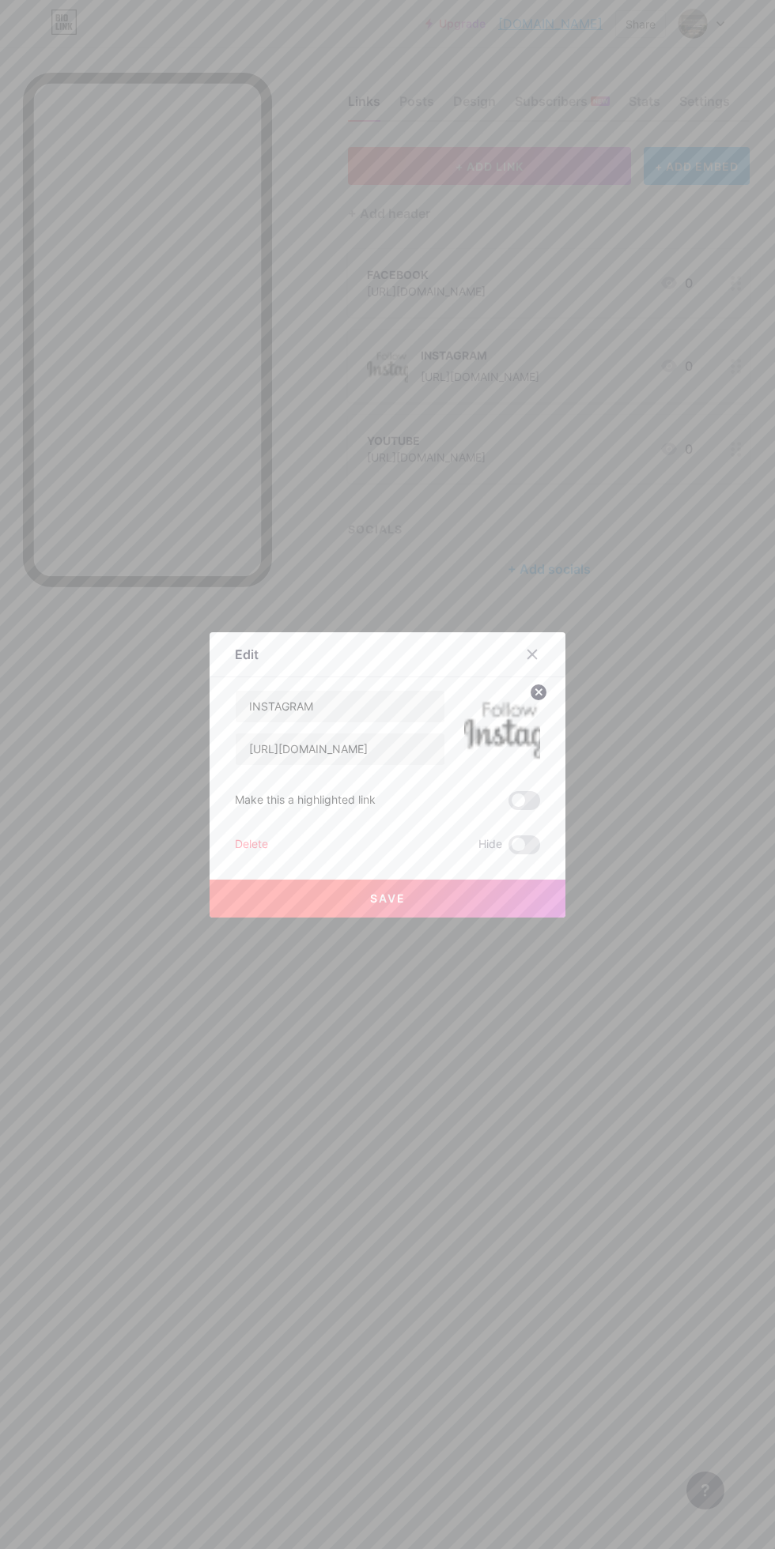
click at [535, 701] on circle at bounding box center [538, 692] width 17 height 17
click at [496, 752] on div "Picture" at bounding box center [502, 727] width 32 height 47
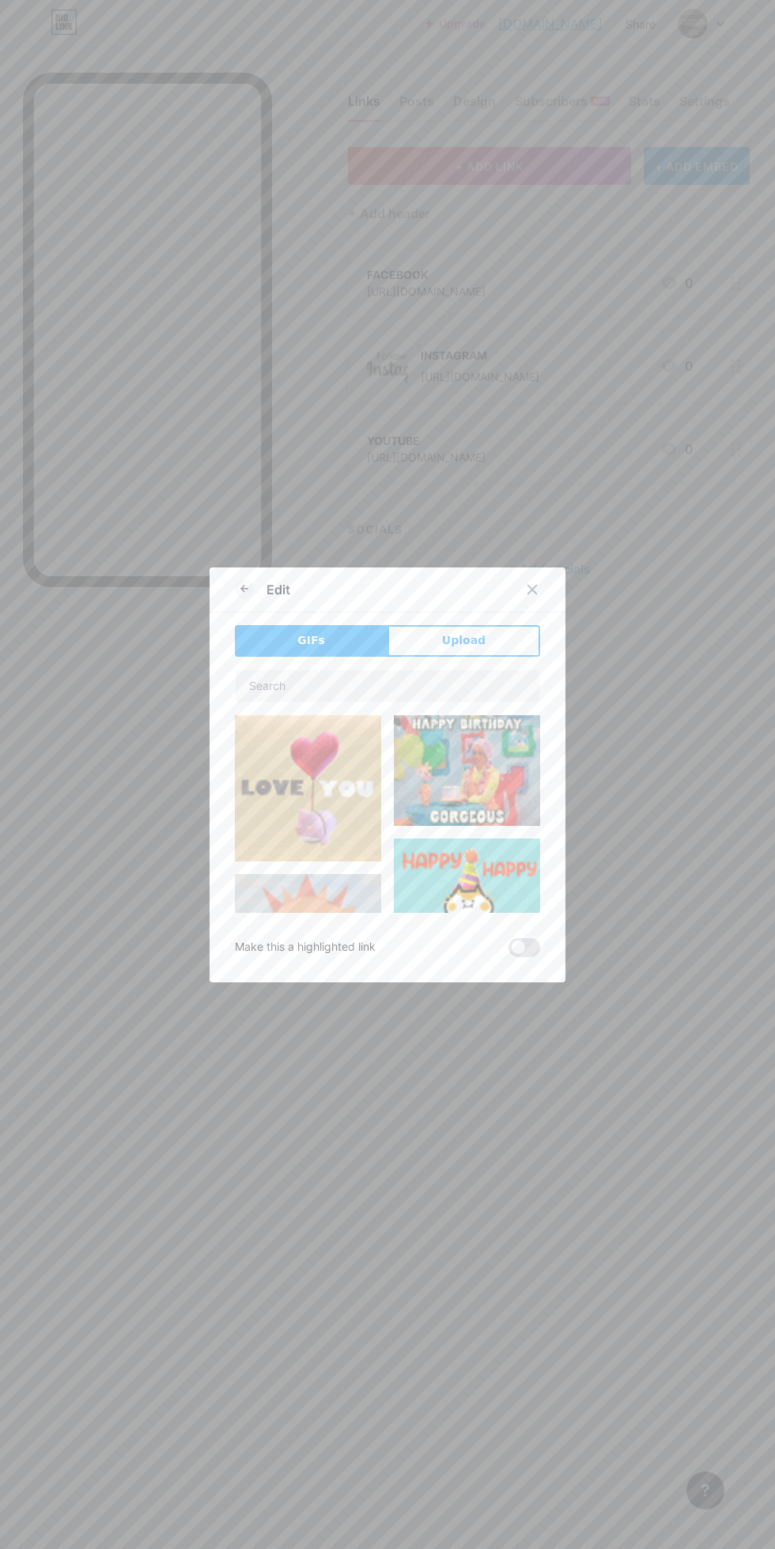
click at [507, 657] on button "Upload" at bounding box center [463, 641] width 153 height 32
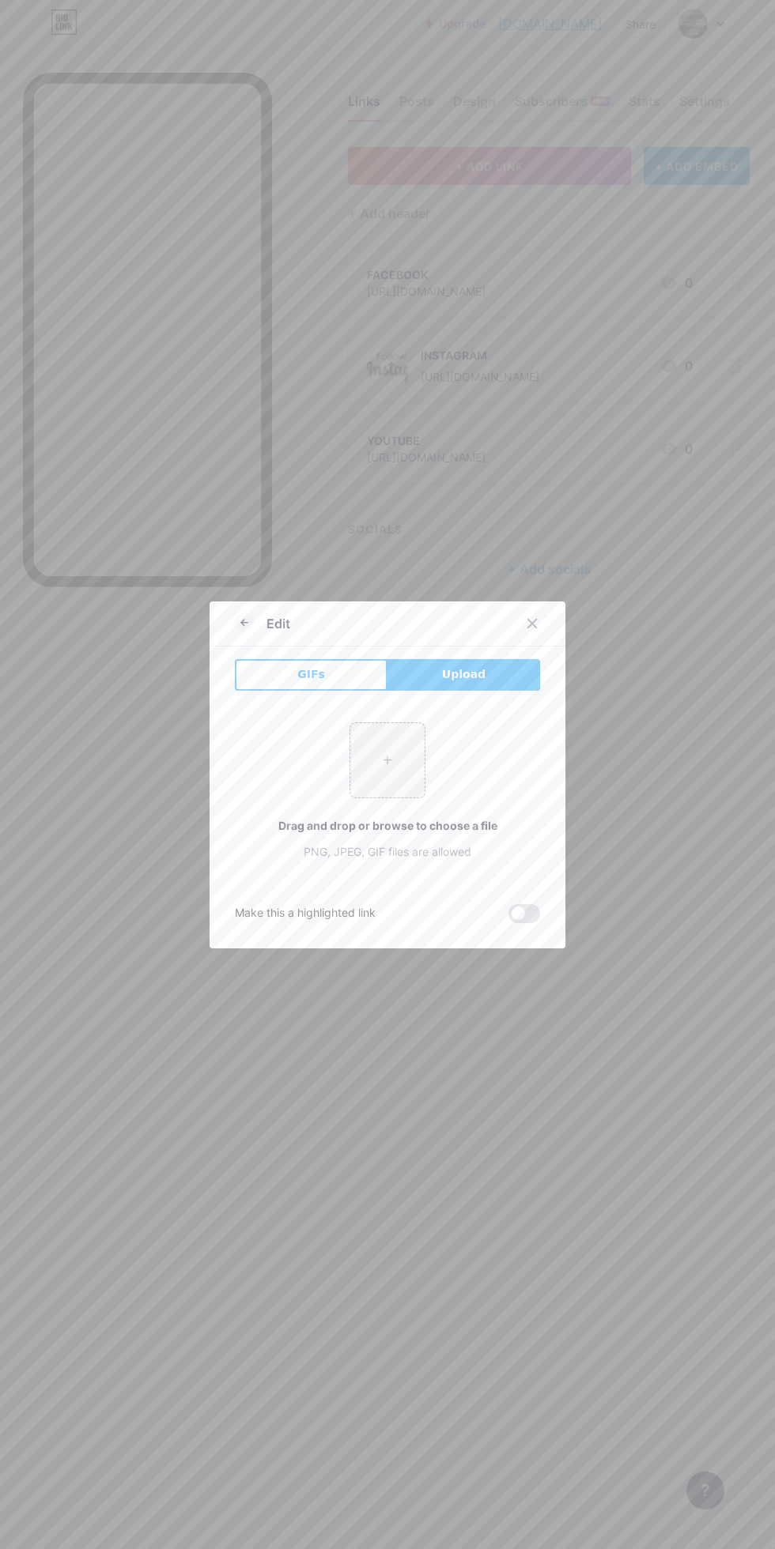
click at [380, 798] on input "file" at bounding box center [387, 760] width 74 height 74
type input "C:\fakepath\1000255152.png"
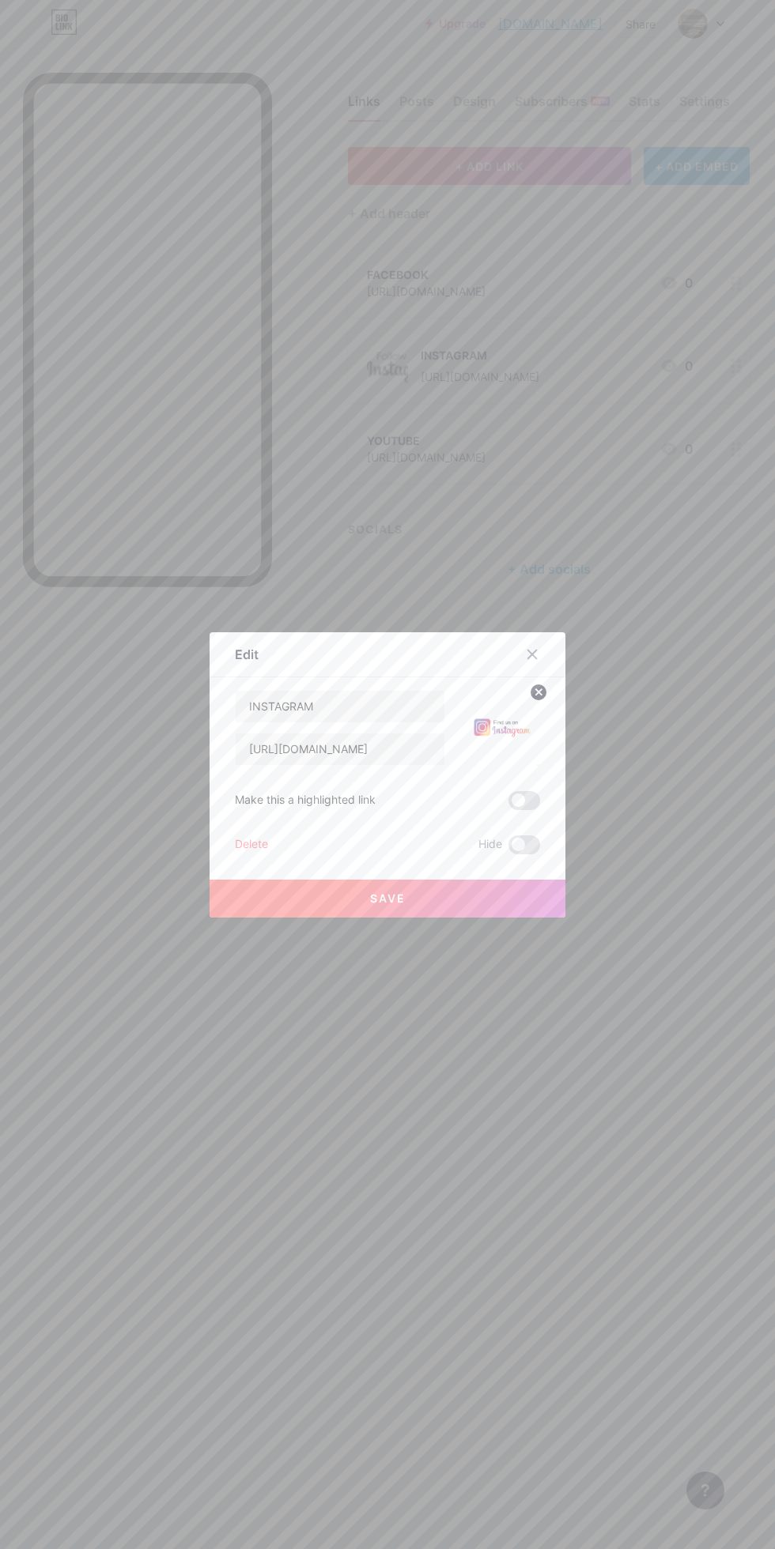
click at [505, 918] on button "Save" at bounding box center [387, 899] width 356 height 38
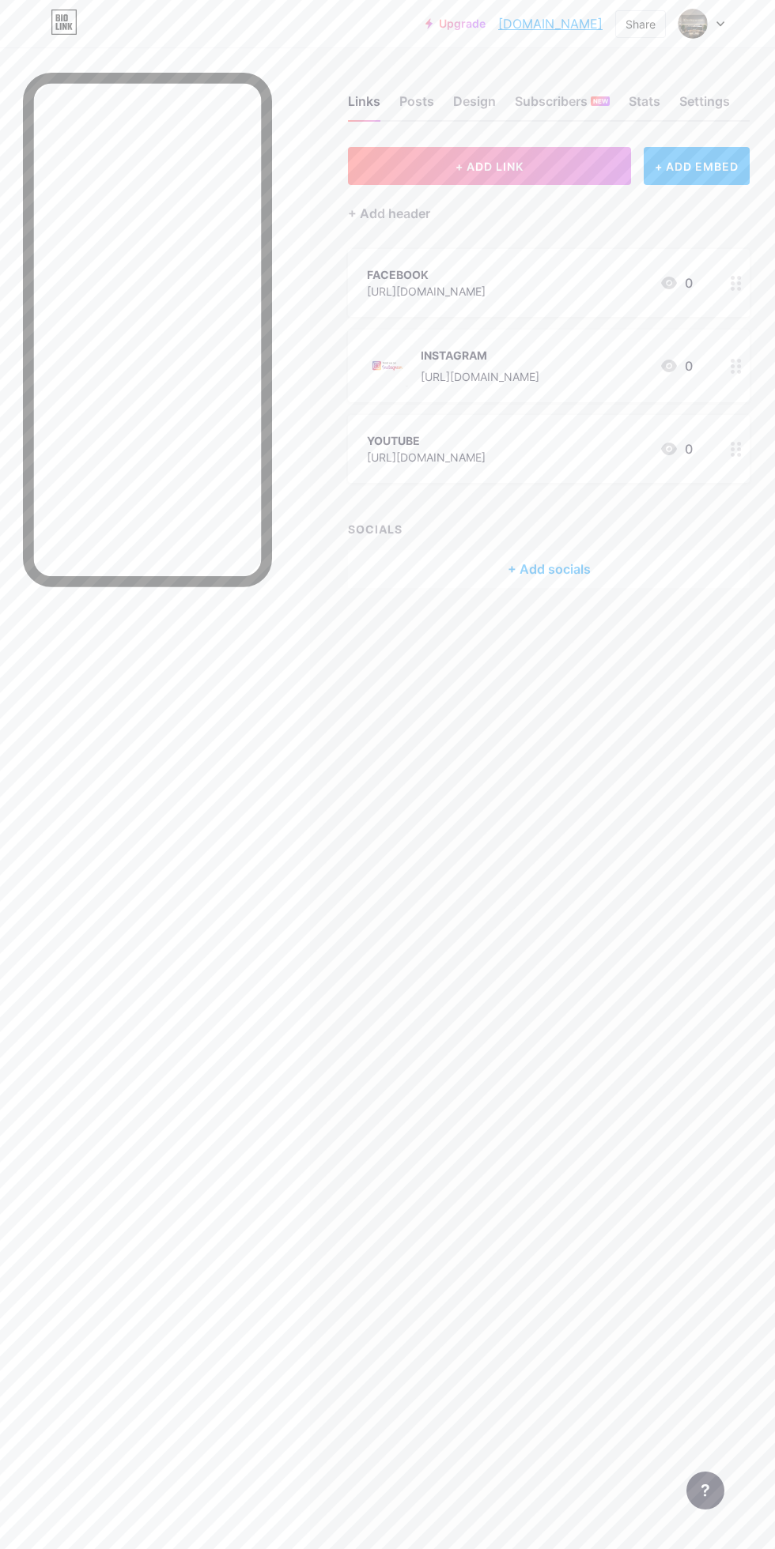
click at [571, 19] on link "[DOMAIN_NAME]" at bounding box center [550, 23] width 104 height 19
click at [485, 274] on div "FACEBOOK" at bounding box center [426, 274] width 119 height 17
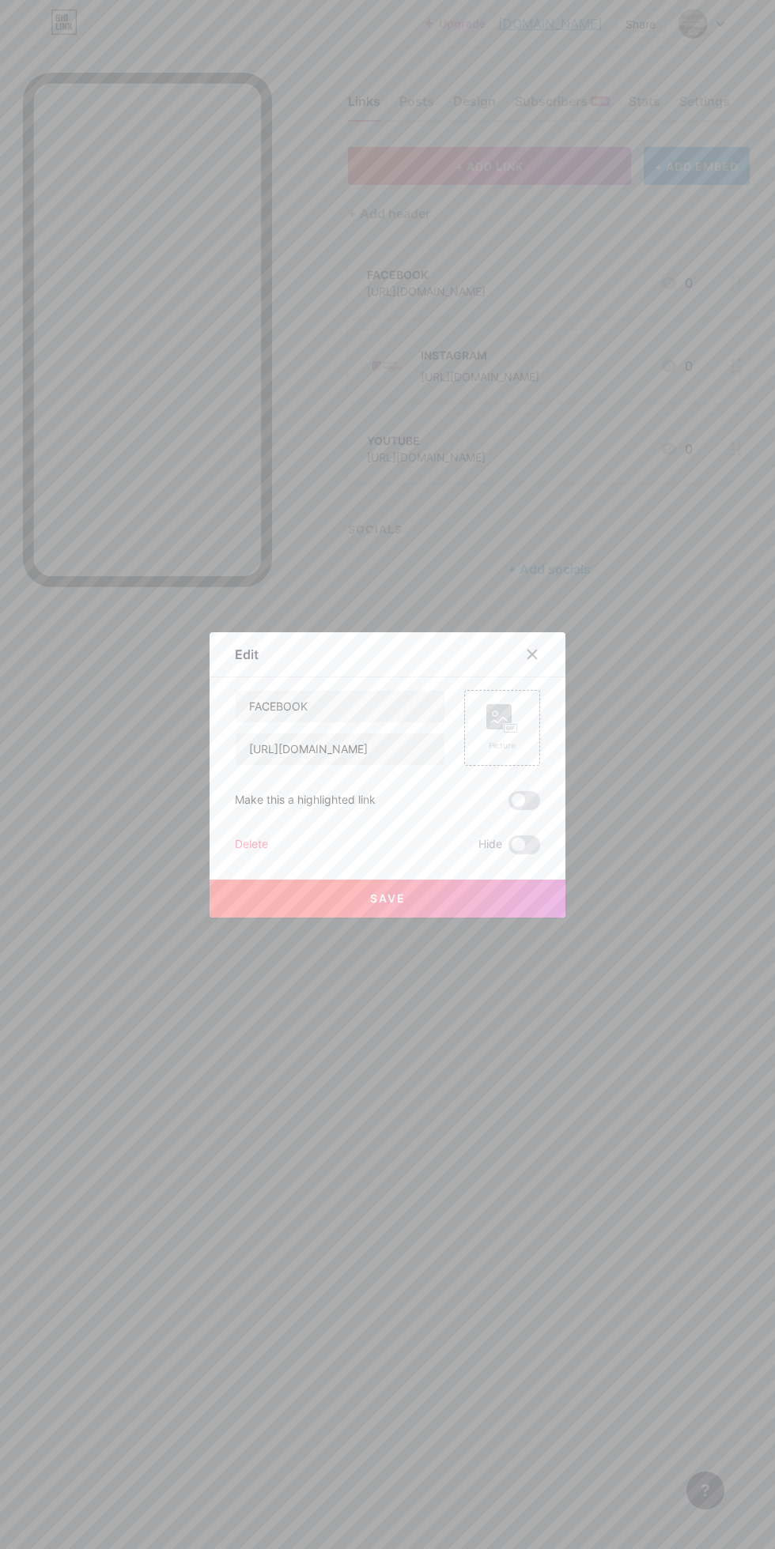
click at [514, 734] on icon at bounding box center [502, 718] width 32 height 29
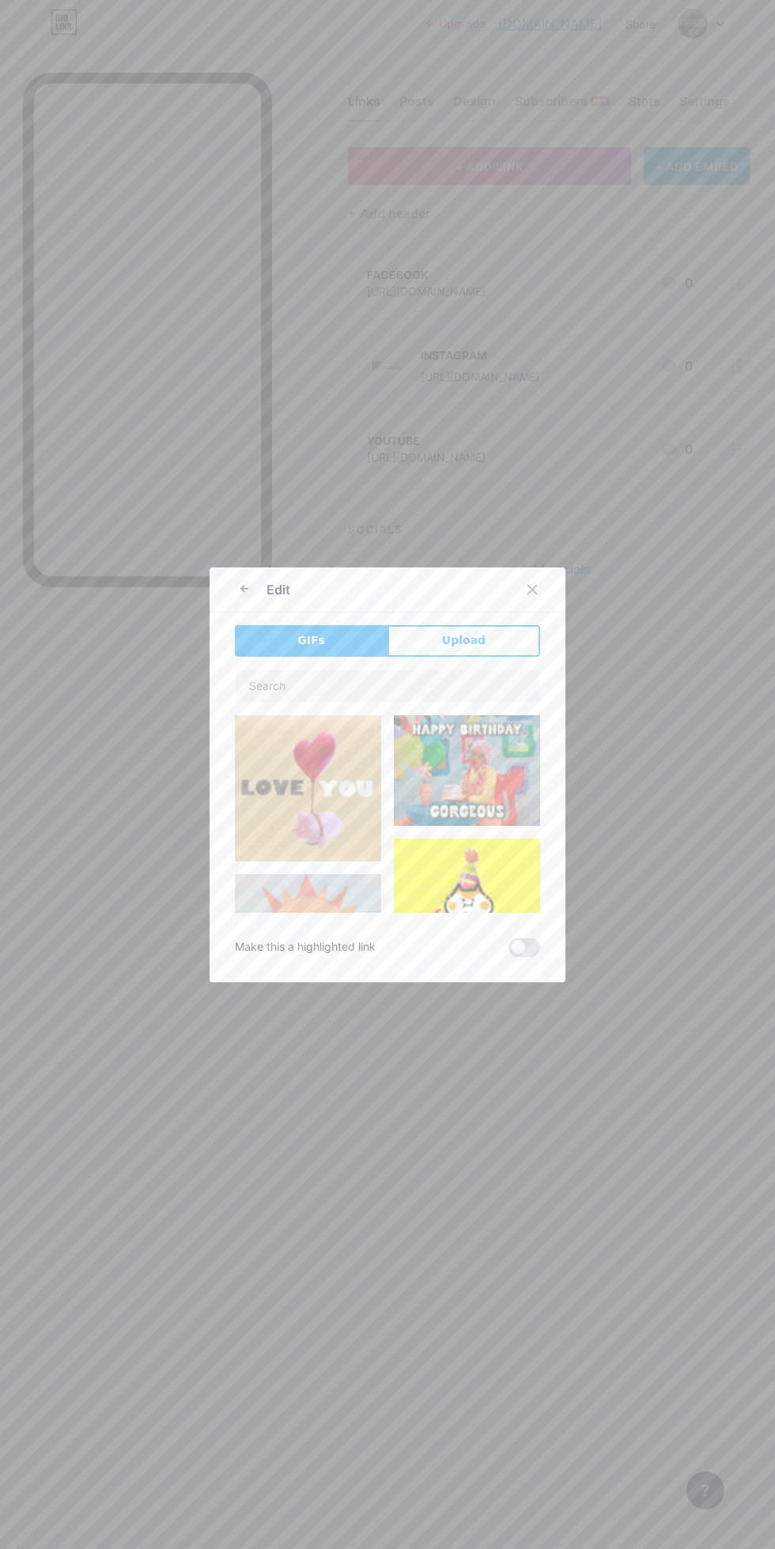
click at [504, 657] on button "Upload" at bounding box center [463, 641] width 153 height 32
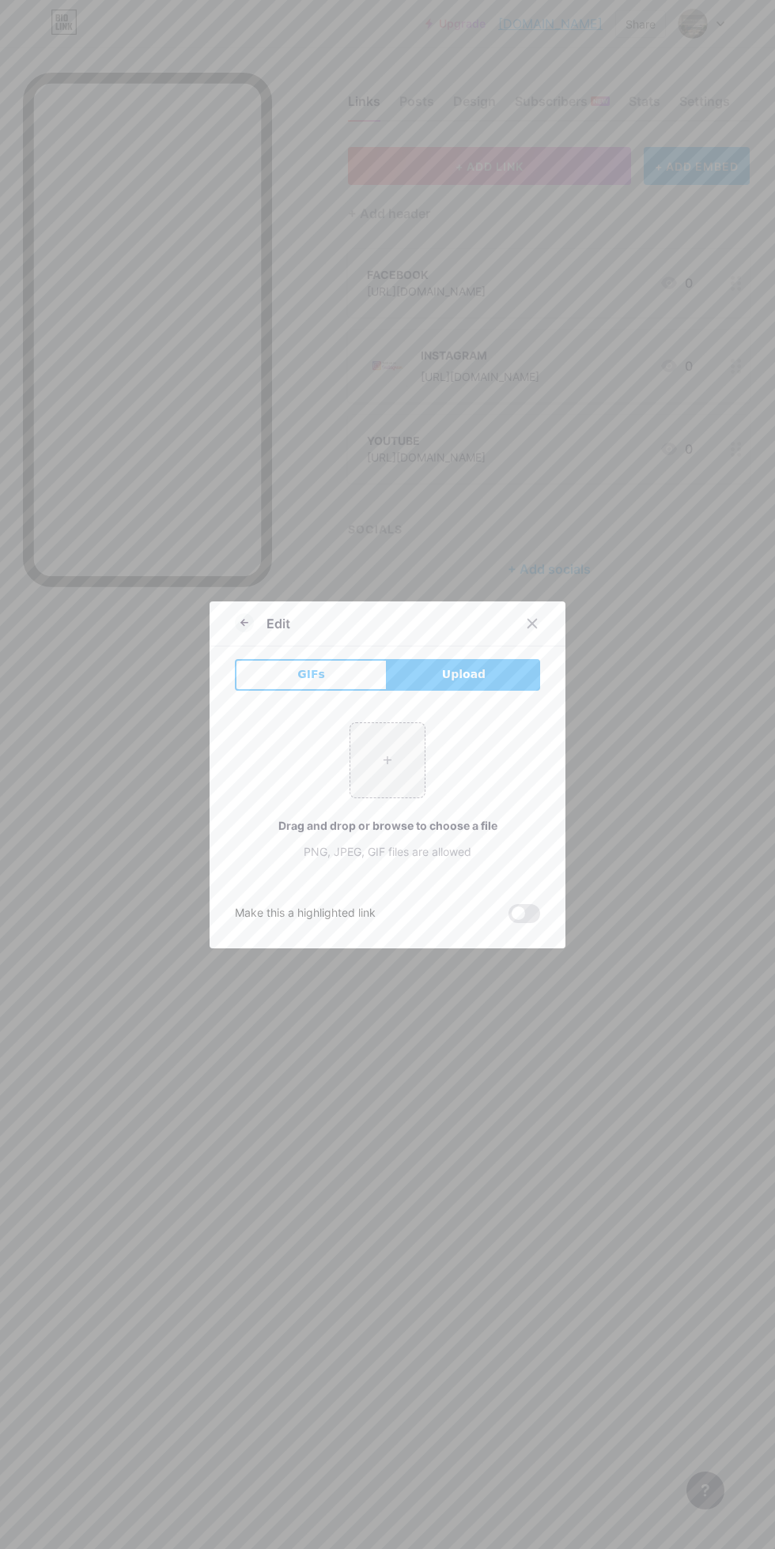
click at [390, 798] on input "file" at bounding box center [387, 760] width 74 height 74
type input "C:\fakepath\1000255147.jpg"
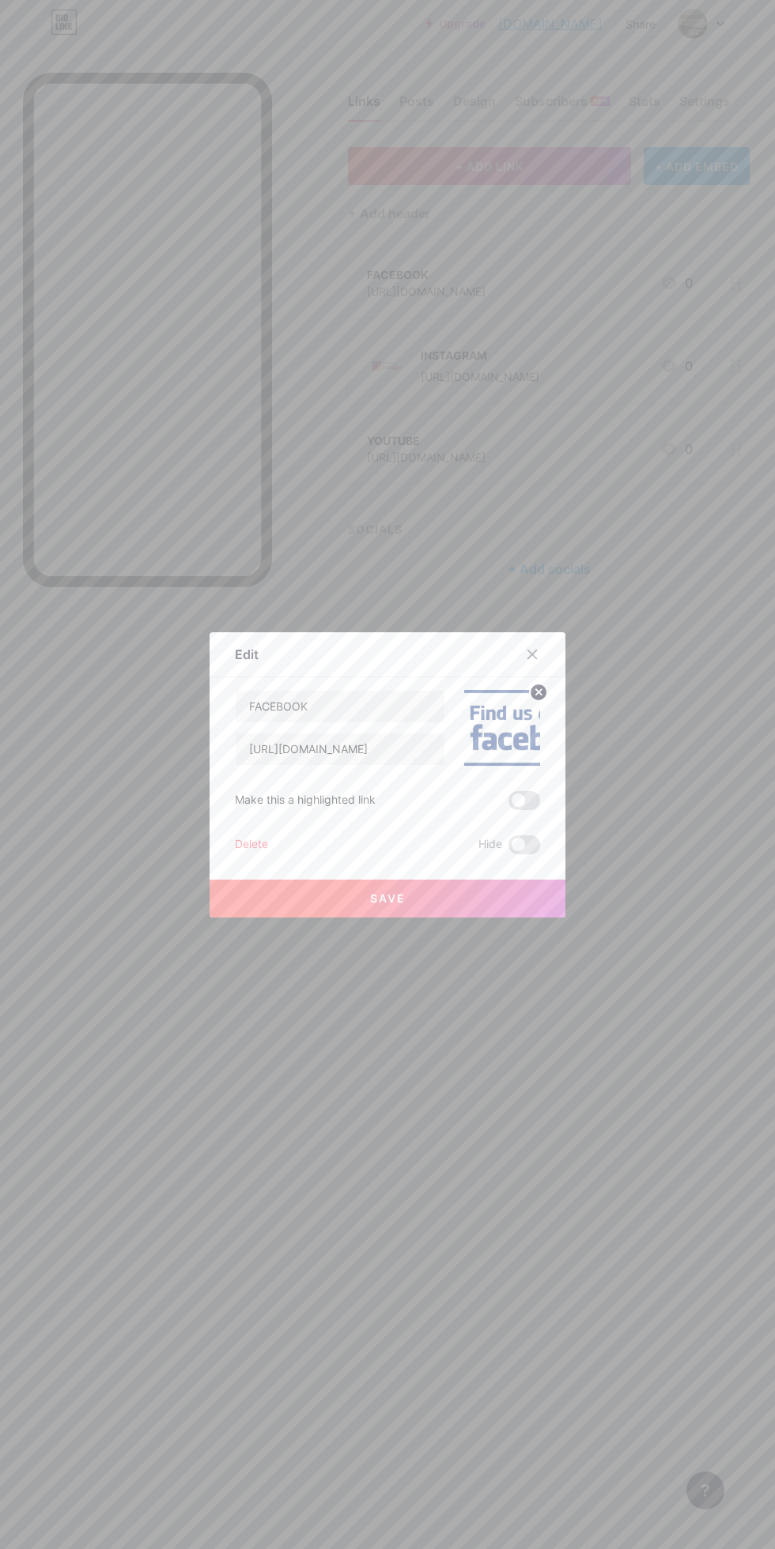
click at [505, 766] on img at bounding box center [502, 728] width 76 height 76
click at [536, 695] on icon at bounding box center [539, 692] width 6 height 6
click at [507, 730] on rect at bounding box center [498, 716] width 25 height 25
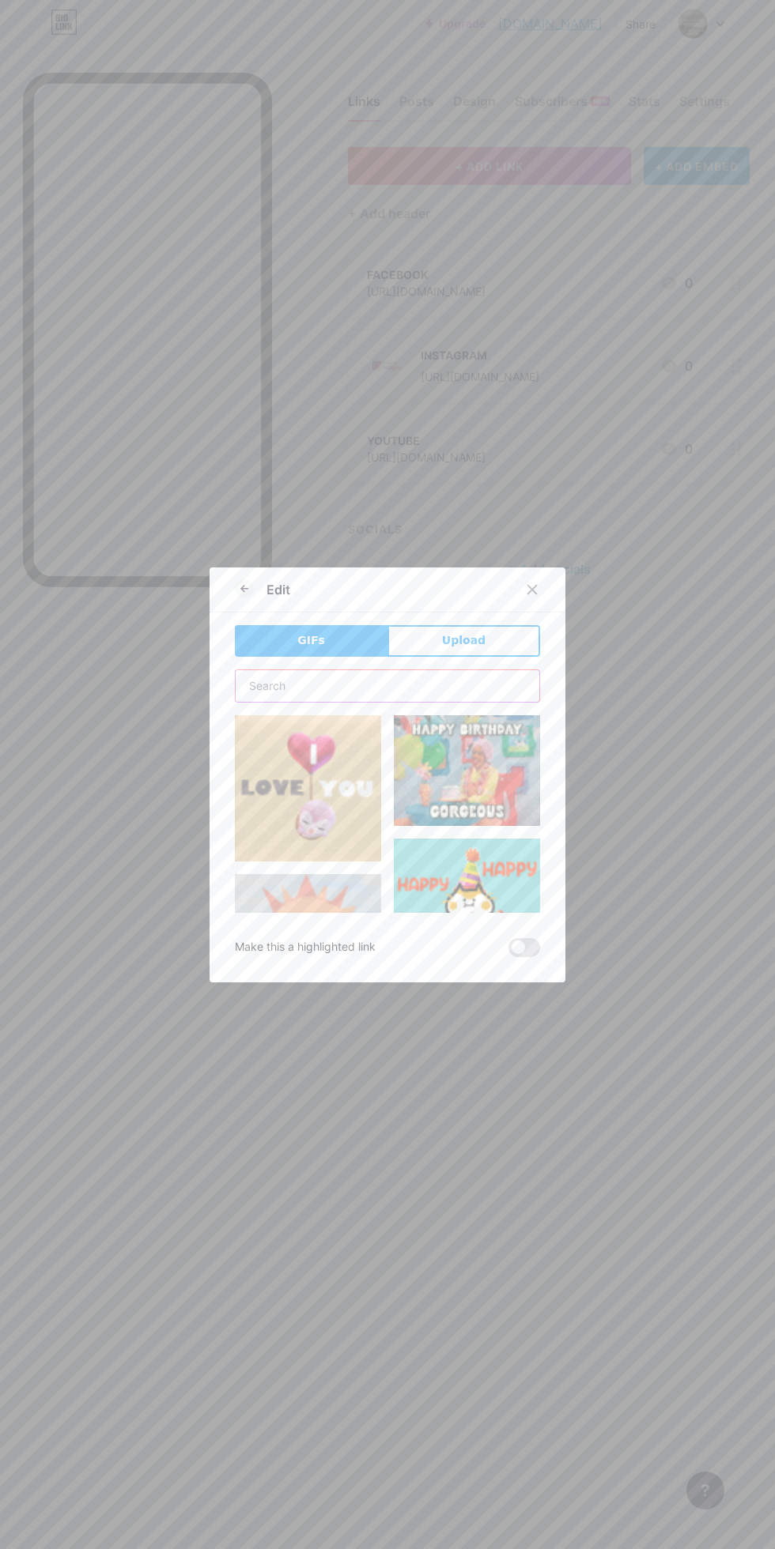
click at [504, 702] on input "text" at bounding box center [388, 686] width 304 height 32
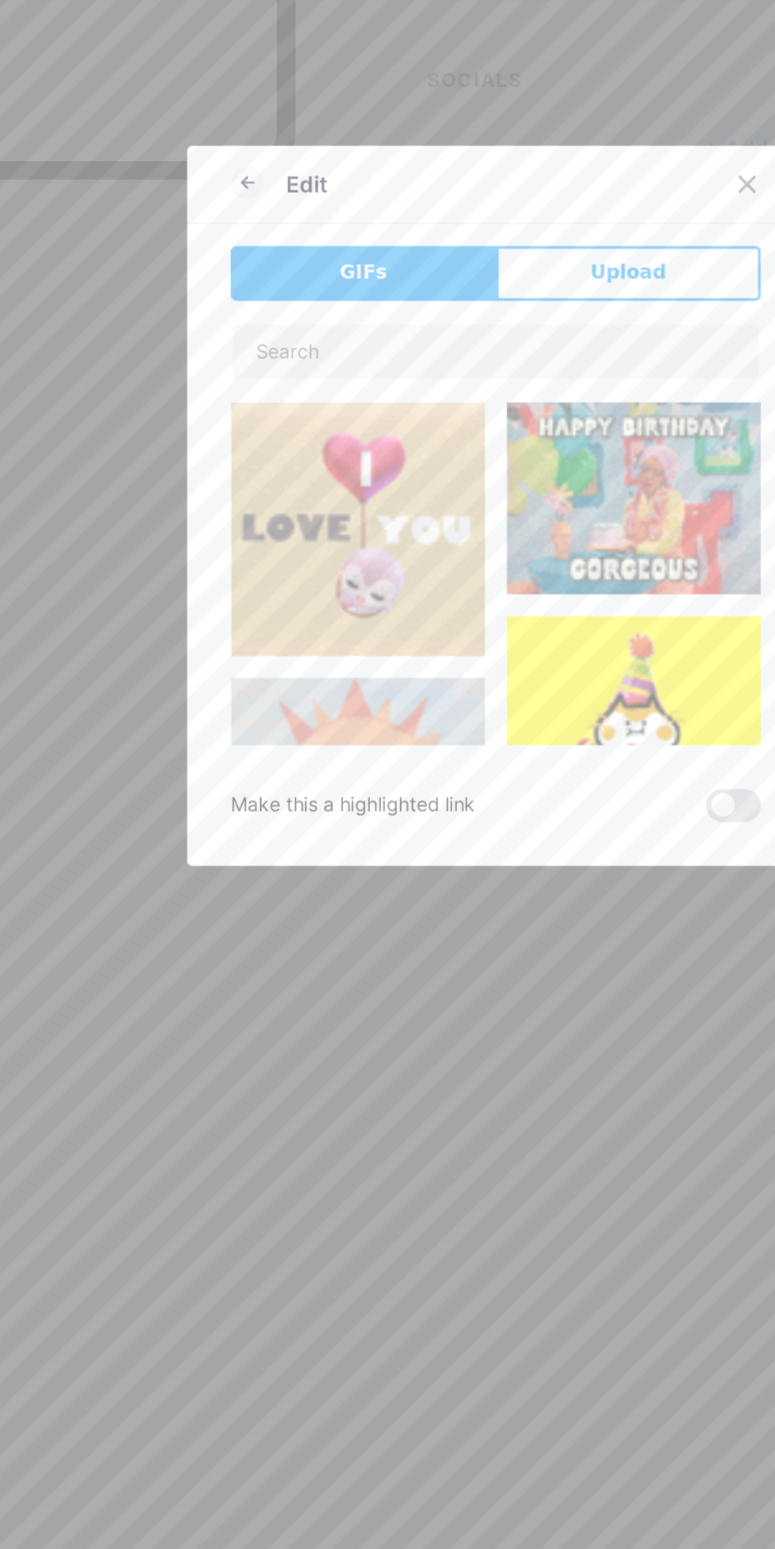
click at [493, 657] on button "Upload" at bounding box center [463, 641] width 153 height 32
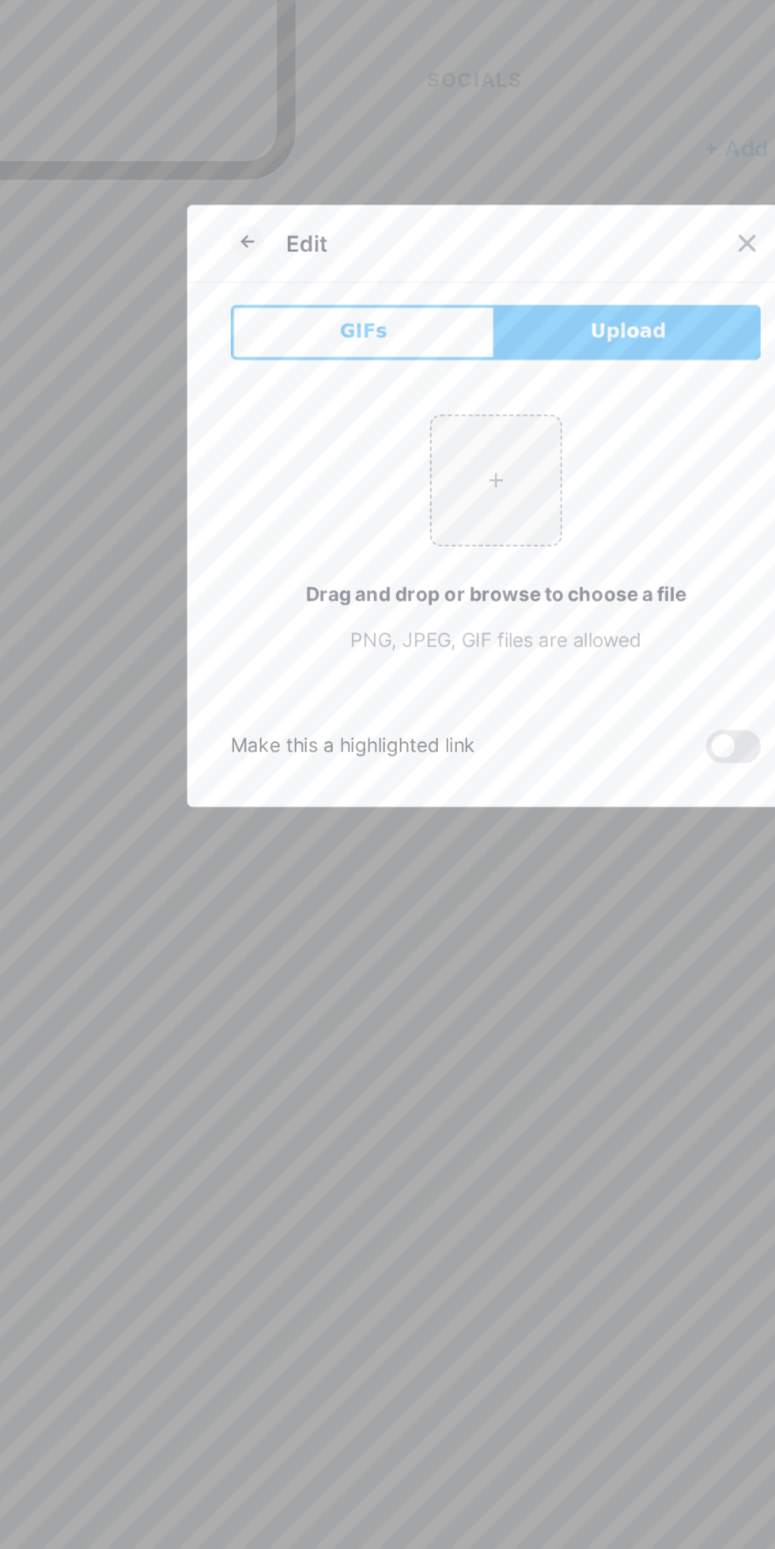
click at [389, 798] on input "file" at bounding box center [387, 760] width 74 height 74
type input "C:\fakepath\1000255162.png"
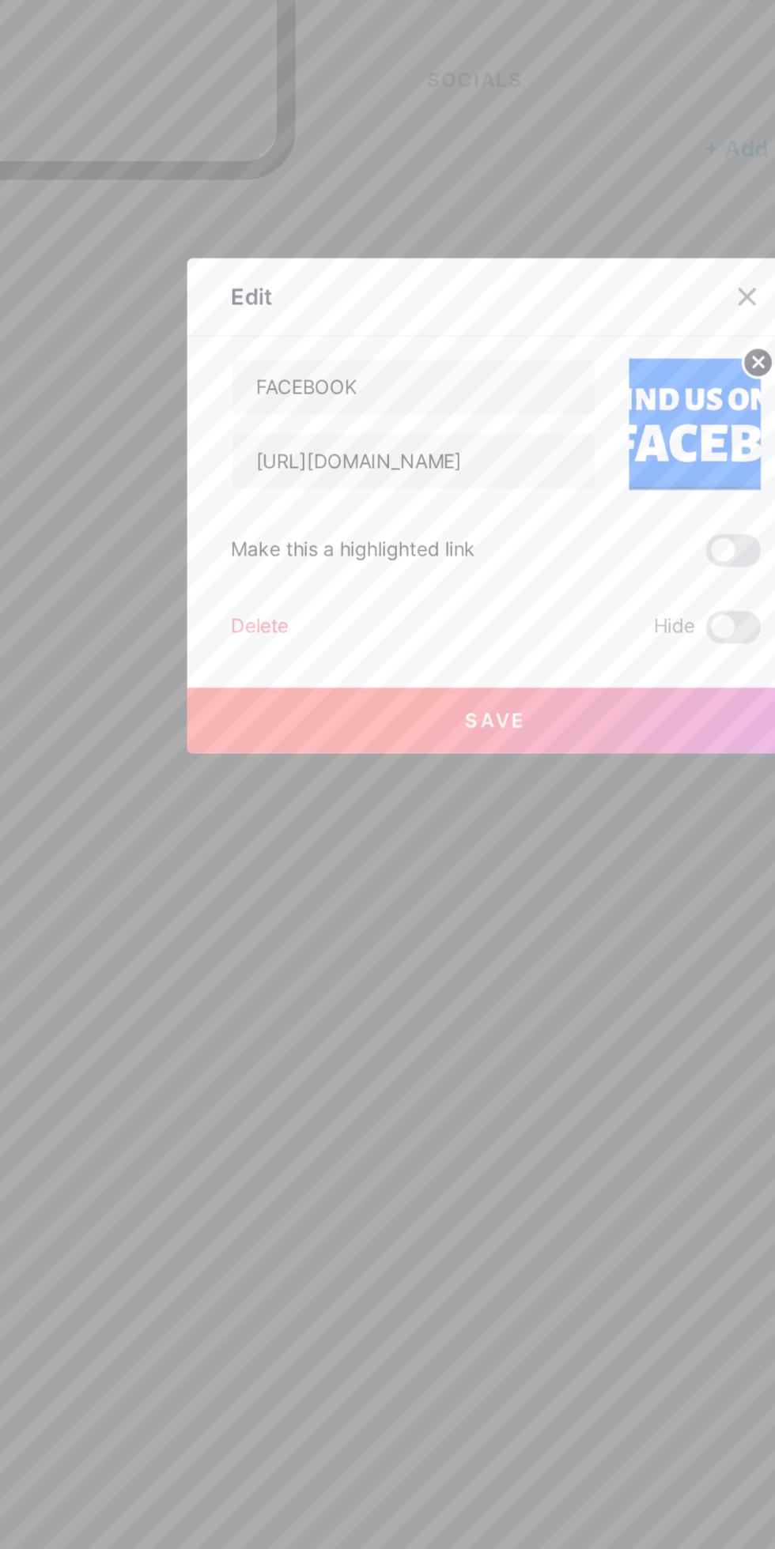
click at [513, 766] on img at bounding box center [502, 728] width 76 height 76
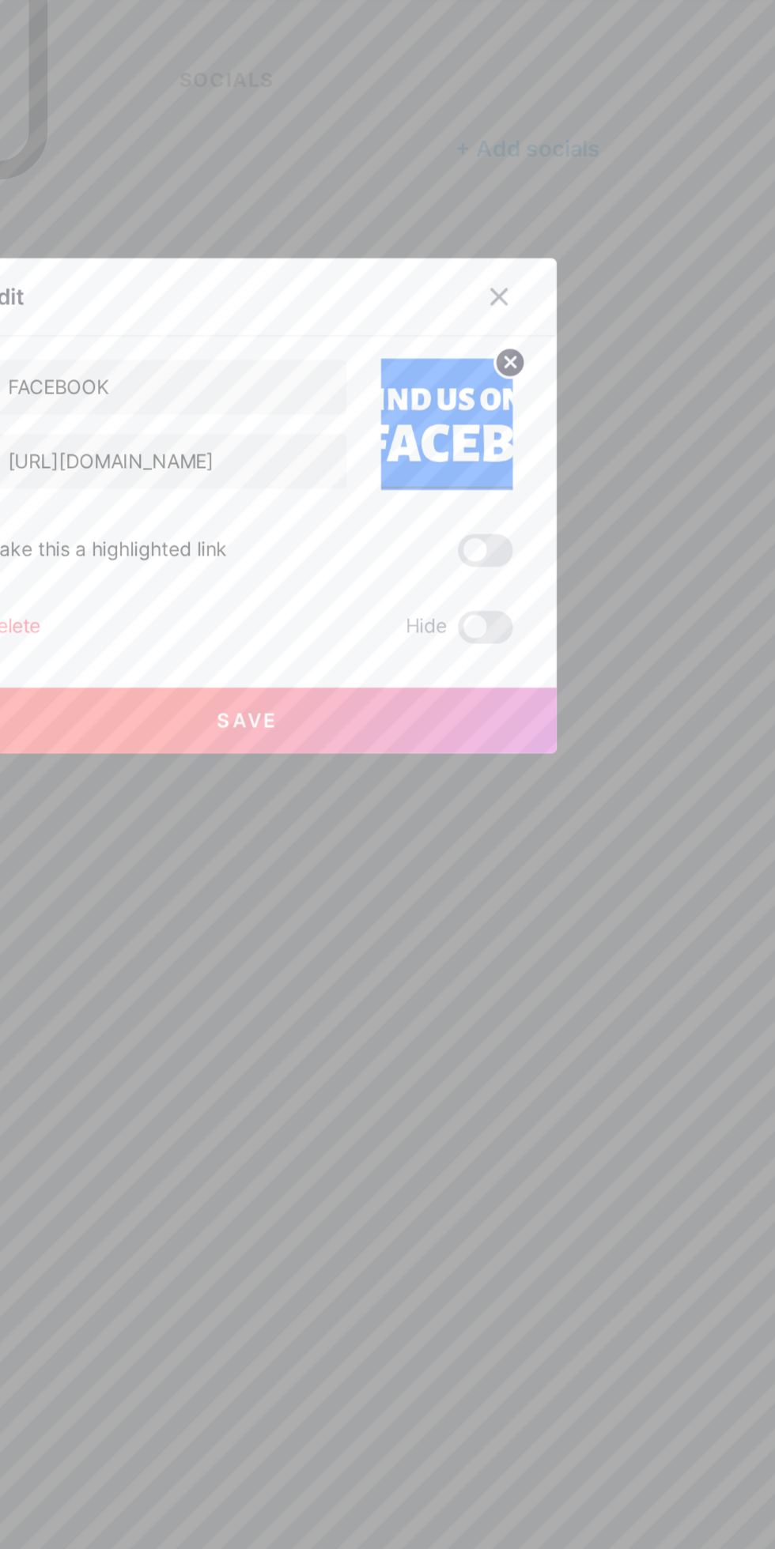
click at [539, 695] on icon at bounding box center [539, 692] width 6 height 6
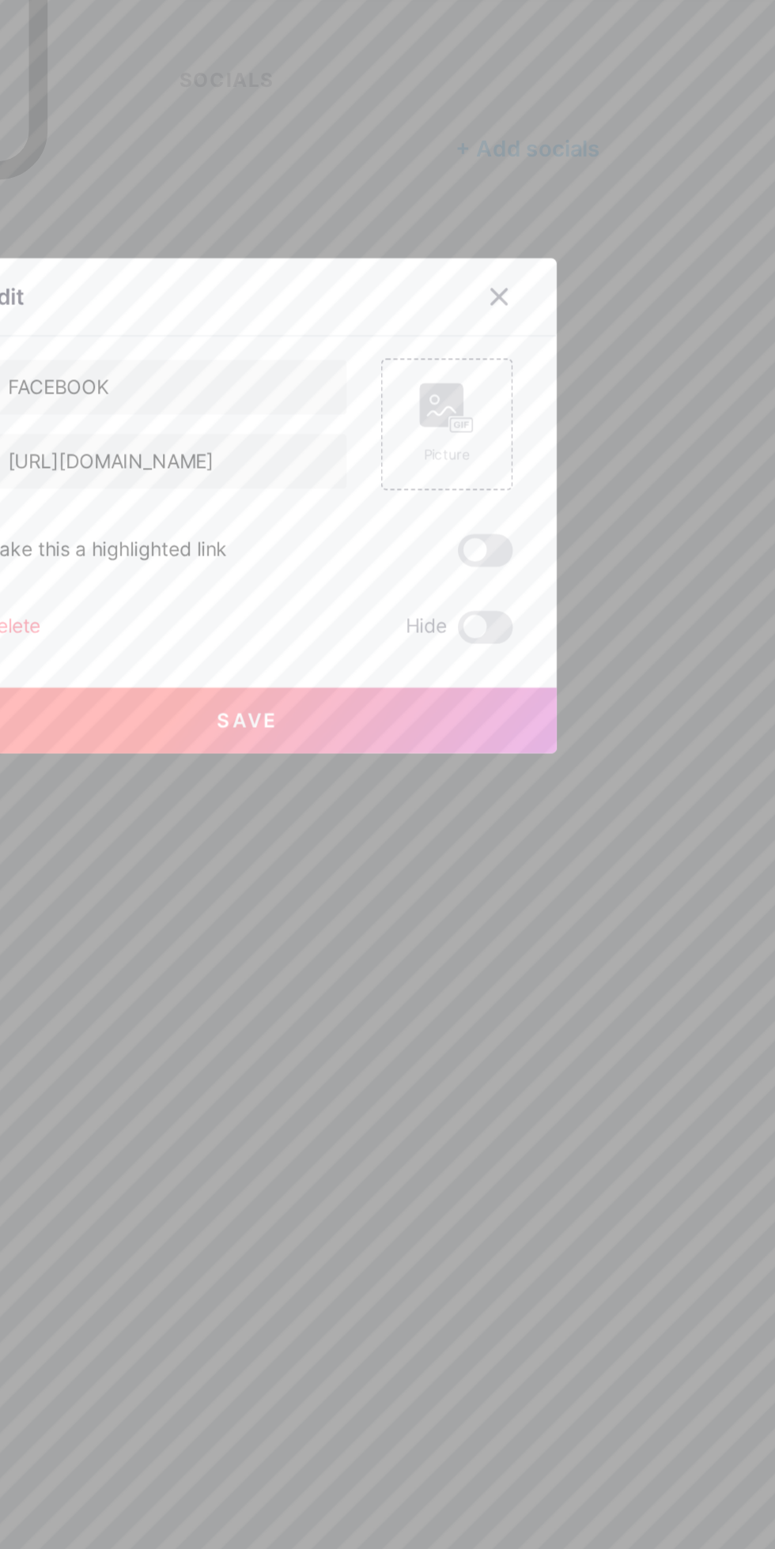
click at [511, 730] on rect at bounding box center [498, 716] width 25 height 25
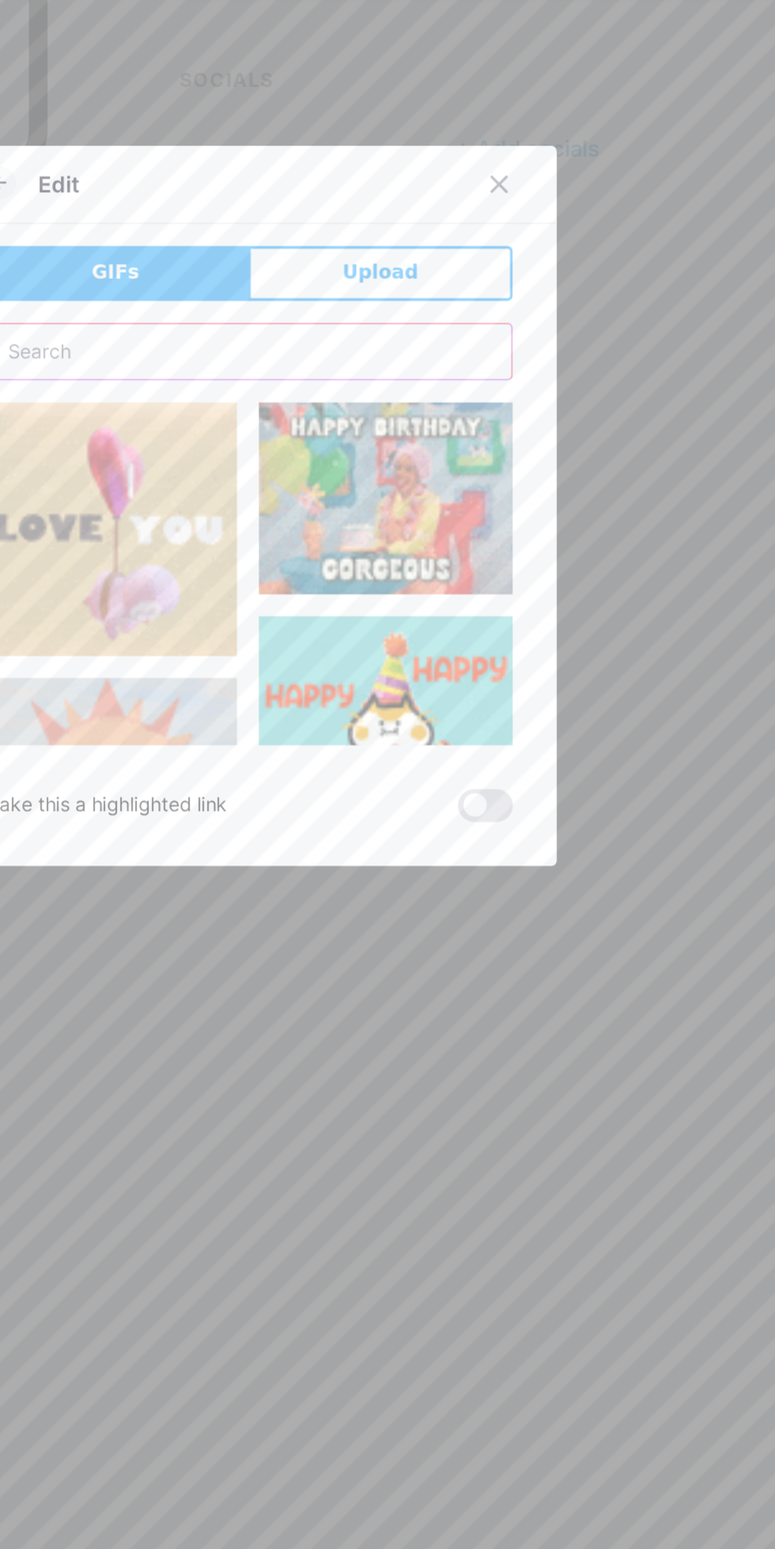
click at [517, 702] on input "text" at bounding box center [388, 686] width 304 height 32
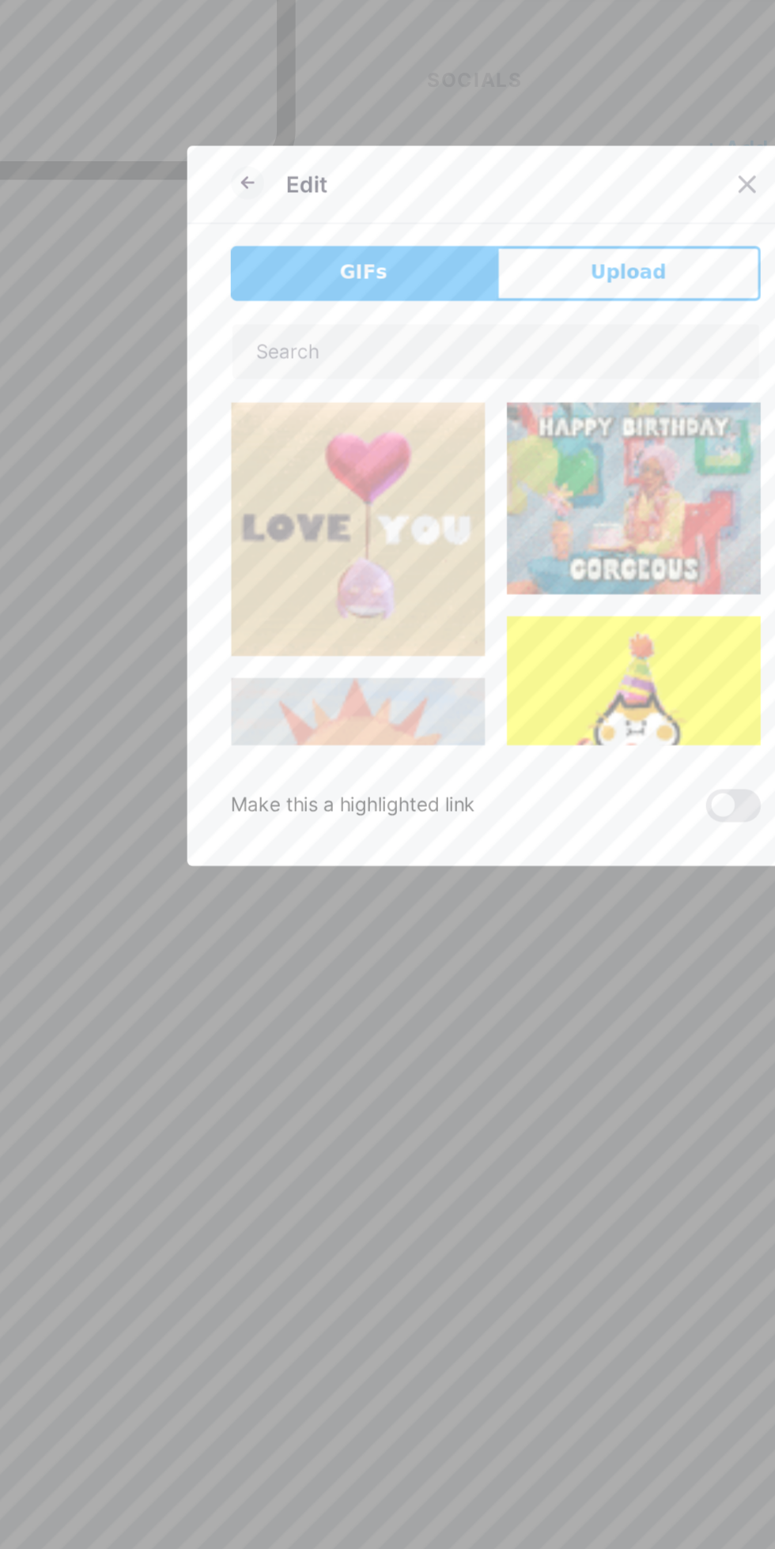
click at [379, 657] on button "GIFs" at bounding box center [311, 641] width 153 height 32
click at [494, 657] on button "Upload" at bounding box center [463, 641] width 153 height 32
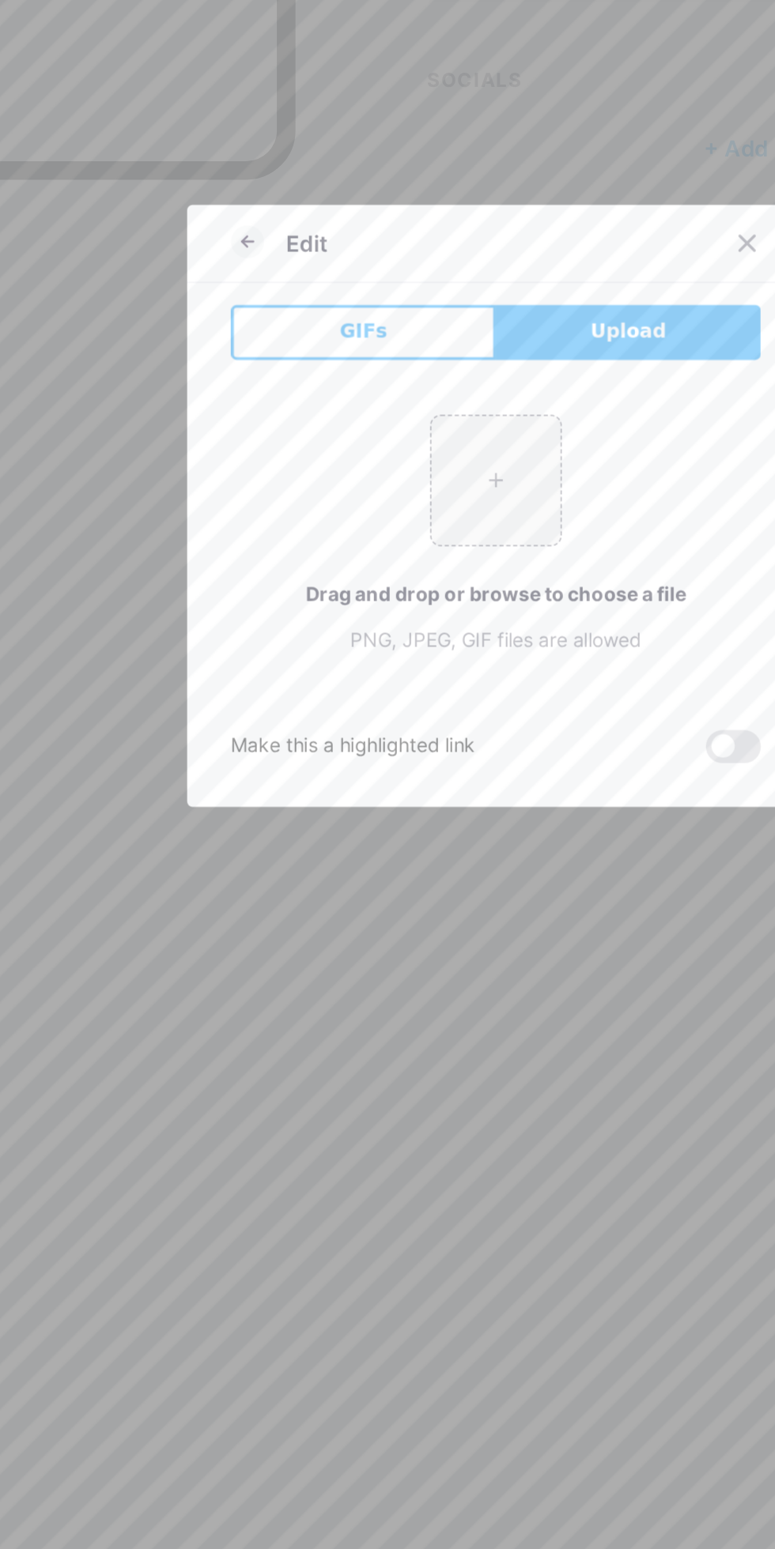
click at [399, 798] on input "file" at bounding box center [387, 760] width 74 height 74
type input "C:\fakepath\1000255161.png"
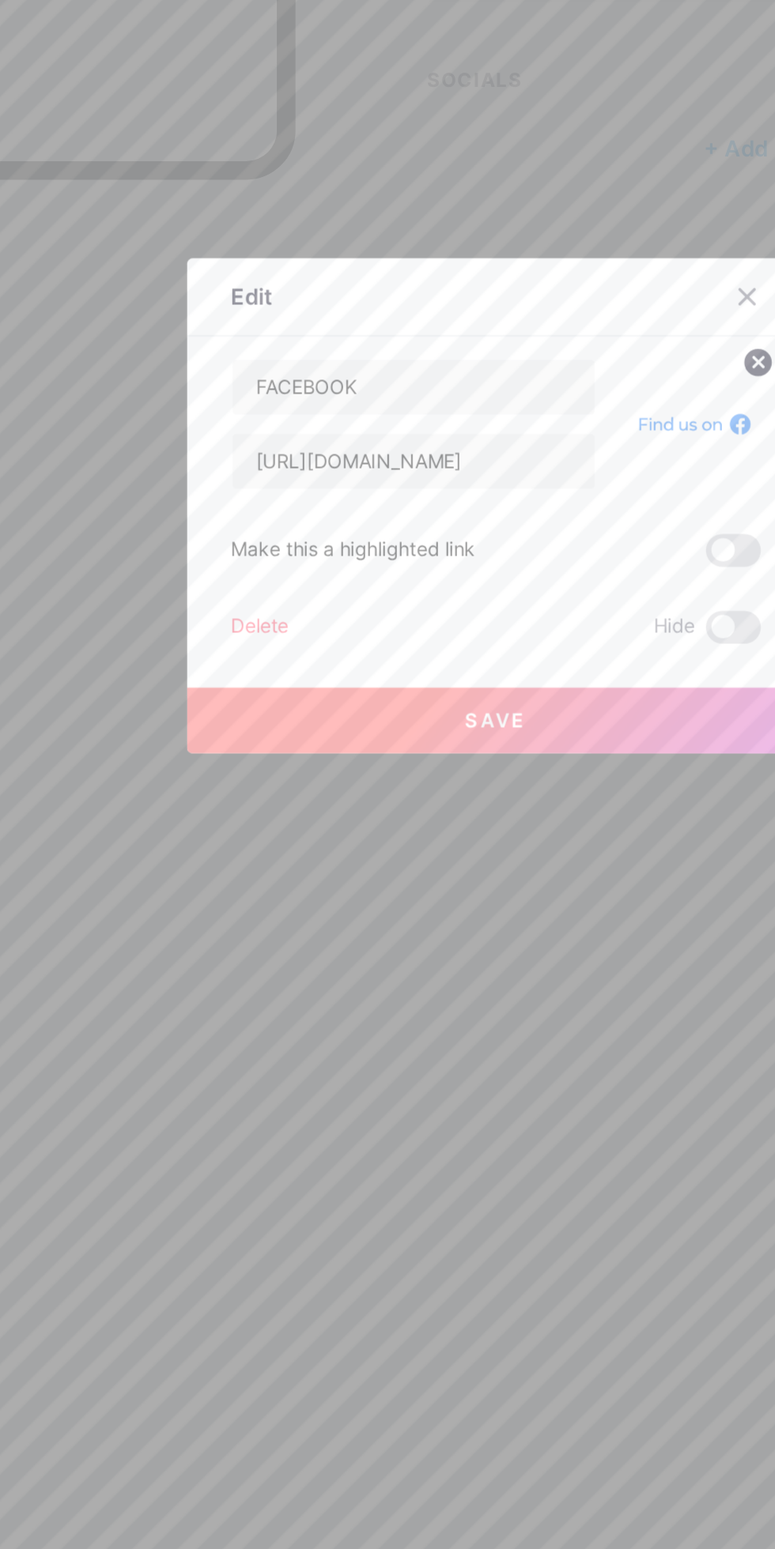
click at [470, 918] on button "Save" at bounding box center [387, 899] width 356 height 38
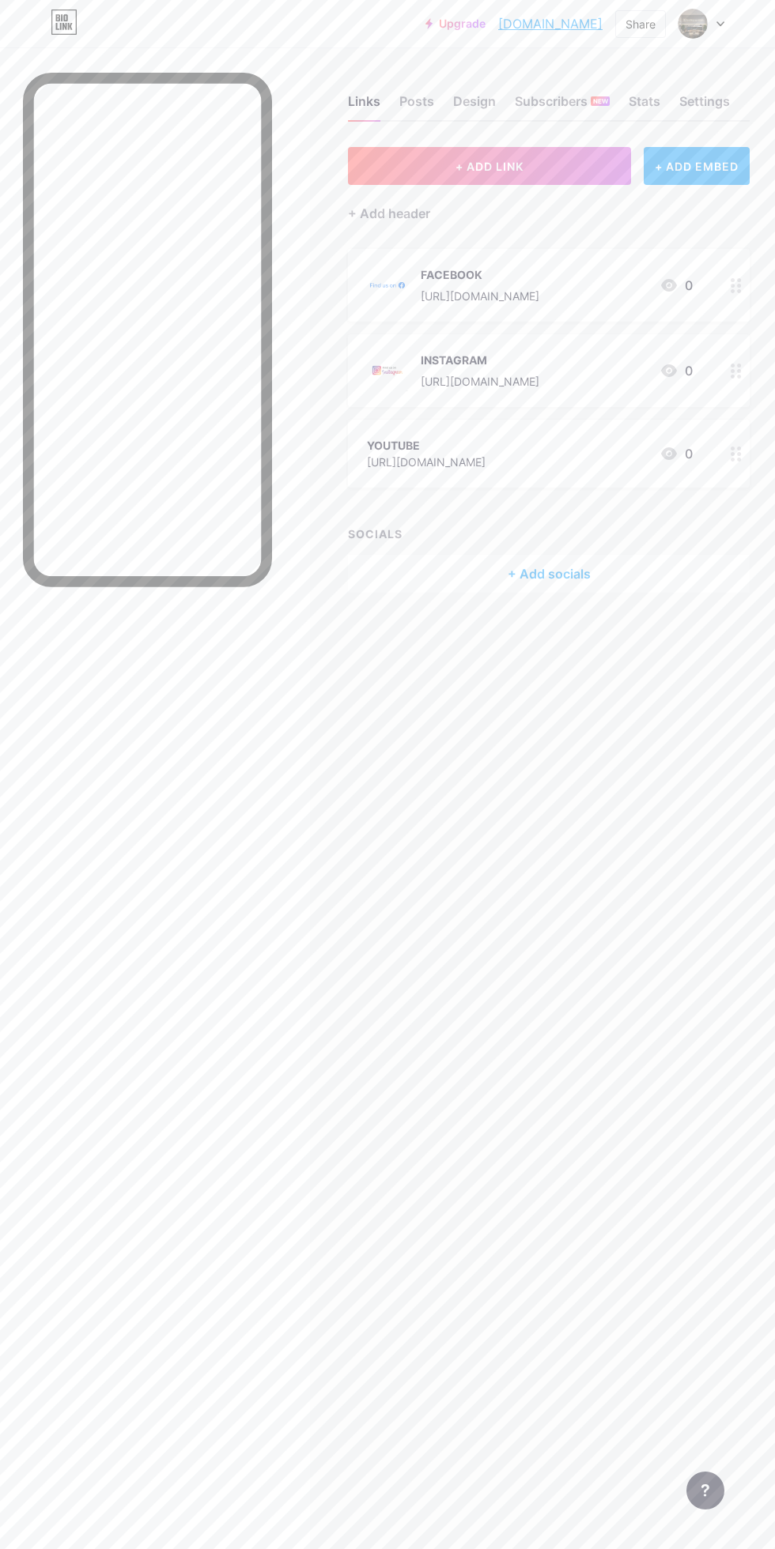
click at [485, 444] on div "YOUTUBE" at bounding box center [426, 445] width 119 height 17
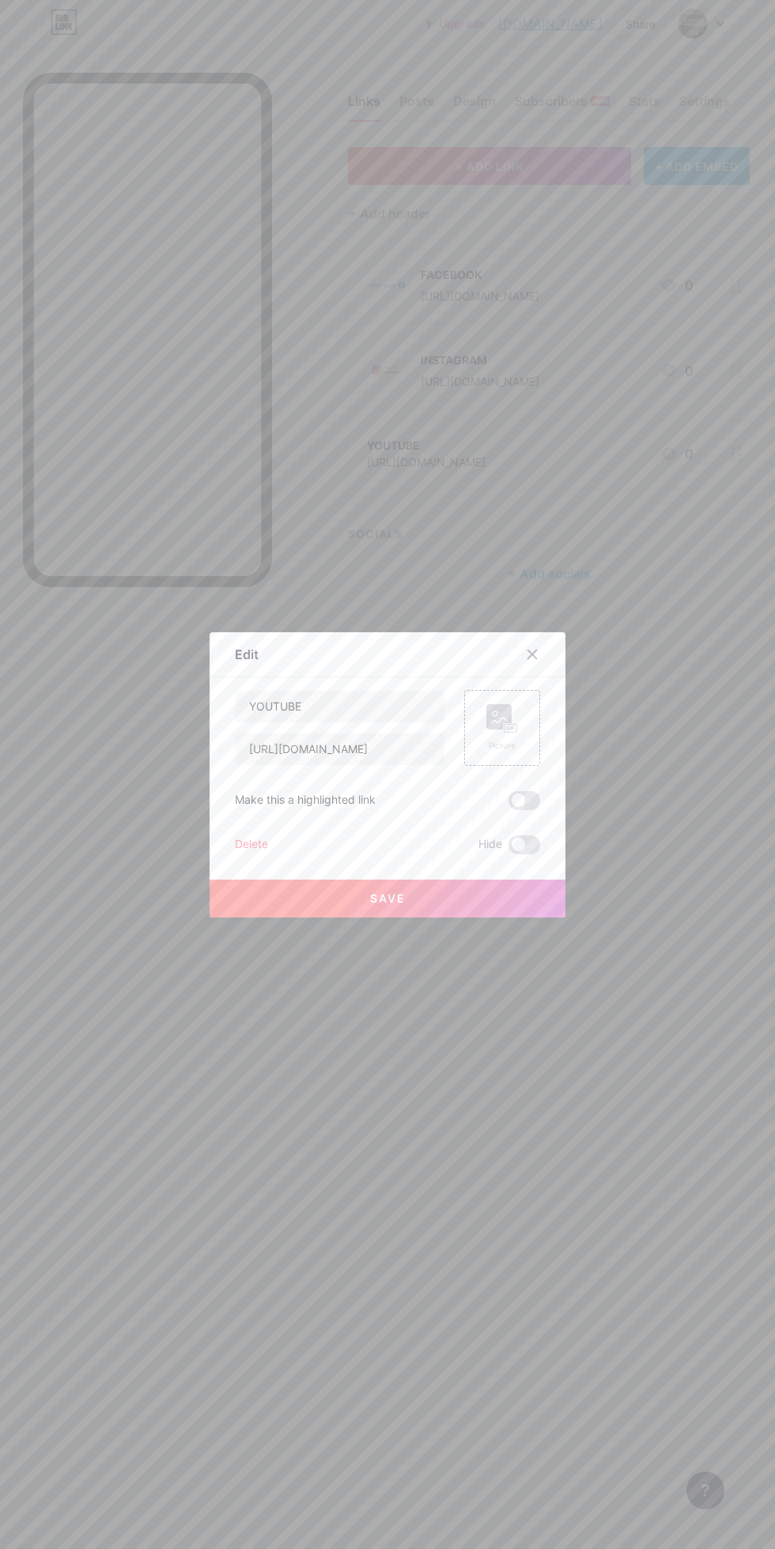
click at [511, 752] on div "Picture" at bounding box center [502, 746] width 32 height 12
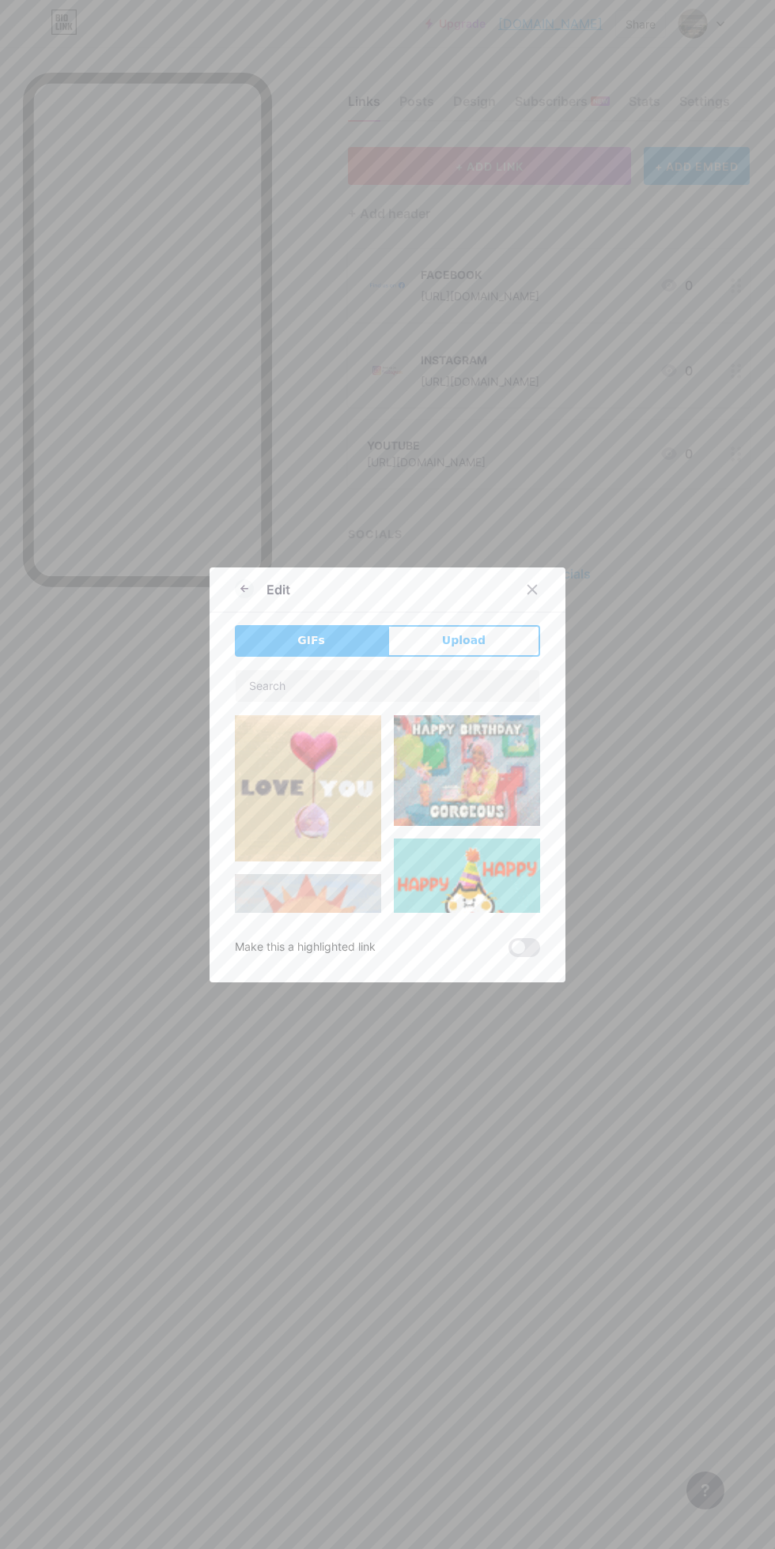
click at [500, 657] on button "Upload" at bounding box center [463, 641] width 153 height 32
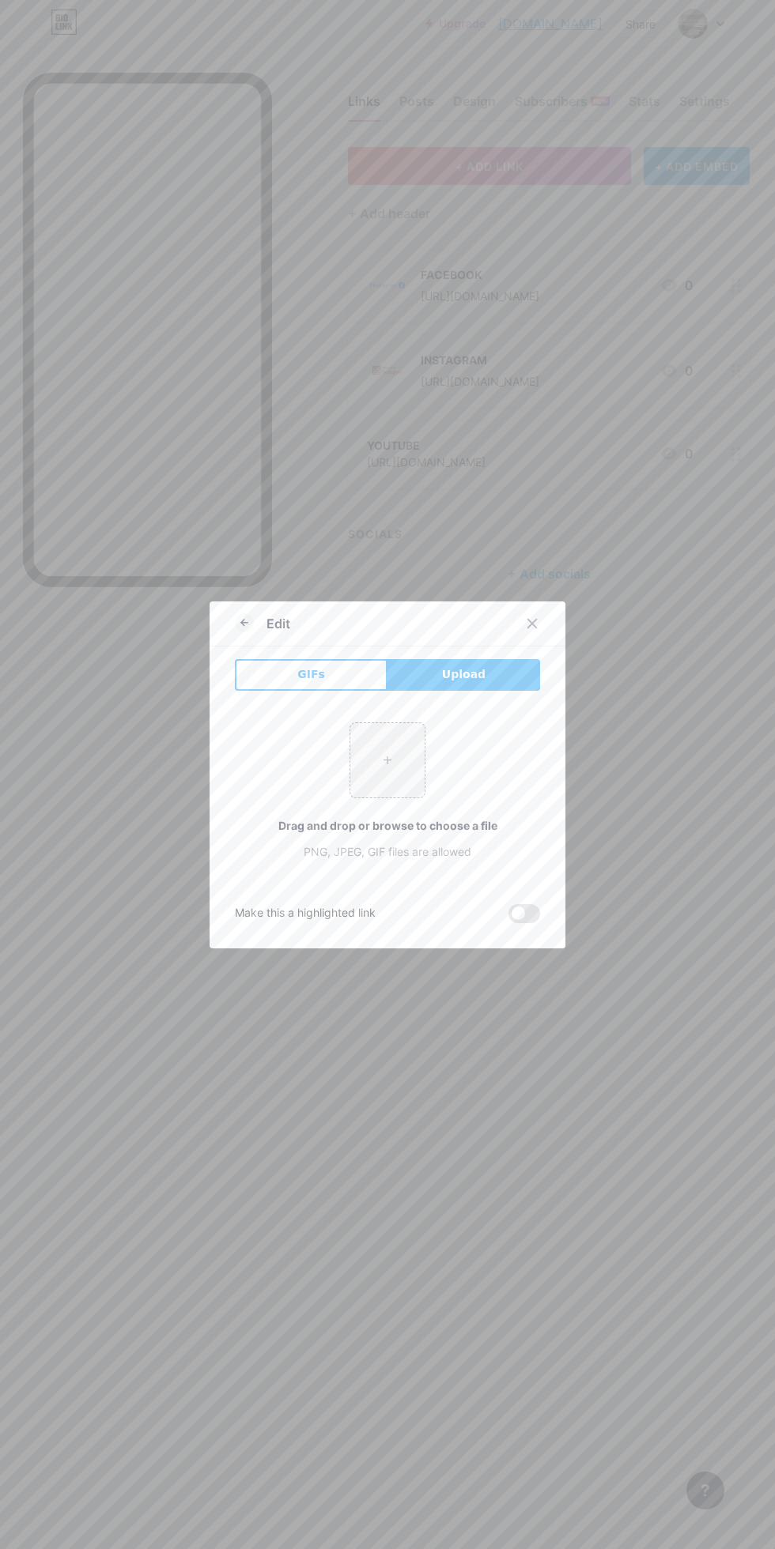
click at [417, 798] on input "file" at bounding box center [387, 760] width 74 height 74
type input "C:\fakepath\1000255165.jpg"
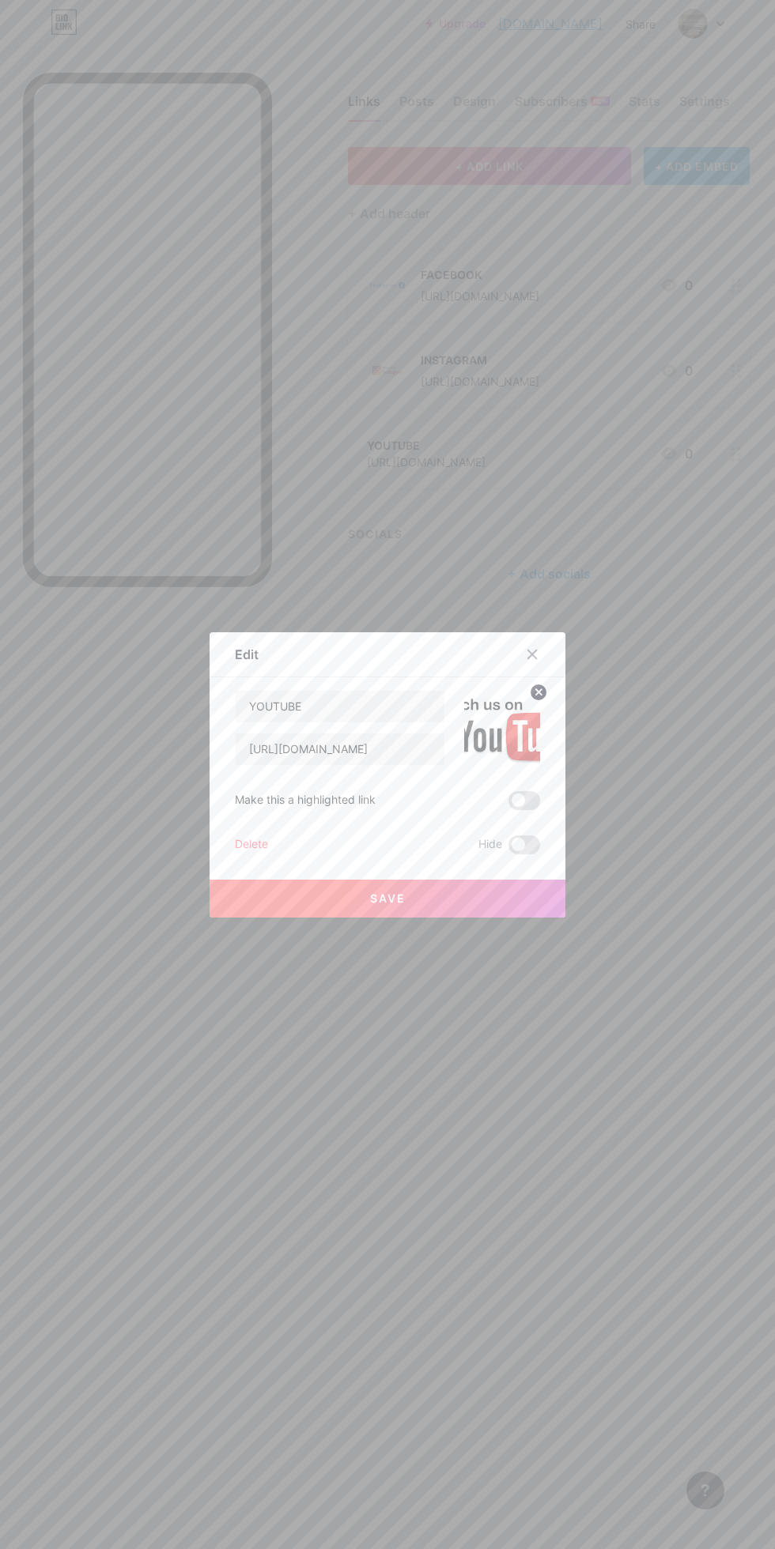
click at [538, 701] on circle at bounding box center [538, 692] width 17 height 17
click at [518, 766] on div "Picture" at bounding box center [502, 728] width 76 height 76
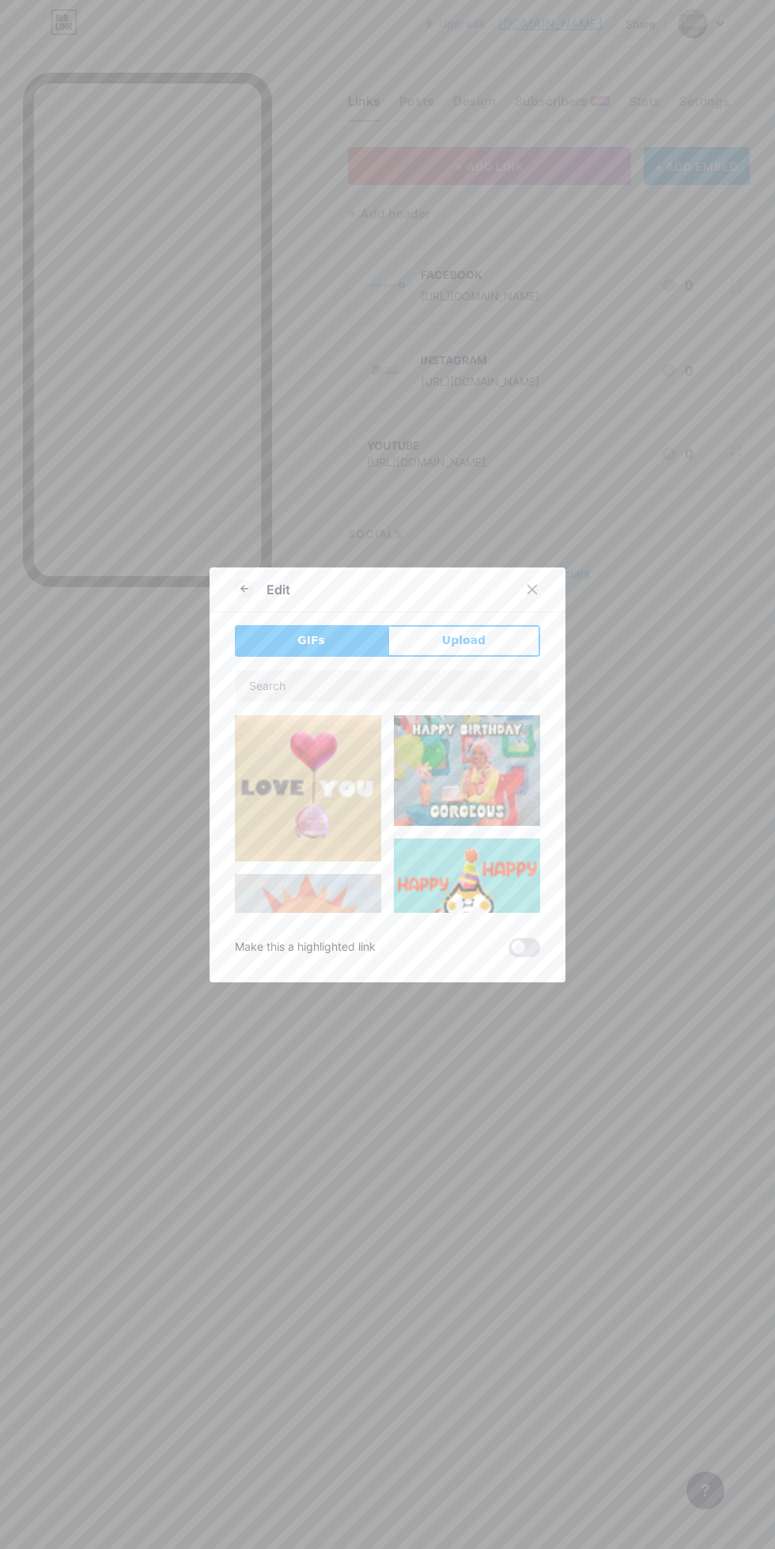
click at [497, 657] on button "Upload" at bounding box center [463, 641] width 153 height 32
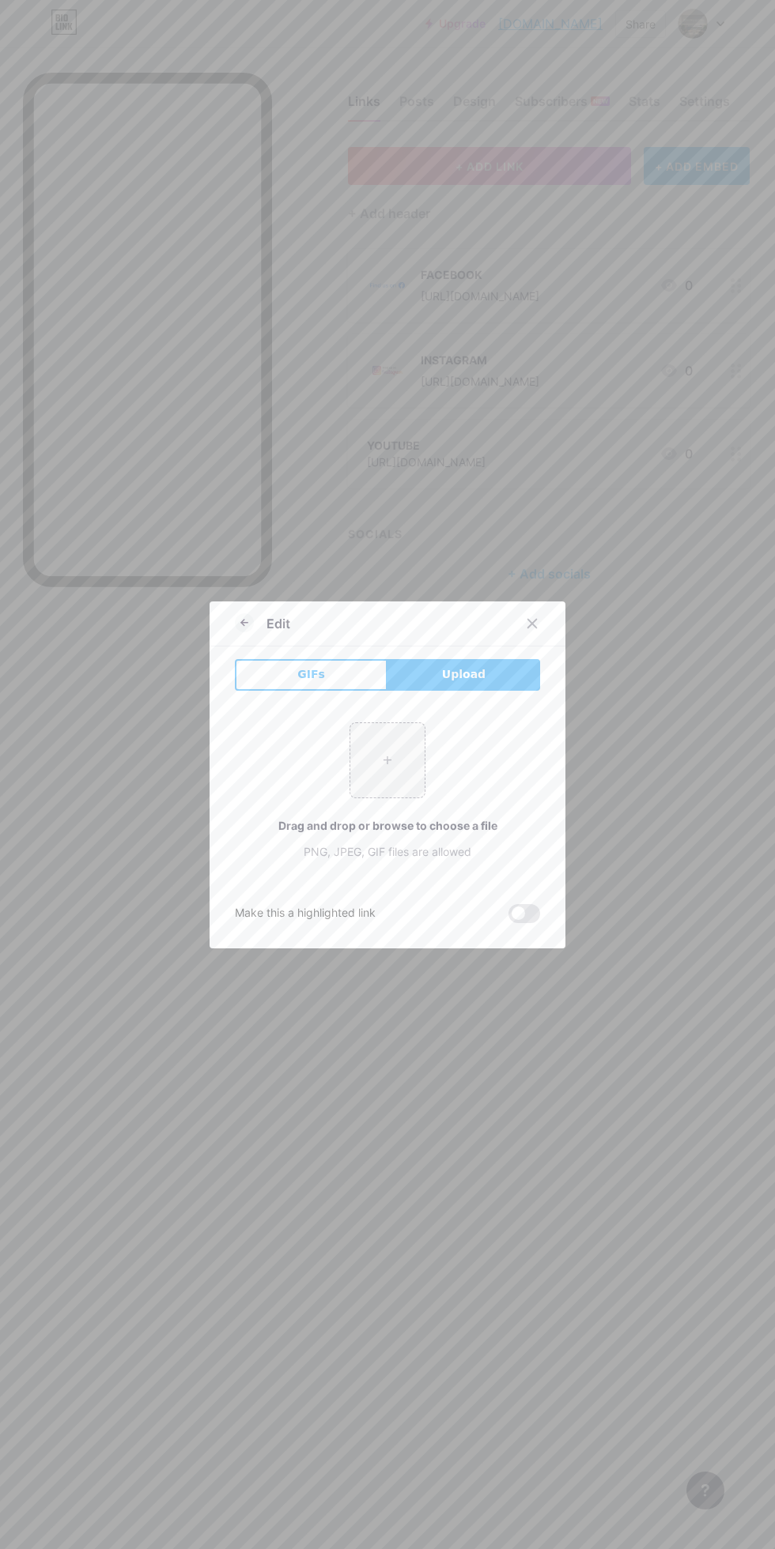
click at [393, 798] on input "file" at bounding box center [387, 760] width 74 height 74
type input "C:\fakepath\1000255164.jpg"
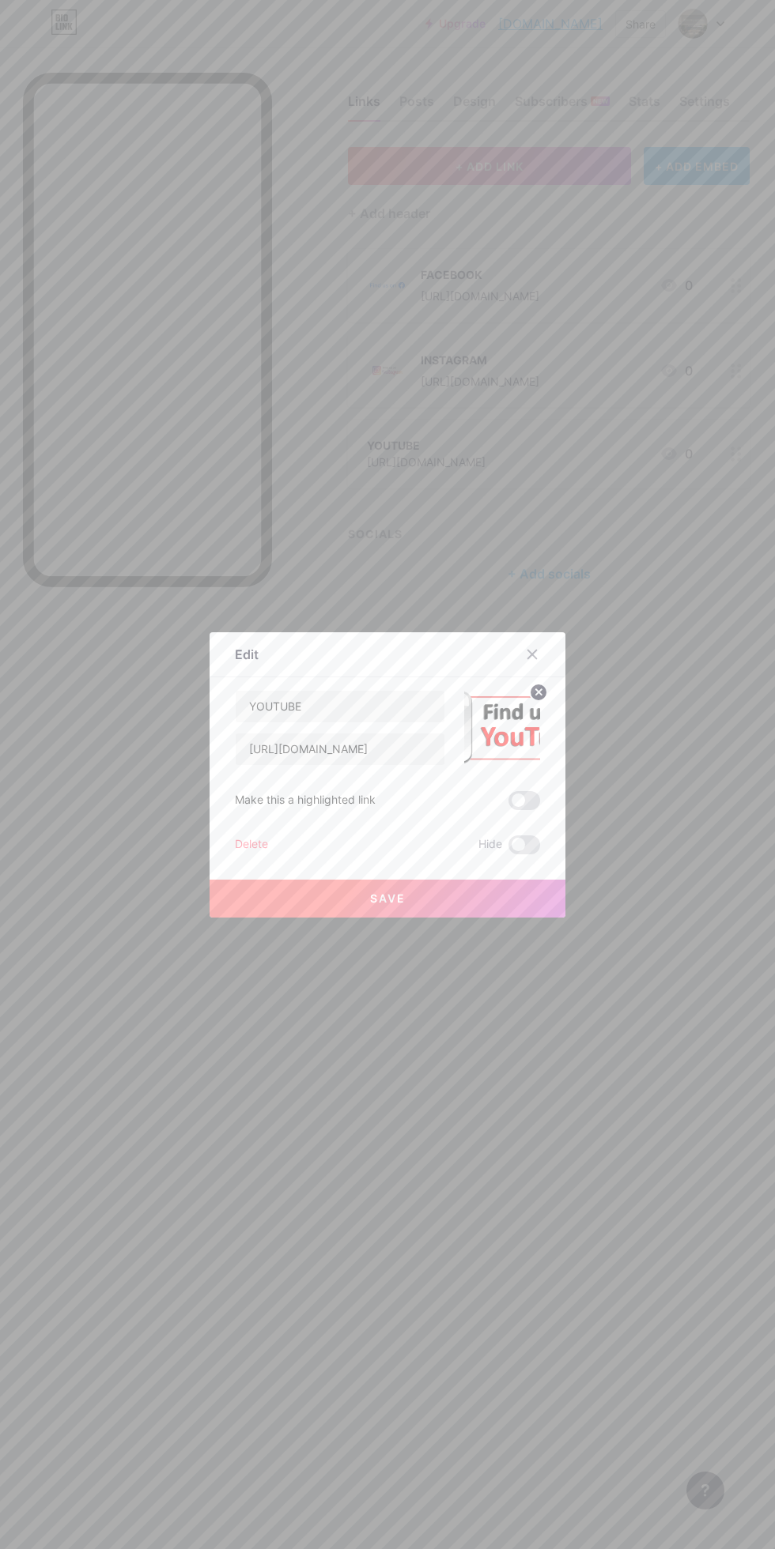
click at [541, 701] on circle at bounding box center [538, 692] width 17 height 17
click at [512, 734] on icon at bounding box center [502, 718] width 32 height 29
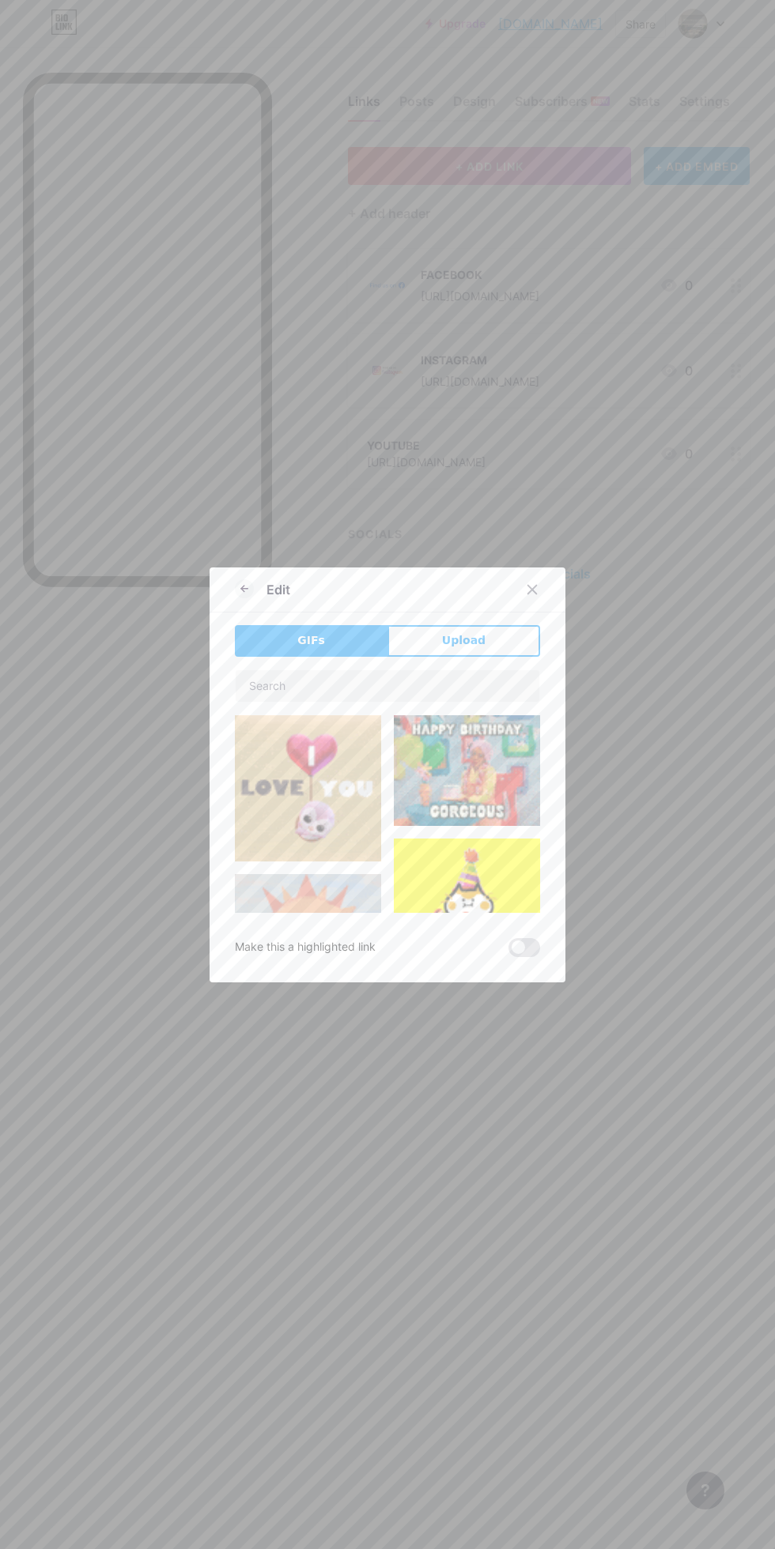
click at [503, 657] on button "Upload" at bounding box center [463, 641] width 153 height 32
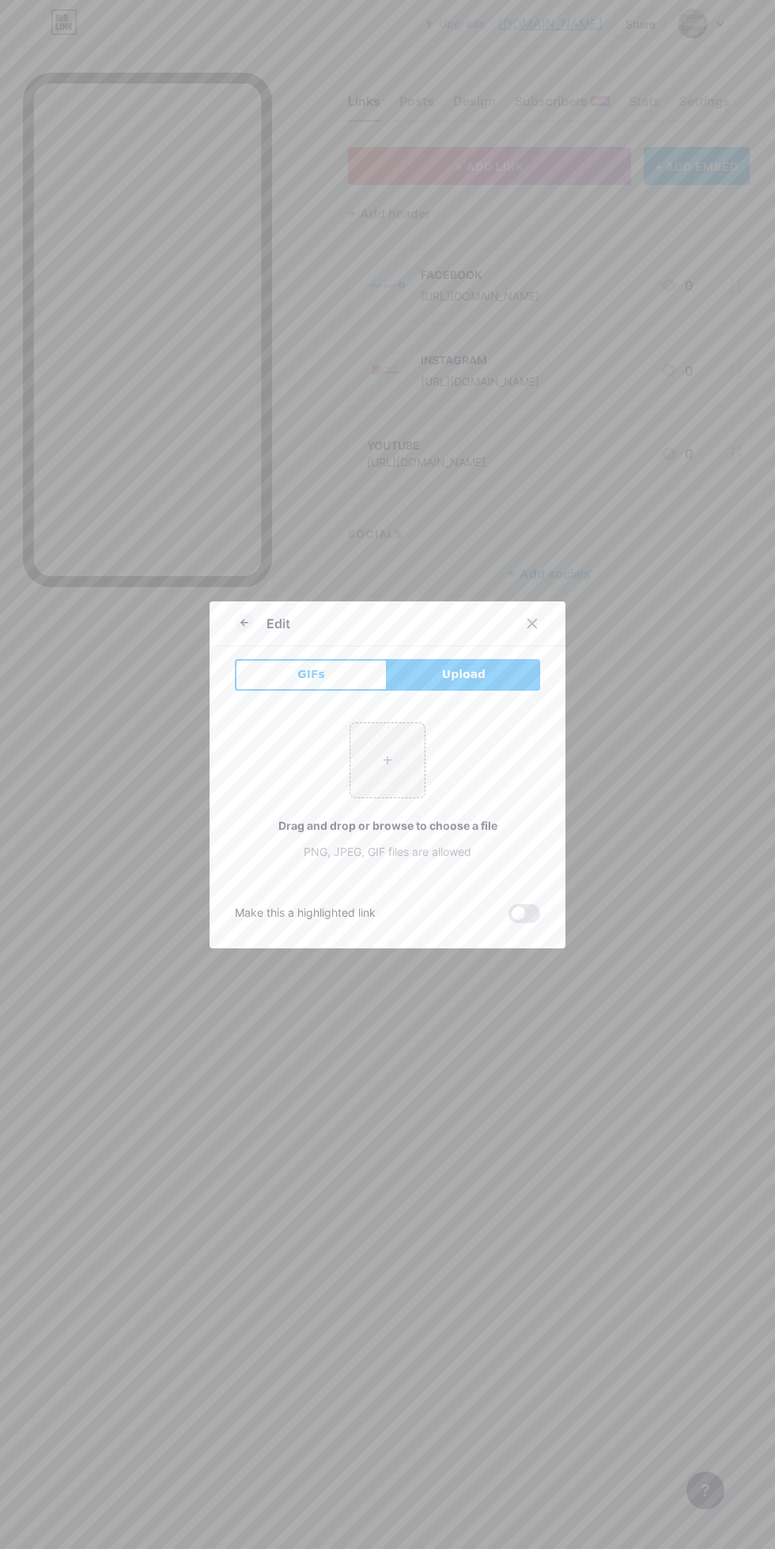
click at [409, 798] on input "file" at bounding box center [387, 760] width 74 height 74
type input "C:\fakepath\1000255163.png"
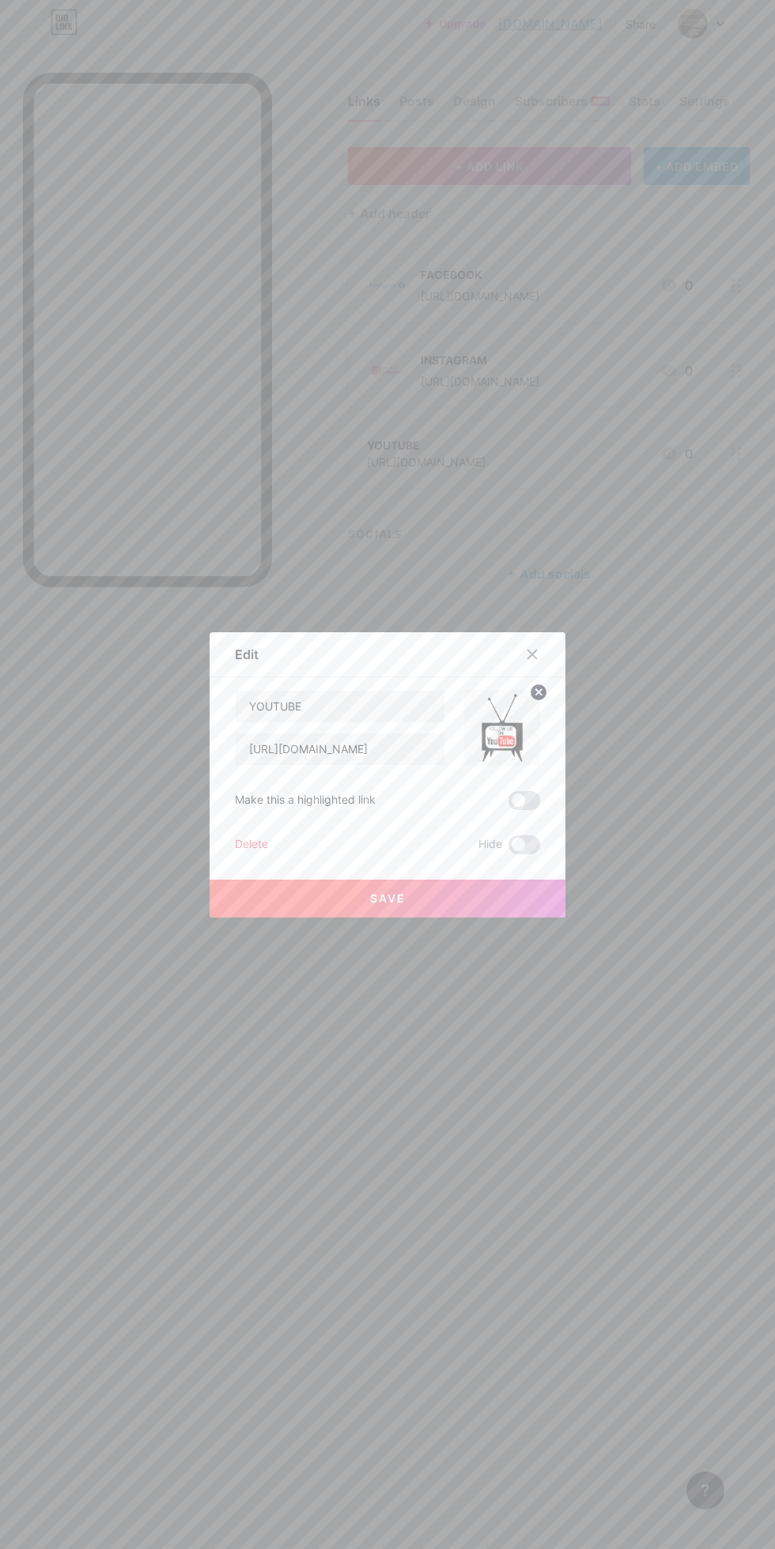
click at [512, 918] on button "Save" at bounding box center [387, 899] width 356 height 38
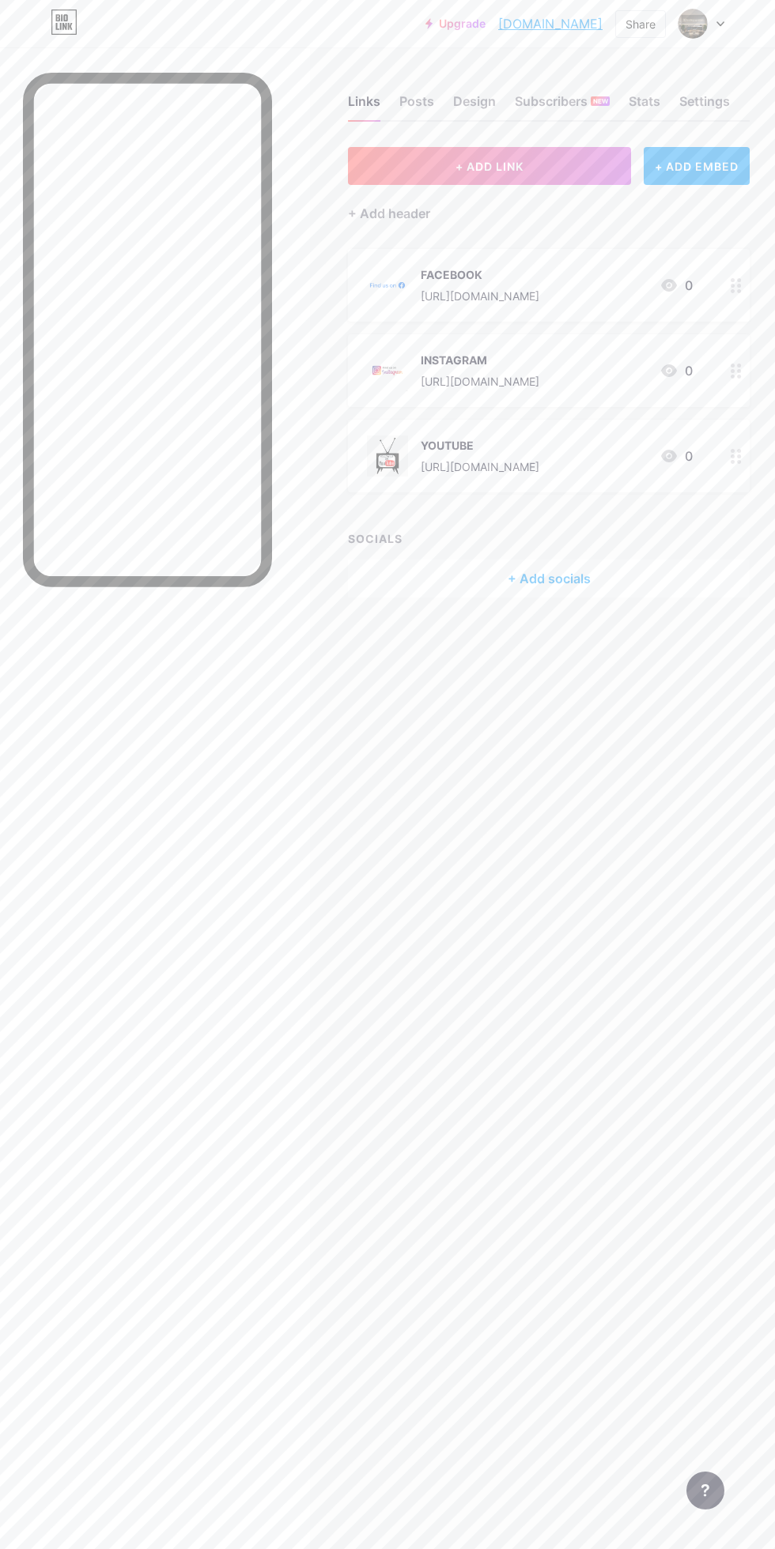
click at [576, 24] on link "[DOMAIN_NAME]" at bounding box center [550, 23] width 104 height 19
click at [481, 98] on div "Design" at bounding box center [474, 106] width 43 height 28
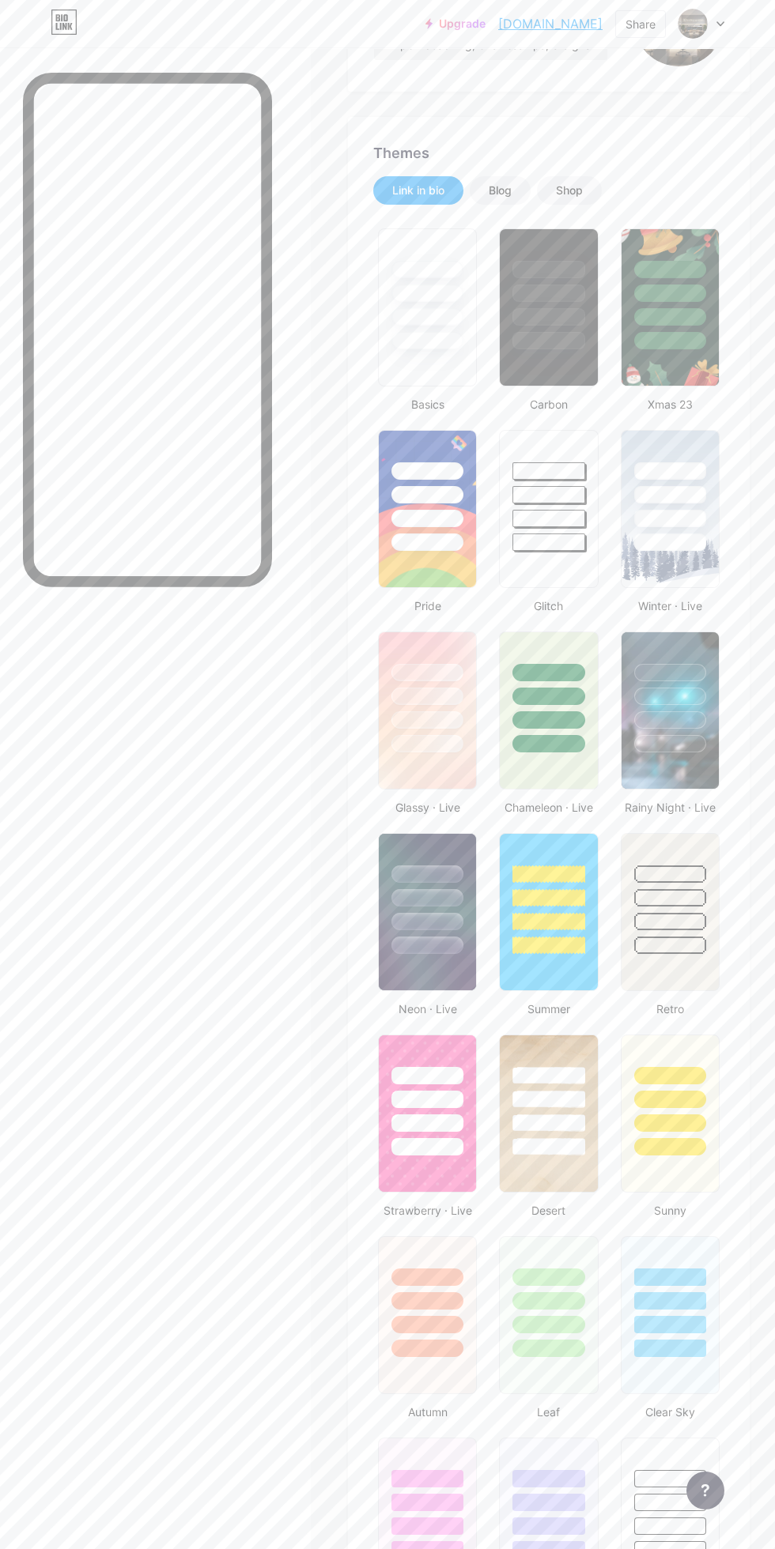
type input "#000000"
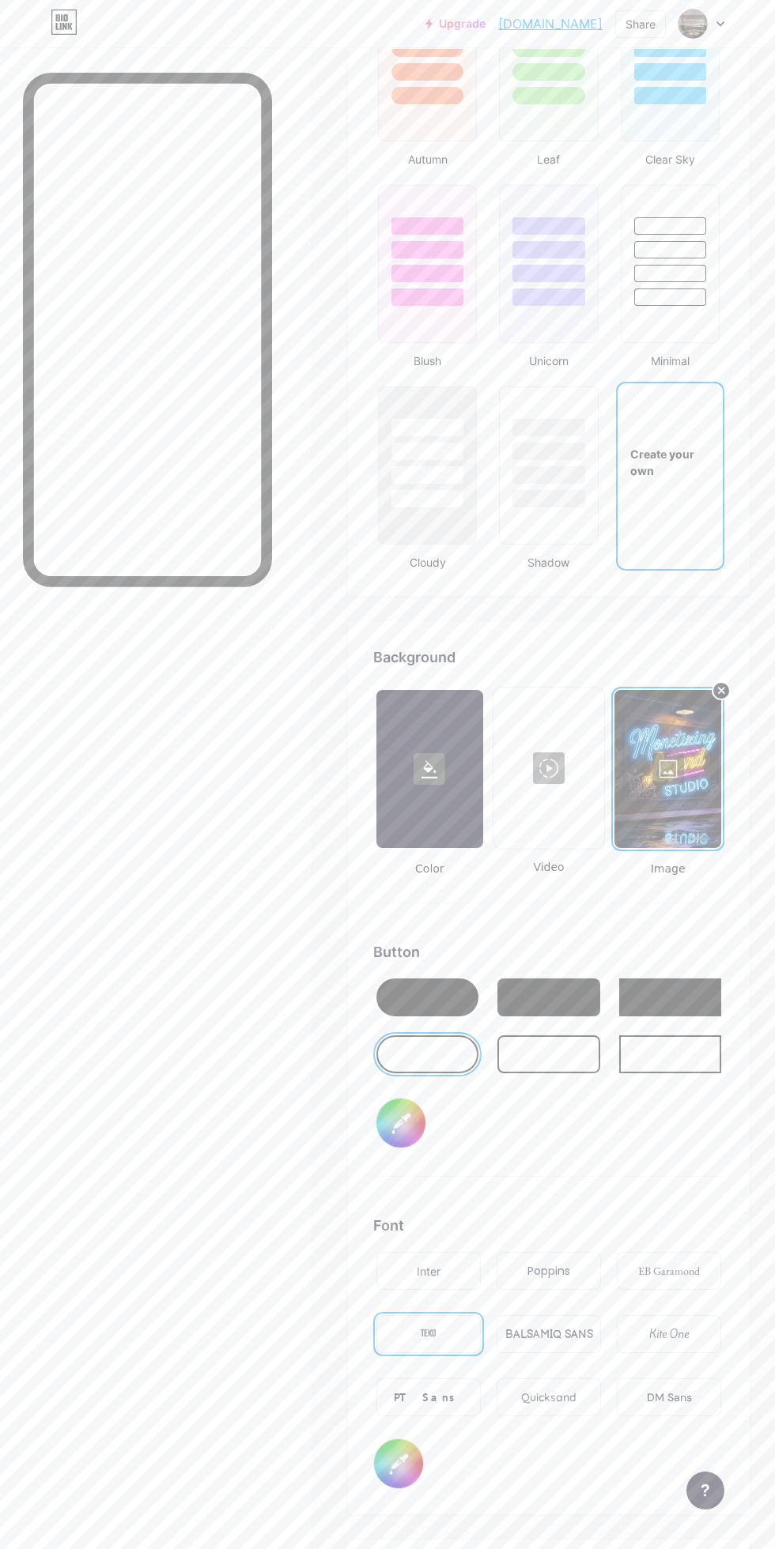
scroll to position [1498, 0]
click at [444, 1260] on div "Inter" at bounding box center [428, 1270] width 104 height 38
click at [546, 1269] on div "Poppins" at bounding box center [548, 1270] width 43 height 17
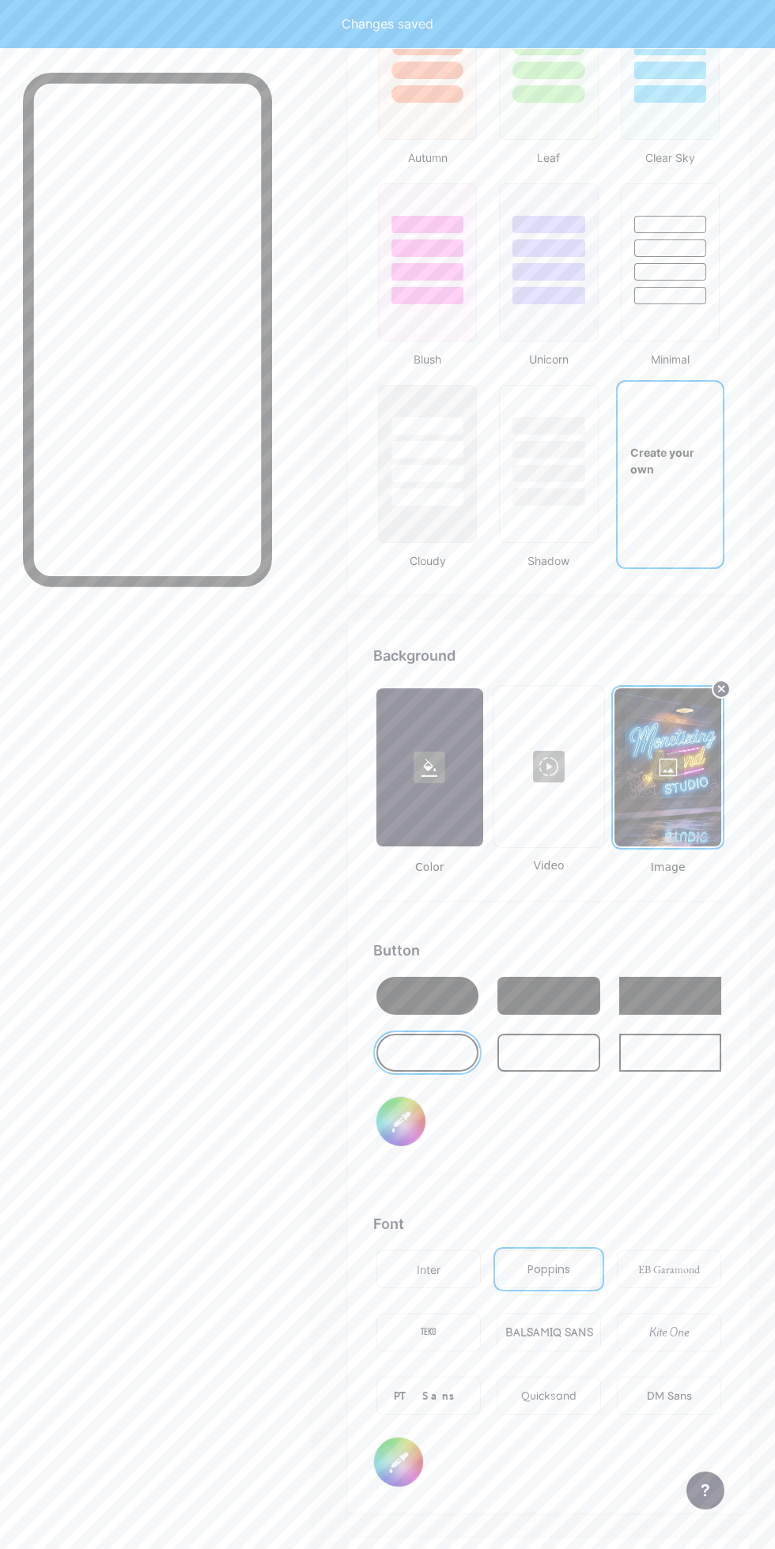
click at [432, 1400] on div "PT Sans" at bounding box center [429, 1396] width 70 height 17
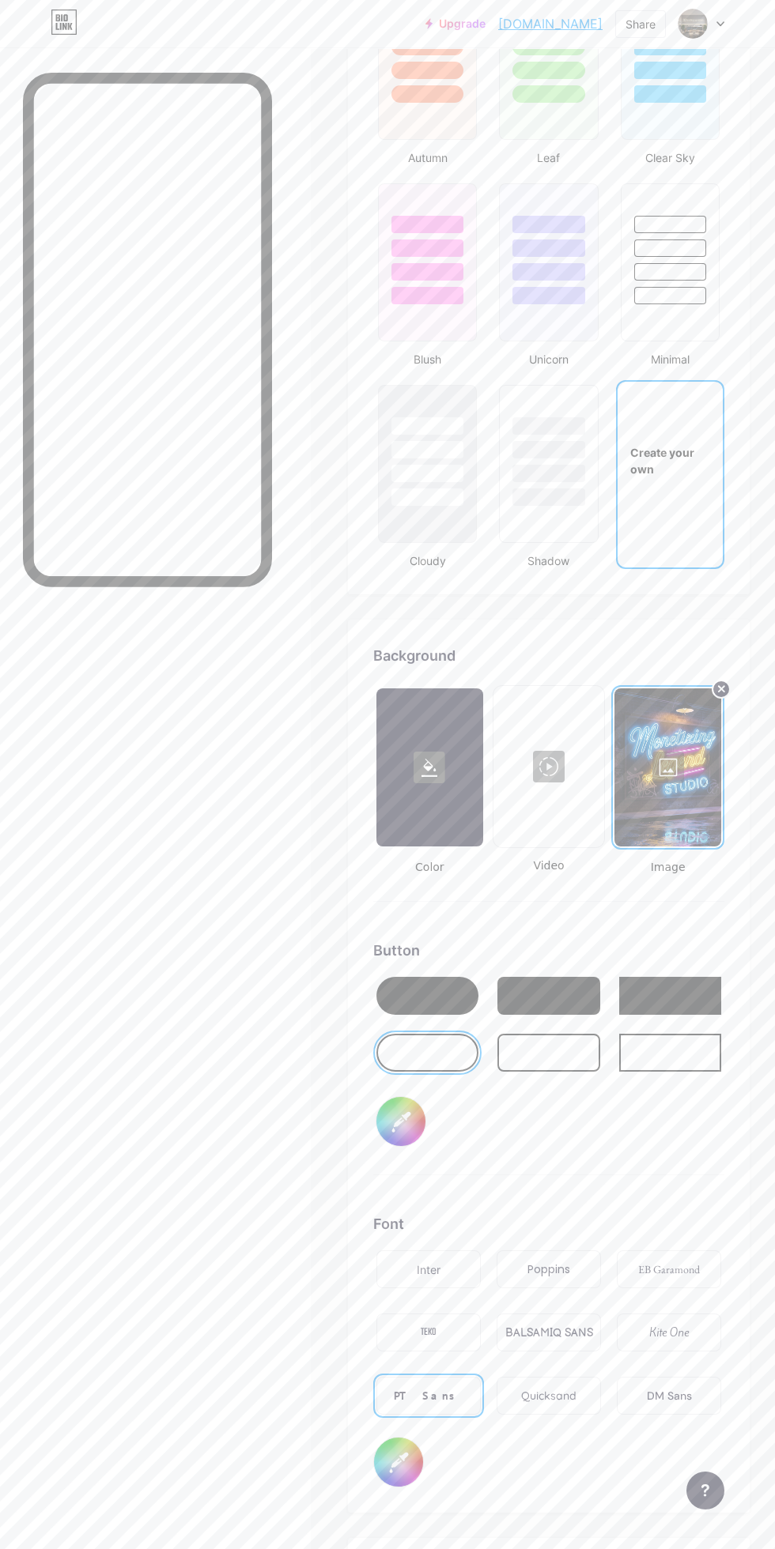
click at [405, 1464] on input "#000000" at bounding box center [398, 1462] width 49 height 49
click at [410, 1479] on input "#000000" at bounding box center [398, 1462] width 49 height 49
type input "#000000"
type input "#ffffff"
click at [567, 4] on div "Upgrade [DOMAIN_NAME]... [DOMAIN_NAME] Share Switch accounts MONETIZNG LEGEND S…" at bounding box center [387, 23] width 775 height 47
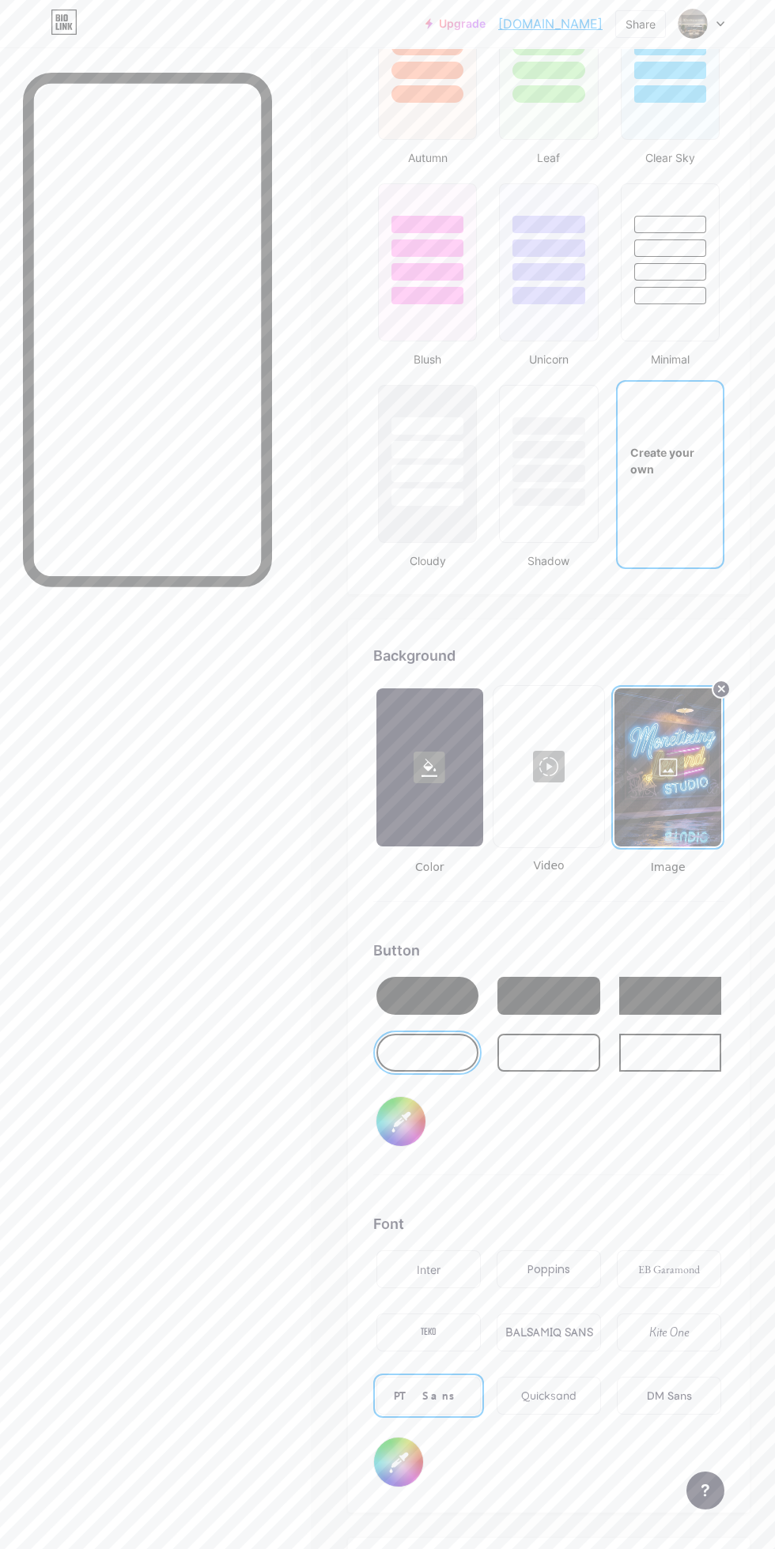
click at [554, 27] on link "[DOMAIN_NAME]" at bounding box center [550, 23] width 104 height 19
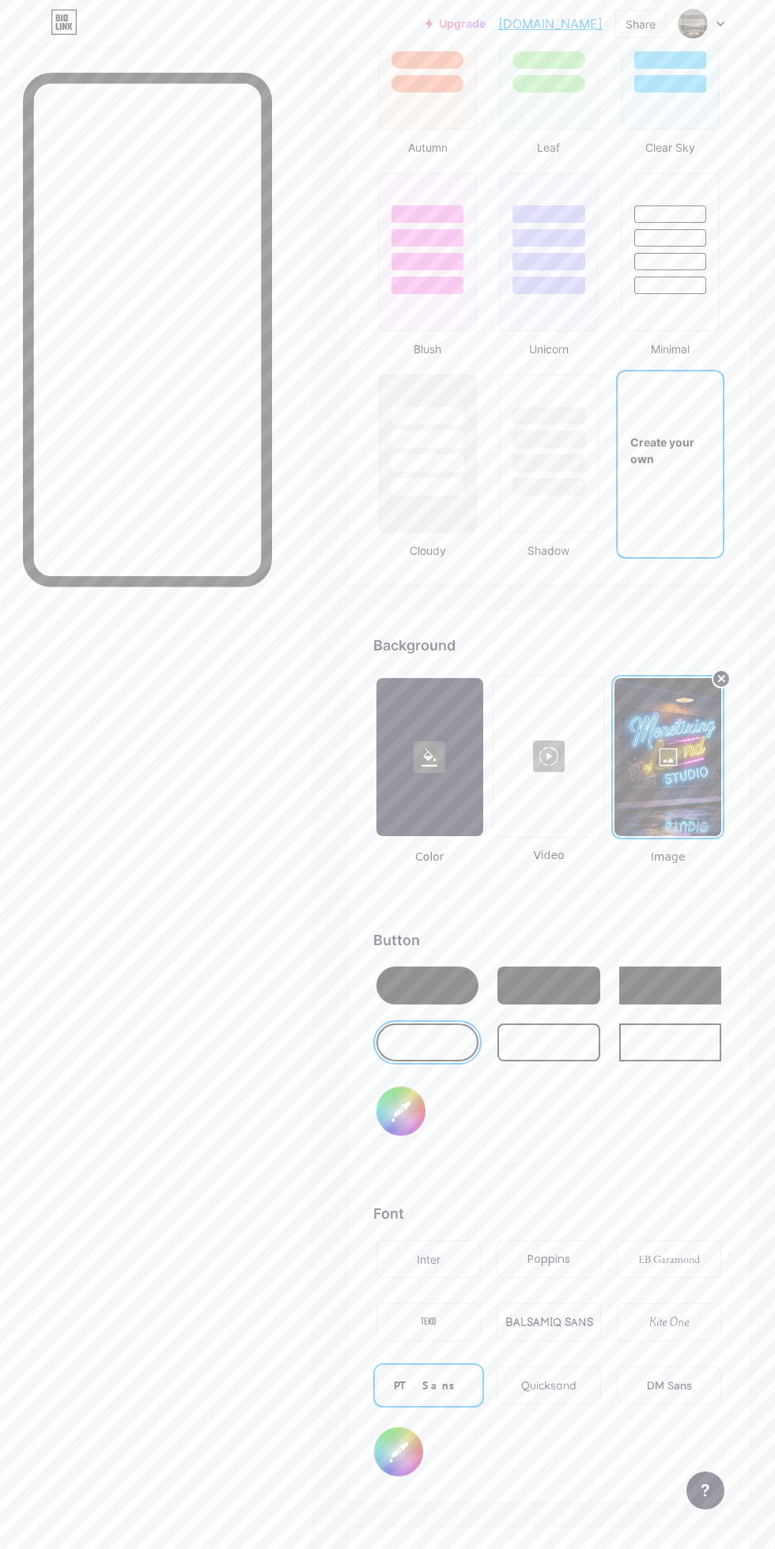
scroll to position [1619, 0]
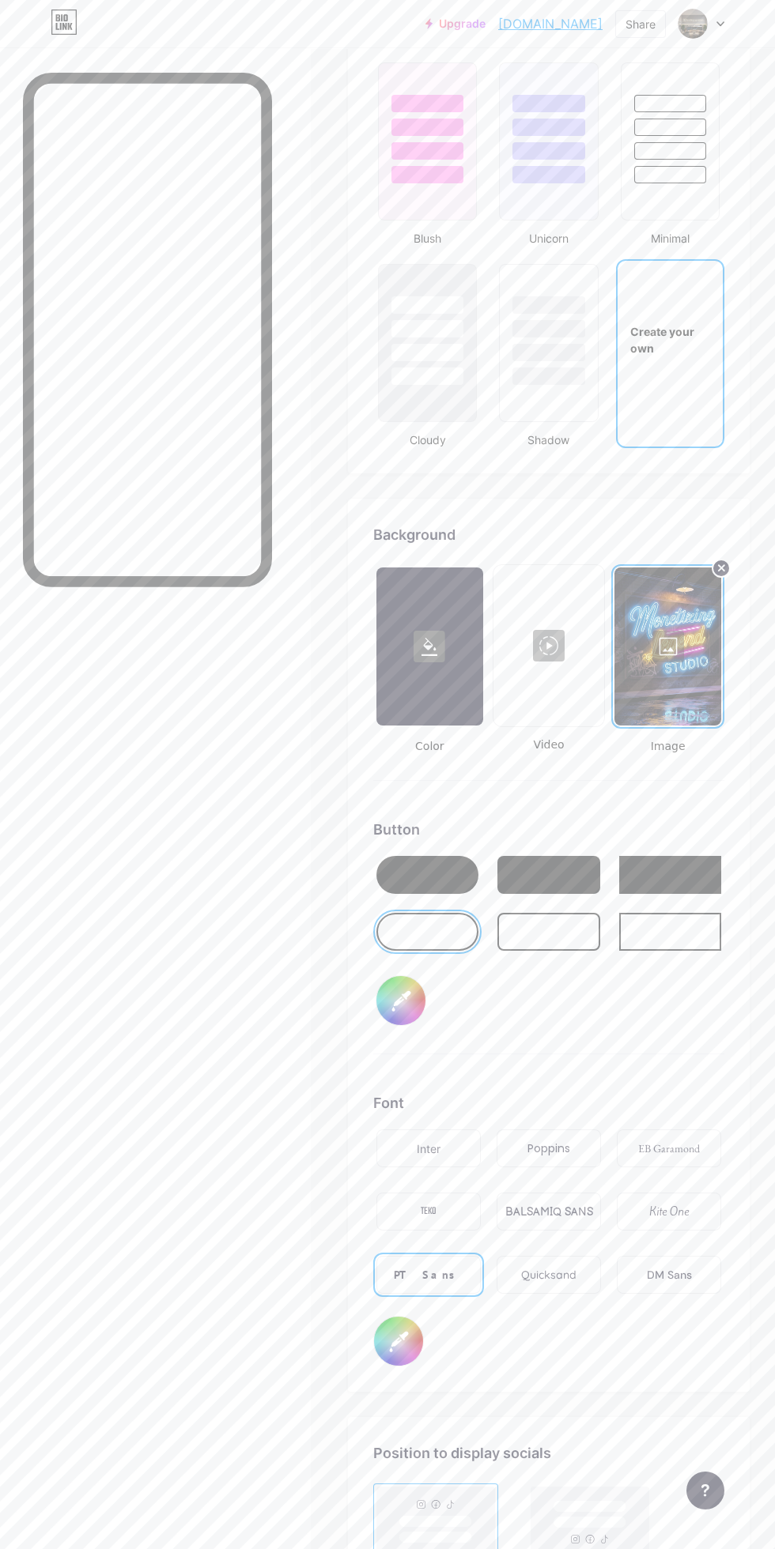
click at [436, 943] on div at bounding box center [427, 932] width 102 height 38
click at [566, 26] on link "[DOMAIN_NAME]" at bounding box center [550, 23] width 104 height 19
click at [427, 870] on div at bounding box center [427, 875] width 102 height 38
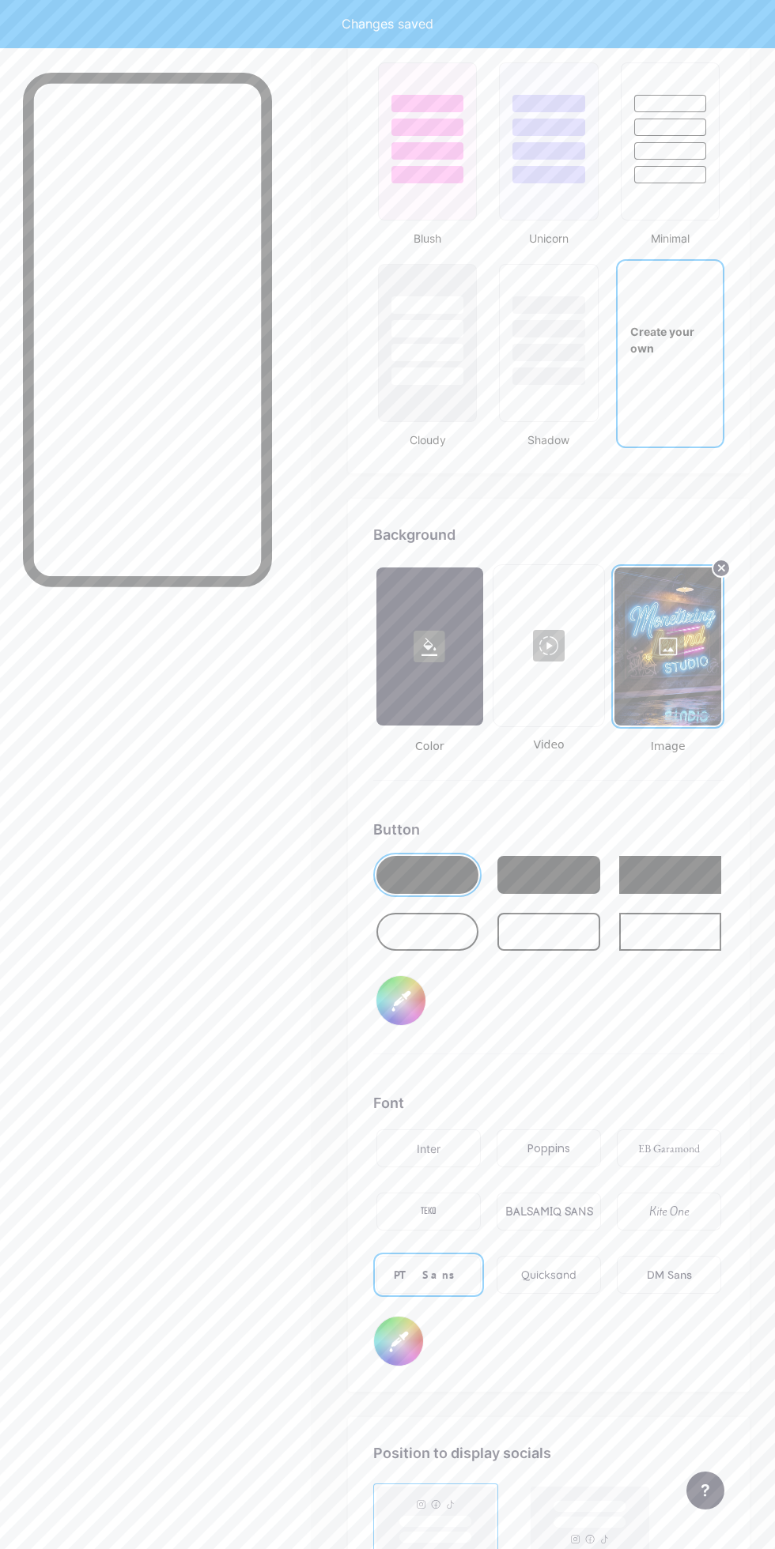
type input "#000000"
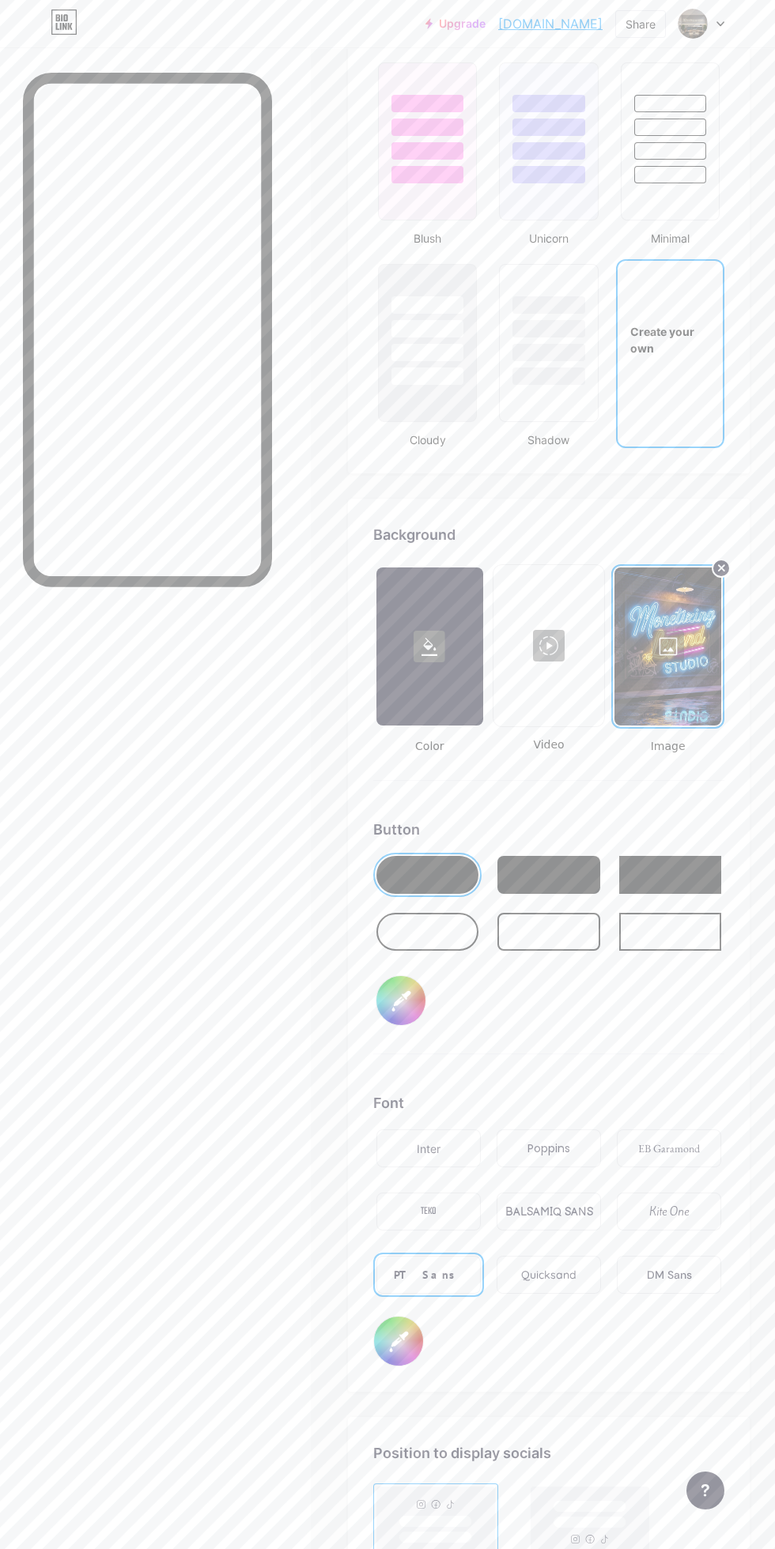
click at [572, 19] on link "[DOMAIN_NAME]" at bounding box center [550, 23] width 104 height 19
click at [575, 17] on link "[DOMAIN_NAME]" at bounding box center [550, 23] width 104 height 19
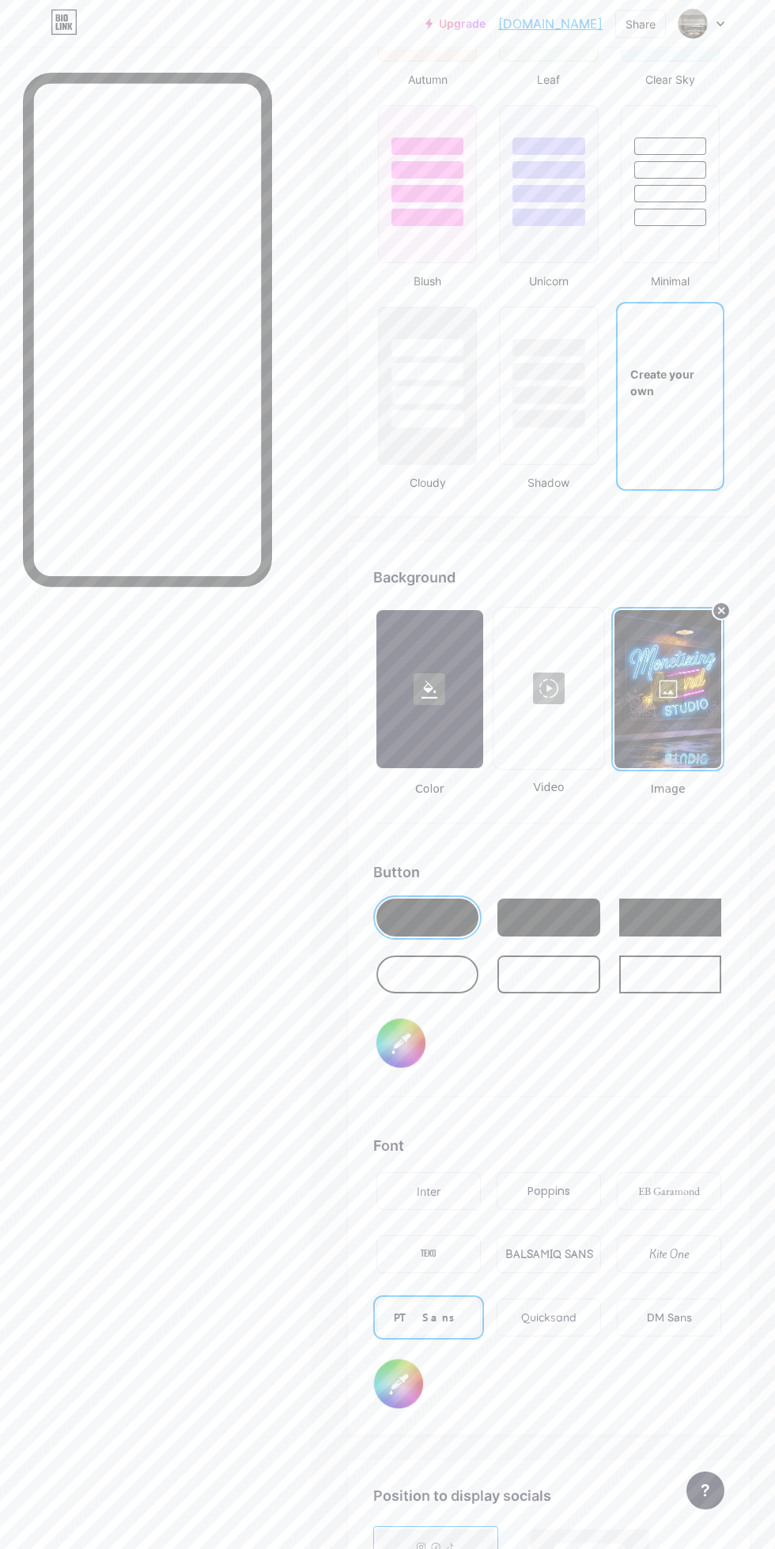
scroll to position [0, 0]
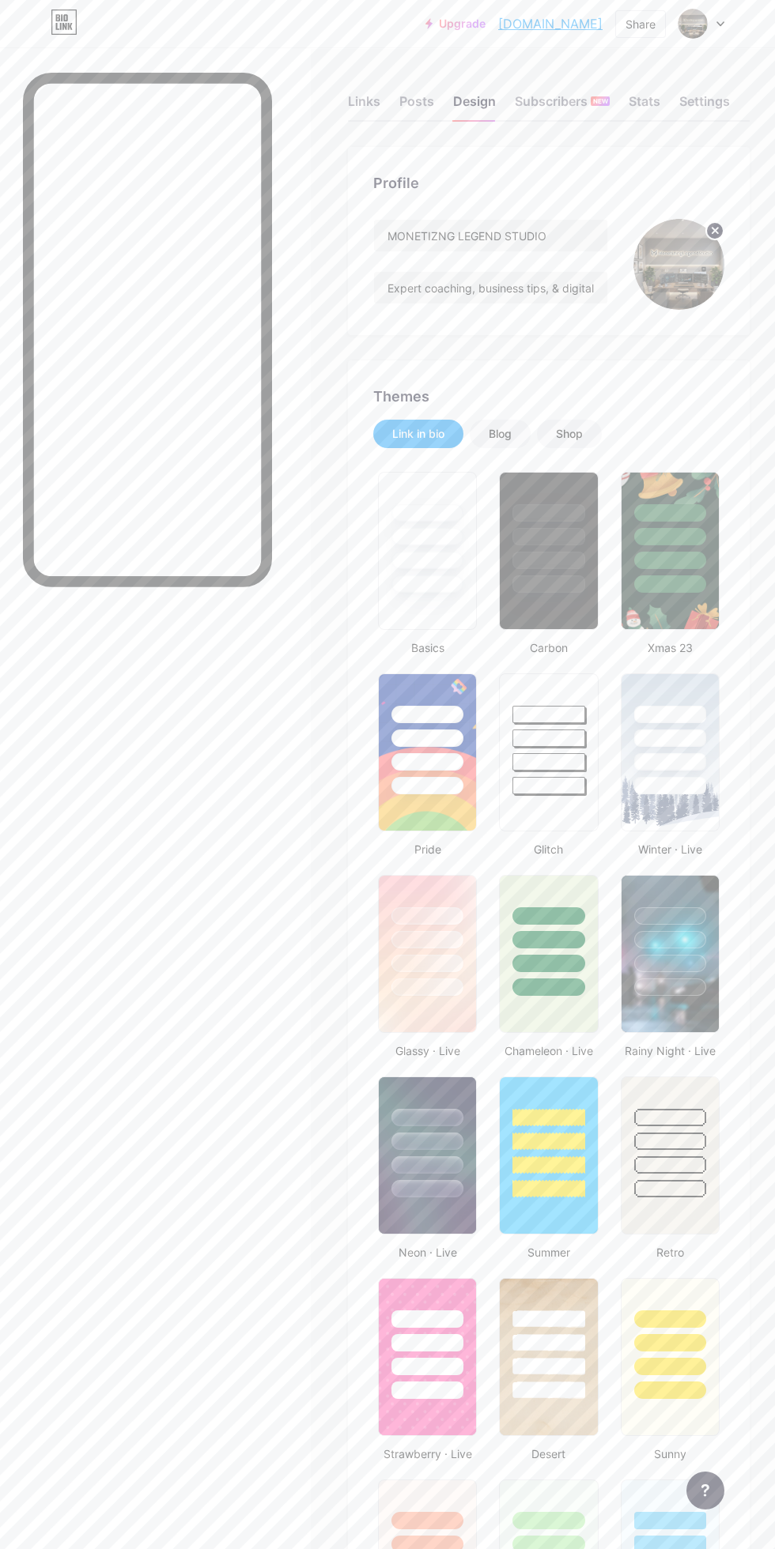
click at [705, 37] on span at bounding box center [692, 24] width 30 height 30
click at [569, 236] on li "Logout" at bounding box center [625, 222] width 196 height 43
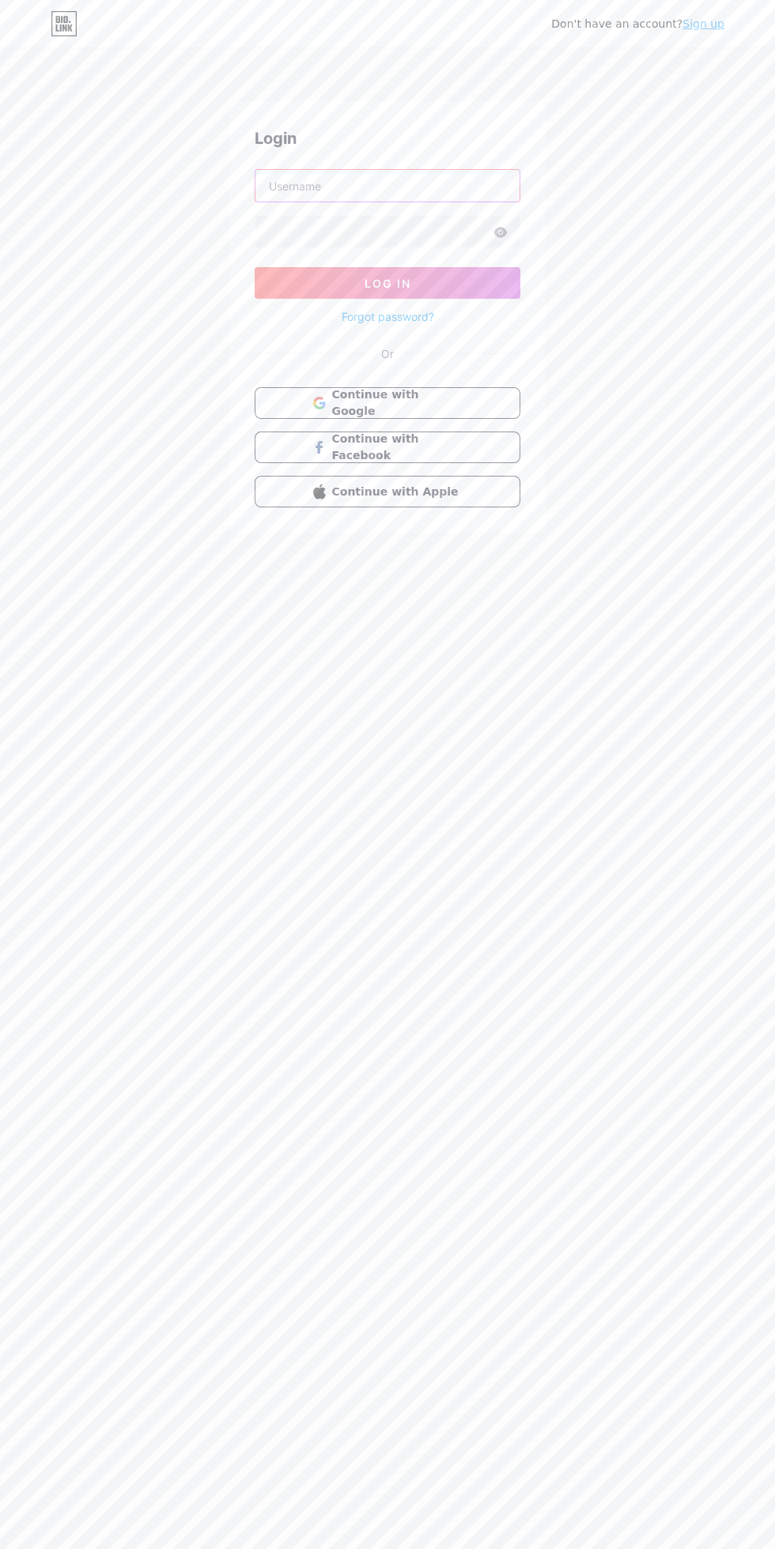
click at [421, 187] on input "text" at bounding box center [387, 186] width 264 height 32
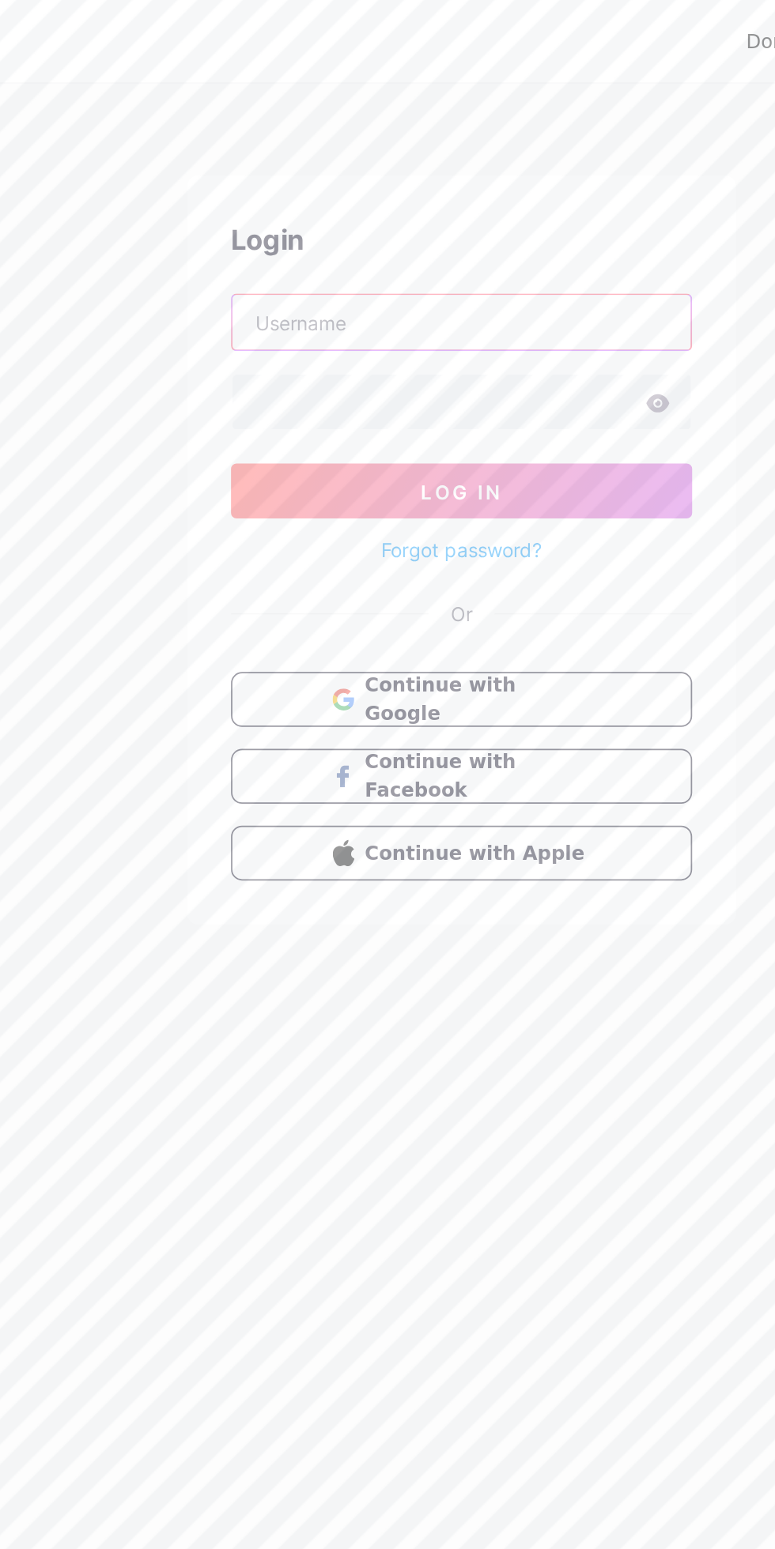
type input "[EMAIL_ADDRESS][DOMAIN_NAME]"
click at [458, 282] on button "Log In" at bounding box center [388, 283] width 266 height 32
